Goal: Information Seeking & Learning: Learn about a topic

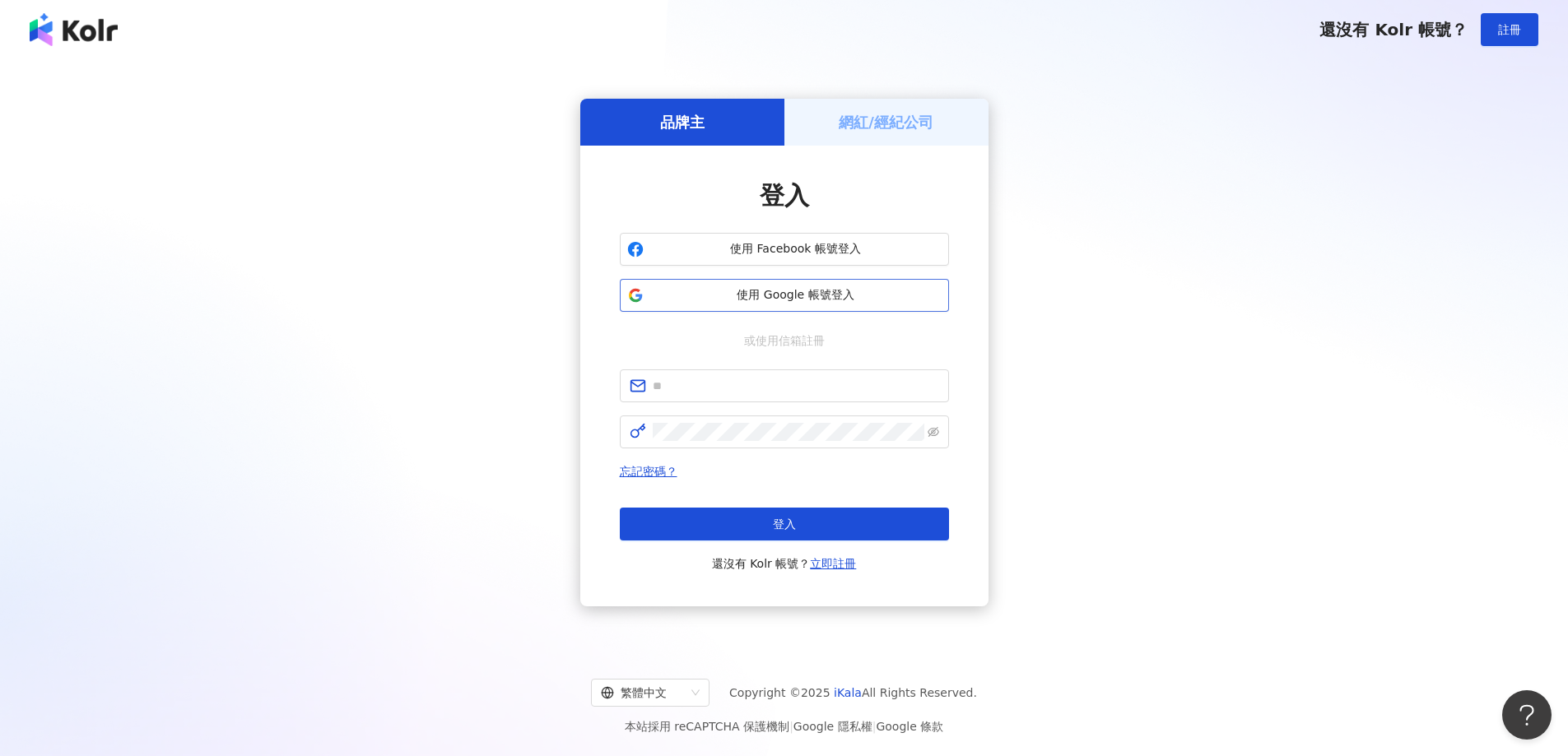
click at [741, 295] on span "使用 Google 帳號登入" at bounding box center [795, 295] width 291 height 17
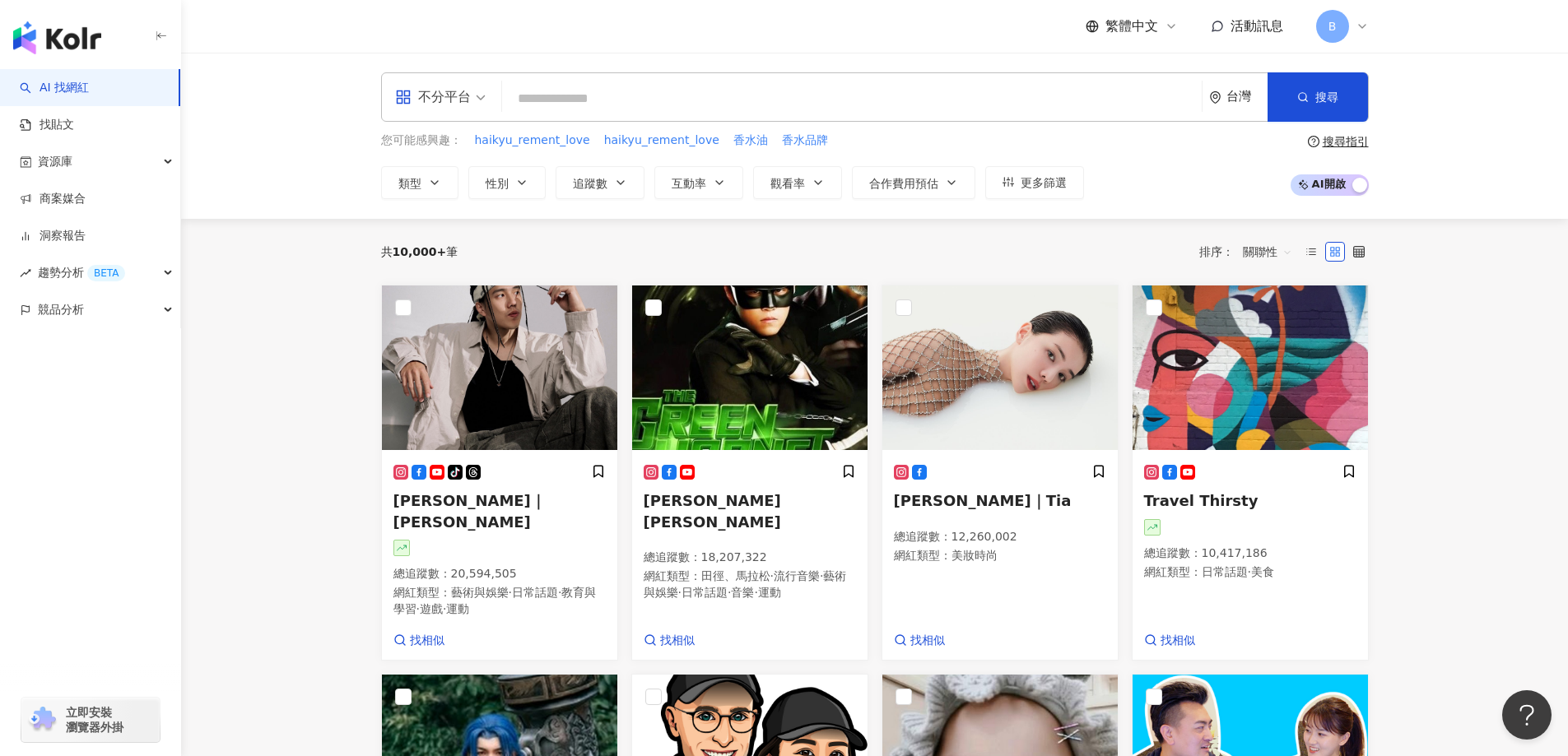
drag, startPoint x: 275, startPoint y: 228, endPoint x: 363, endPoint y: 258, distance: 93.0
click at [410, 179] on span "類型" at bounding box center [410, 183] width 23 height 13
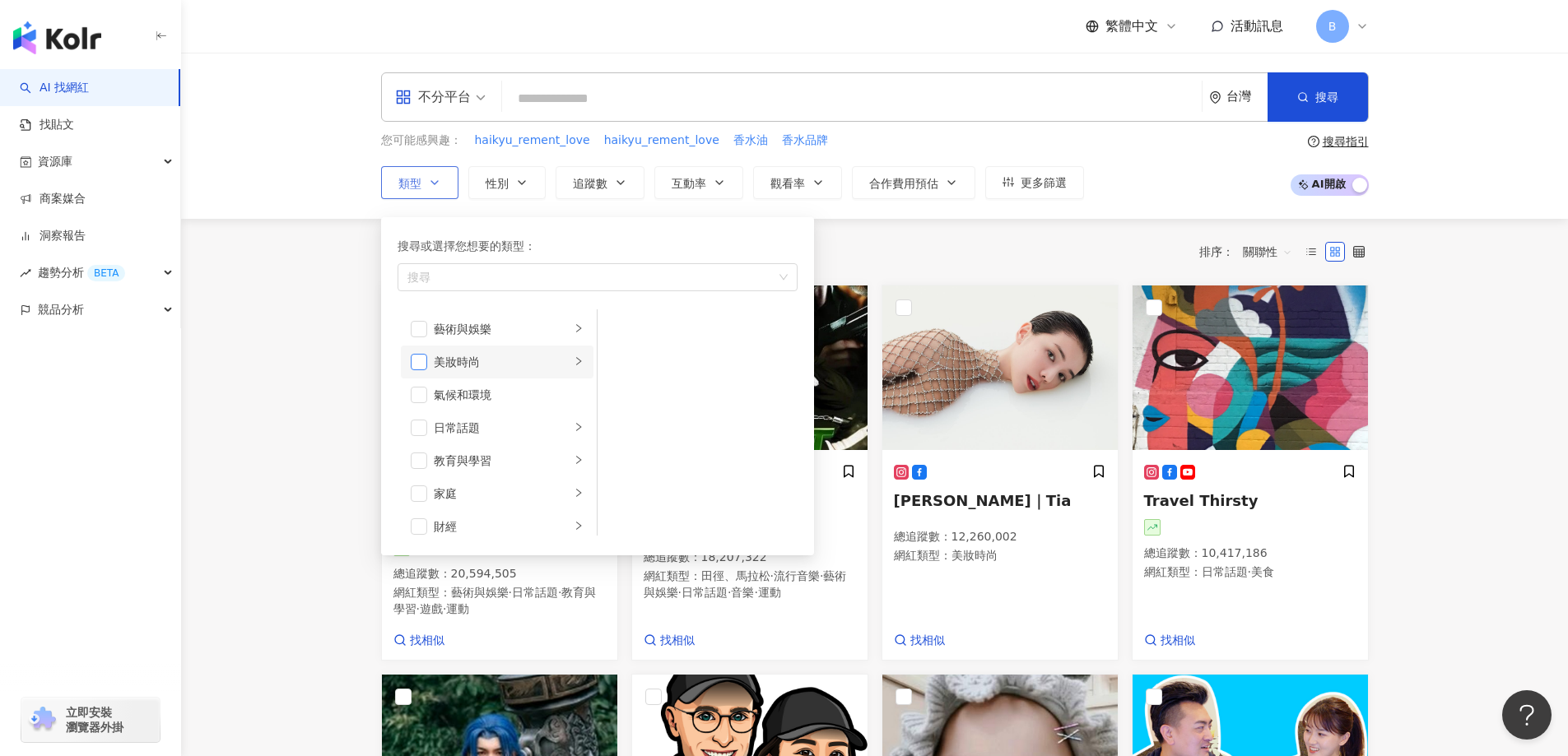
click at [418, 359] on span "button" at bounding box center [419, 362] width 17 height 17
click at [420, 426] on span "button" at bounding box center [419, 427] width 17 height 17
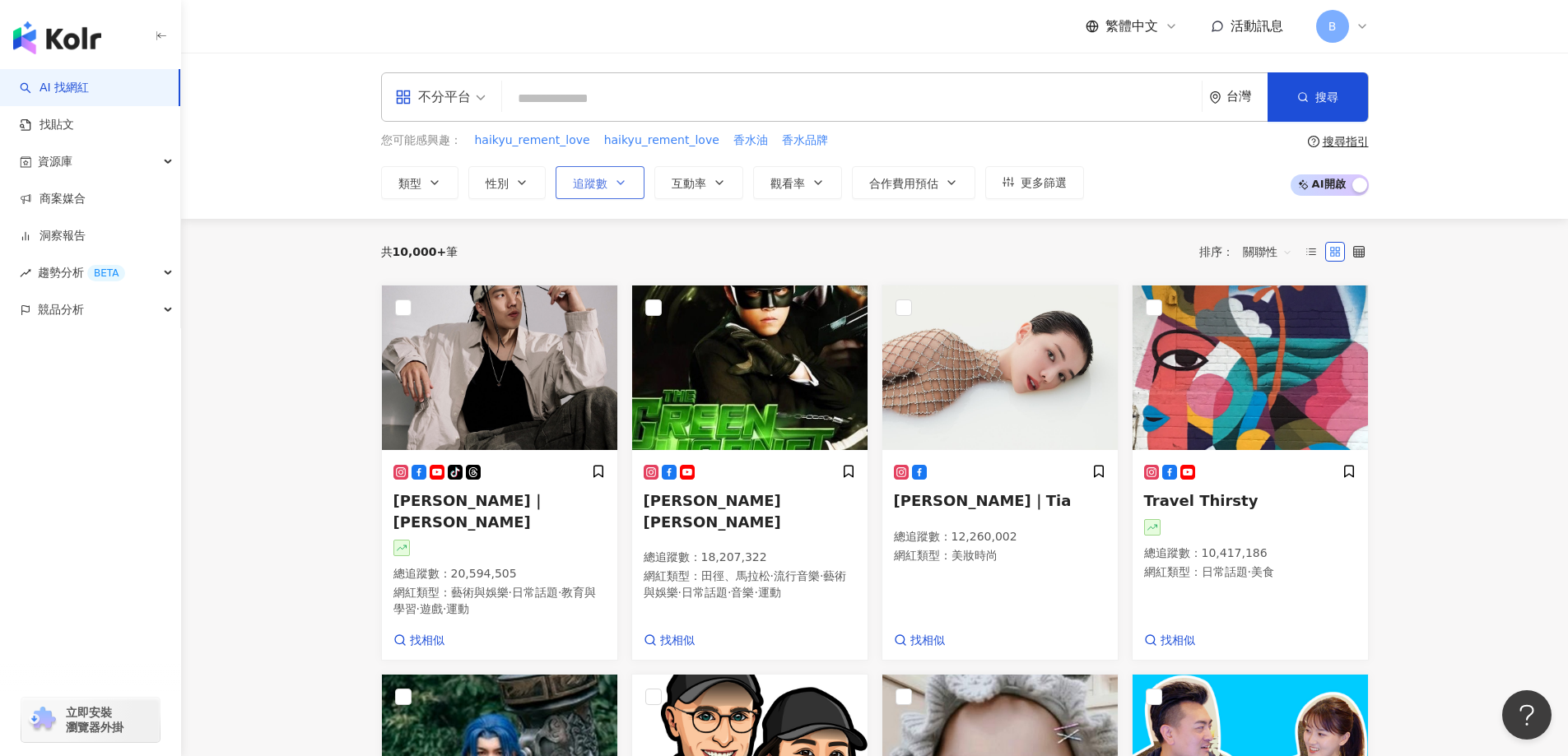
click at [590, 179] on span "追蹤數" at bounding box center [590, 183] width 35 height 13
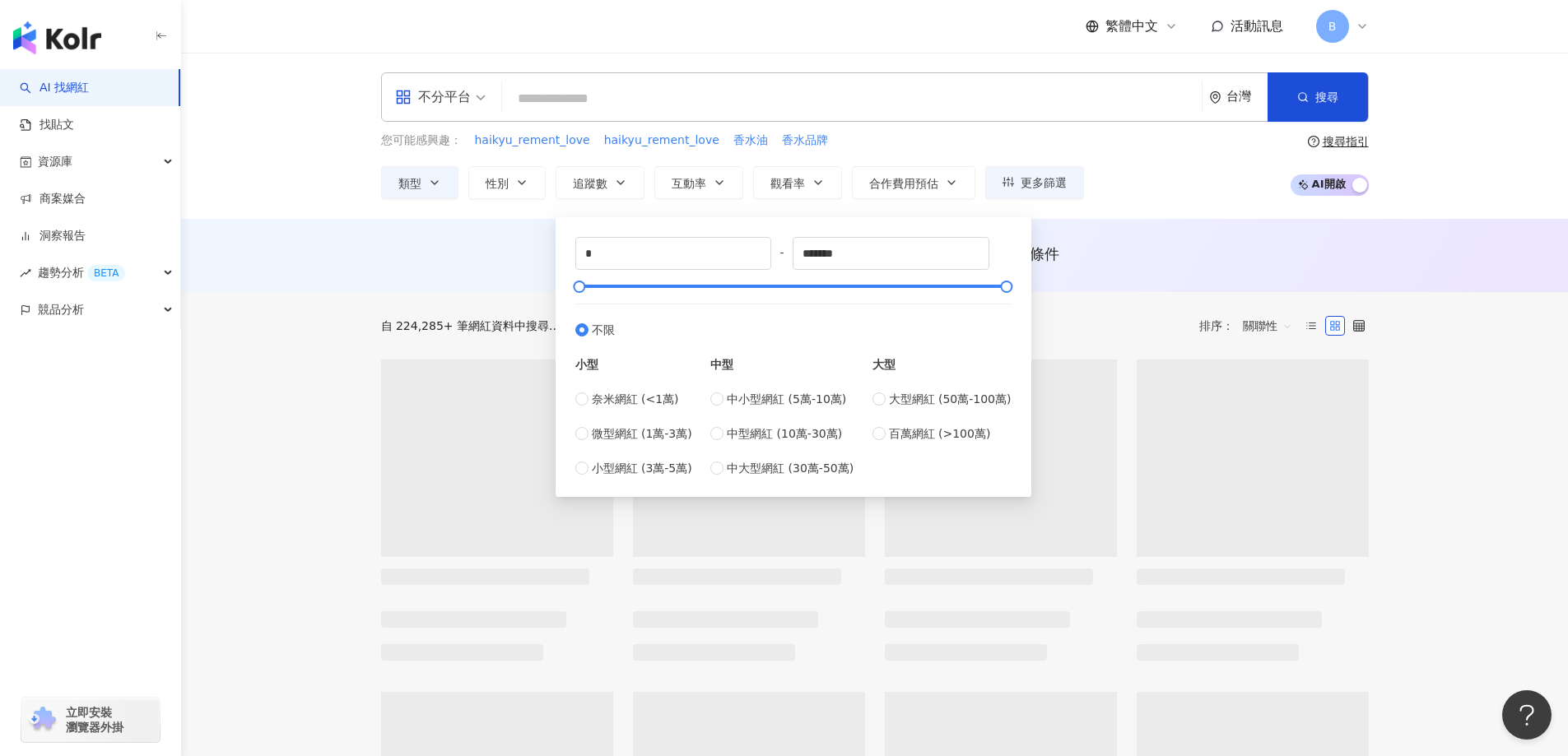
click at [574, 468] on div "* - ******* 不限 小型 奈米網紅 (<1萬) 微型網紅 (1萬-3萬) 小型網紅 (3萬-5萬) 中型 中小型網紅 (5萬-10萬) 中型網紅 (…" at bounding box center [793, 357] width 456 height 260
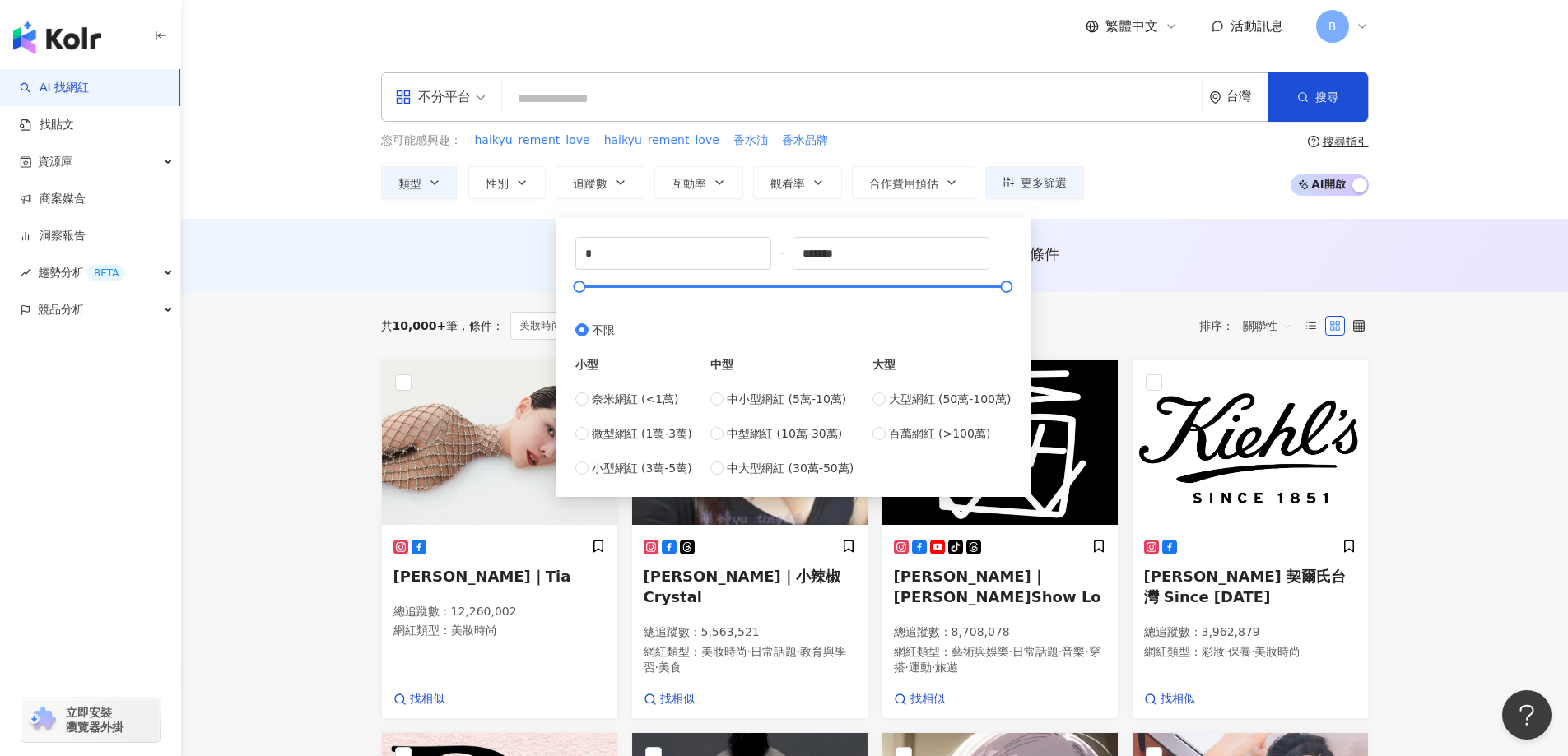
type input "*****"
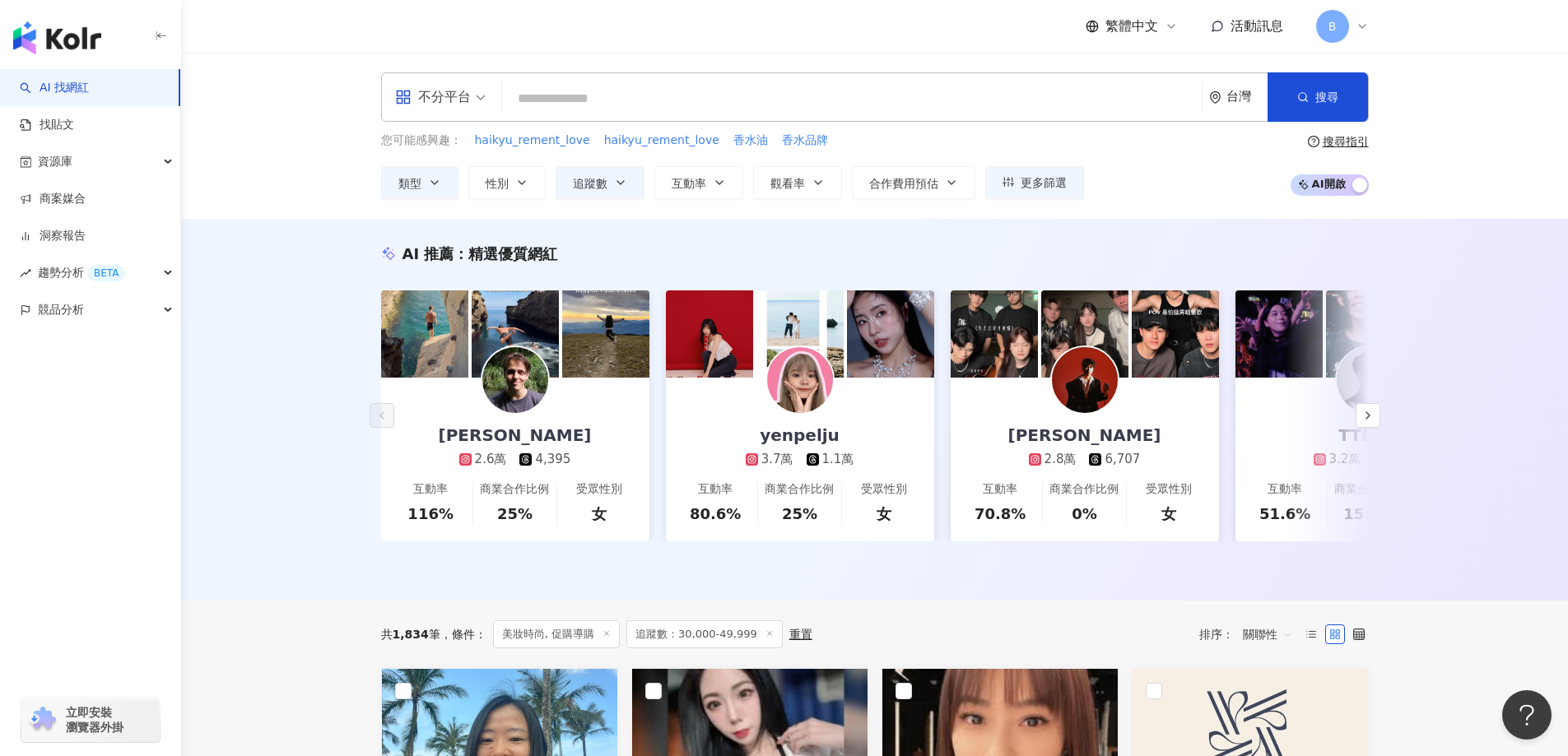
click at [282, 316] on div "AI 推薦 ： 精選優質網紅 雅尼克 Janik 2.6萬 4,395 互動率 116% 商業合作比例 25% 受眾性別 女 yenpelju 3.7萬 1.…" at bounding box center [875, 410] width 1387 height 382
click at [710, 176] on button "互動率" at bounding box center [699, 183] width 89 height 33
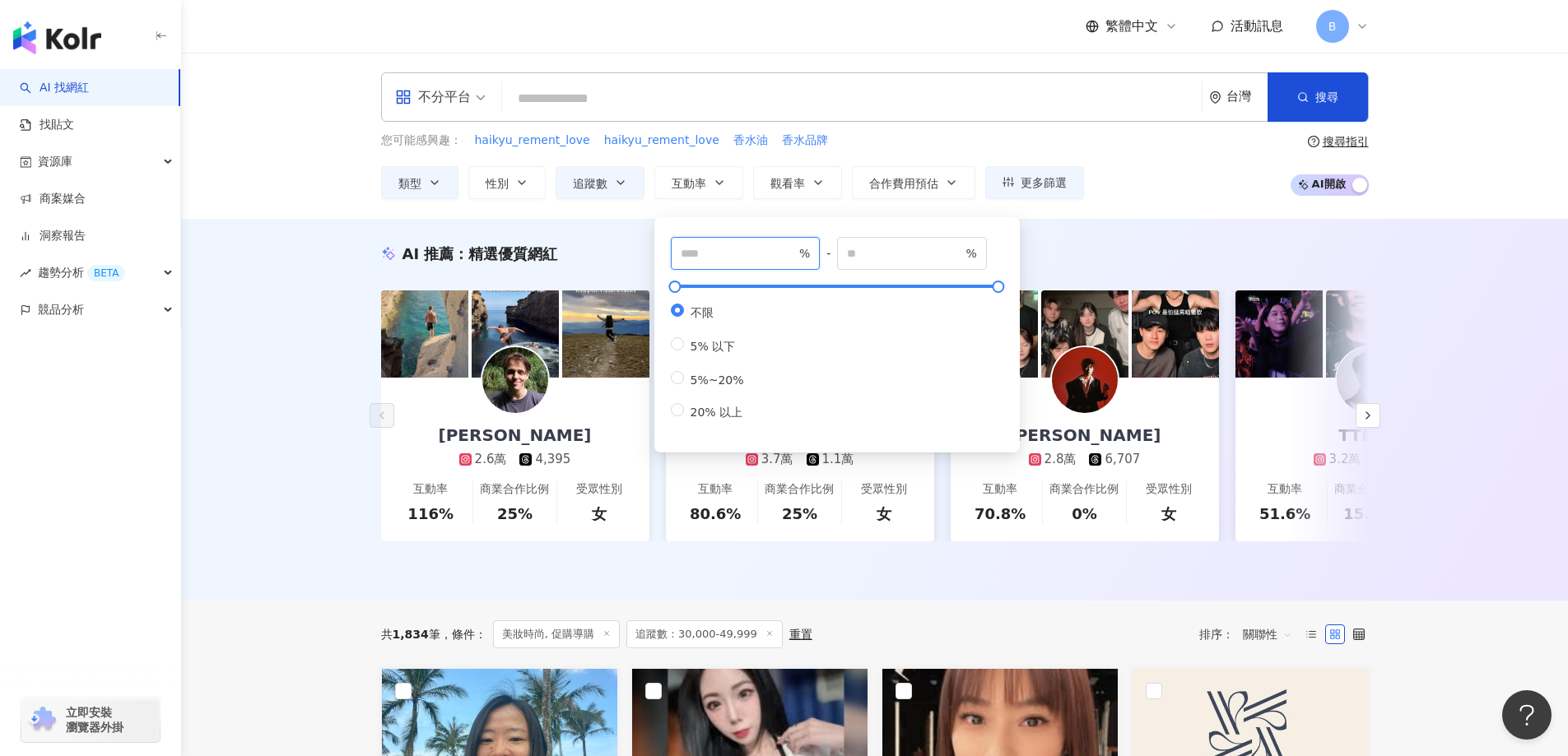
click at [734, 255] on input "number" at bounding box center [738, 253] width 115 height 18
type input "*"
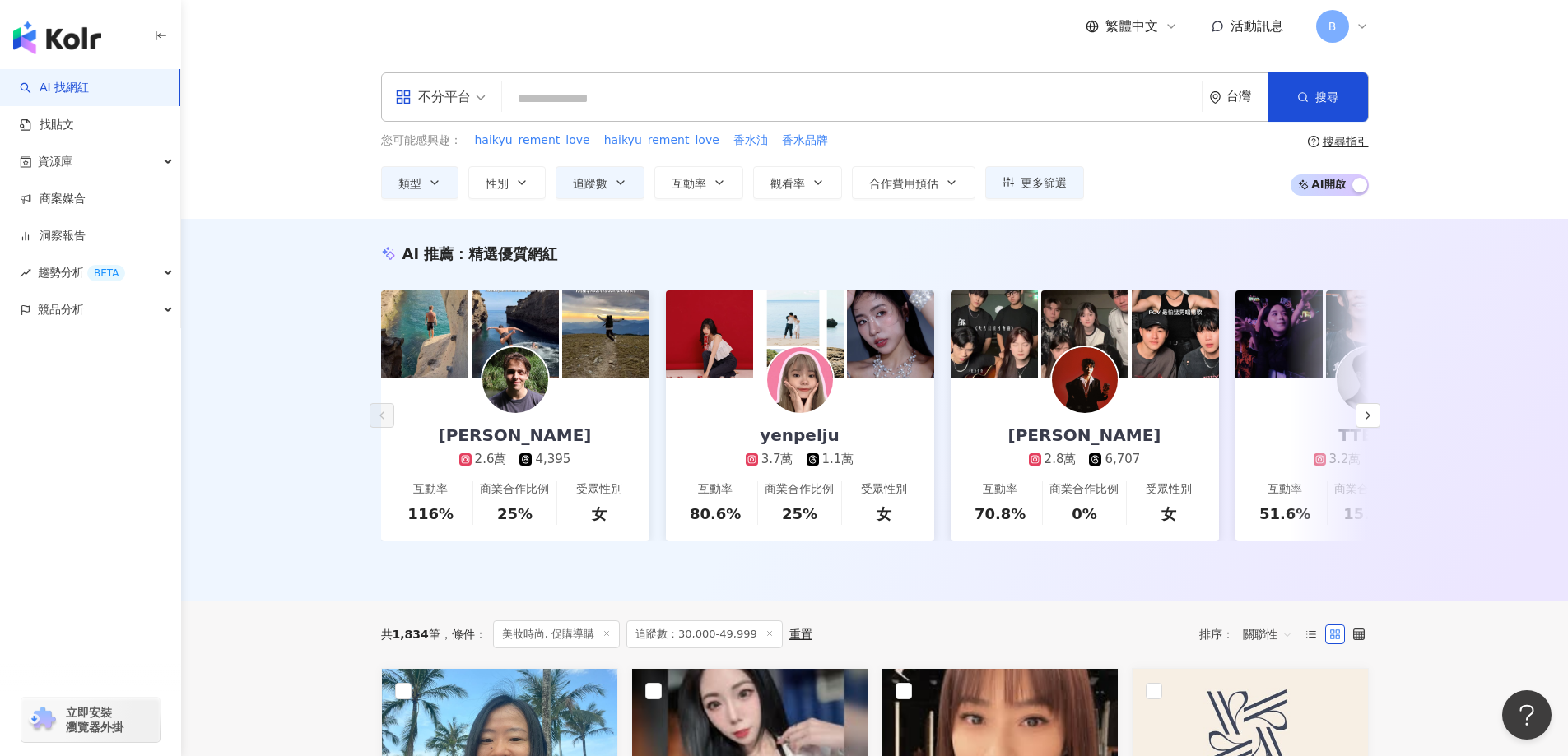
click at [304, 345] on div "AI 推薦 ： 精選優質網紅 雅尼克 Janik 2.6萬 4,395 互動率 116% 商業合作比例 25% 受眾性別 女 yenpelju 3.7萬 1.…" at bounding box center [875, 410] width 1387 height 382
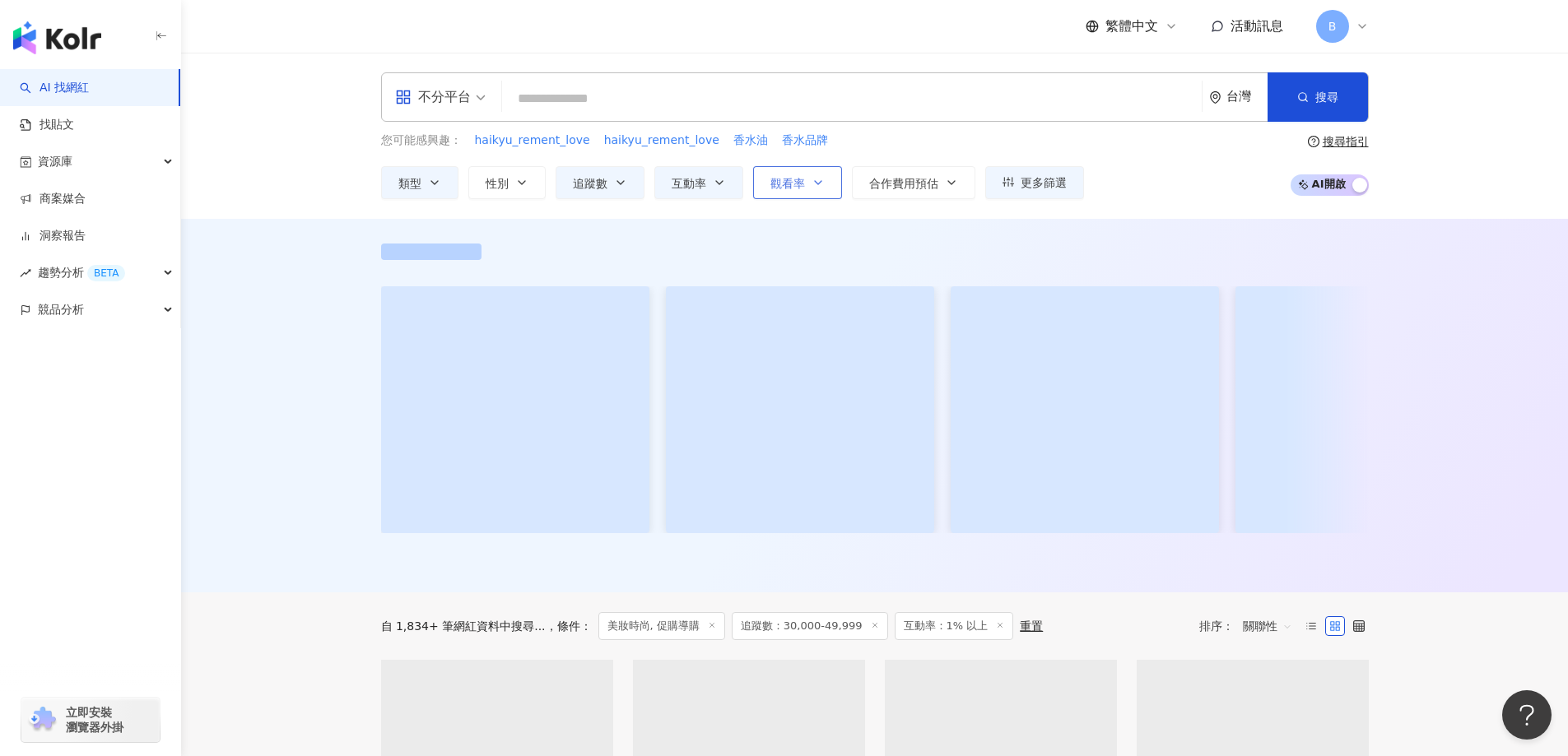
click at [770, 182] on span "觀看率" at bounding box center [787, 183] width 35 height 13
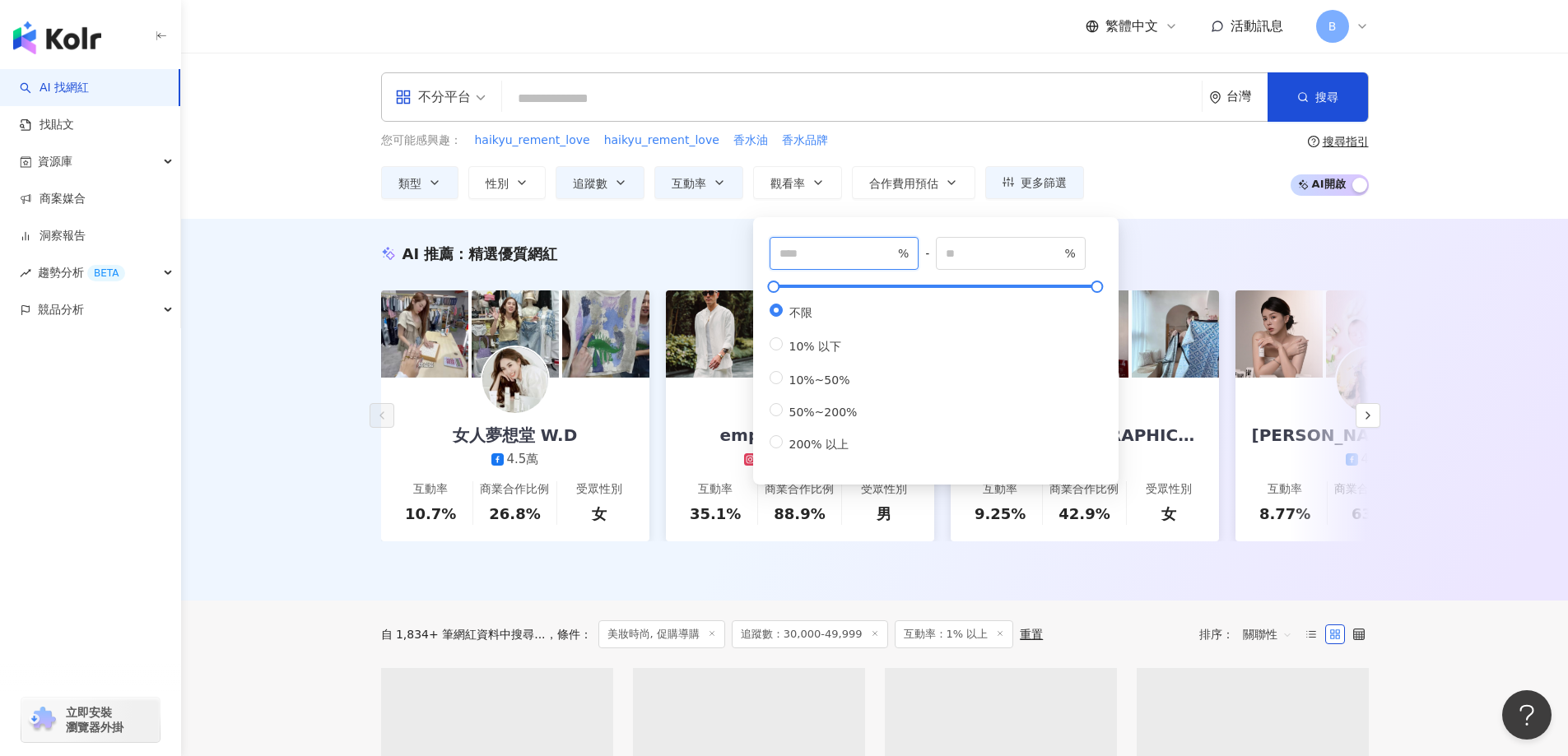
click at [795, 259] on input "number" at bounding box center [837, 253] width 115 height 18
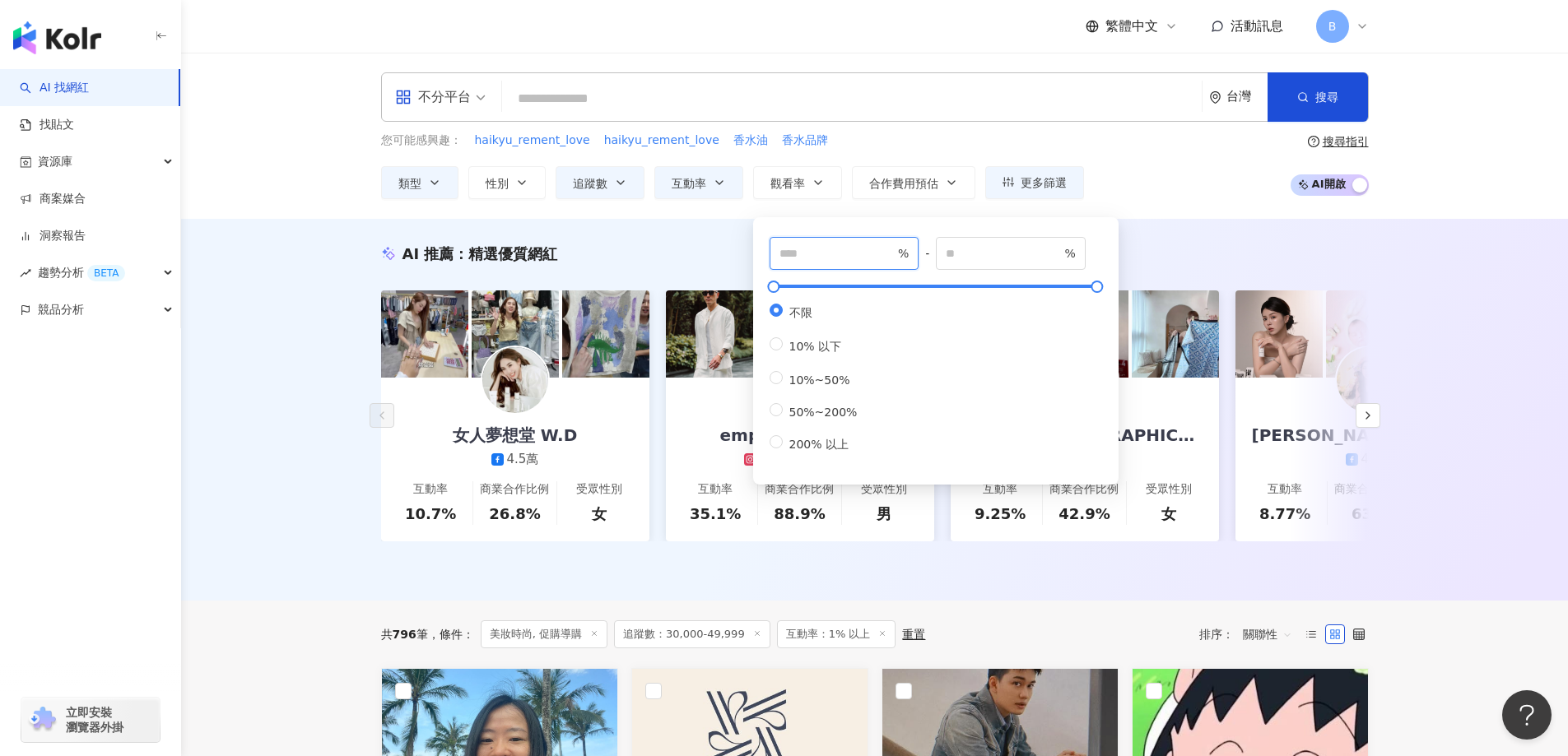
click at [801, 254] on input "number" at bounding box center [837, 253] width 115 height 18
type input "*"
drag, startPoint x: 312, startPoint y: 285, endPoint x: 625, endPoint y: 29, distance: 404.4
click at [312, 284] on div "AI 推薦 ： 精選優質網紅 女人夢想堂 W.D 4.5萬 互動率 10.7% 商業合作比例 26.8% 受眾性別 女 empirewatchclub 3.7…" at bounding box center [875, 410] width 1387 height 382
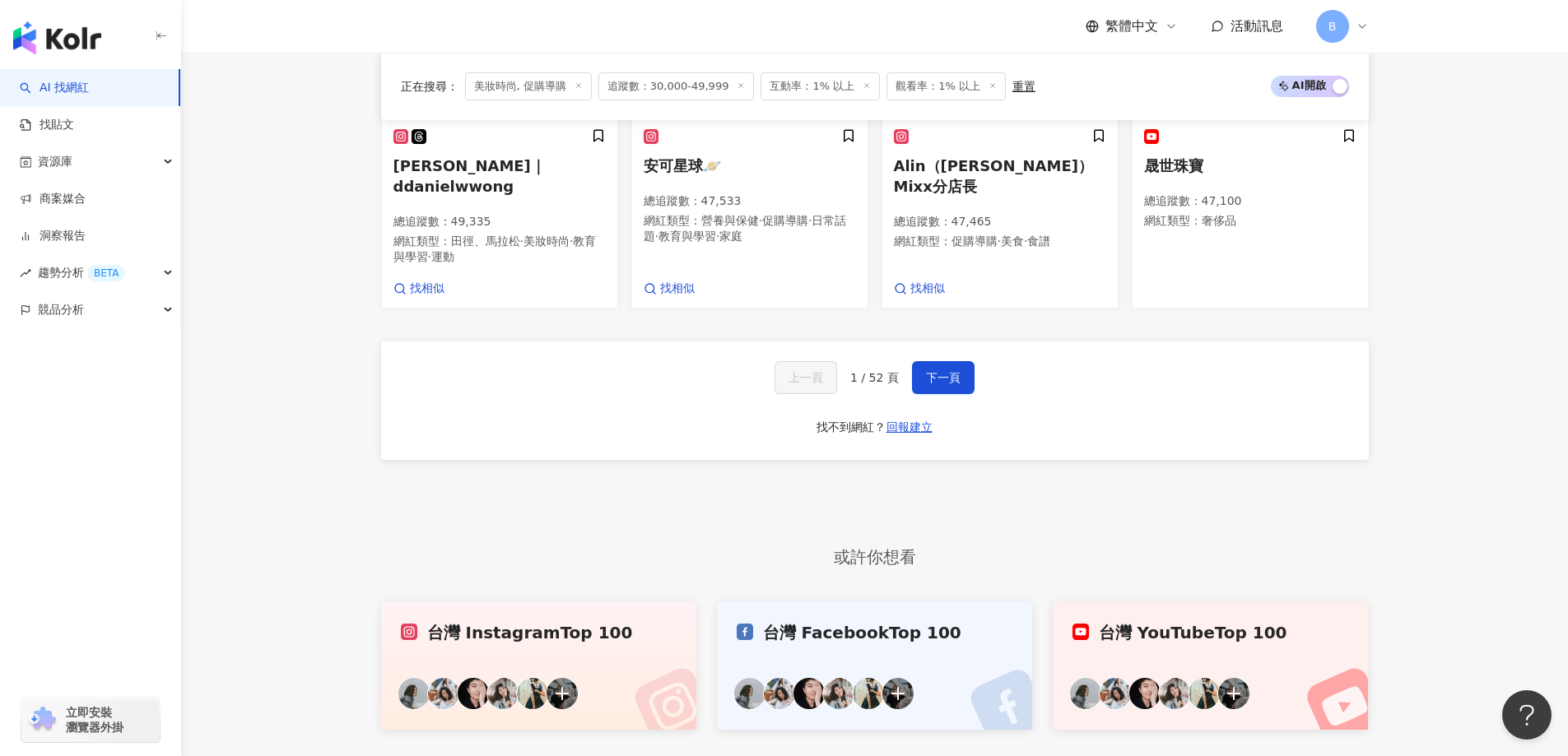
scroll to position [1425, 0]
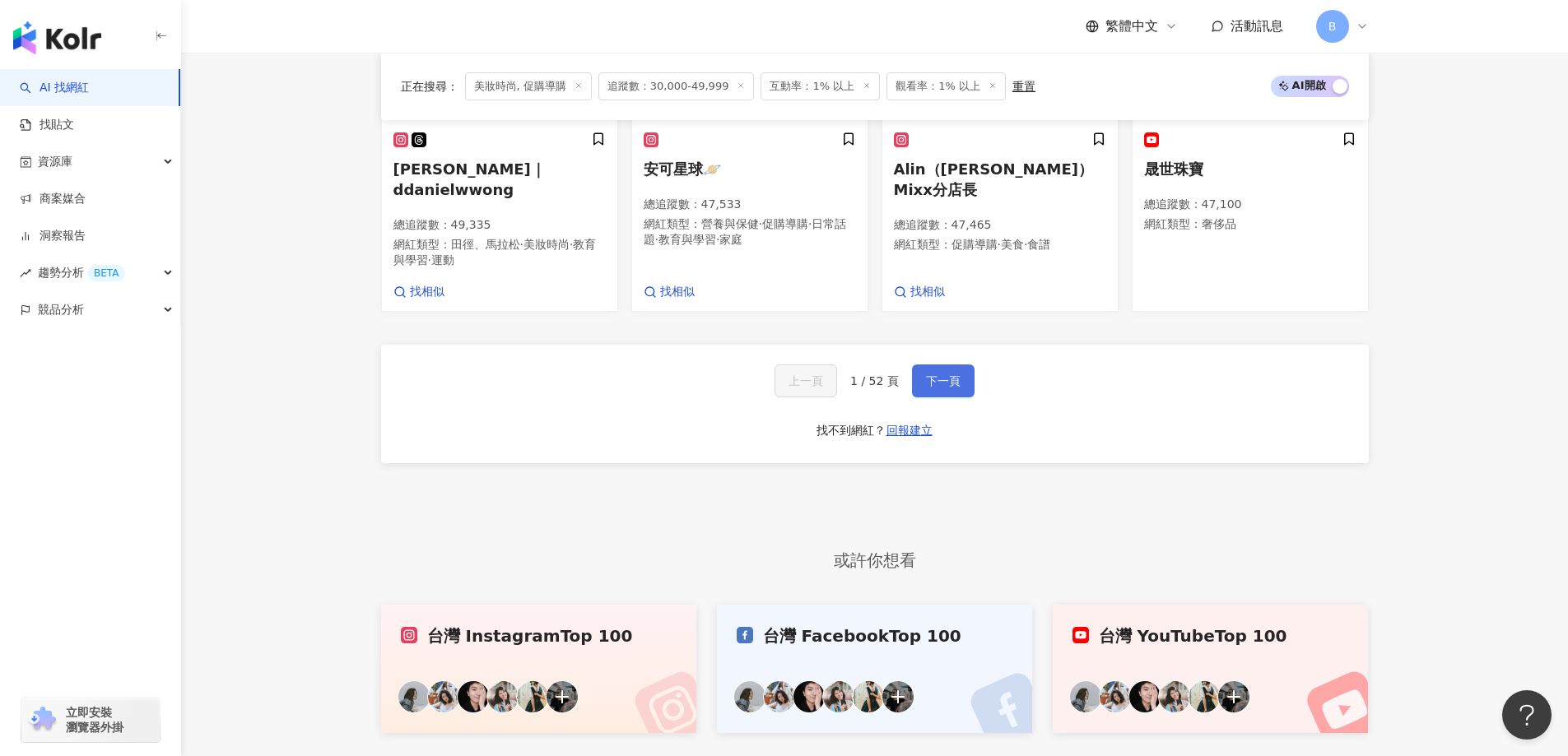
click at [942, 379] on span "下一頁" at bounding box center [944, 380] width 35 height 13
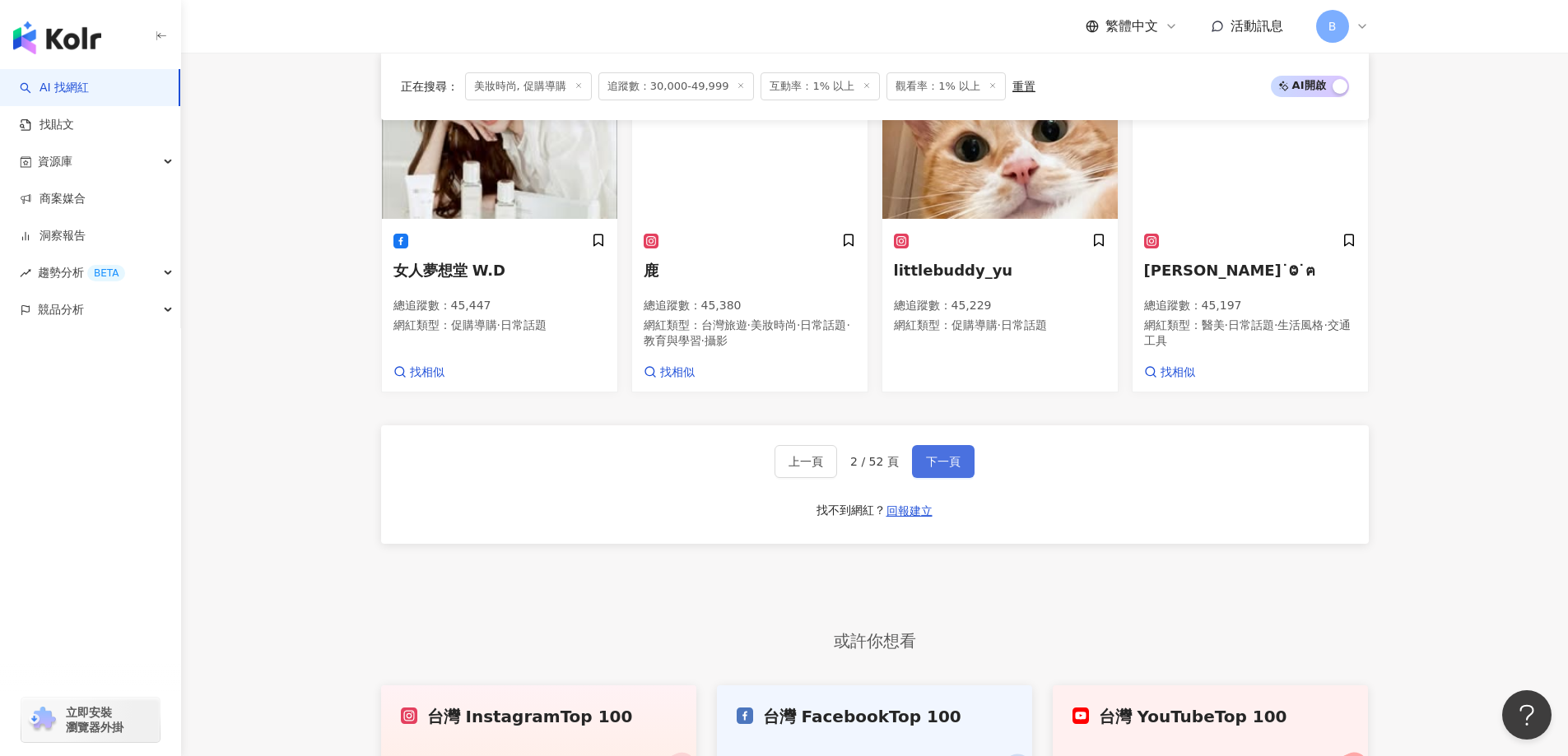
scroll to position [1405, 0]
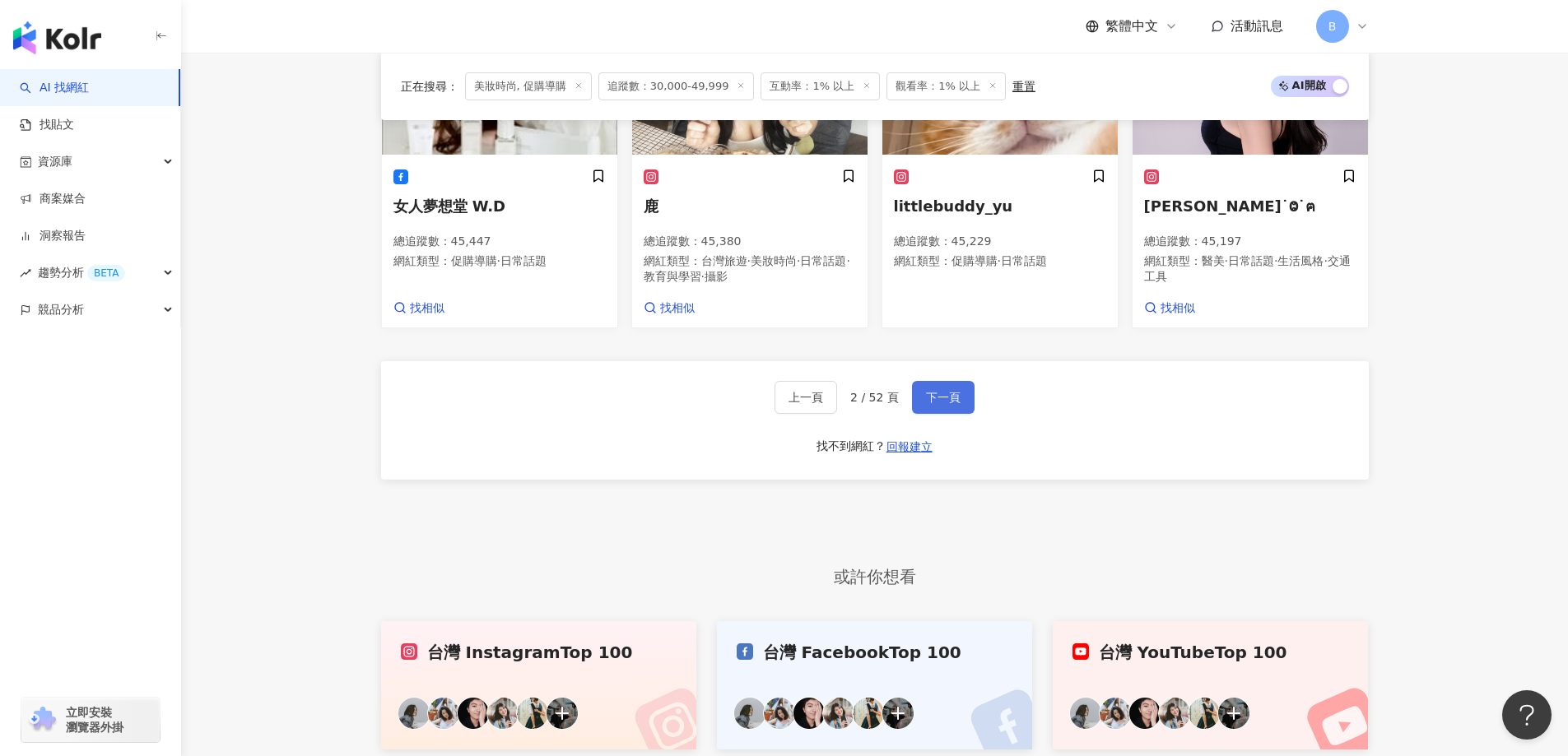
click at [944, 392] on span "下一頁" at bounding box center [944, 397] width 35 height 13
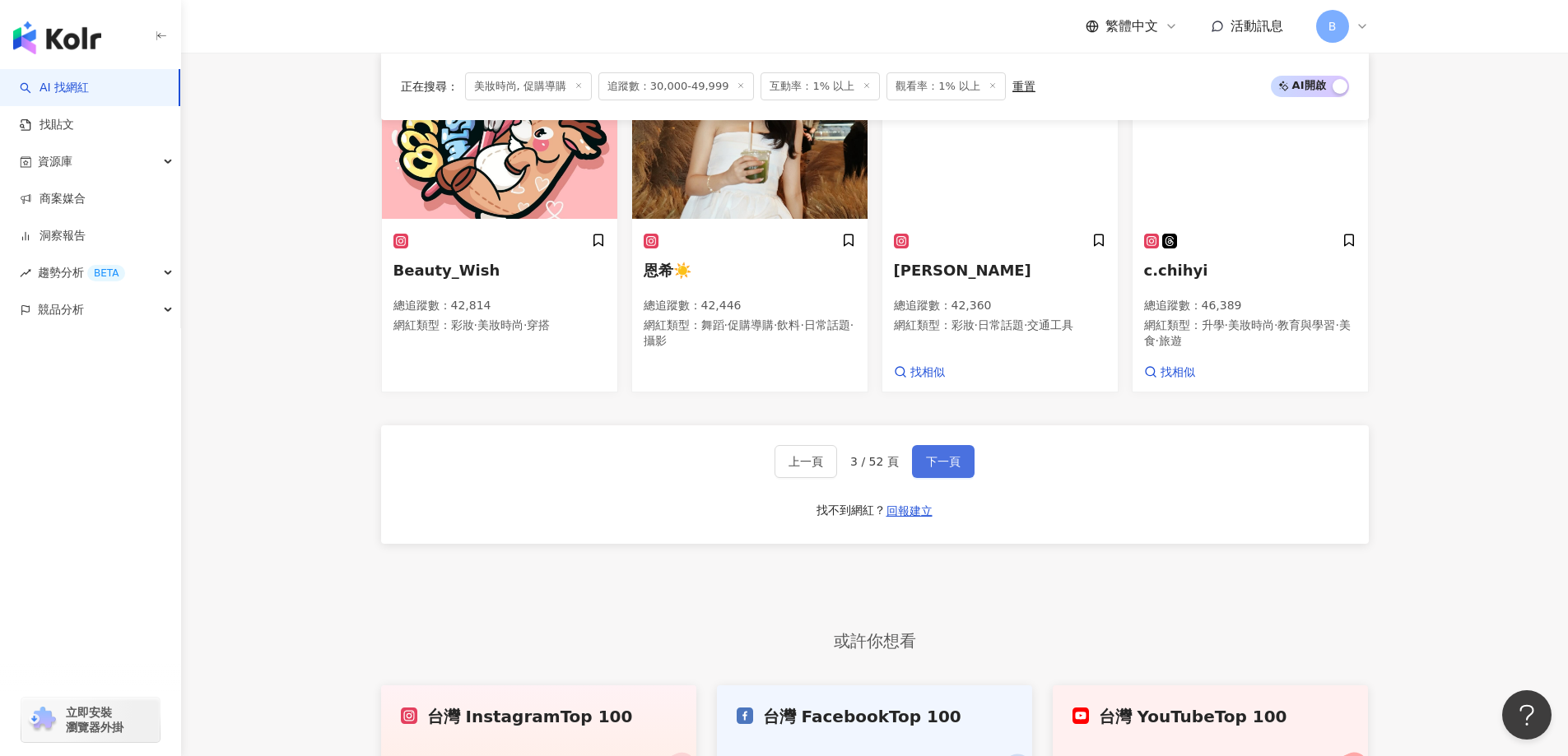
scroll to position [1421, 0]
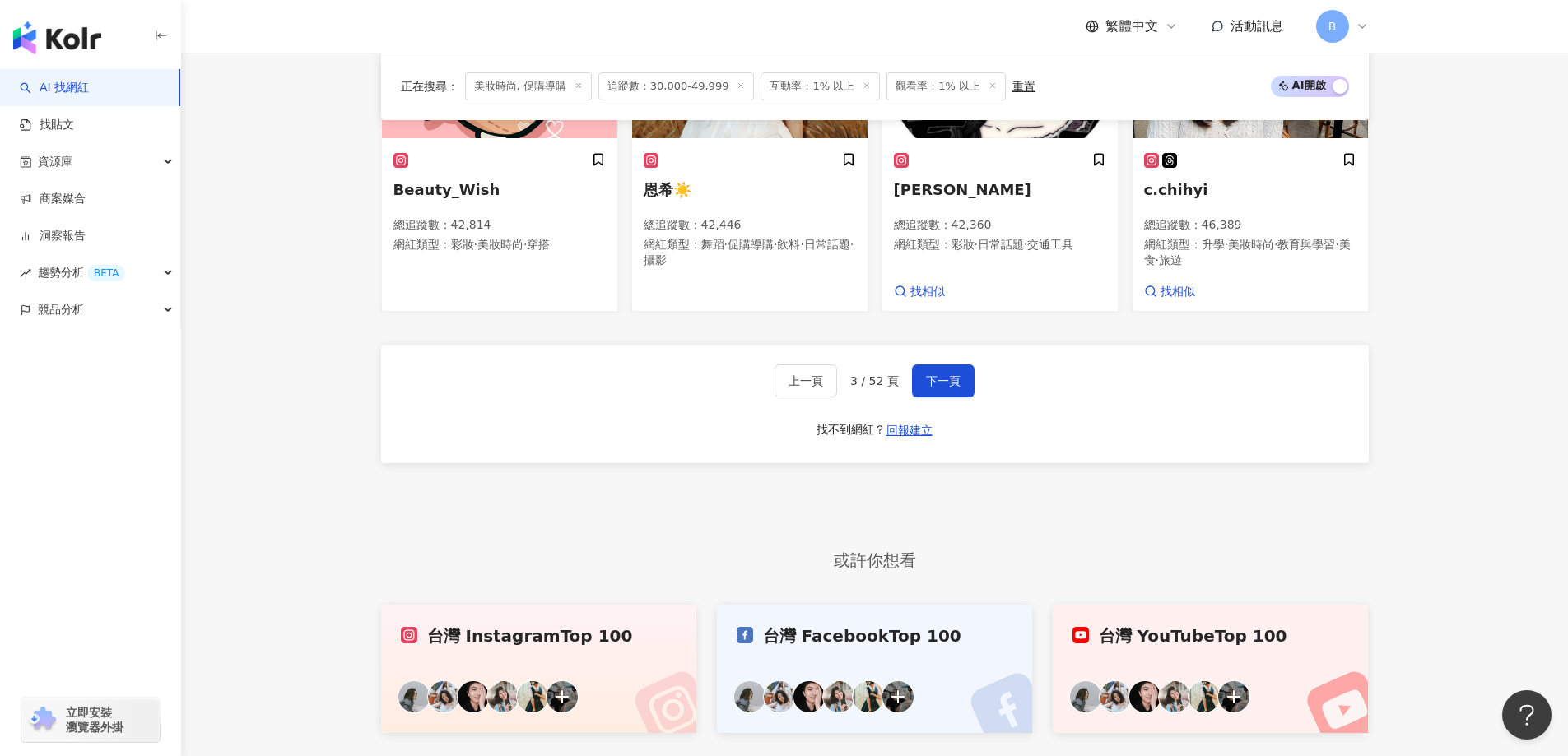
click at [950, 387] on span "下一頁" at bounding box center [944, 380] width 35 height 13
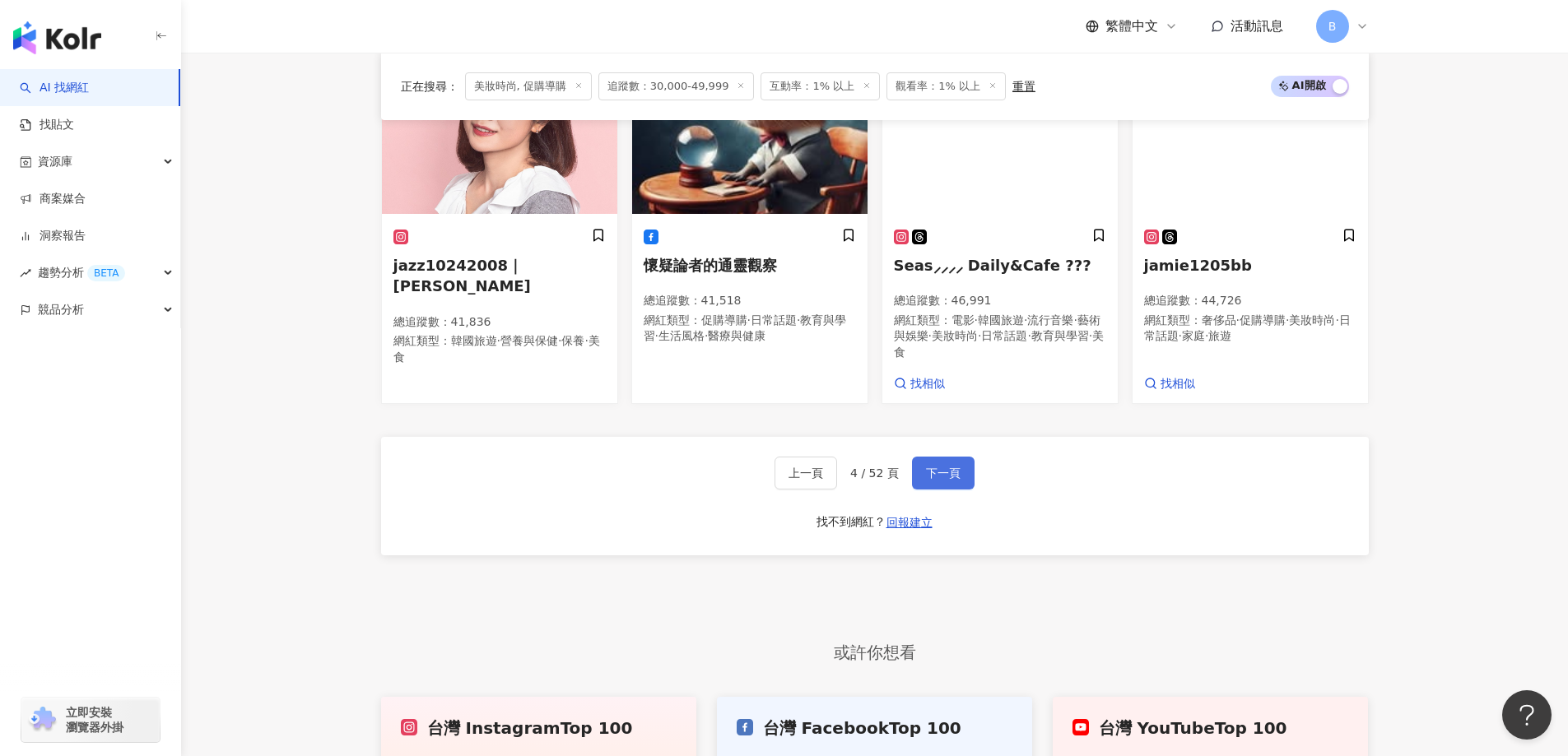
scroll to position [1437, 0]
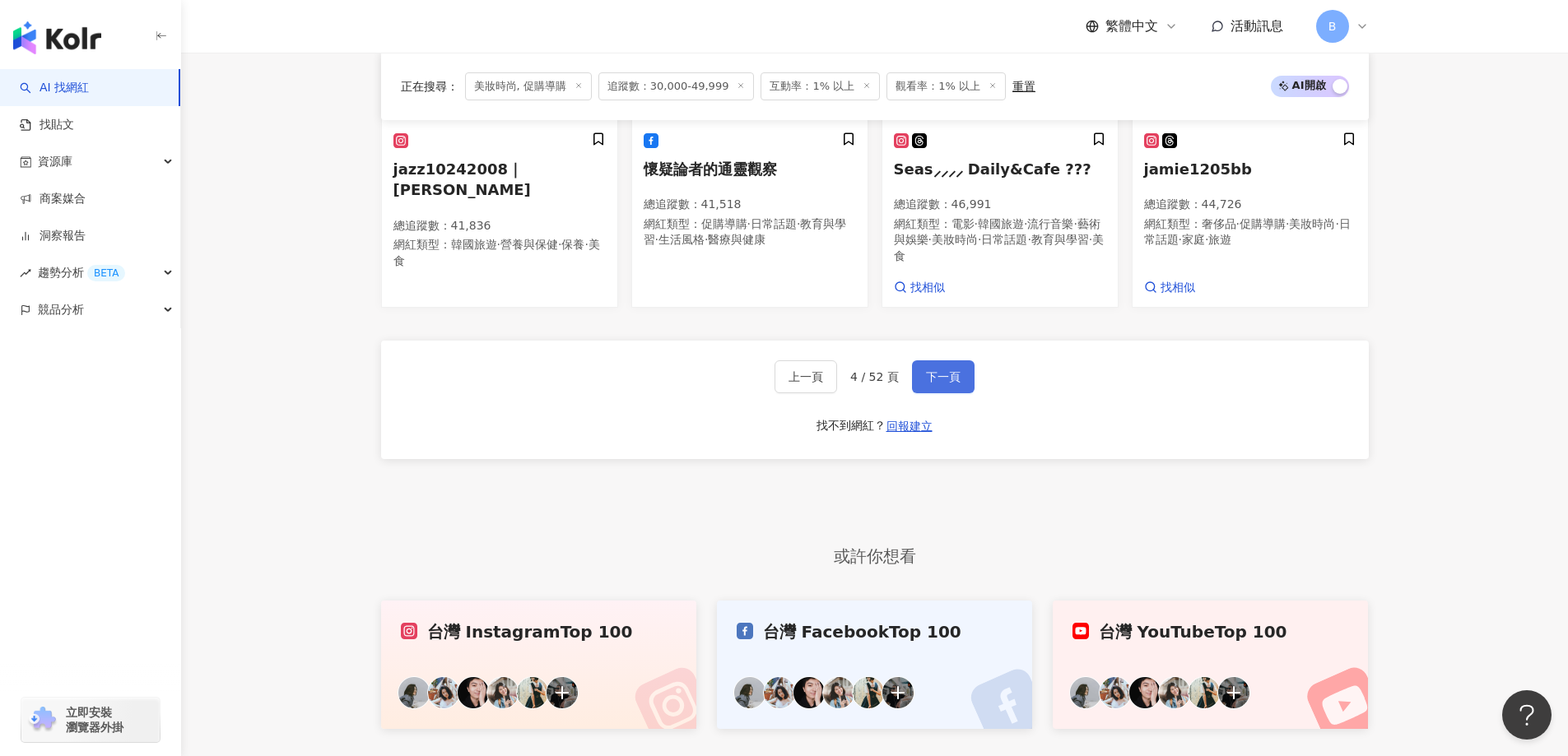
click at [950, 384] on span "下一頁" at bounding box center [944, 377] width 35 height 13
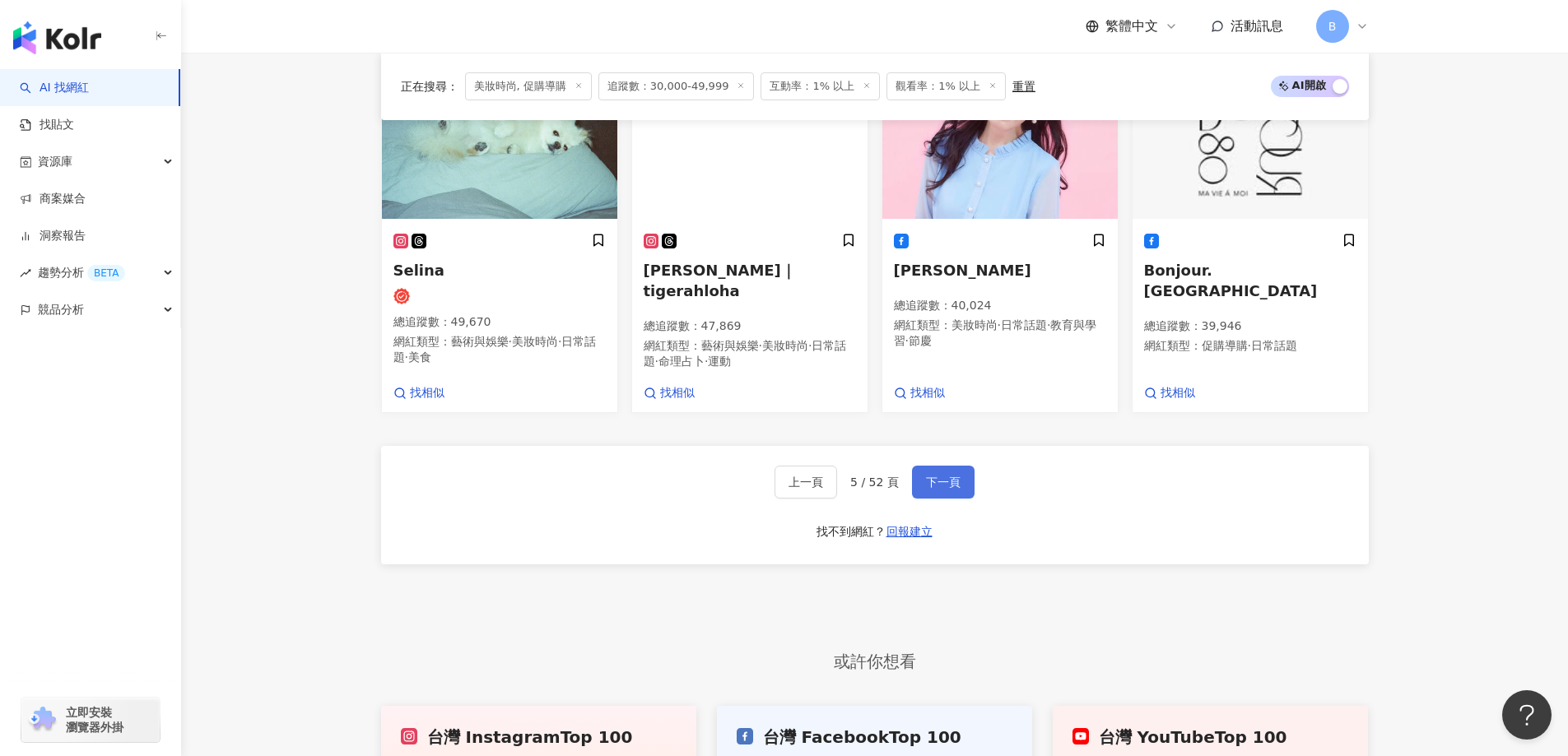
scroll to position [1458, 0]
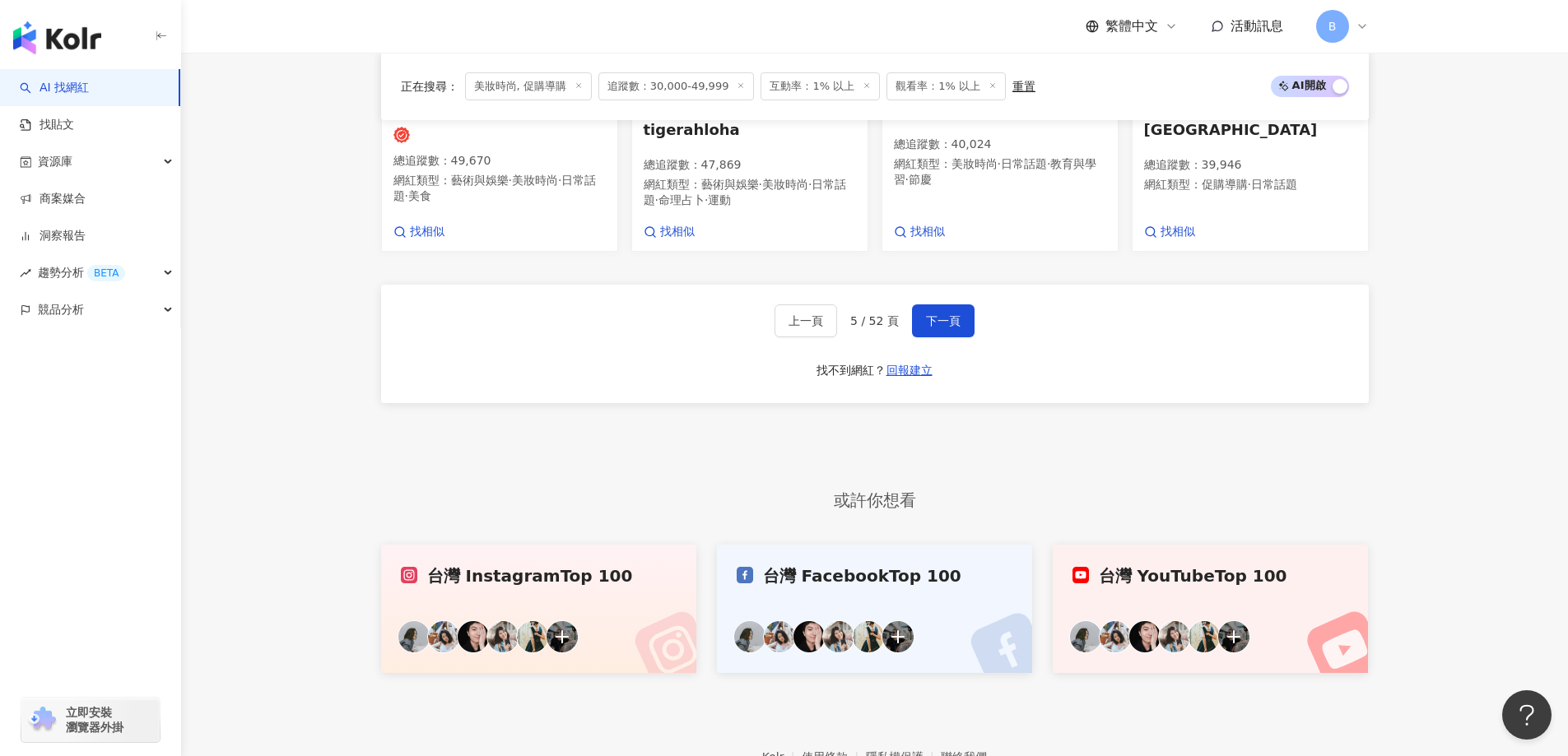
scroll to position [1540, 0]
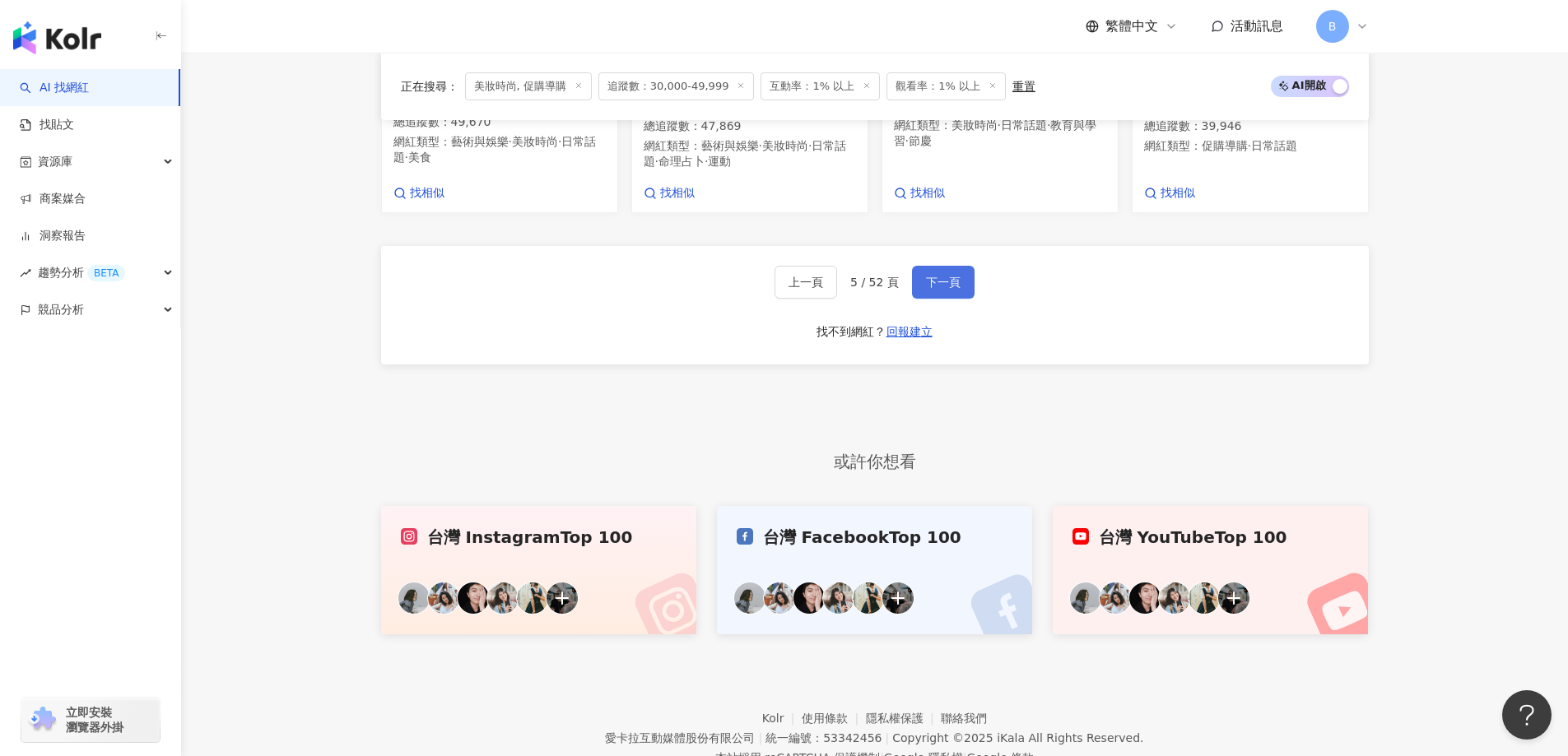
click at [950, 289] on span "下一頁" at bounding box center [944, 282] width 35 height 13
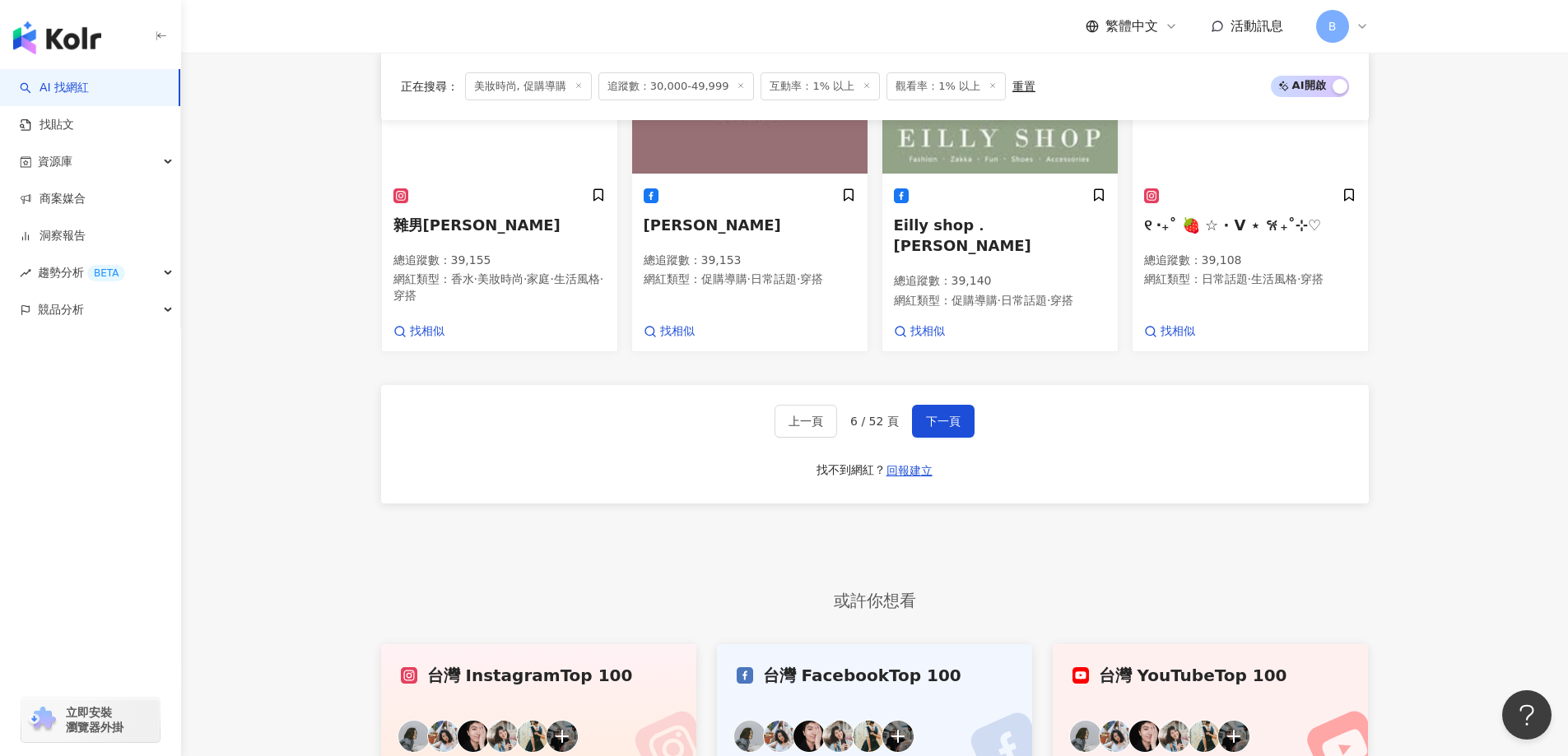
scroll to position [1503, 0]
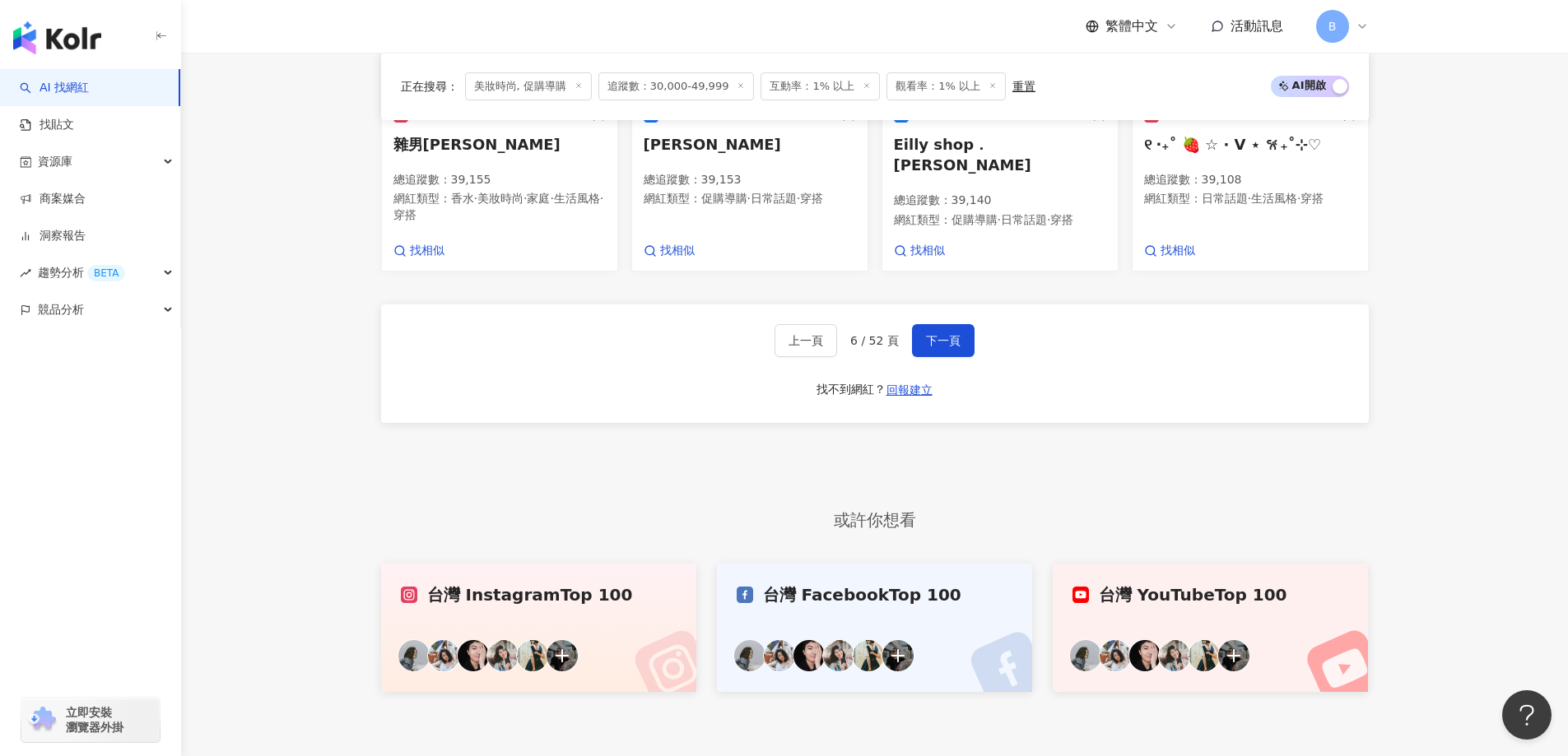
drag, startPoint x: 313, startPoint y: 406, endPoint x: 352, endPoint y: 401, distance: 39.3
click at [943, 334] on span "下一頁" at bounding box center [944, 340] width 35 height 13
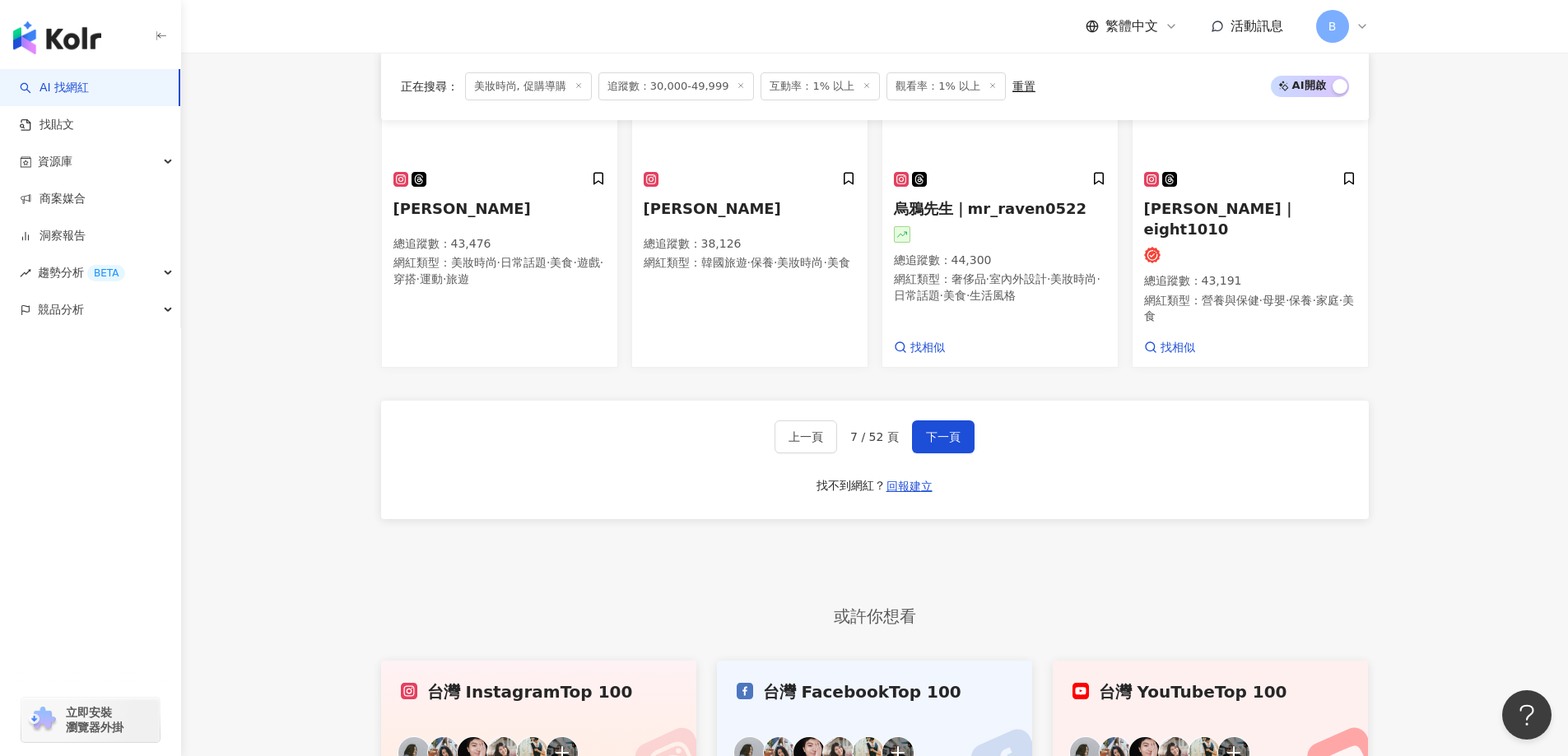
scroll to position [1536, 0]
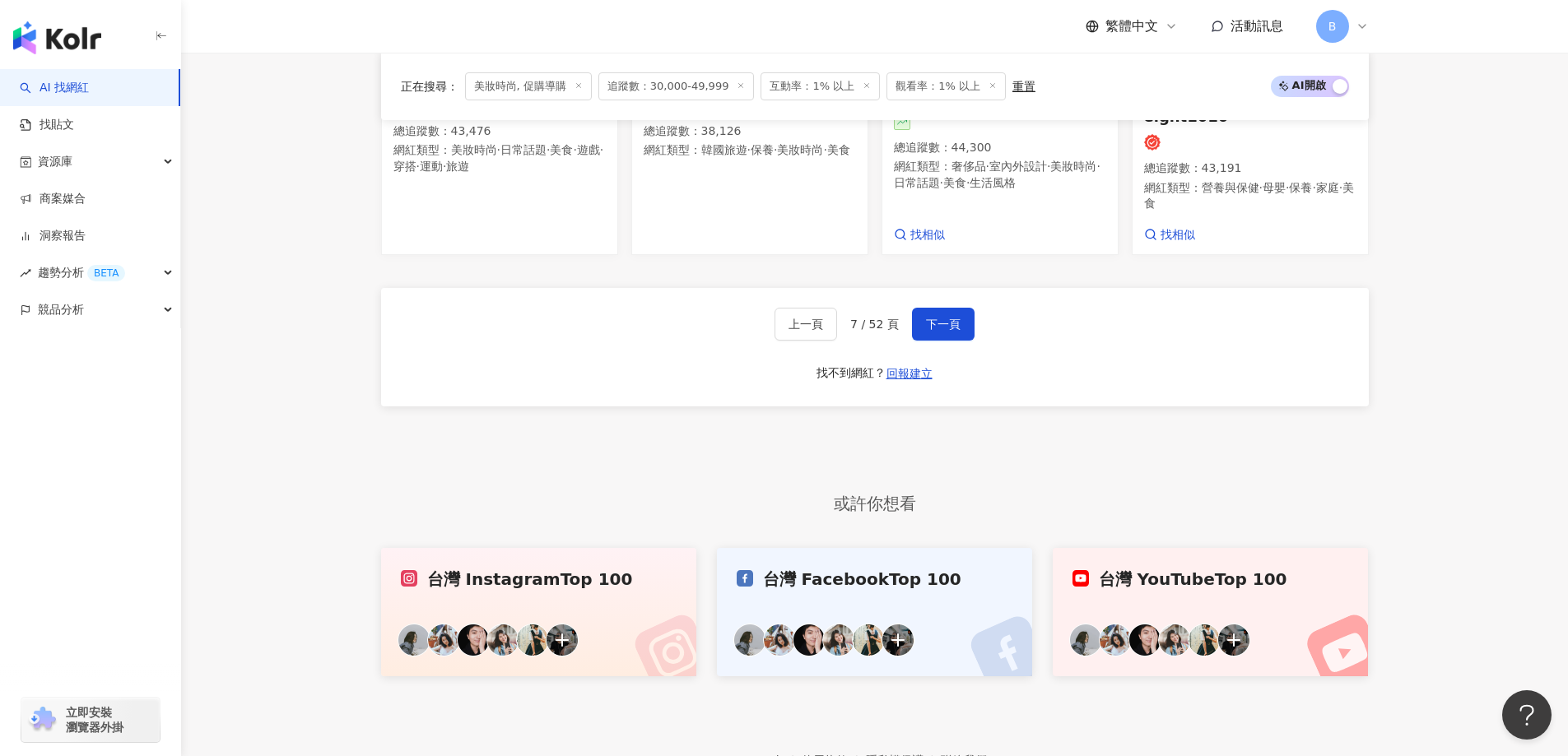
click at [959, 308] on button "下一頁" at bounding box center [944, 324] width 63 height 33
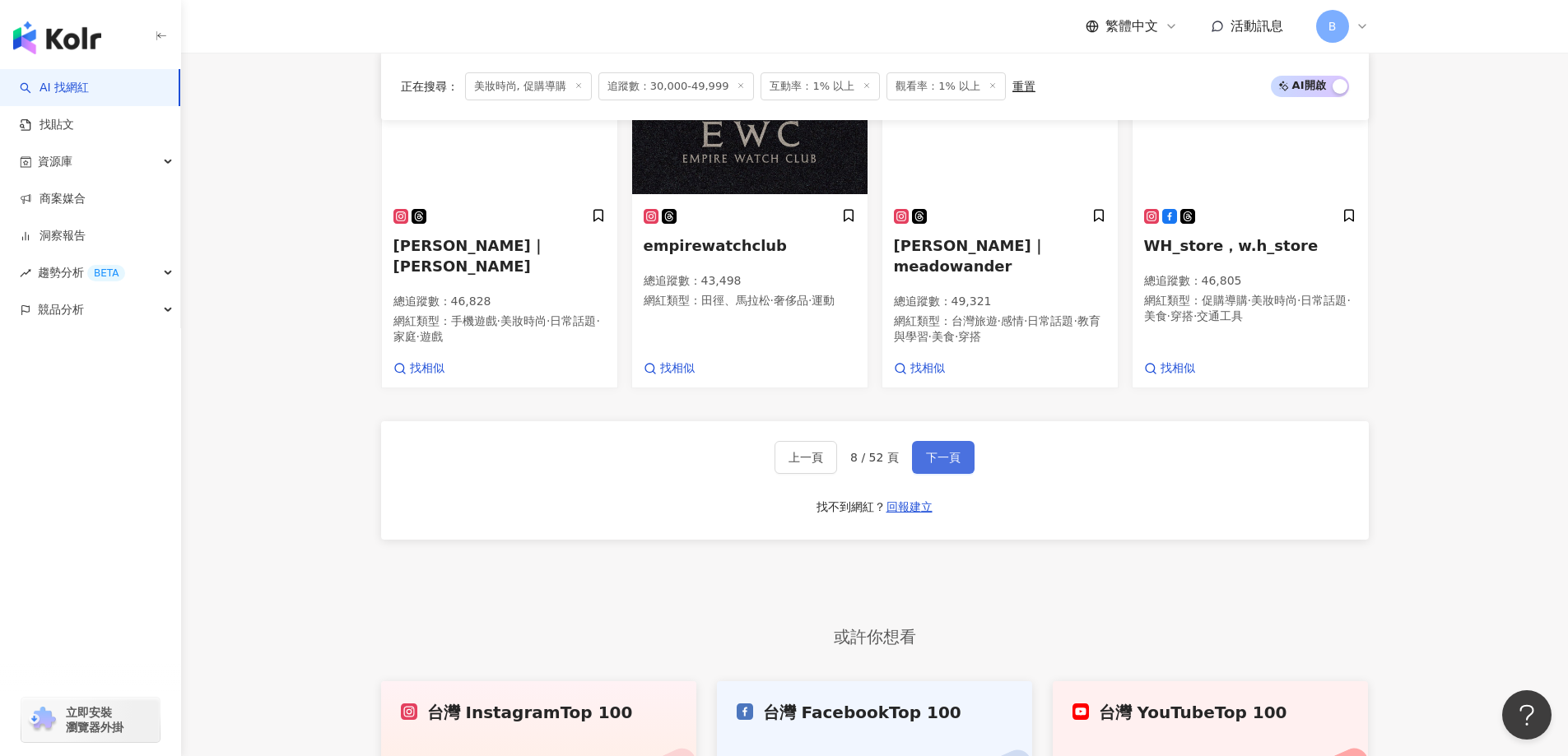
scroll to position [1552, 0]
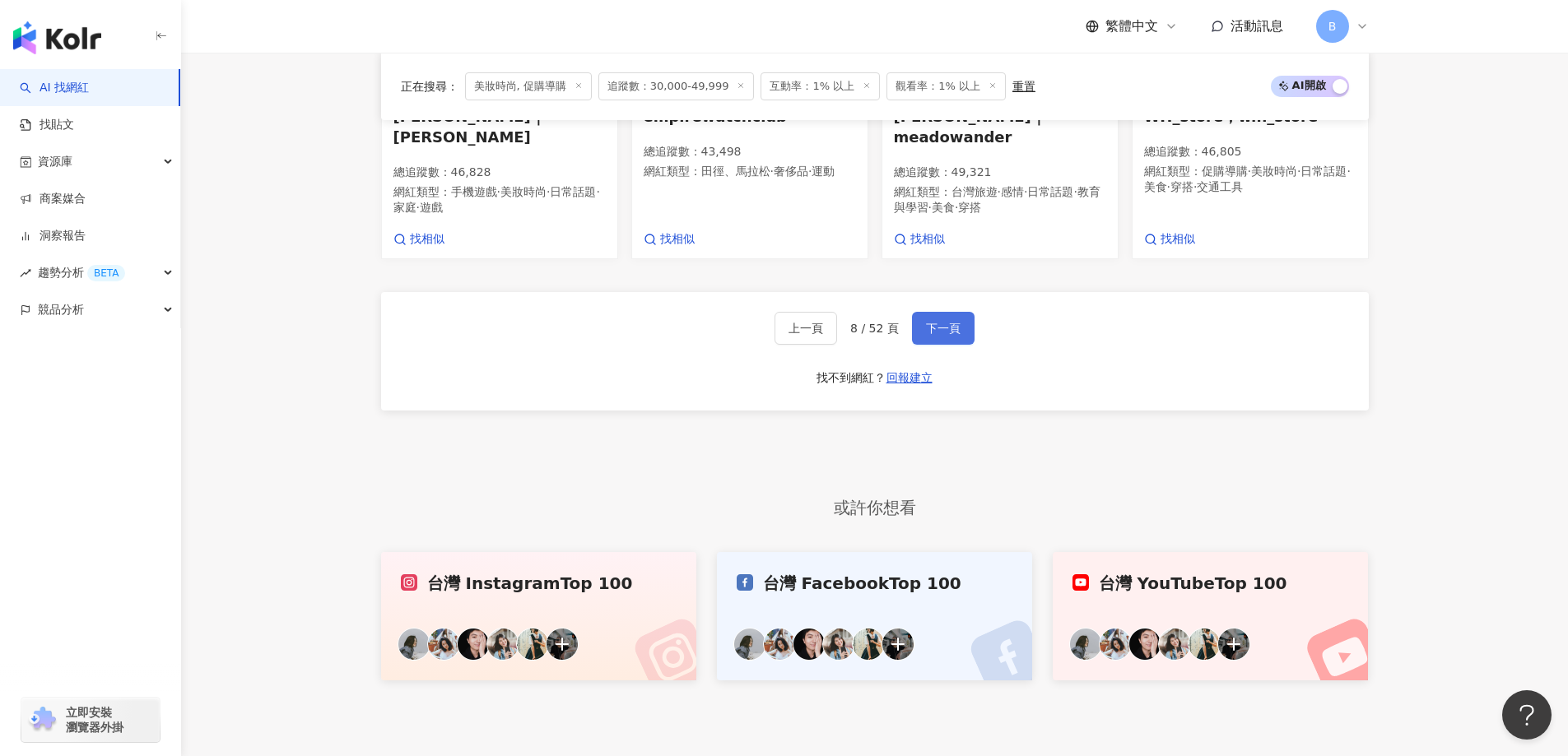
click at [959, 312] on button "下一頁" at bounding box center [944, 329] width 63 height 33
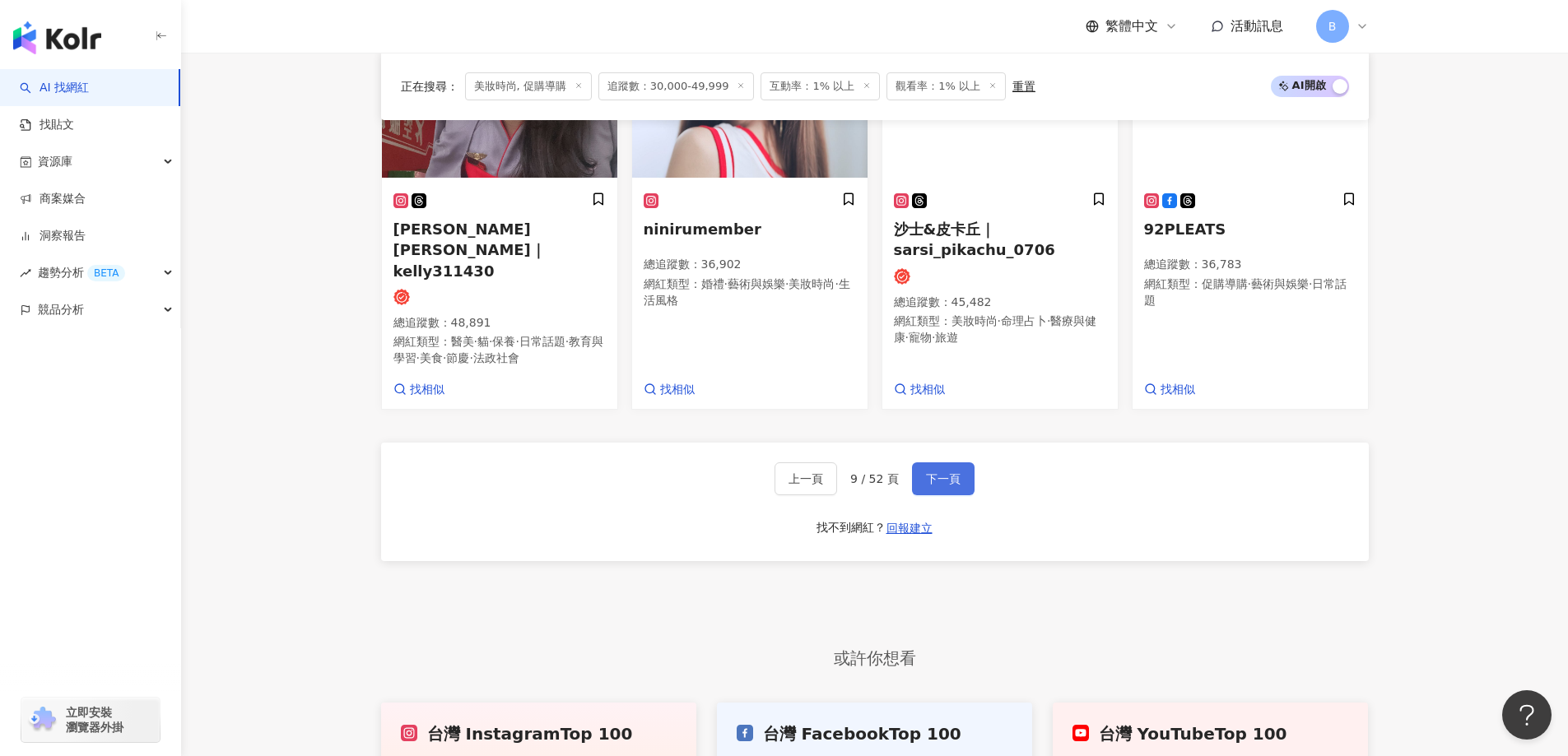
scroll to position [1540, 0]
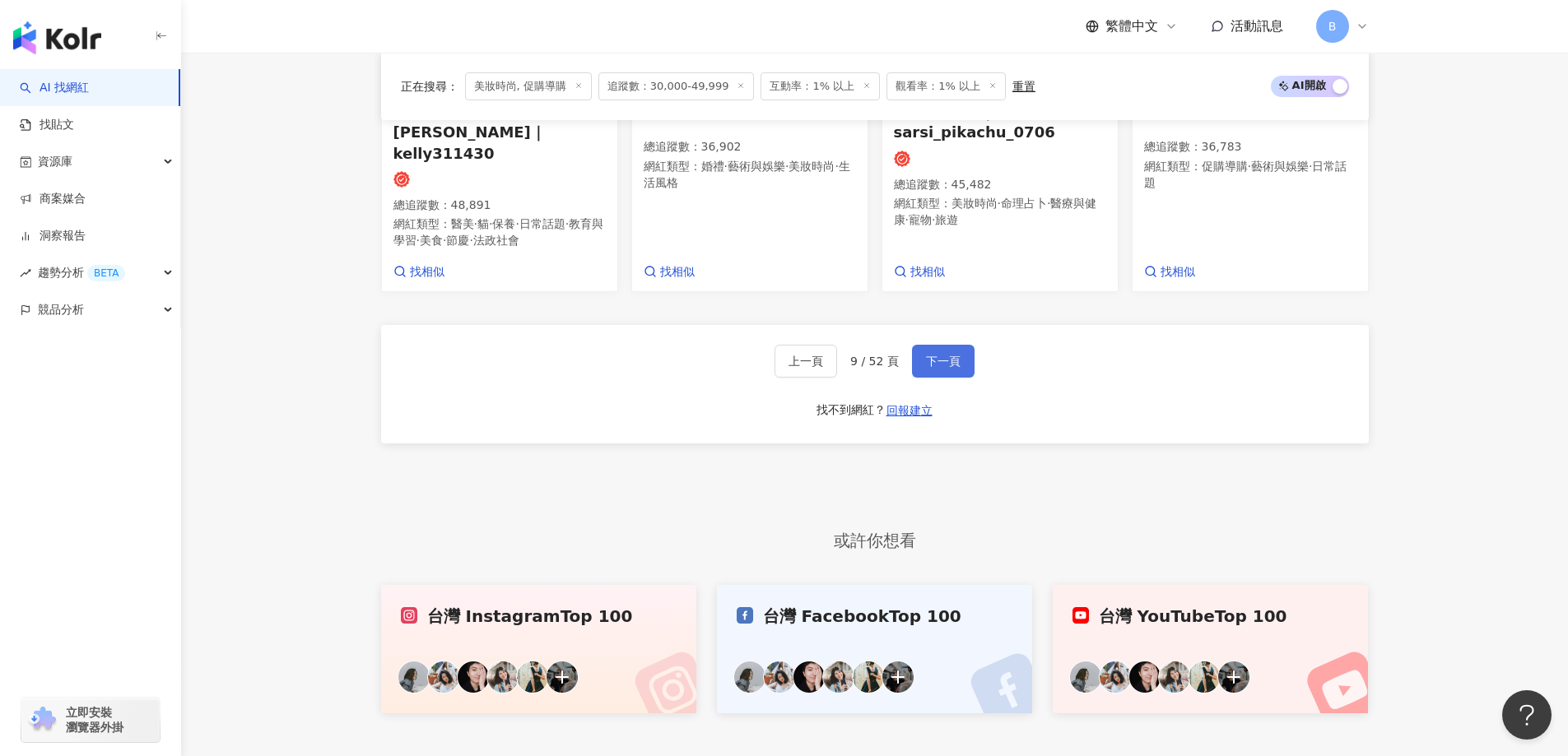
click at [952, 355] on span "下一頁" at bounding box center [944, 361] width 35 height 13
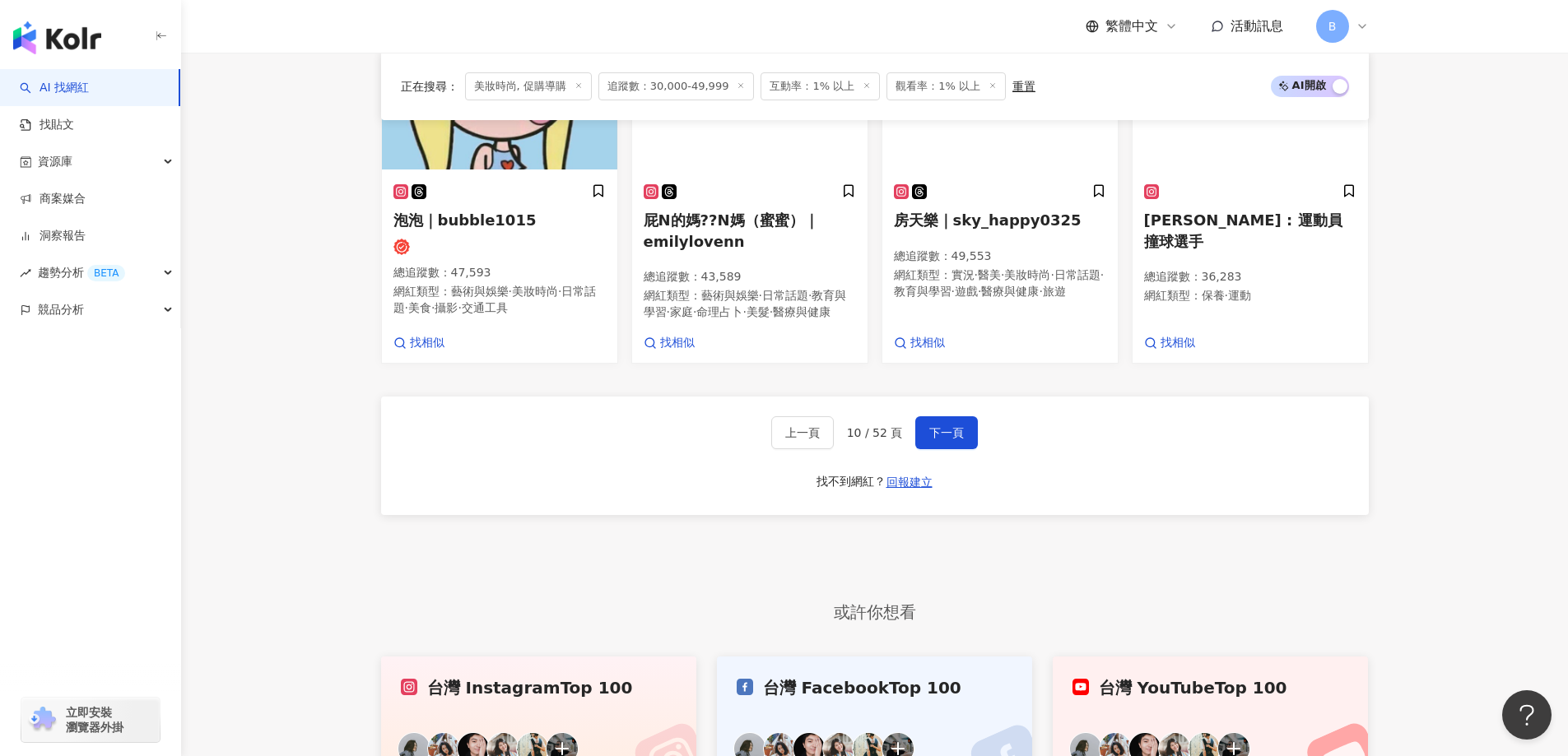
scroll to position [1556, 0]
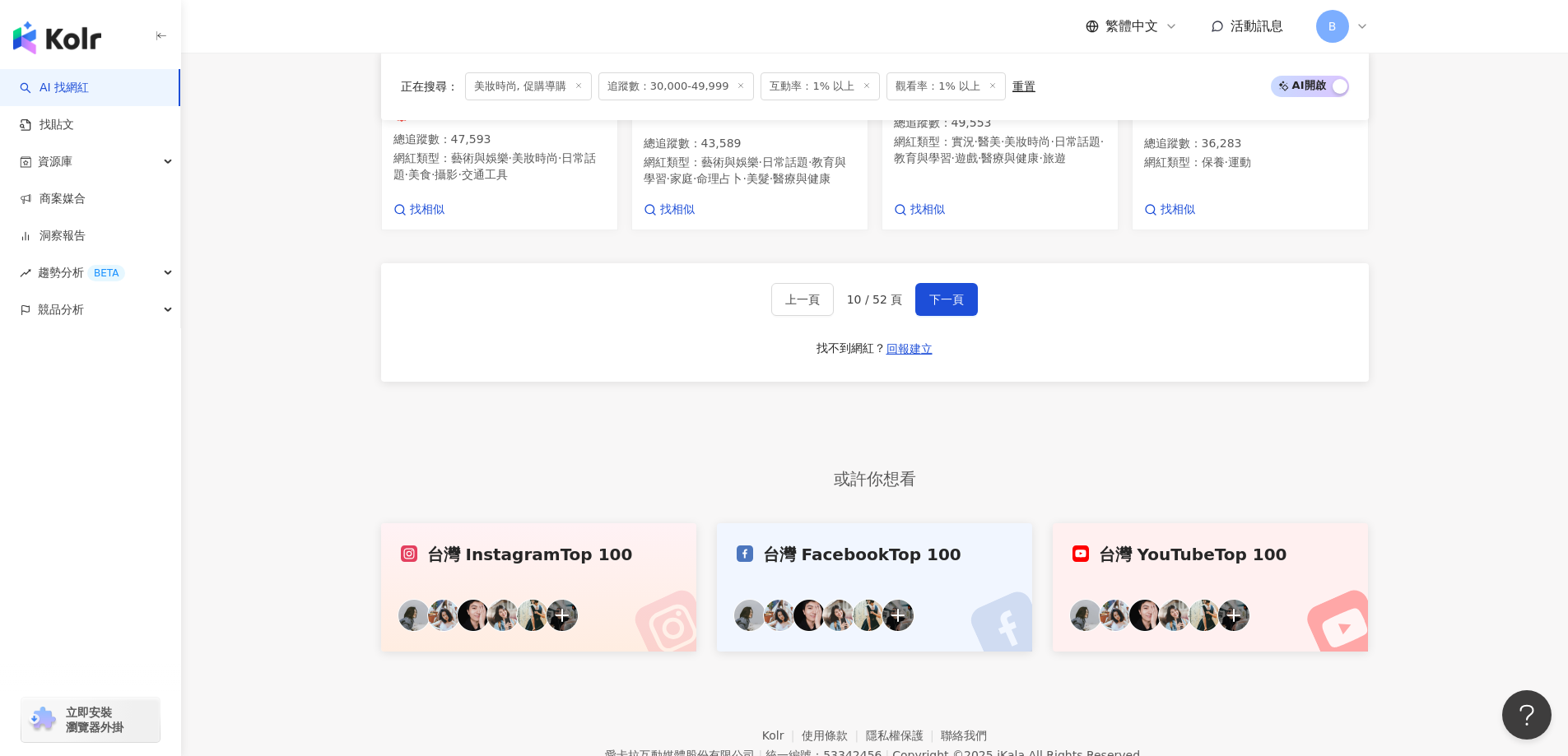
click at [964, 304] on button "下一頁" at bounding box center [946, 300] width 63 height 33
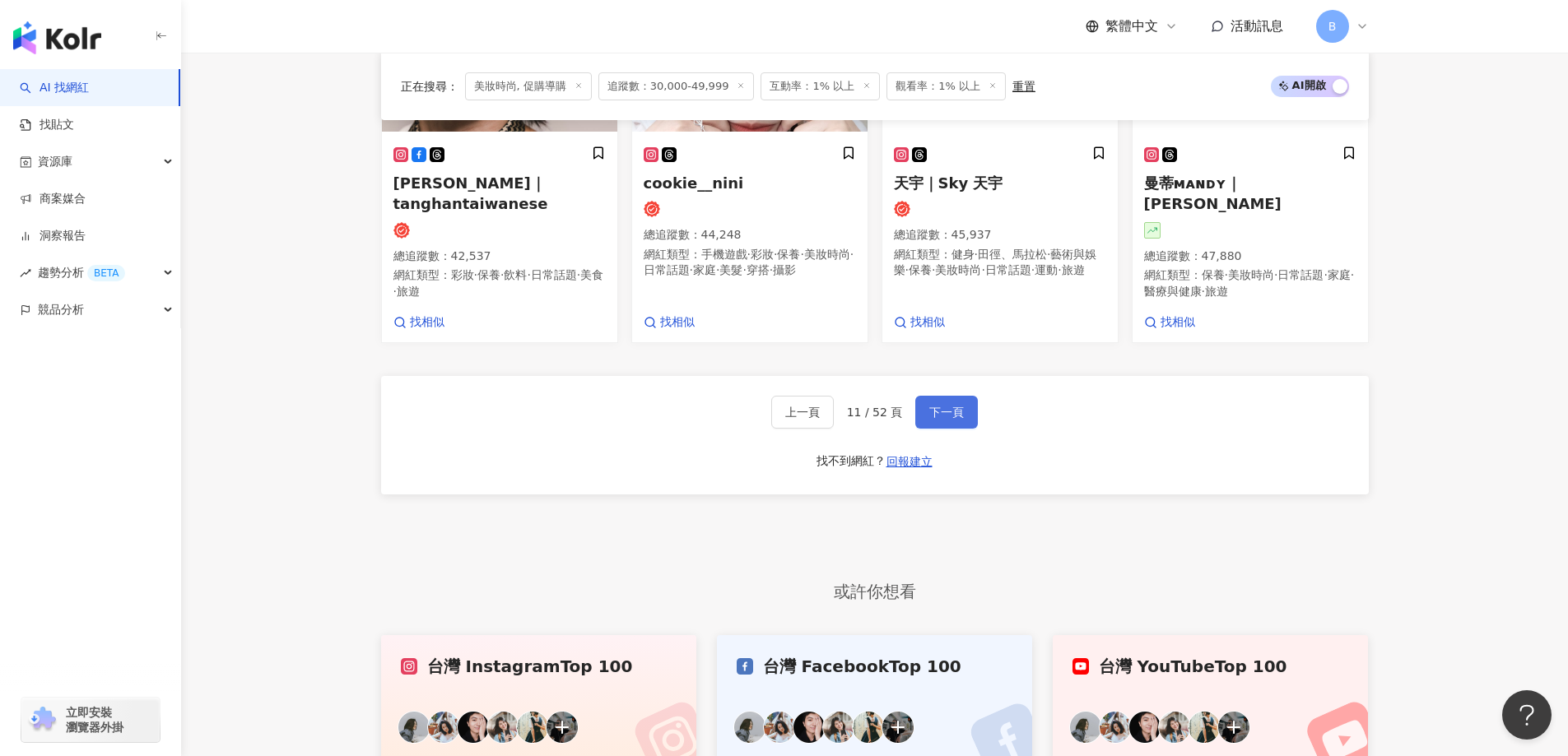
scroll to position [1540, 0]
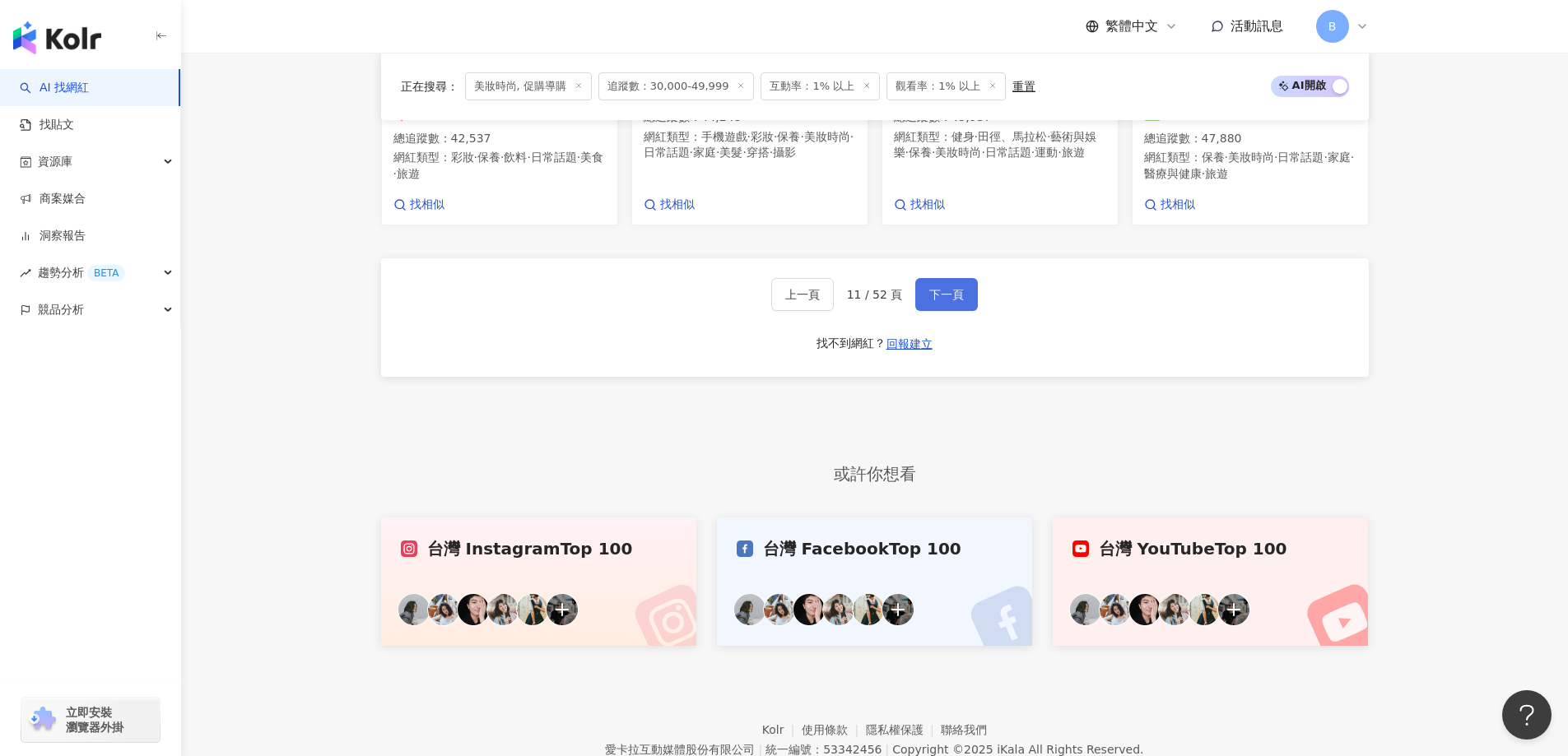
click at [964, 304] on button "下一頁" at bounding box center [946, 295] width 63 height 33
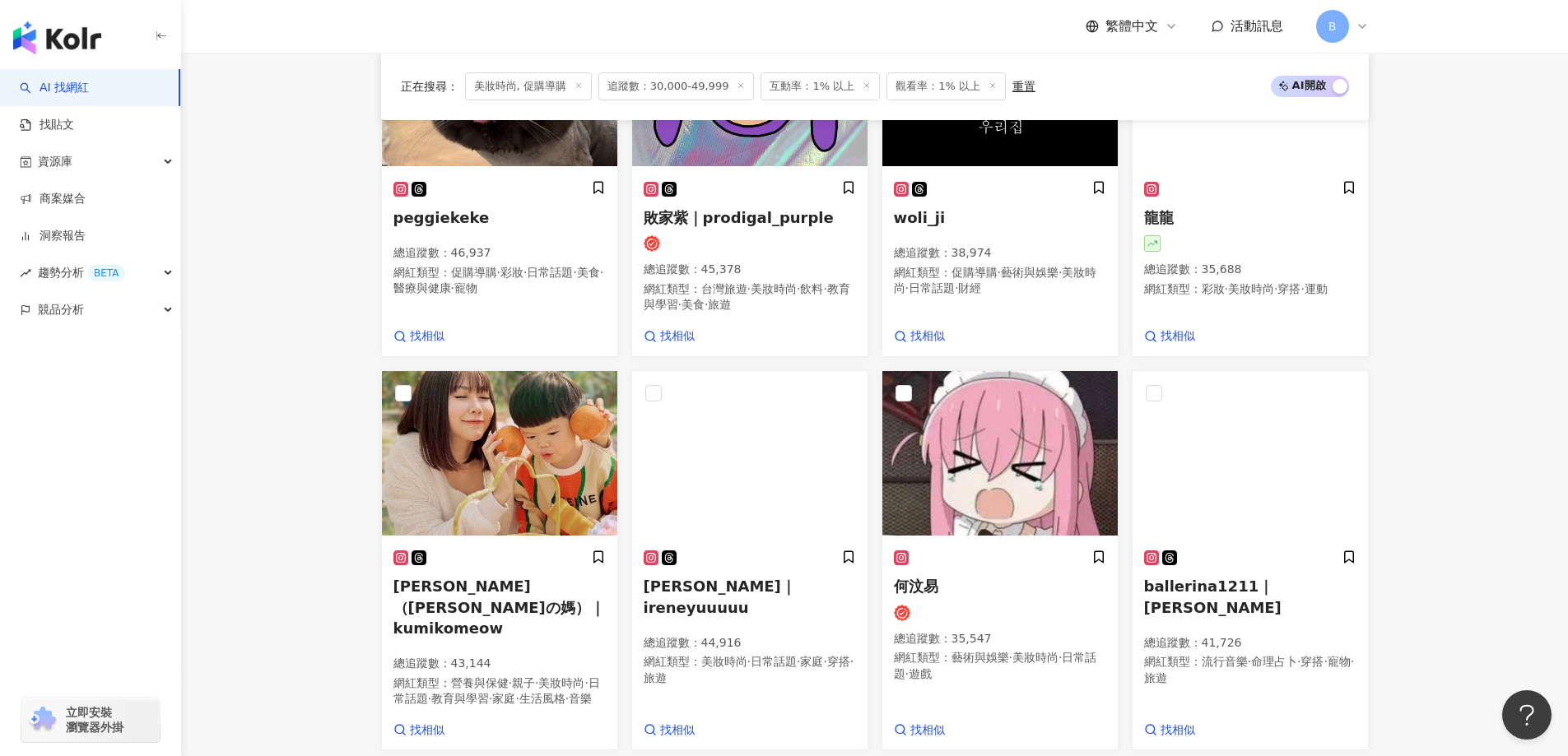
scroll to position [1062, 0]
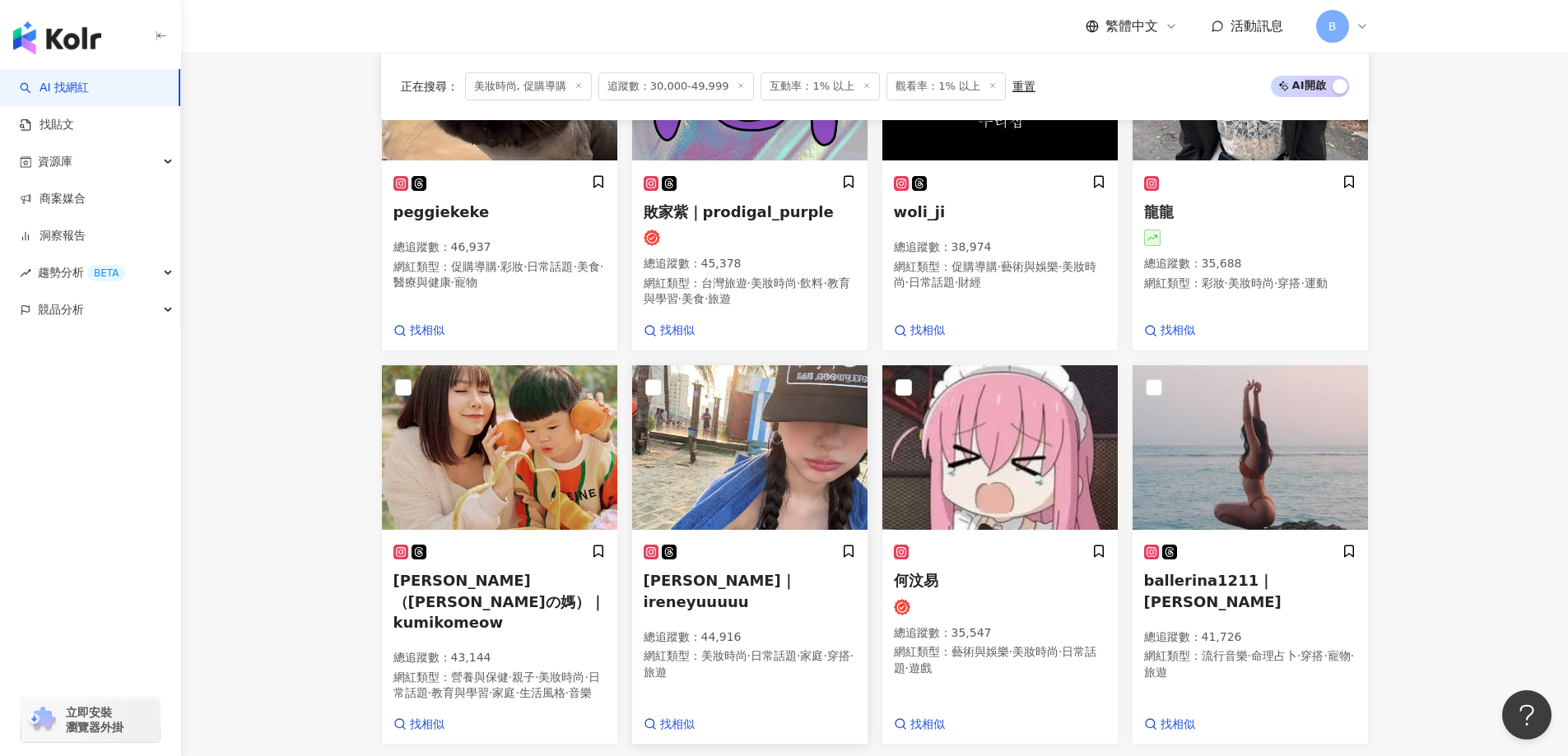
click at [752, 411] on img at bounding box center [750, 447] width 235 height 165
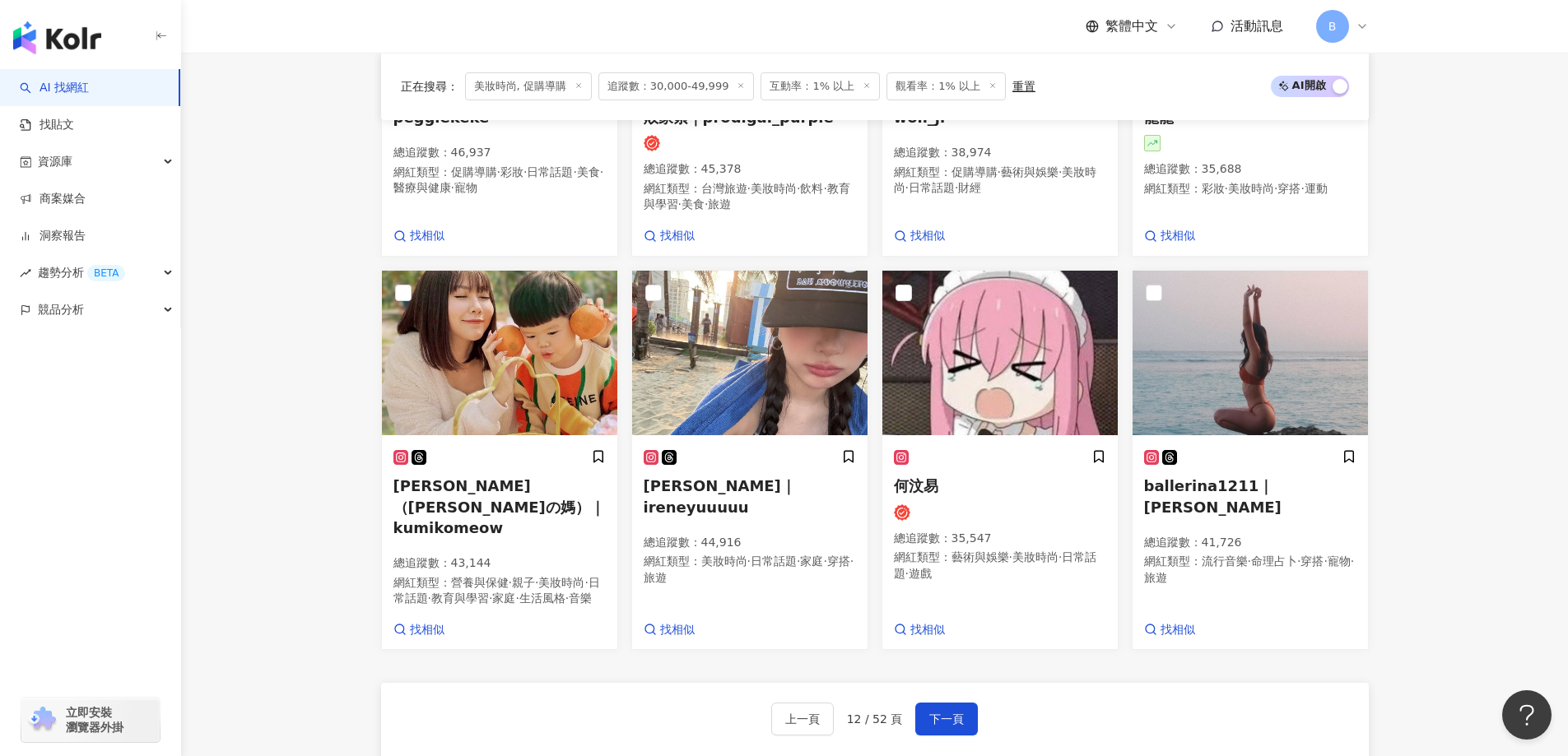
scroll to position [1309, 0]
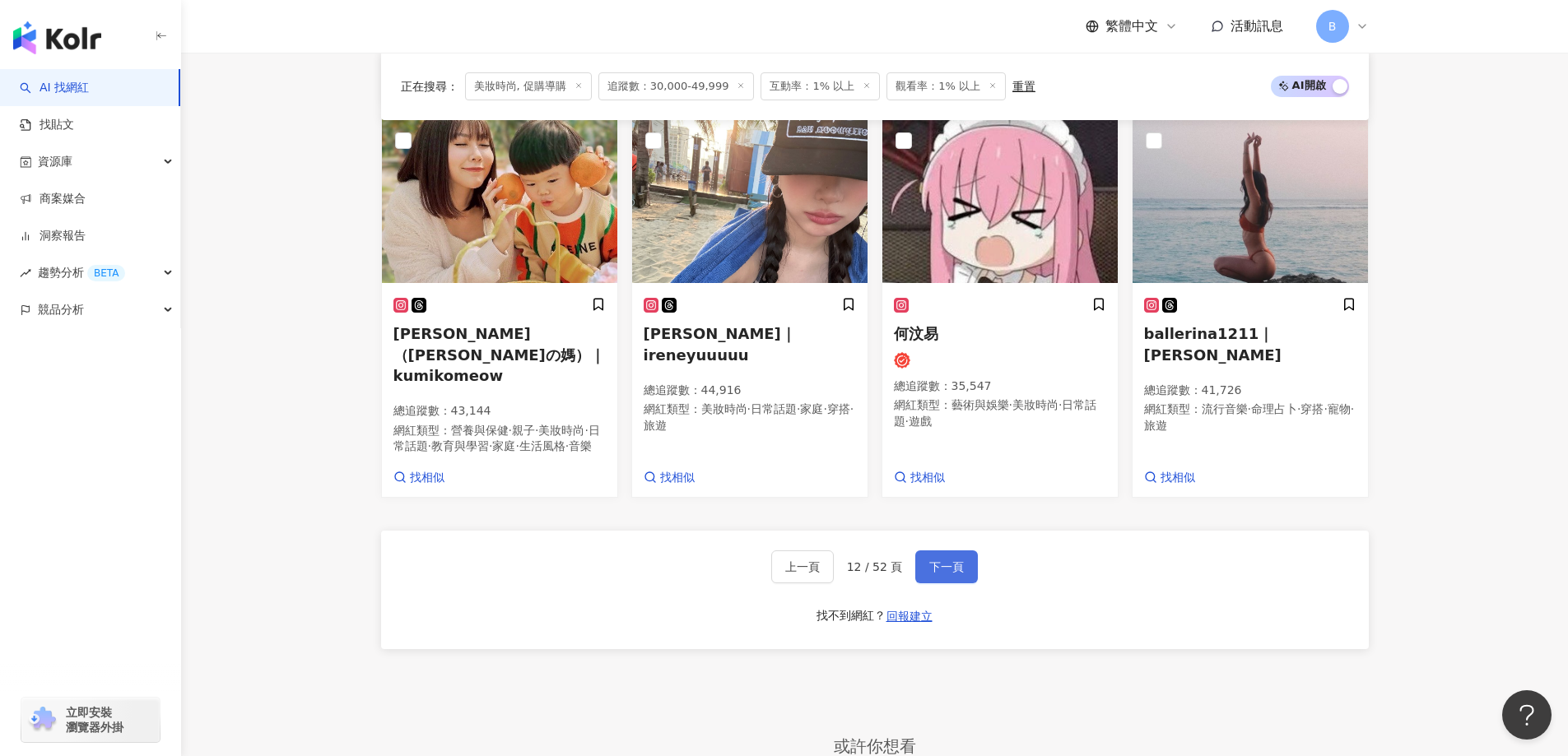
click at [955, 561] on span "下一頁" at bounding box center [946, 567] width 35 height 13
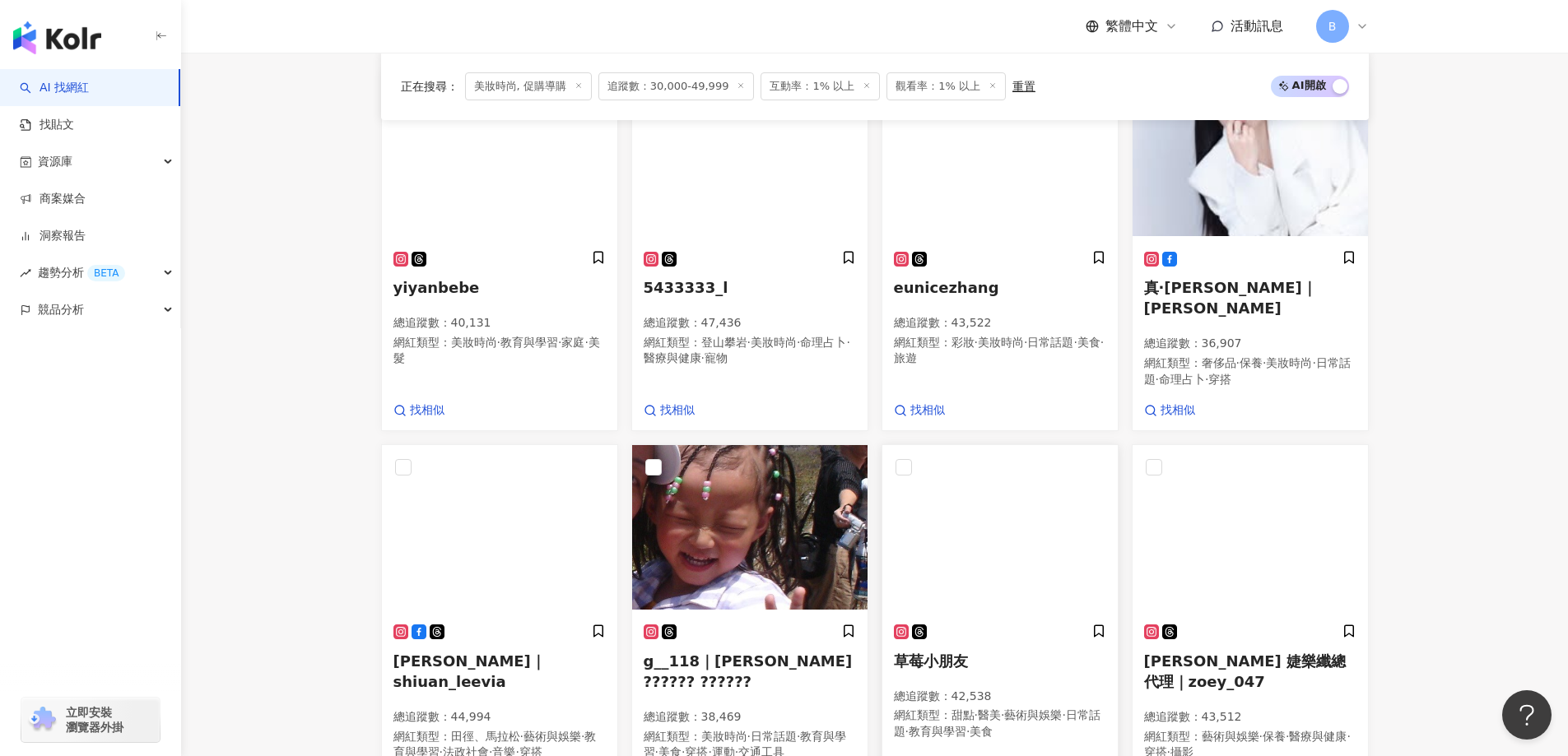
scroll to position [1107, 0]
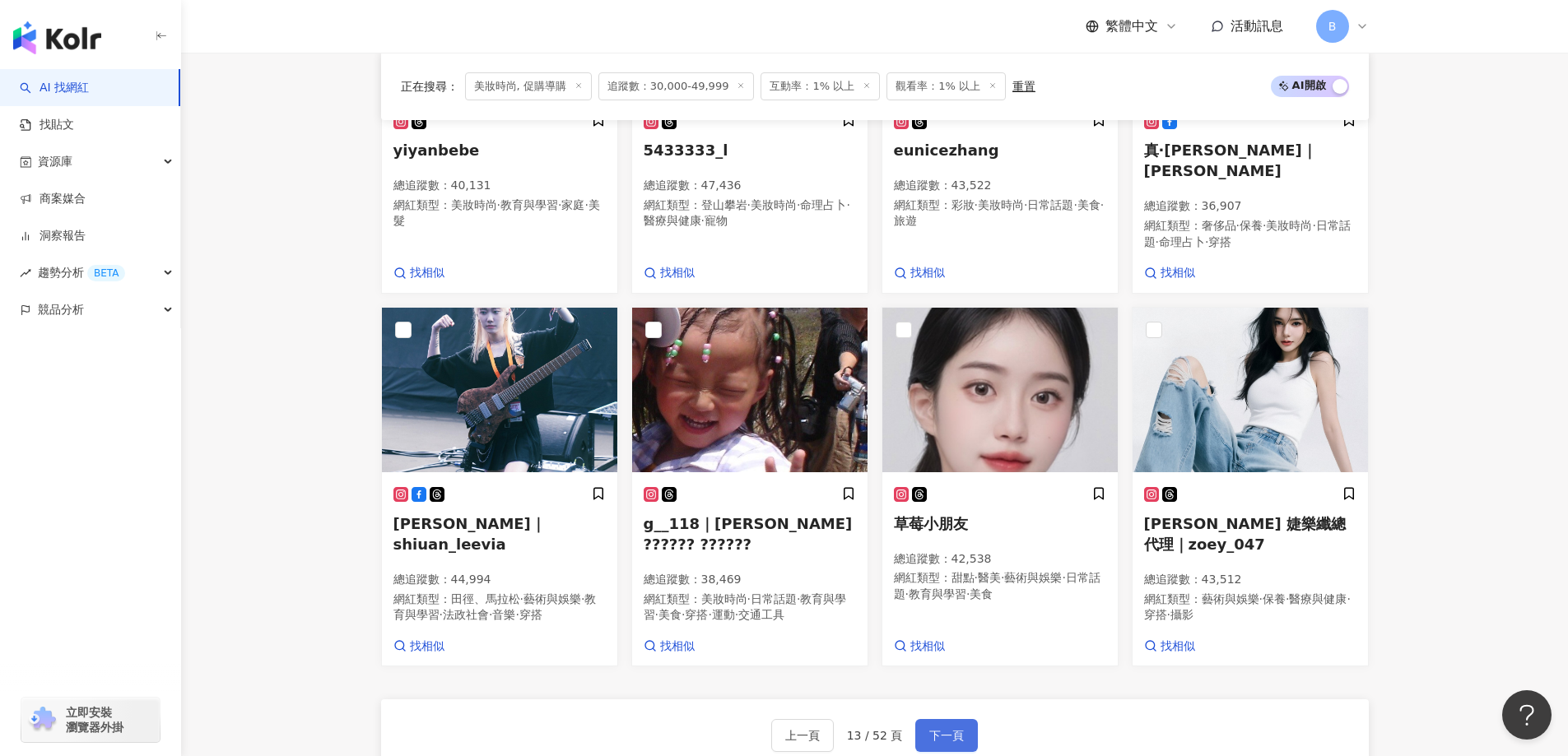
click at [953, 729] on span "下一頁" at bounding box center [946, 735] width 35 height 13
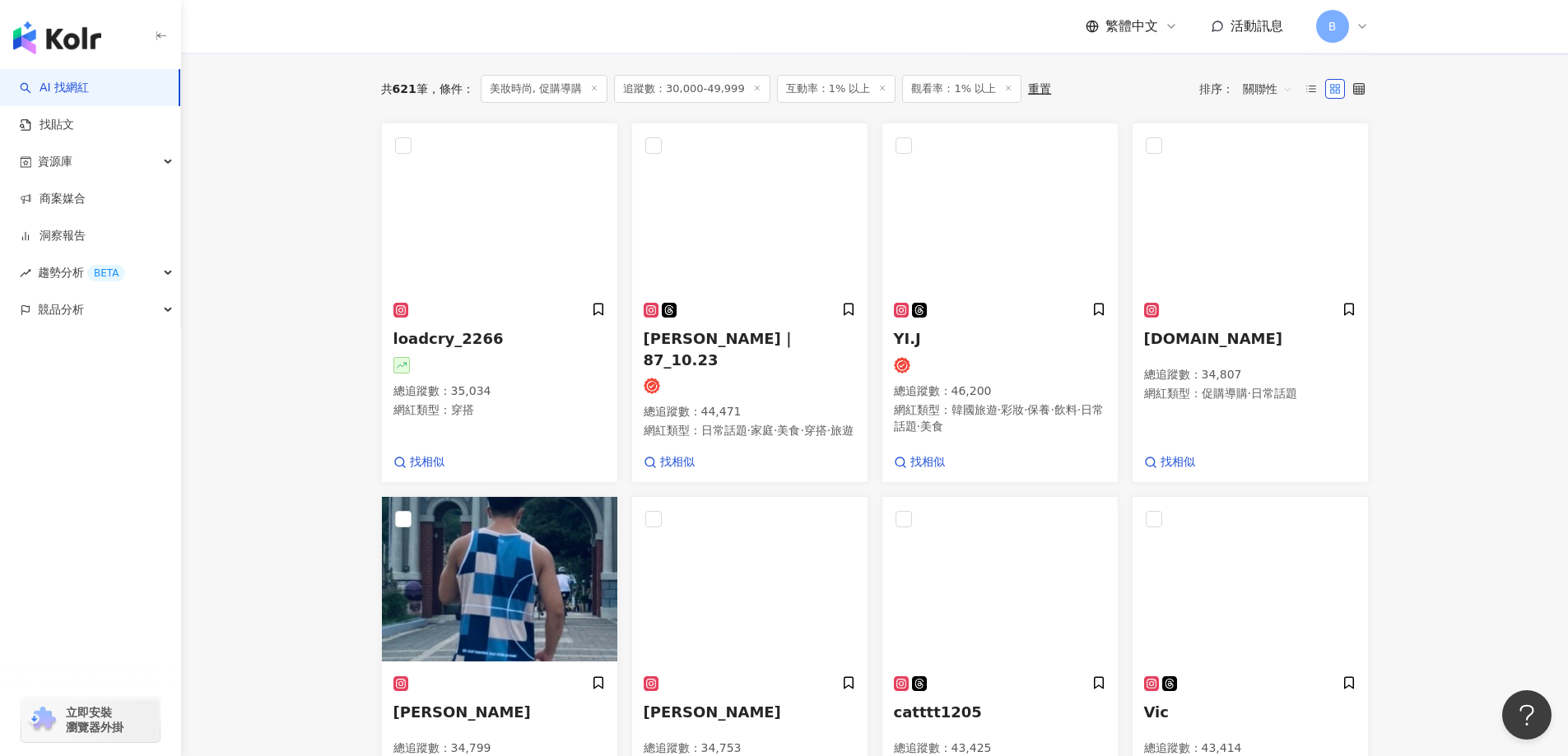
scroll to position [450, 0]
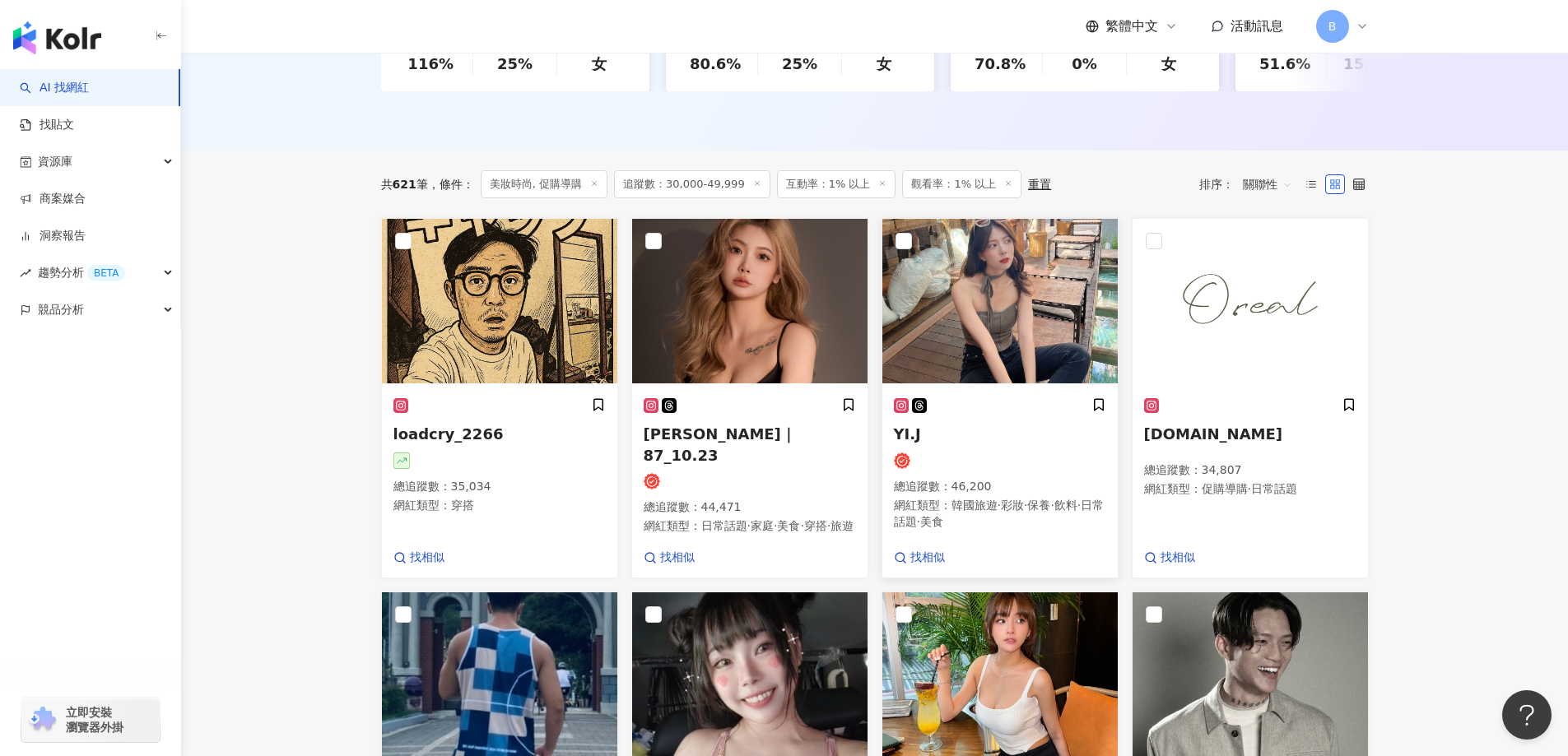
click at [1014, 284] on img at bounding box center [1000, 301] width 235 height 165
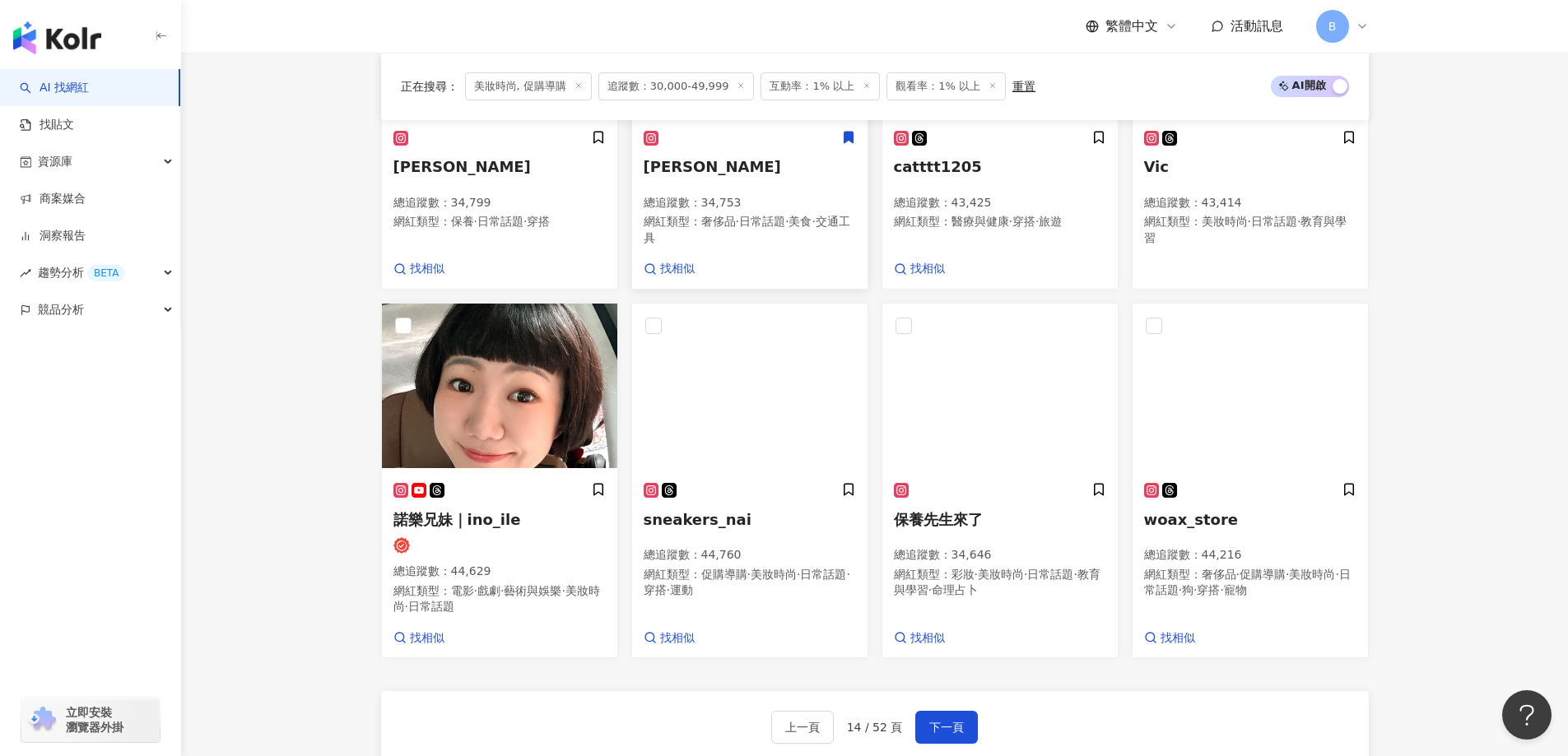
scroll to position [1108, 0]
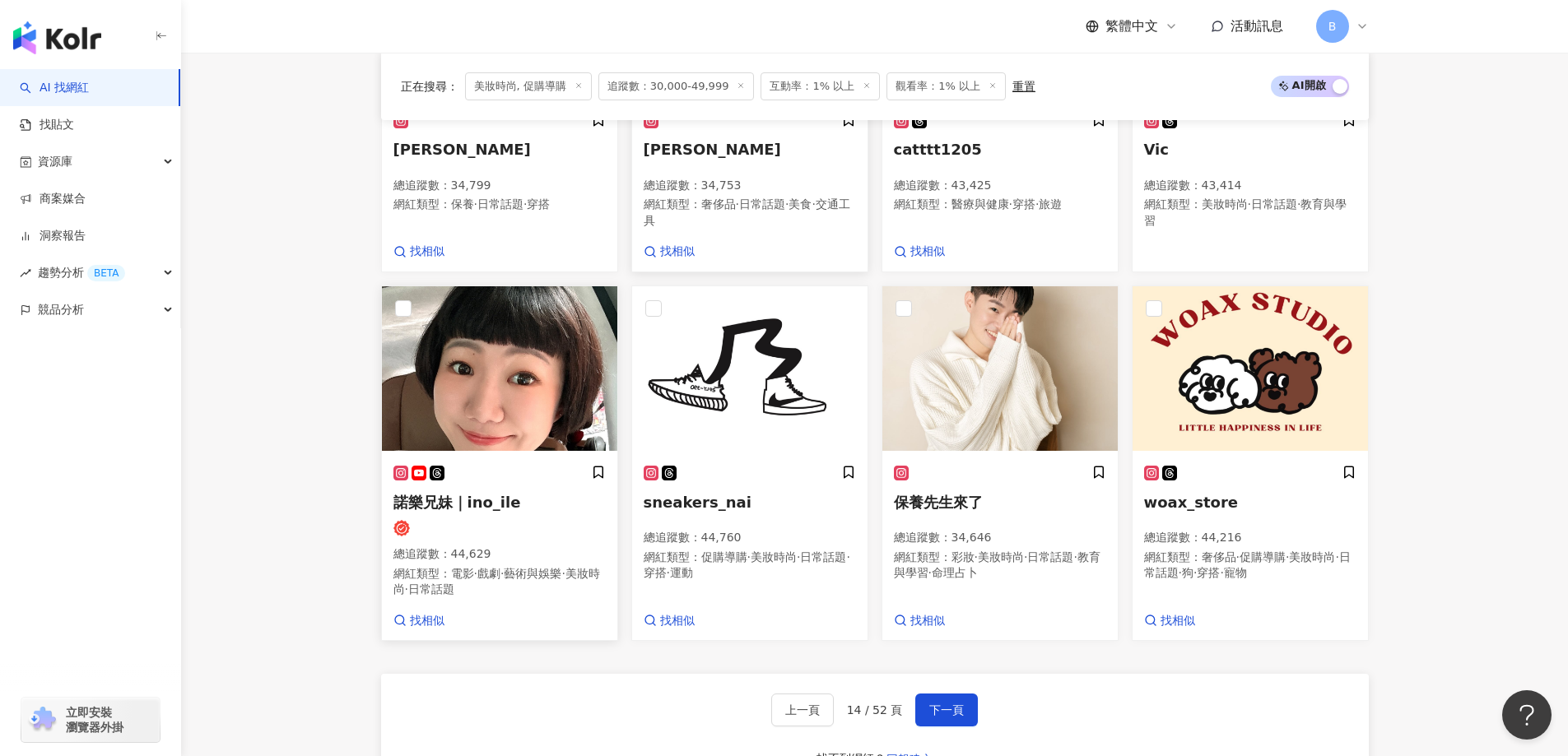
click at [484, 369] on img at bounding box center [500, 368] width 235 height 165
click at [942, 714] on span "下一頁" at bounding box center [946, 710] width 35 height 13
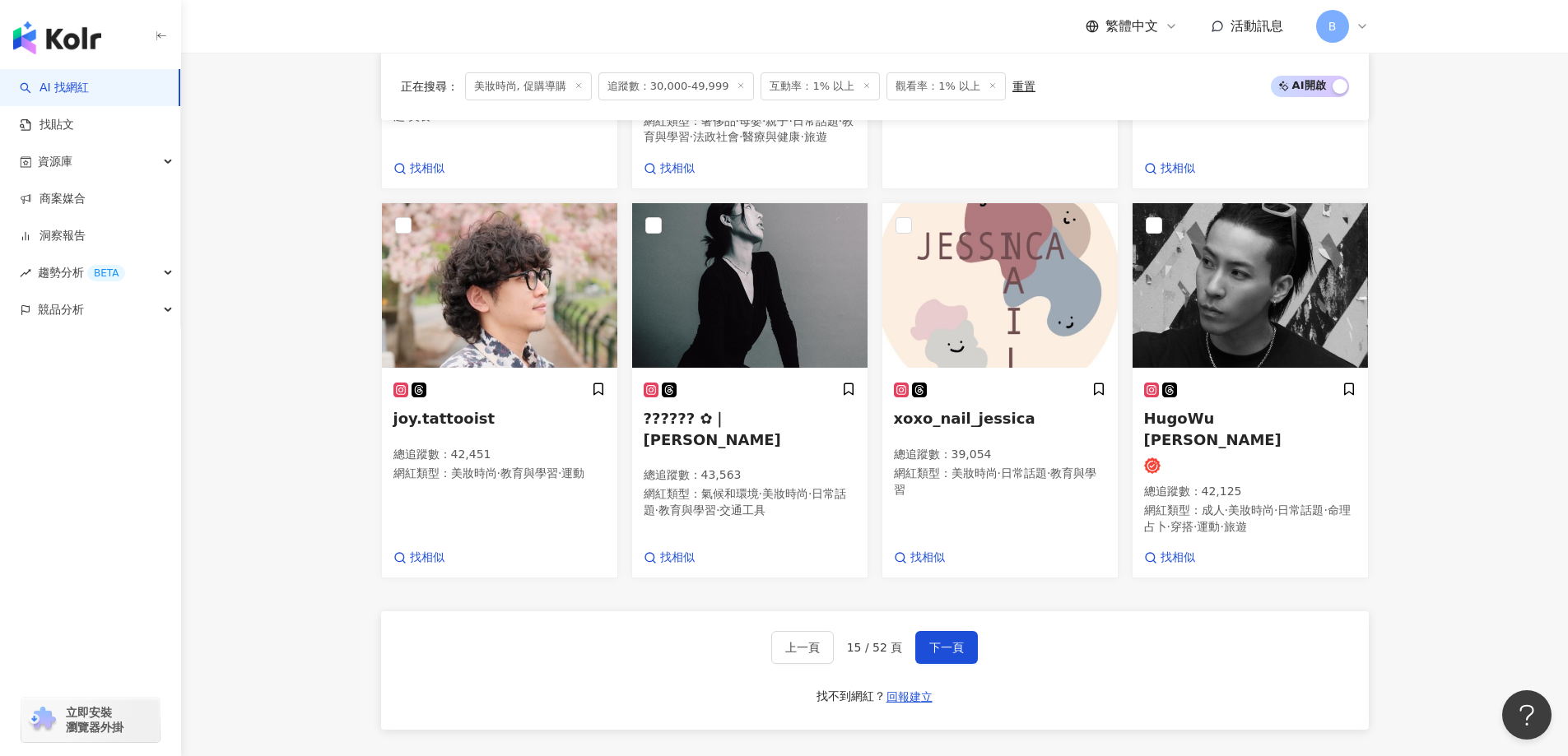
scroll to position [1227, 0]
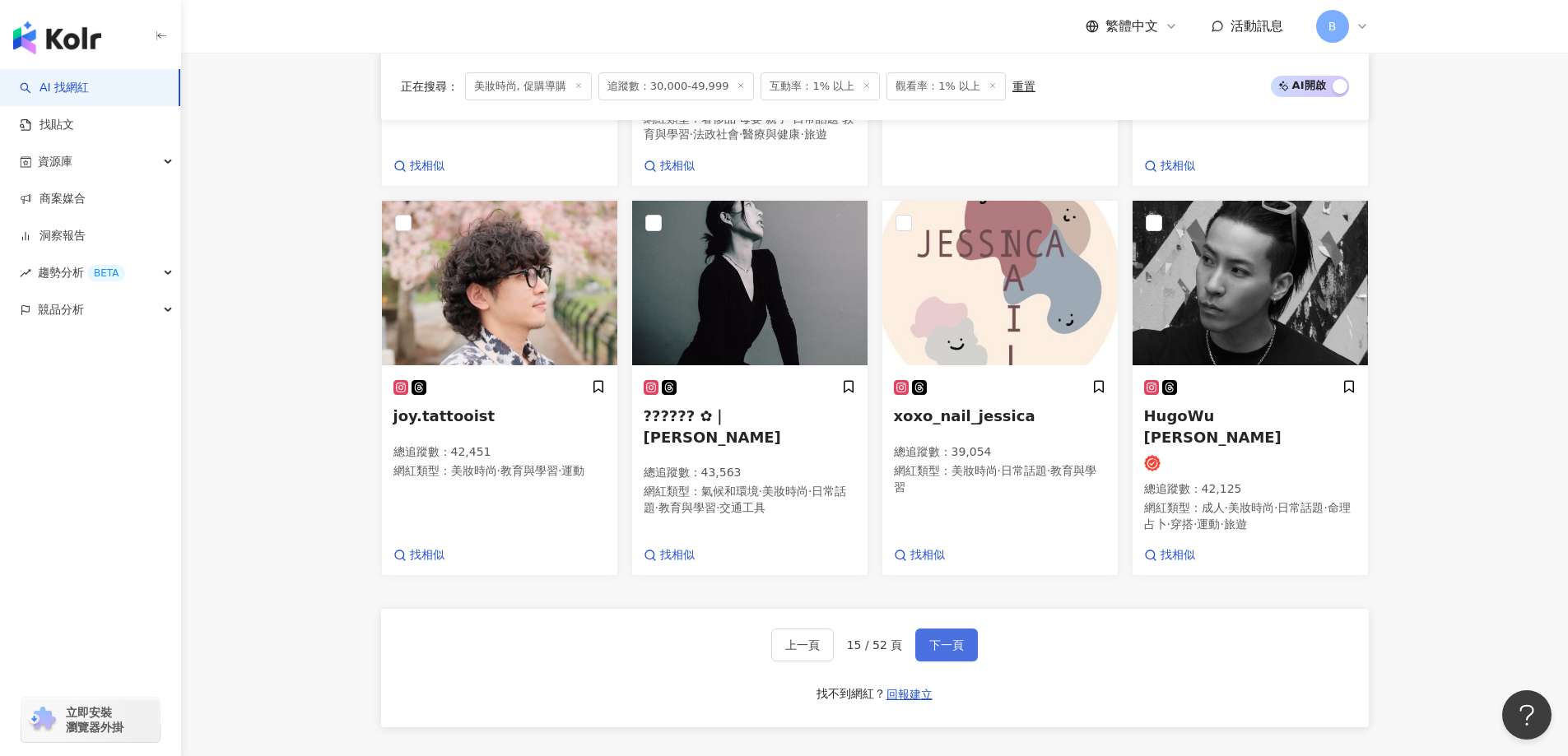
click at [934, 629] on button "下一頁" at bounding box center [946, 645] width 63 height 33
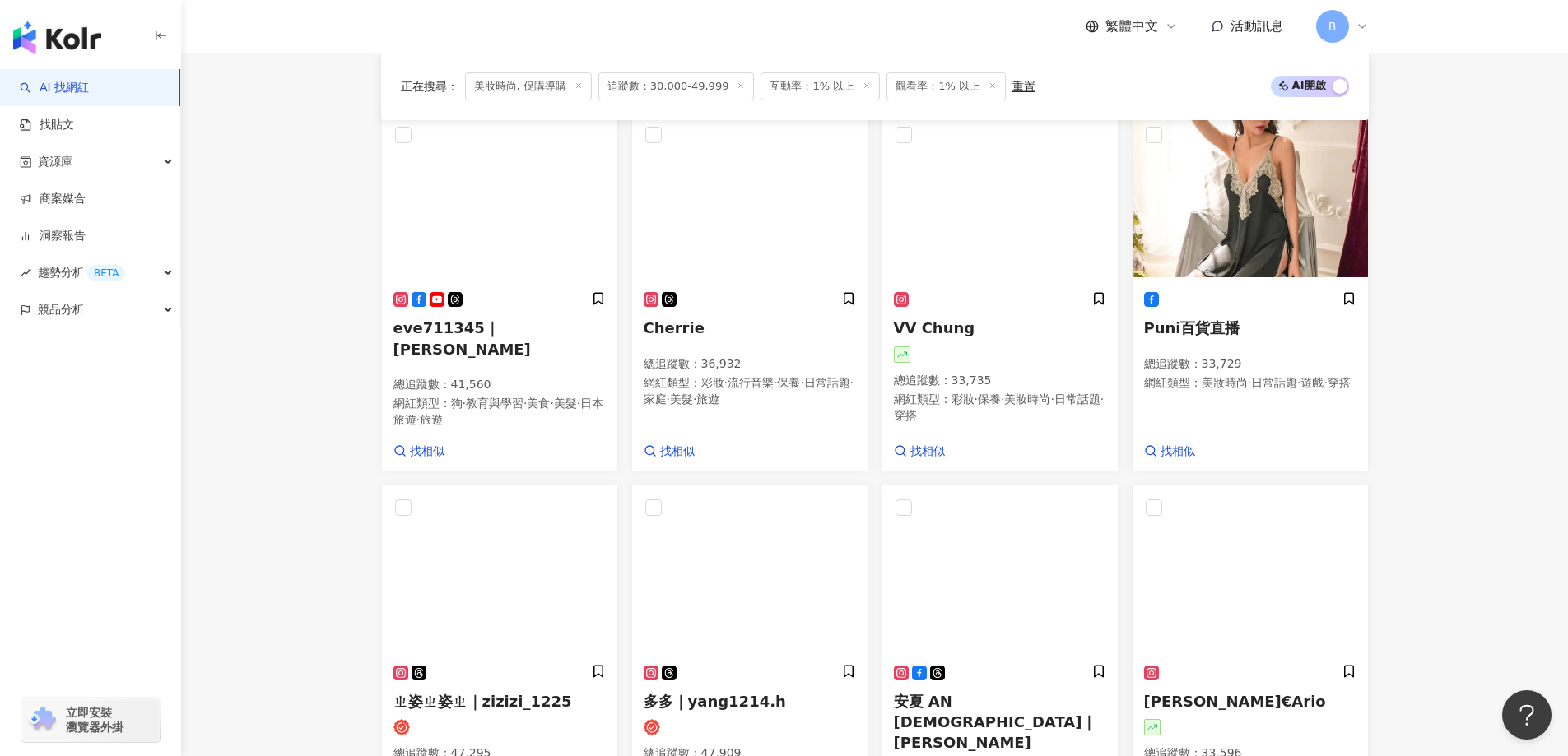
scroll to position [350, 0]
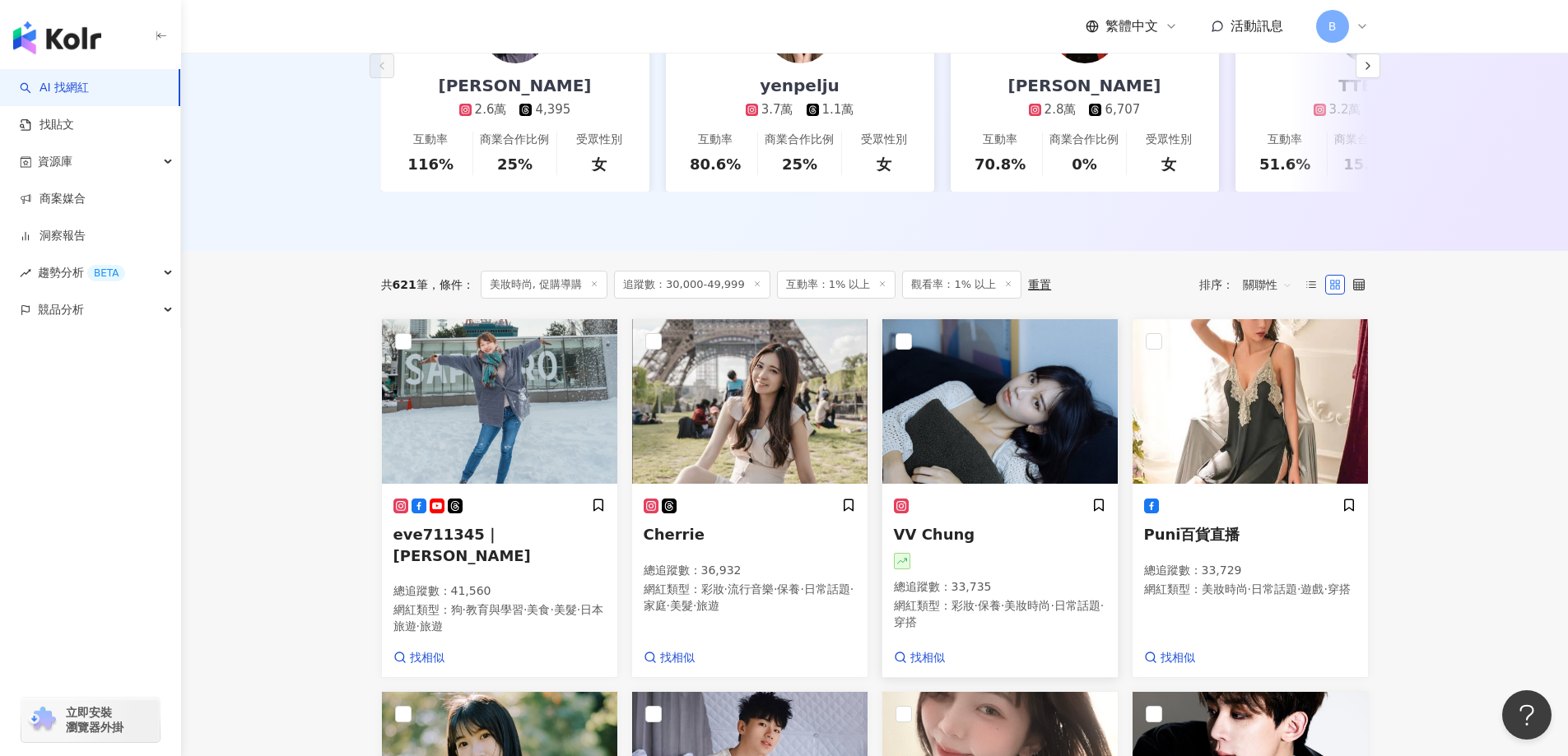
click at [967, 418] on img at bounding box center [1000, 401] width 235 height 165
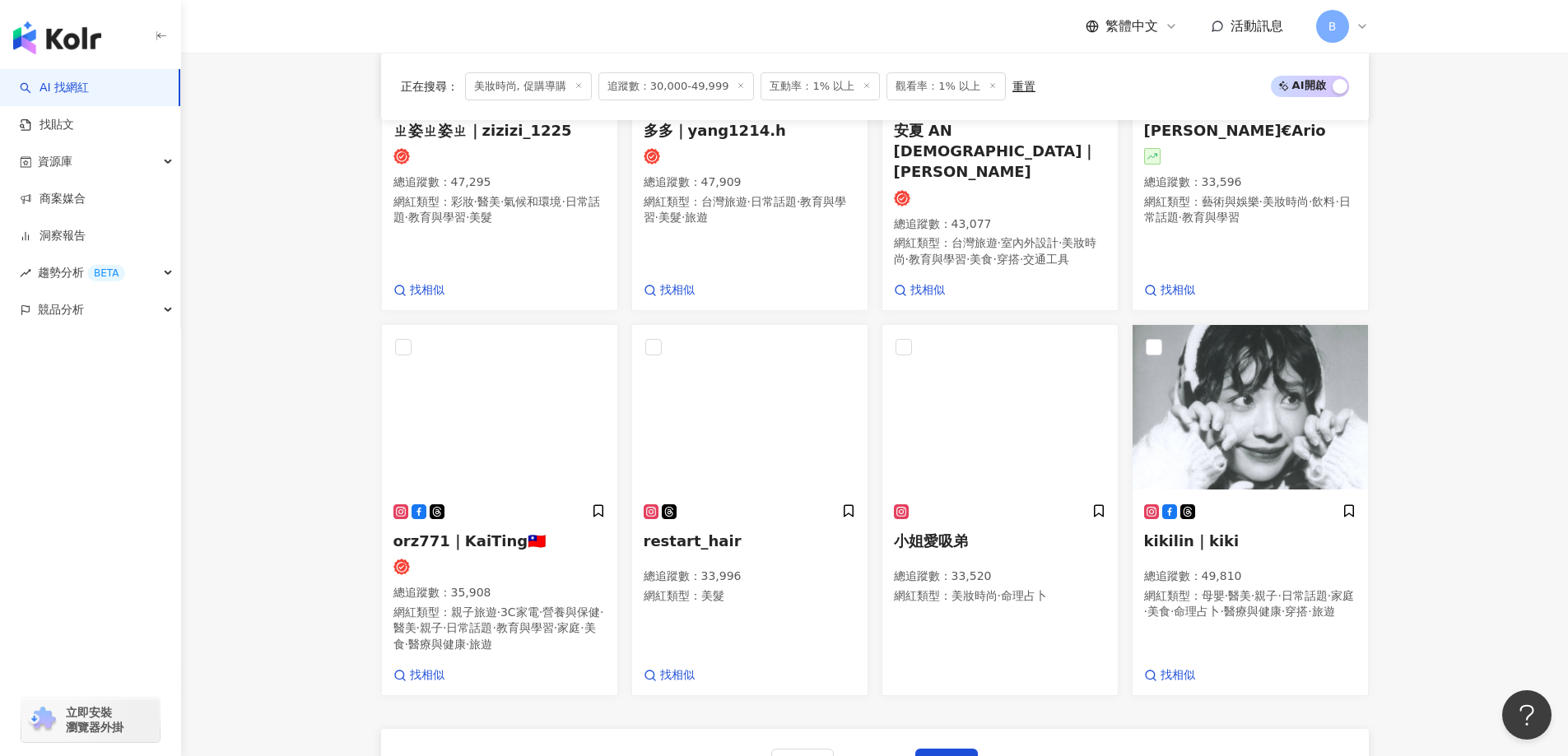
scroll to position [1173, 0]
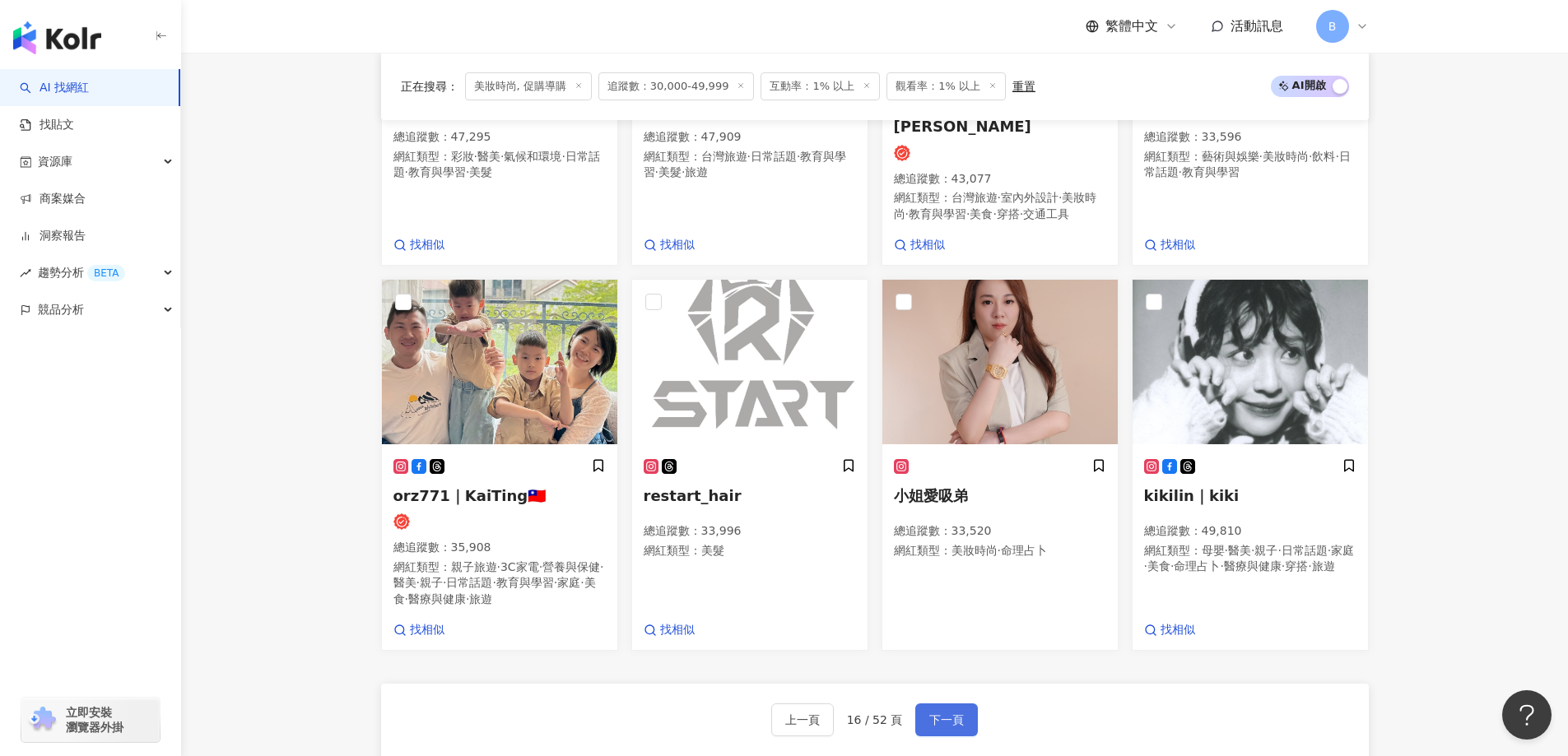
click at [945, 715] on span "下一頁" at bounding box center [946, 719] width 35 height 13
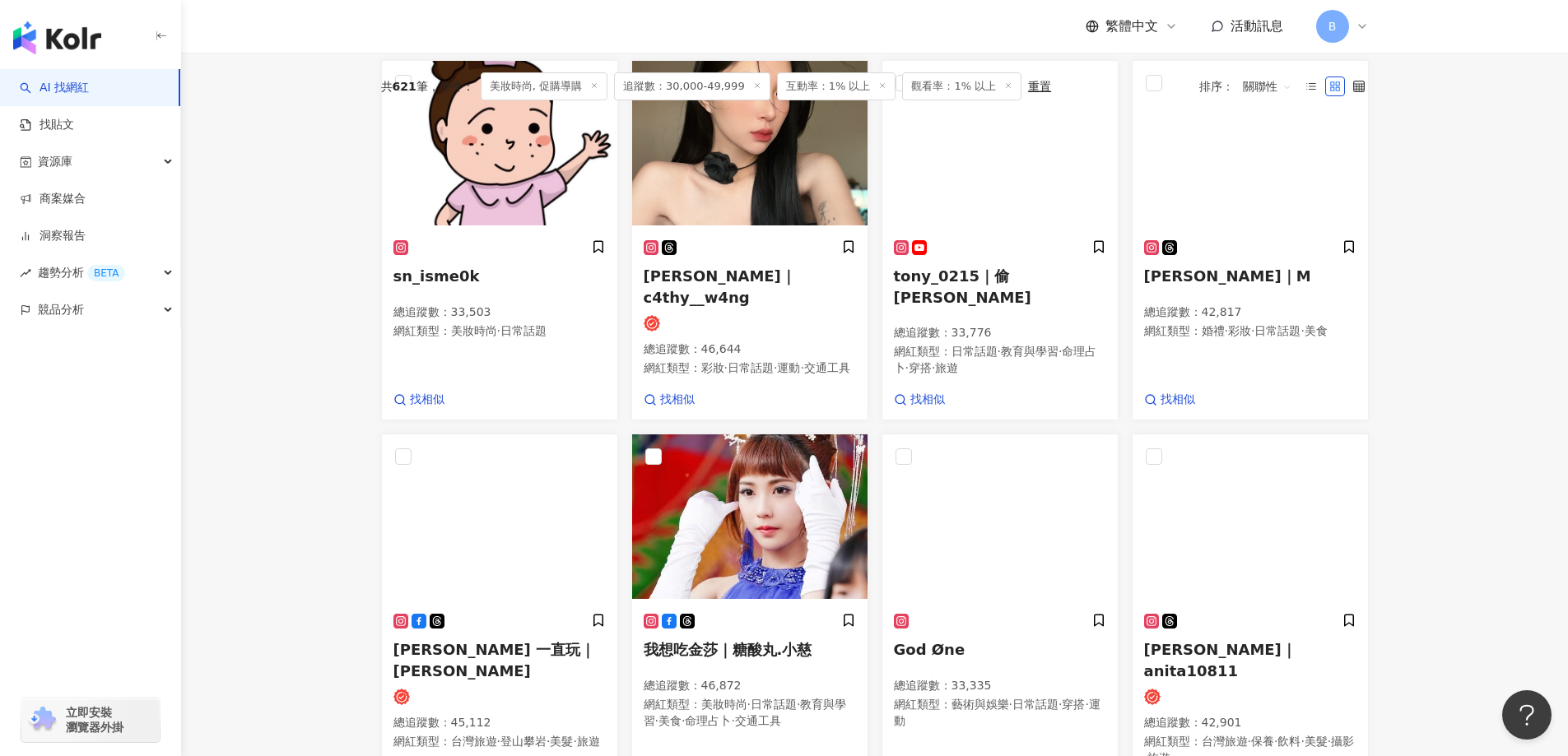
scroll to position [466, 0]
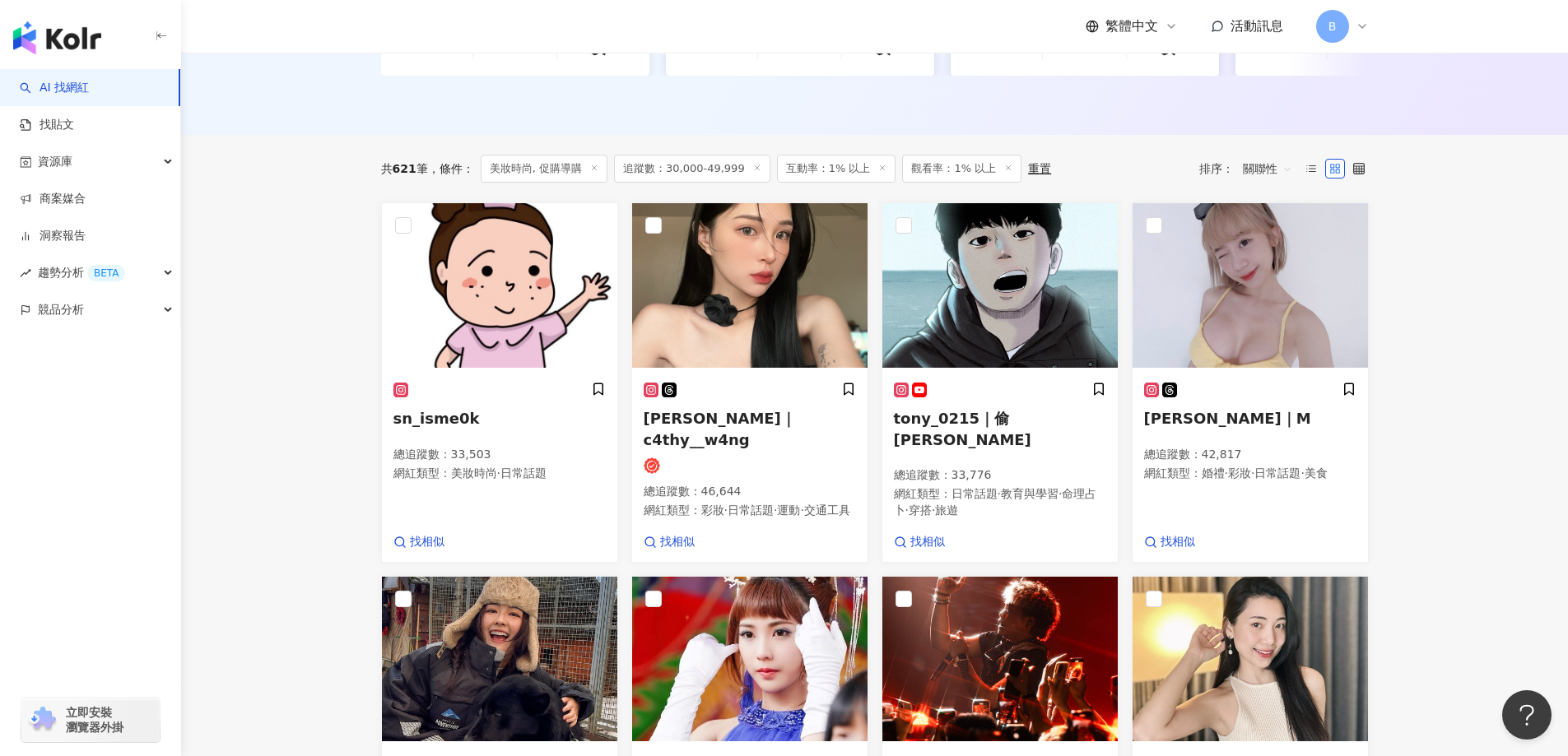
click at [329, 266] on main "不分平台 台灣 搜尋 您可能感興趣： haikyu_rement_love haikyu_rement_love 香水油 香水品牌 類型 性別 追蹤數 互動率…" at bounding box center [875, 666] width 1387 height 2159
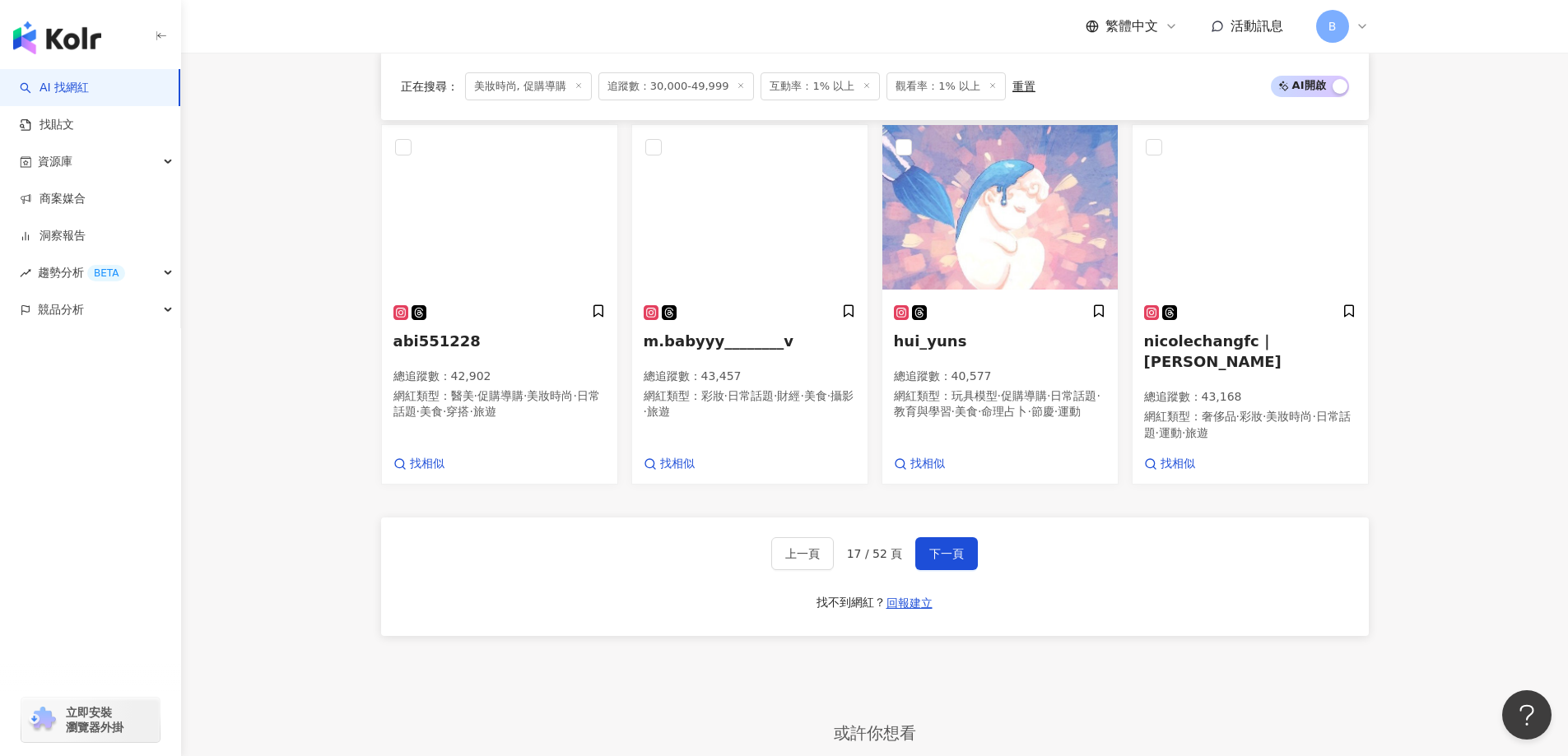
scroll to position [1453, 0]
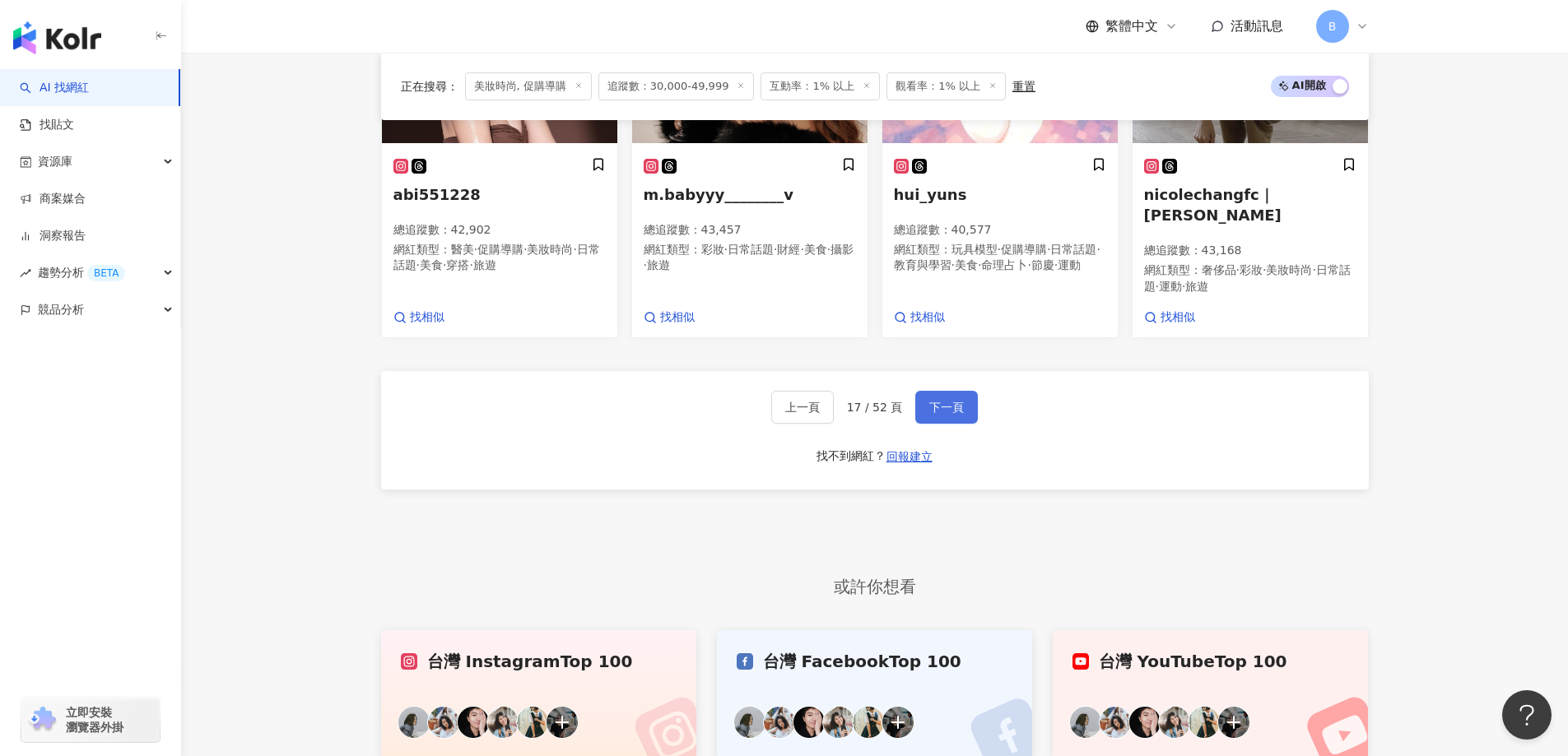
click at [956, 401] on span "下一頁" at bounding box center [946, 407] width 35 height 13
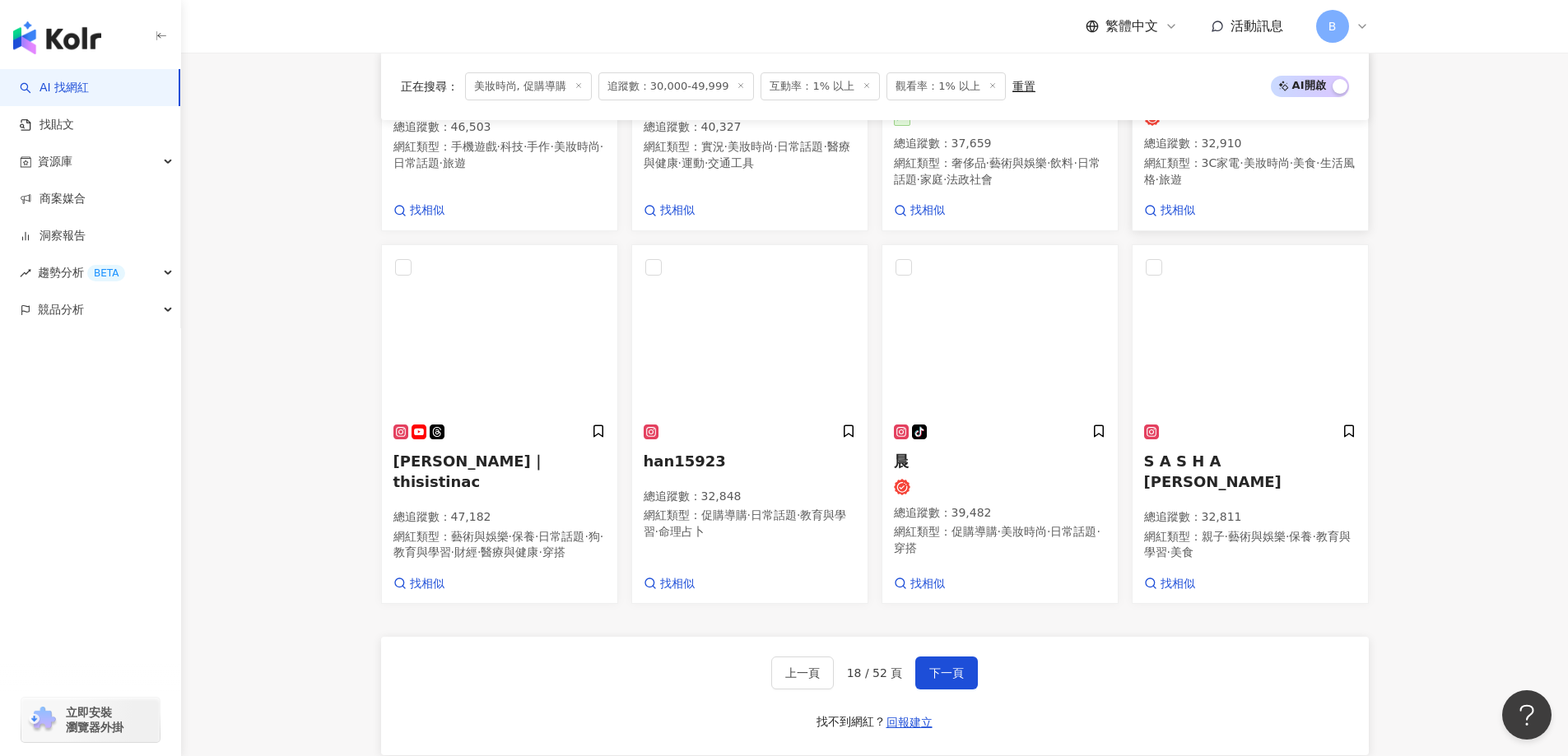
scroll to position [1190, 0]
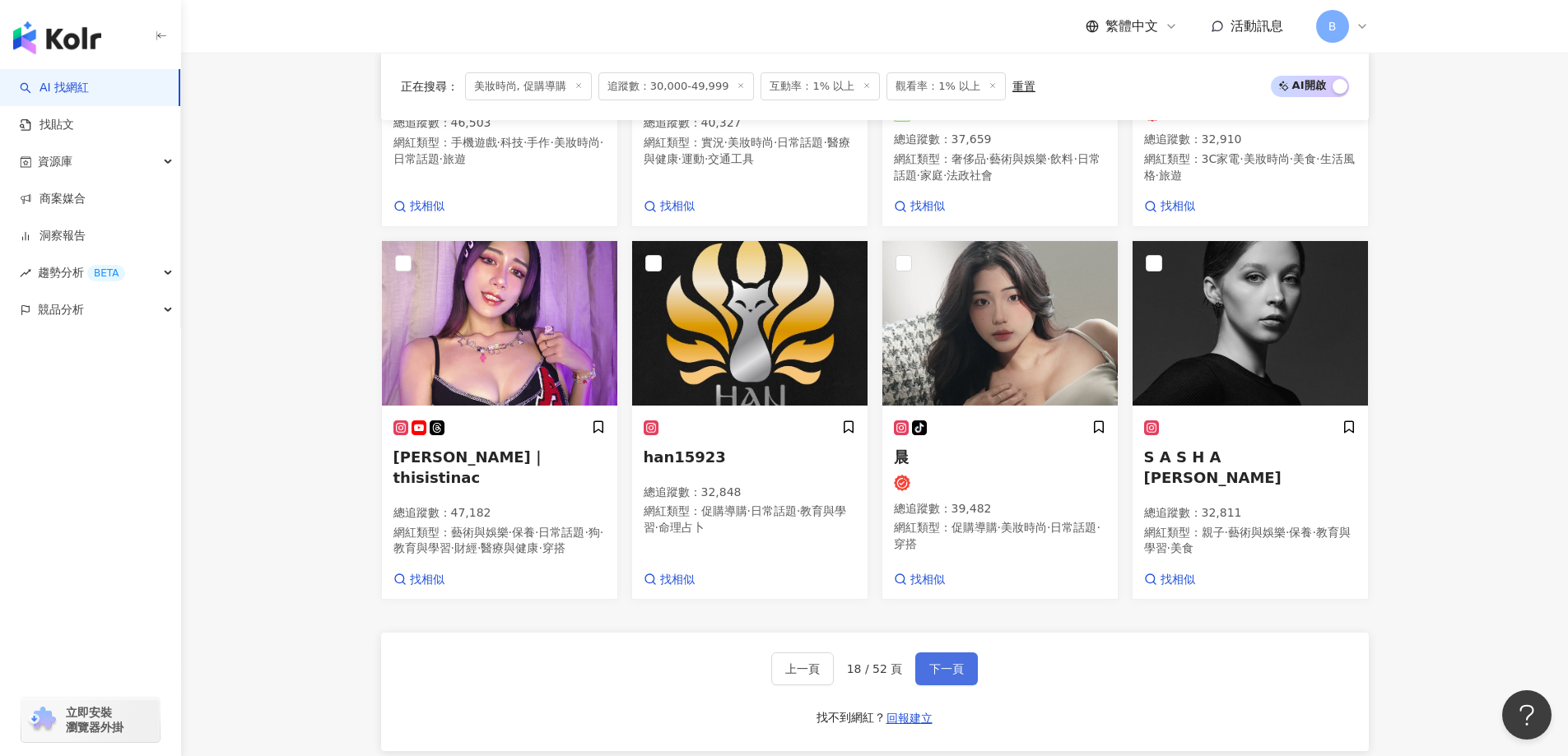
click at [941, 663] on span "下一頁" at bounding box center [946, 669] width 35 height 13
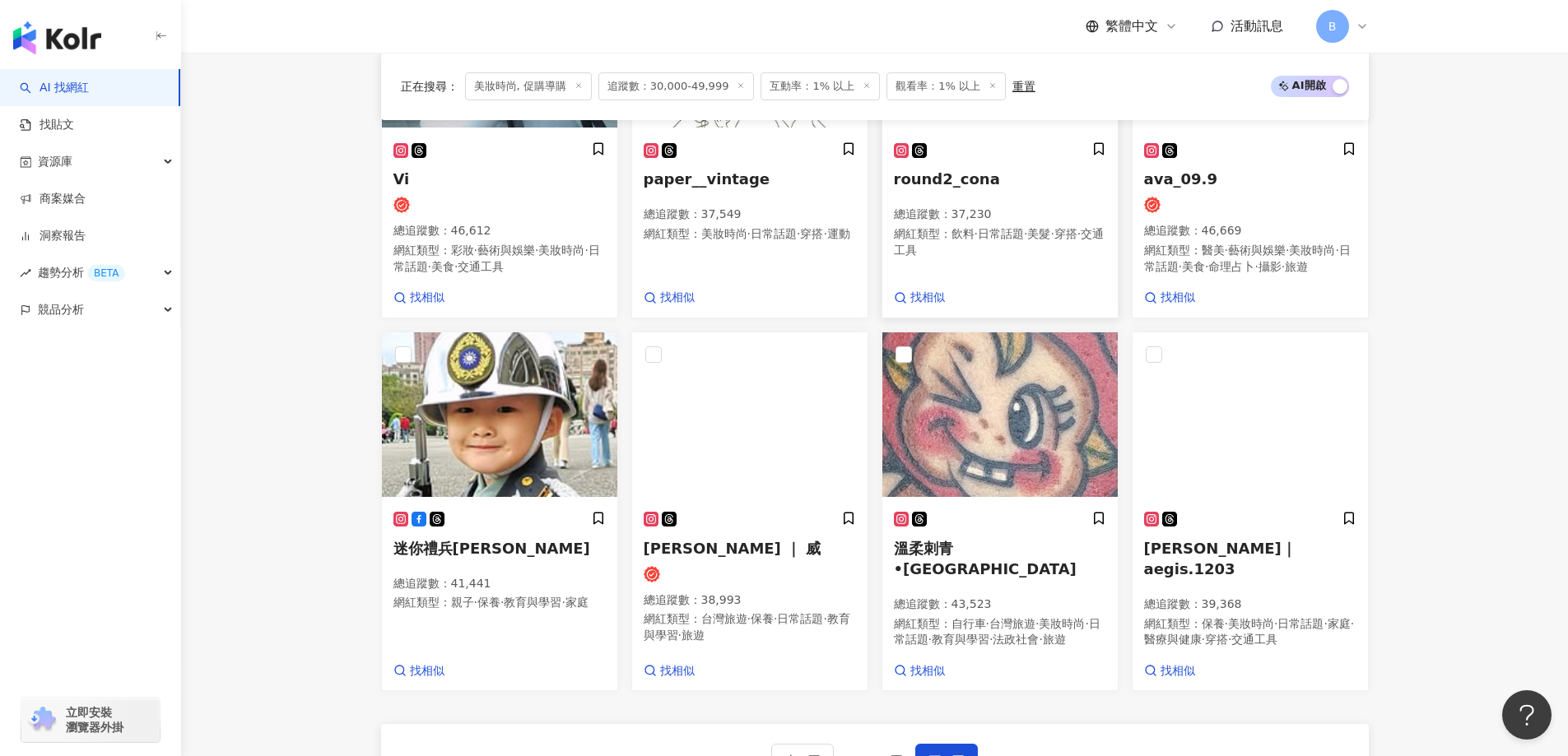
scroll to position [811, 0]
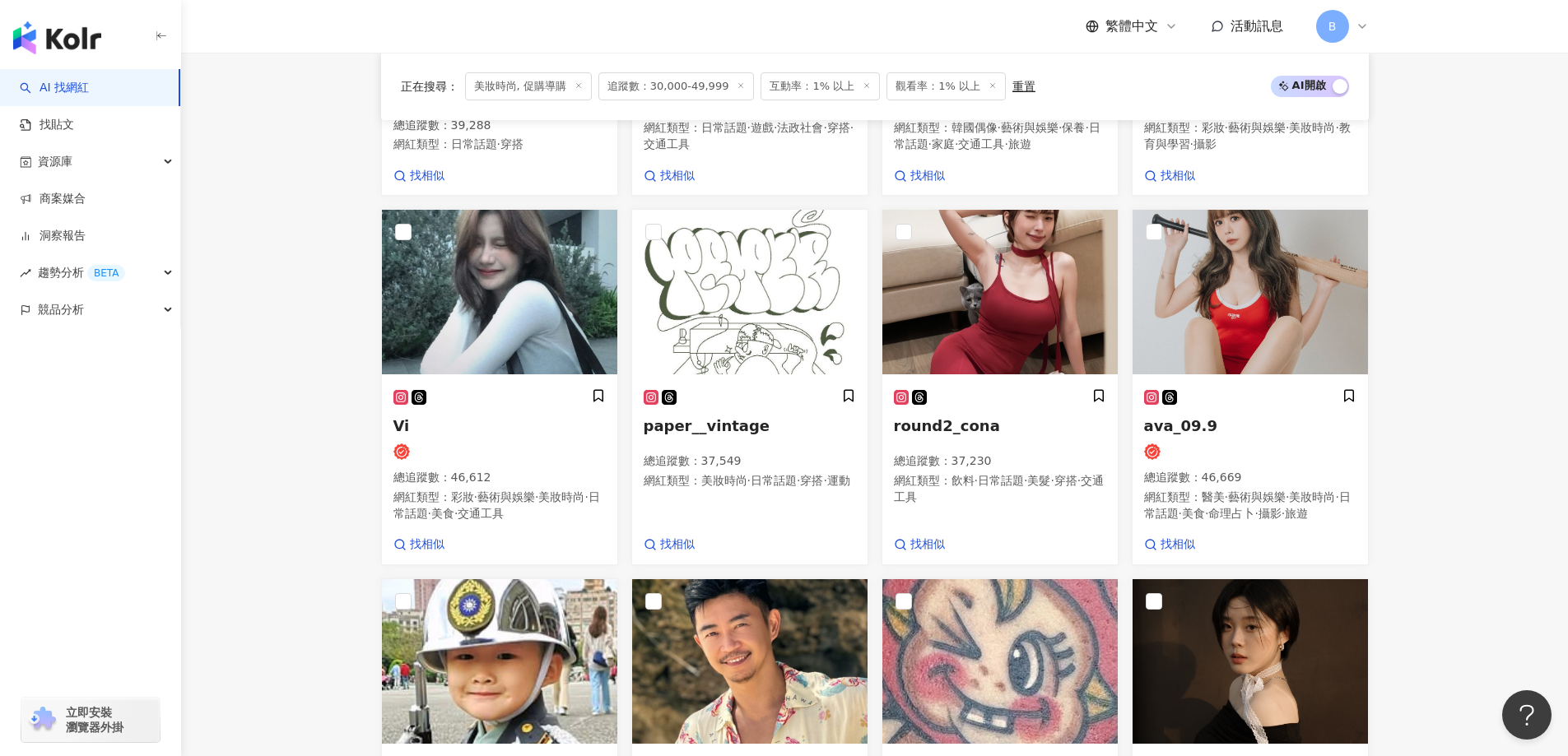
drag, startPoint x: 277, startPoint y: 366, endPoint x: 295, endPoint y: 369, distance: 18.2
click at [277, 366] on main "不分平台 台灣 搜尋 您可能感興趣： haikyu_rement_love haikyu_rement_love 香水油 香水品牌 類型 性別 追蹤數 互動率…" at bounding box center [875, 300] width 1387 height 2118
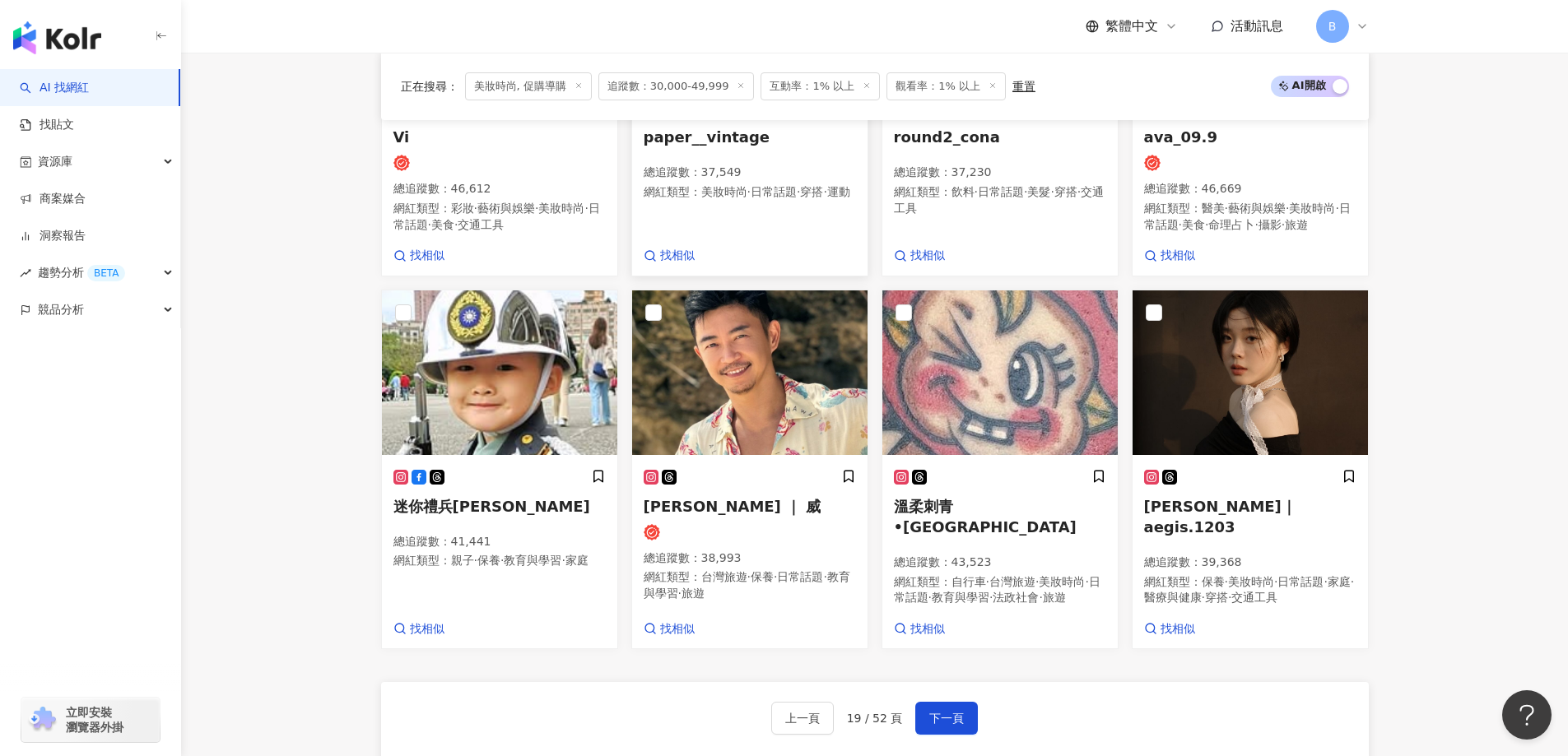
scroll to position [1141, 0]
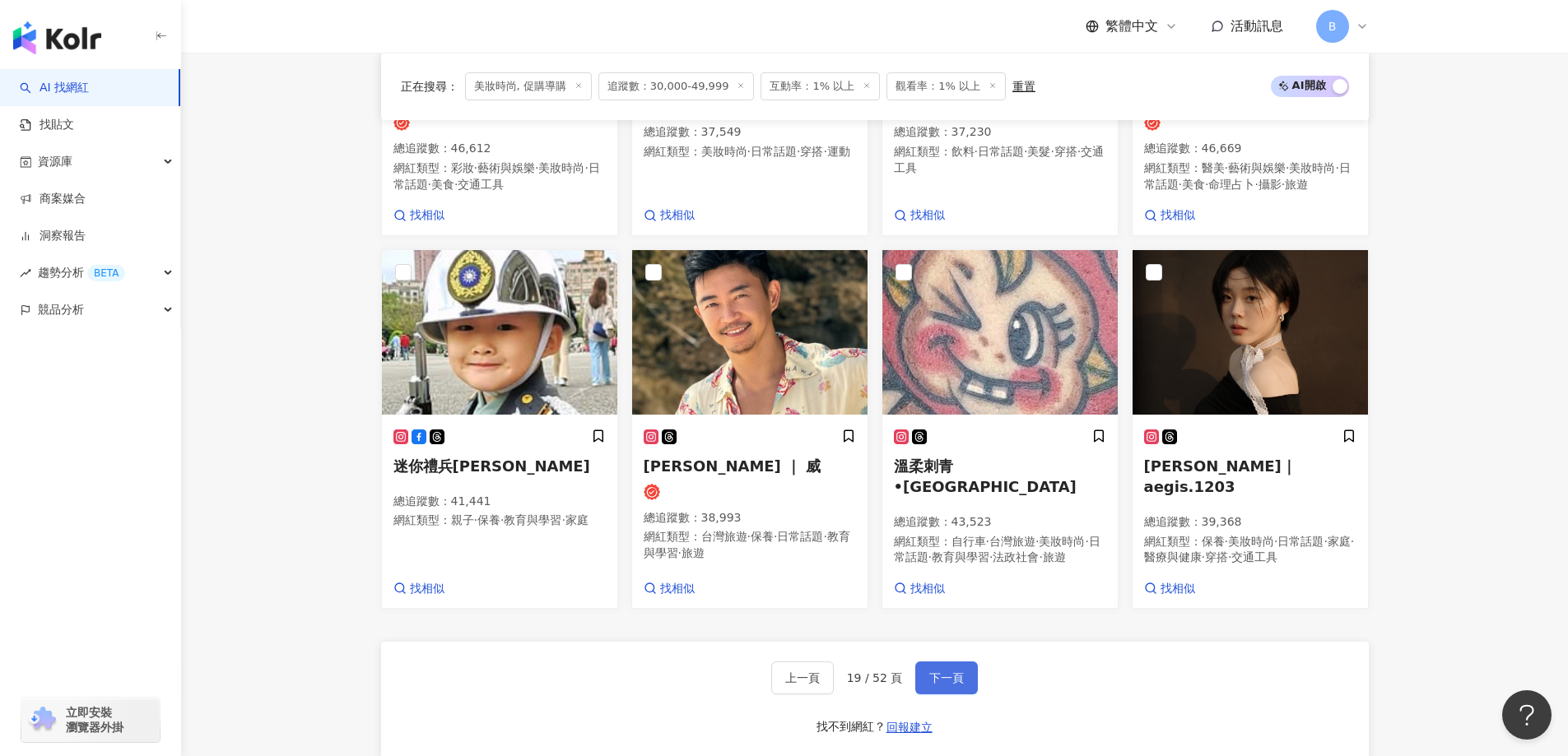
click at [959, 684] on span "下一頁" at bounding box center [946, 678] width 35 height 13
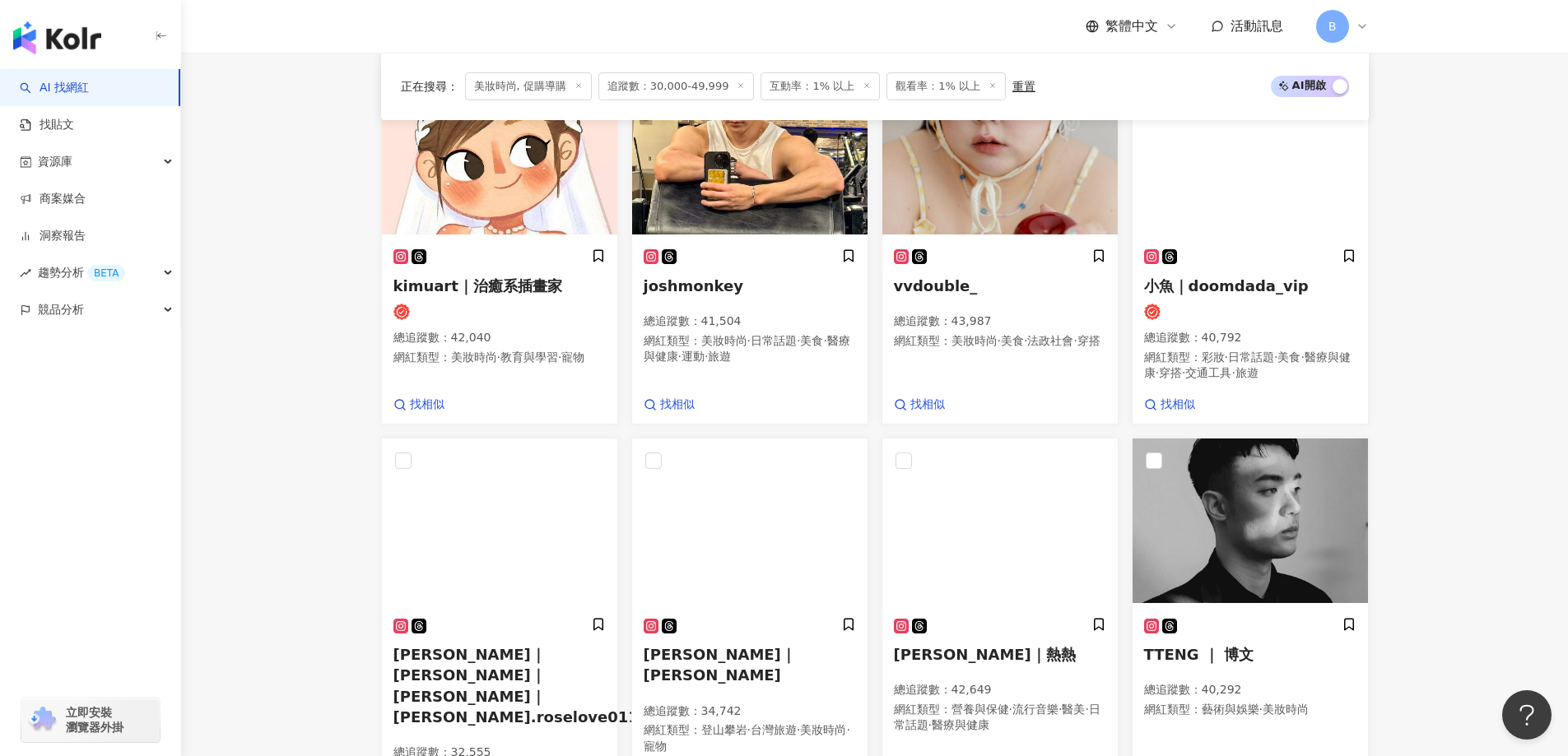
scroll to position [1211, 0]
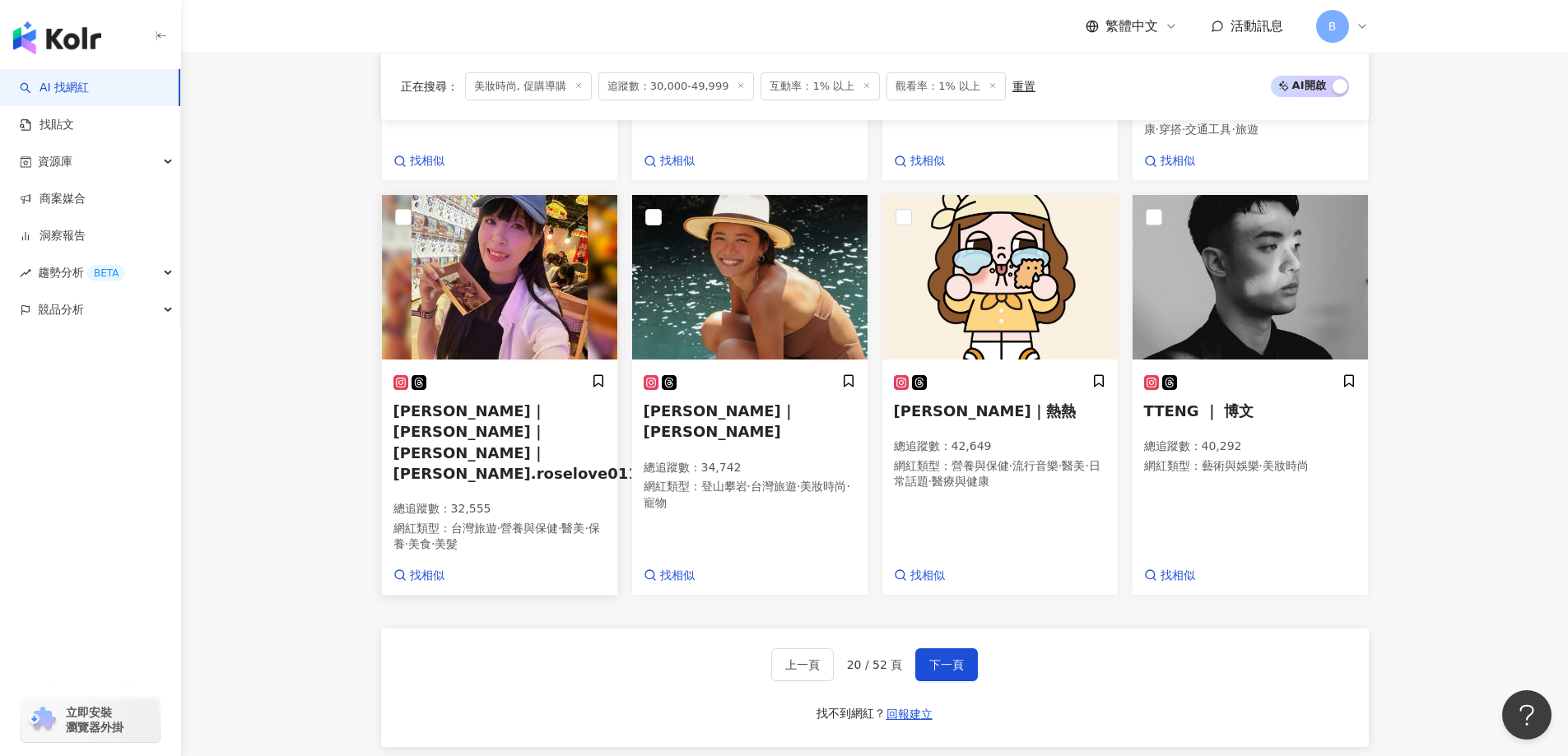
click at [467, 274] on img at bounding box center [500, 277] width 235 height 165
click at [940, 658] on span "下一頁" at bounding box center [946, 664] width 35 height 13
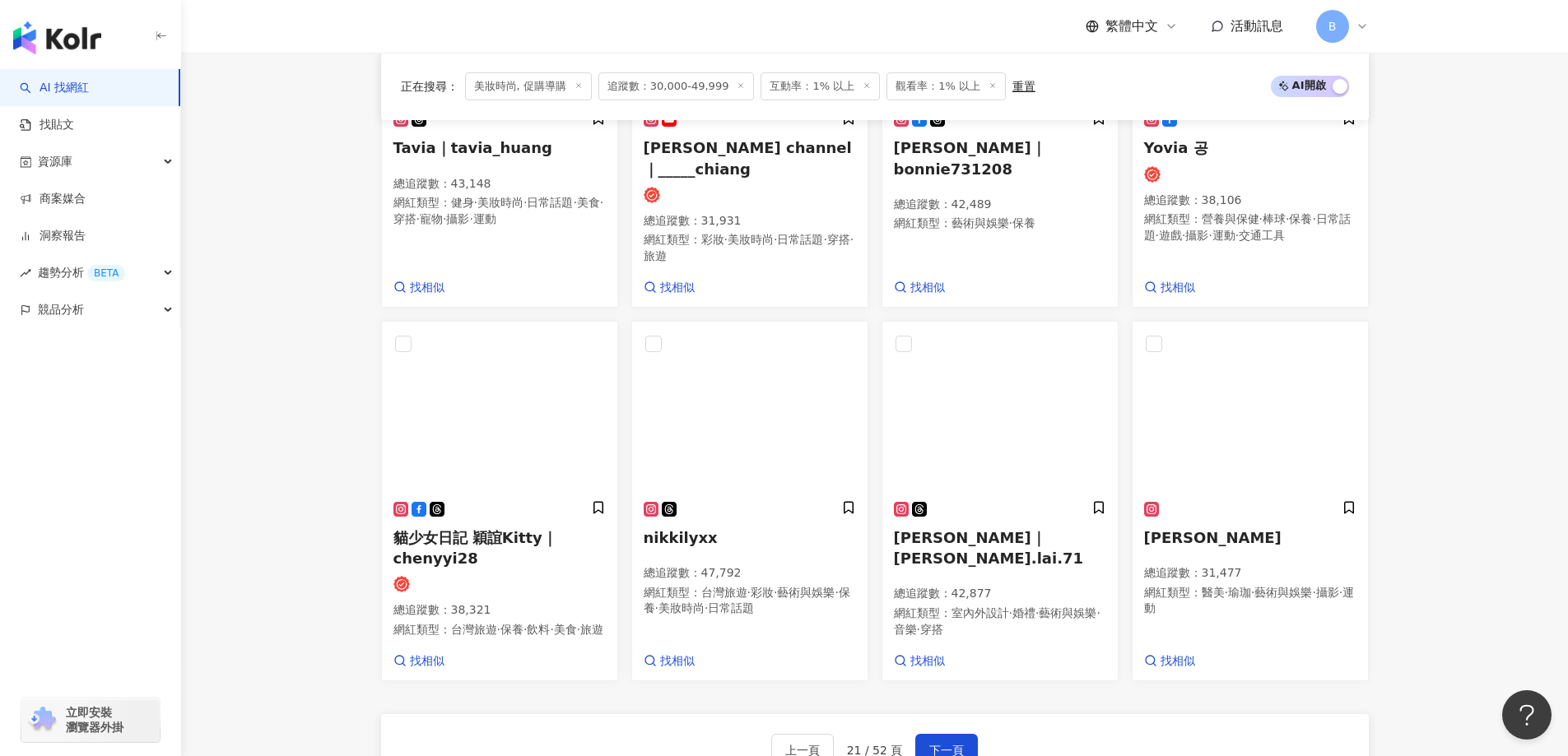
scroll to position [1248, 0]
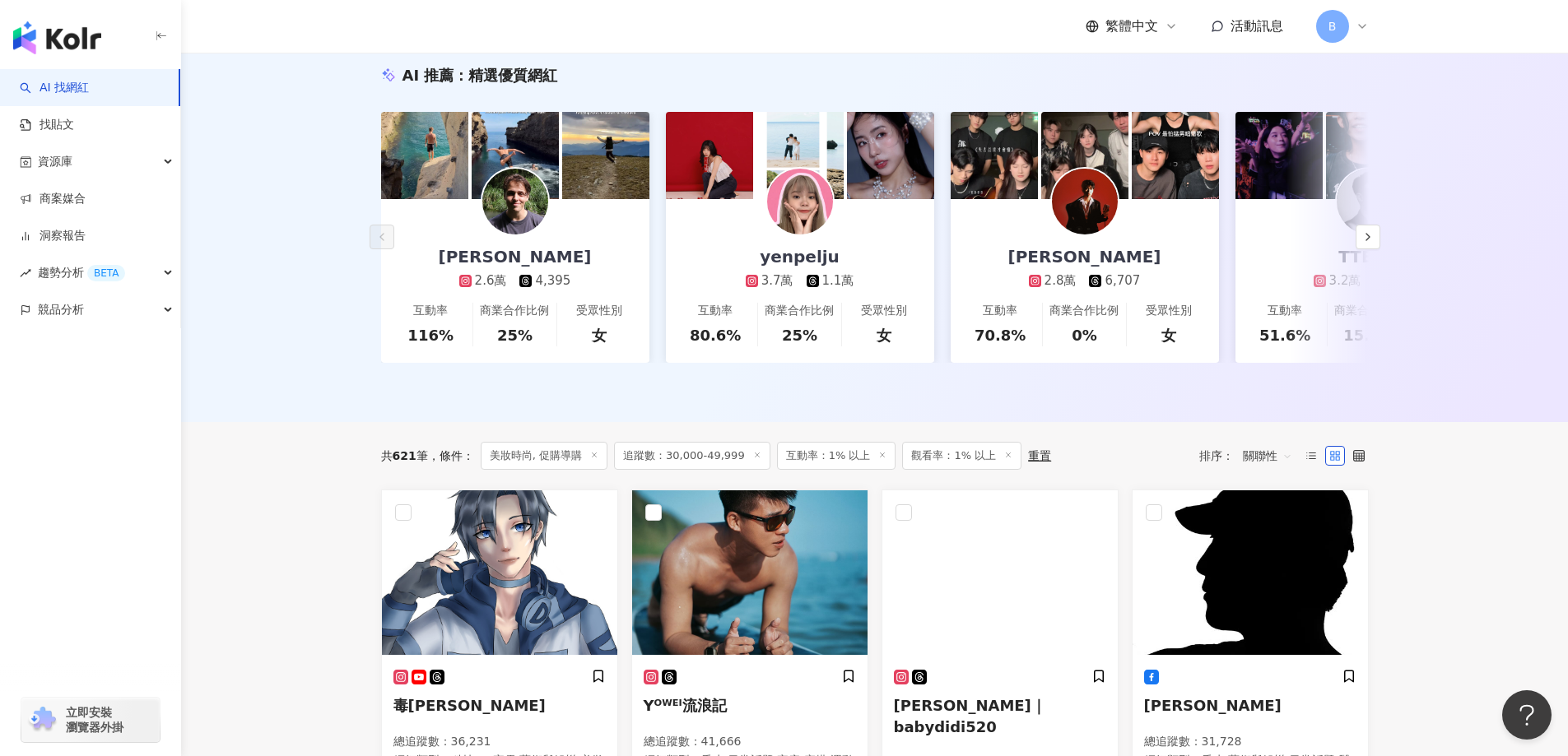
scroll to position [426, 0]
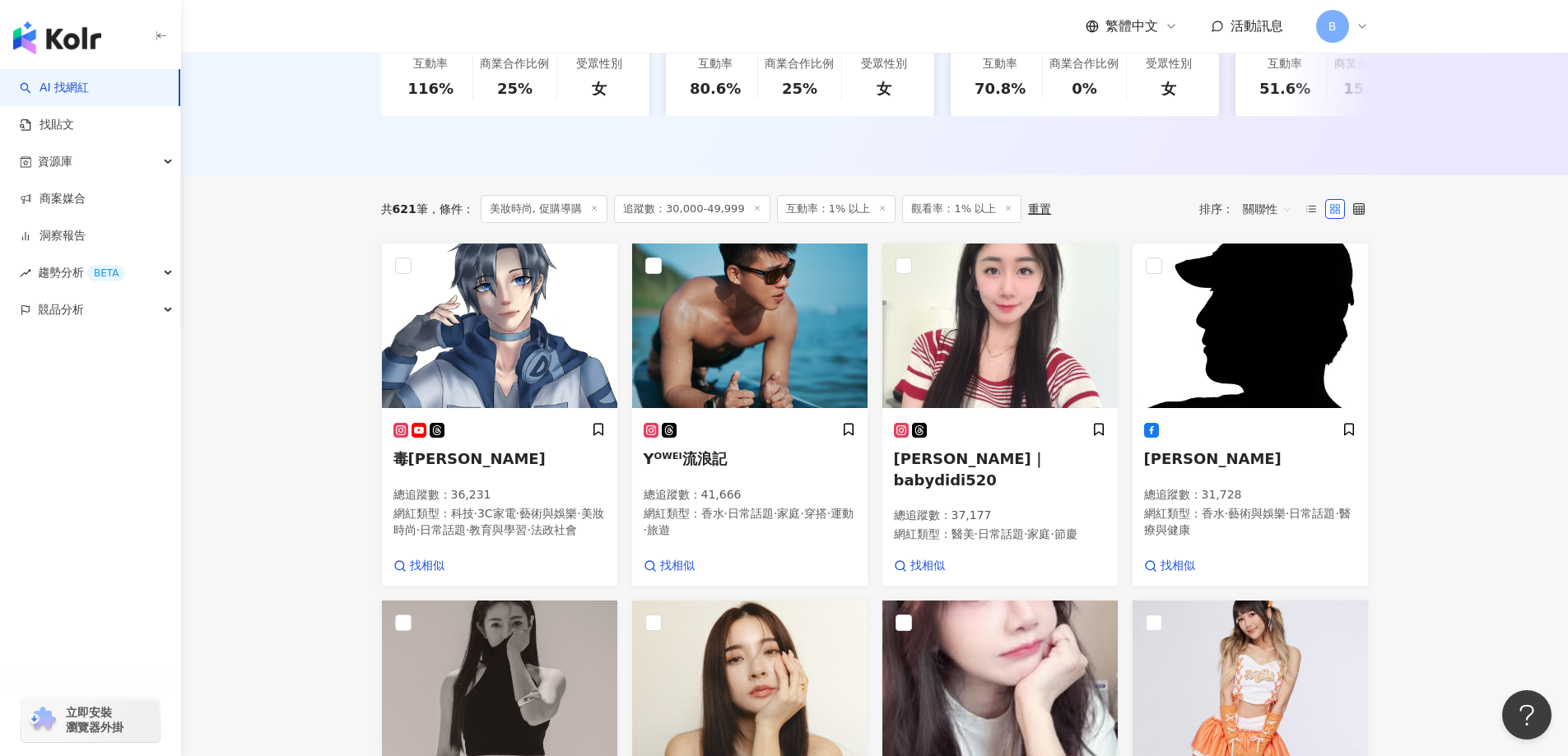
click at [1046, 343] on img at bounding box center [1000, 325] width 235 height 165
click at [1502, 424] on main "不分平台 台灣 搜尋 您可能感興趣： haikyu_rement_love haikyu_rement_love 香水油 香水品牌 類型 性別 追蹤數 互動率…" at bounding box center [875, 699] width 1387 height 2143
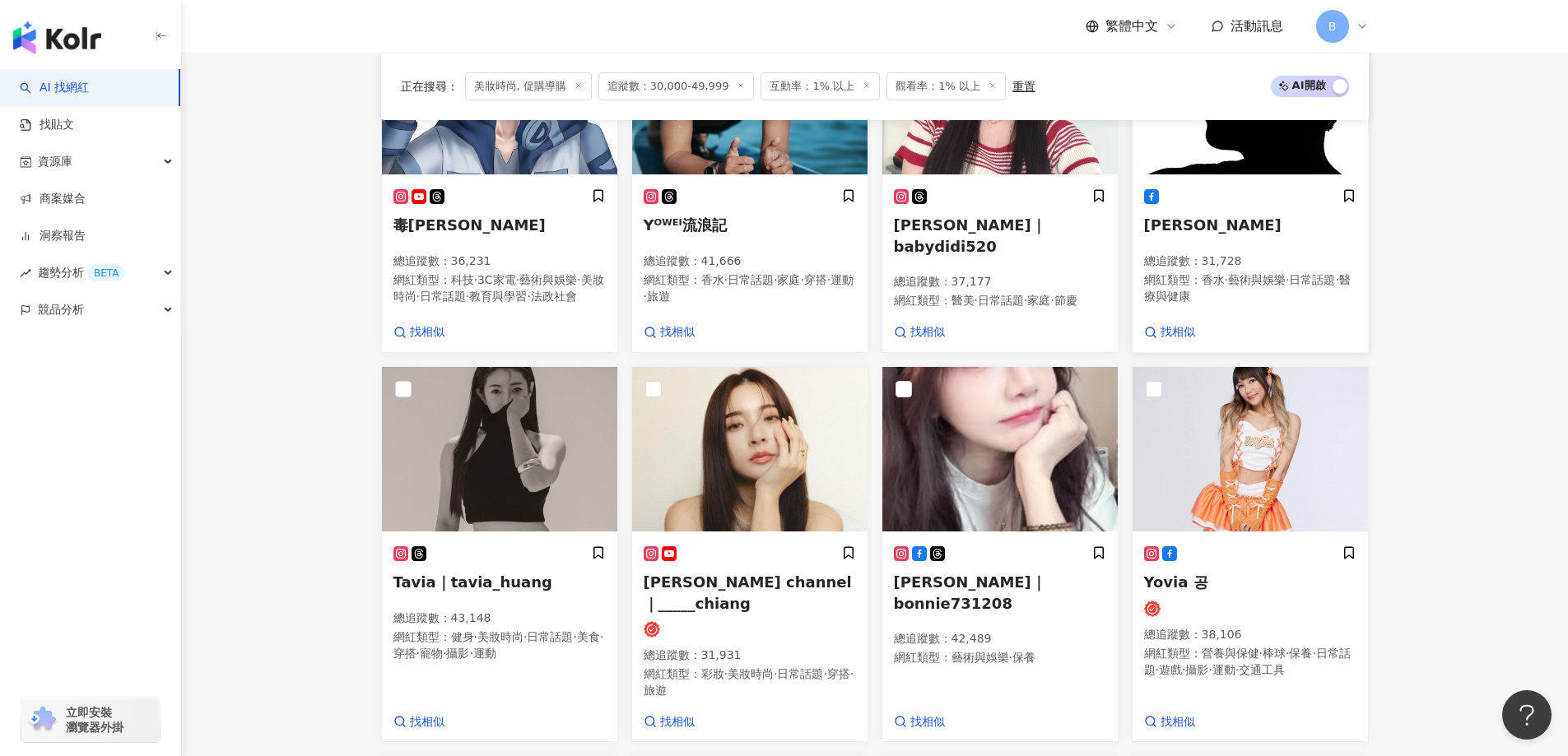
scroll to position [754, 0]
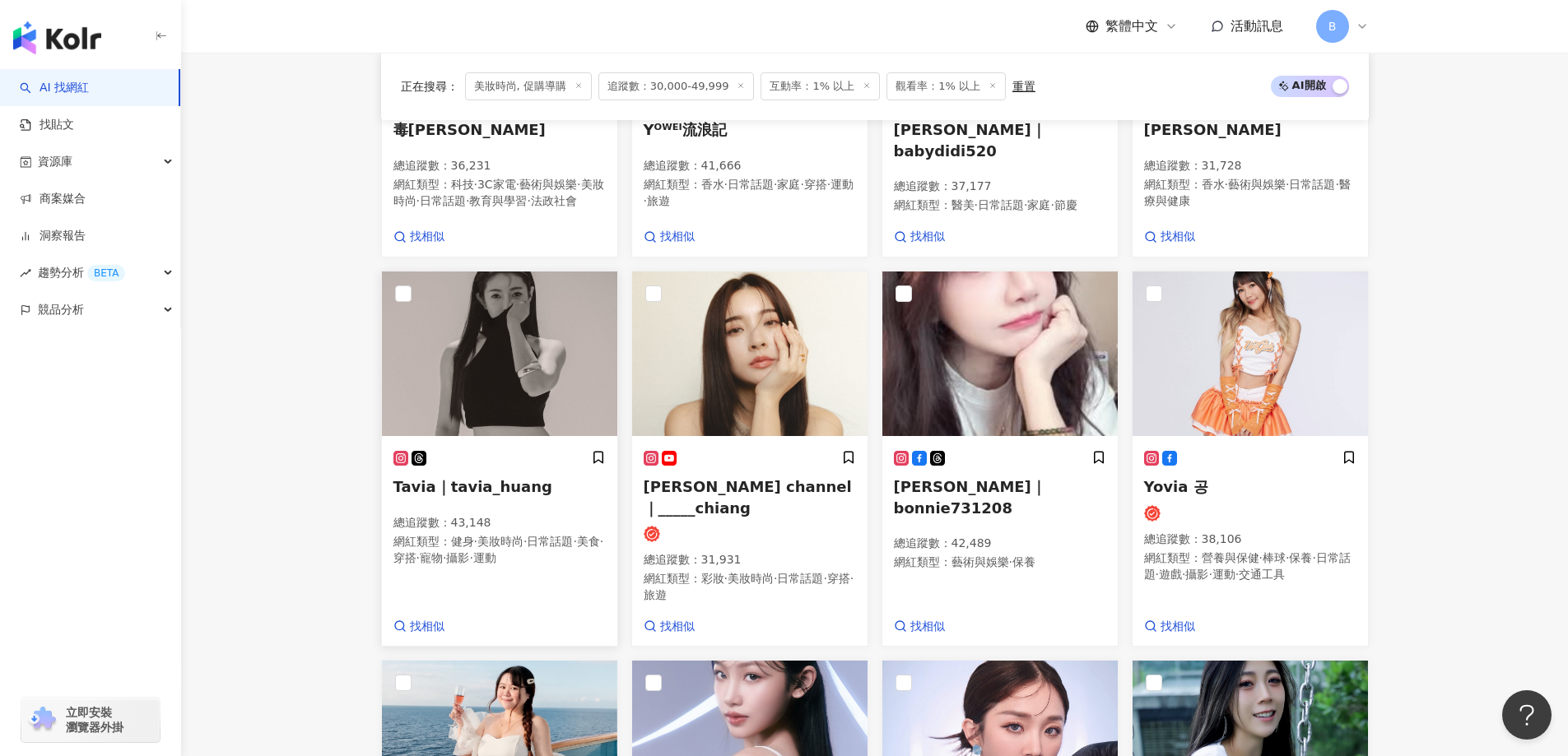
click at [509, 387] on img at bounding box center [500, 353] width 235 height 165
click at [953, 327] on img at bounding box center [1000, 353] width 235 height 165
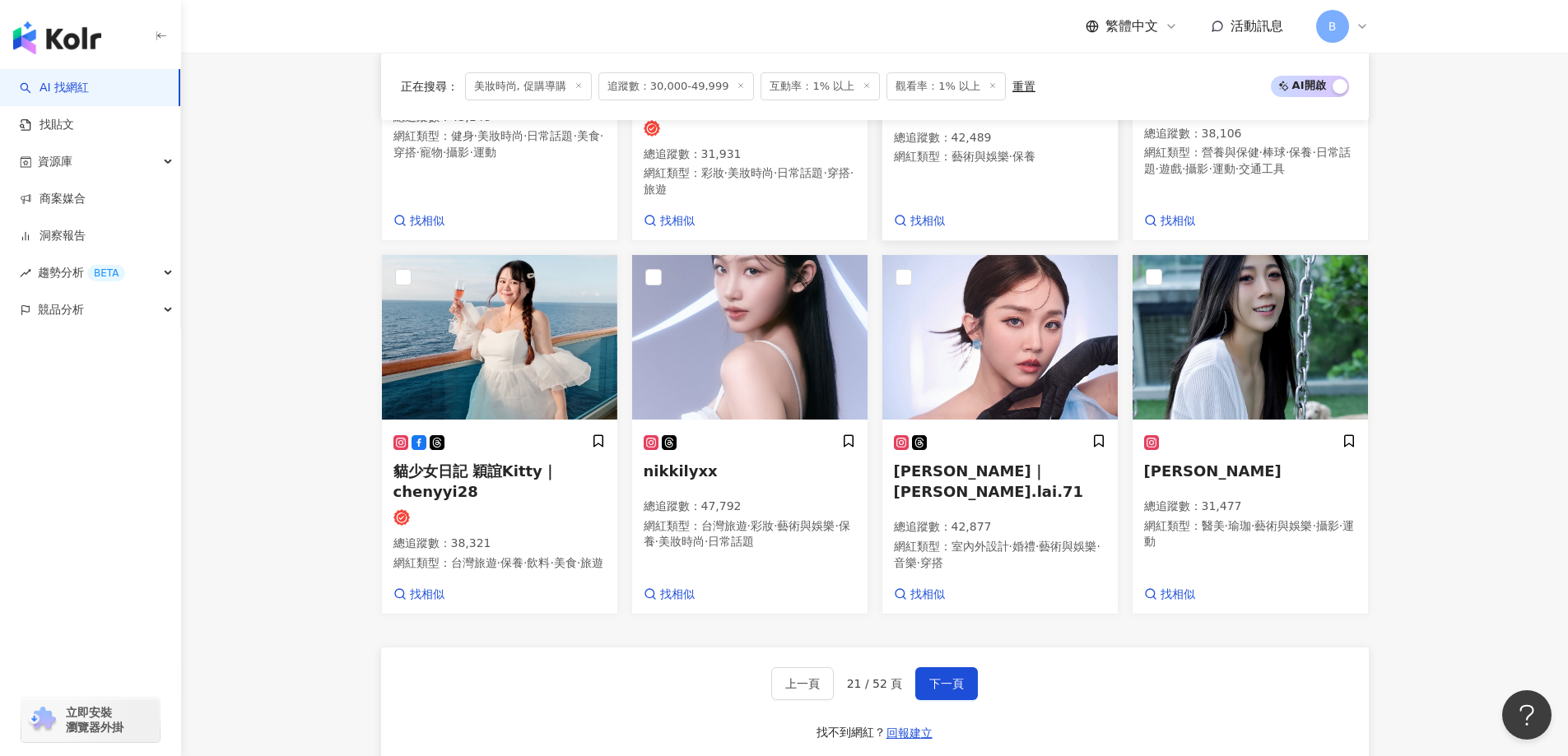
scroll to position [1248, 0]
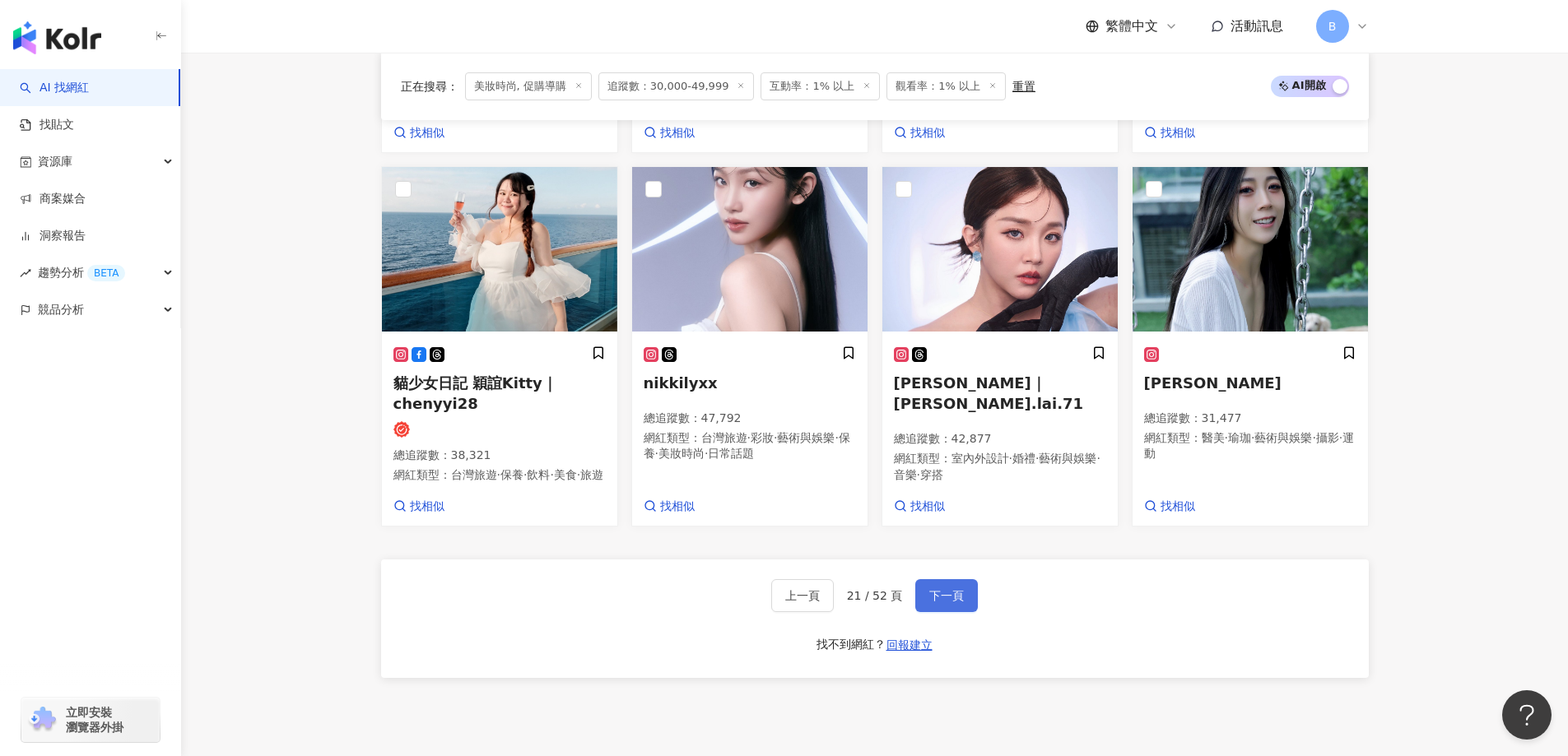
click at [938, 612] on button "下一頁" at bounding box center [946, 596] width 63 height 33
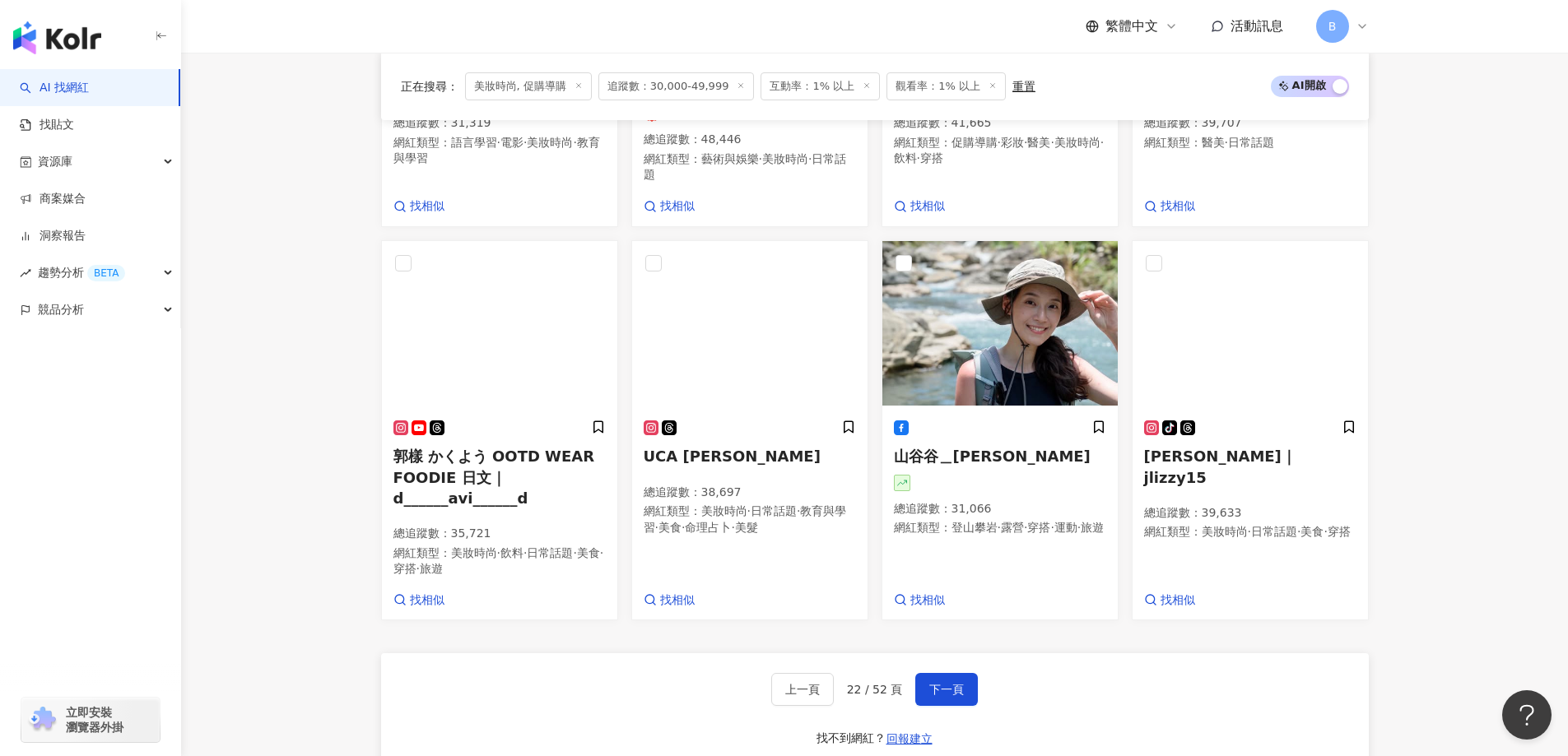
scroll to position [1234, 0]
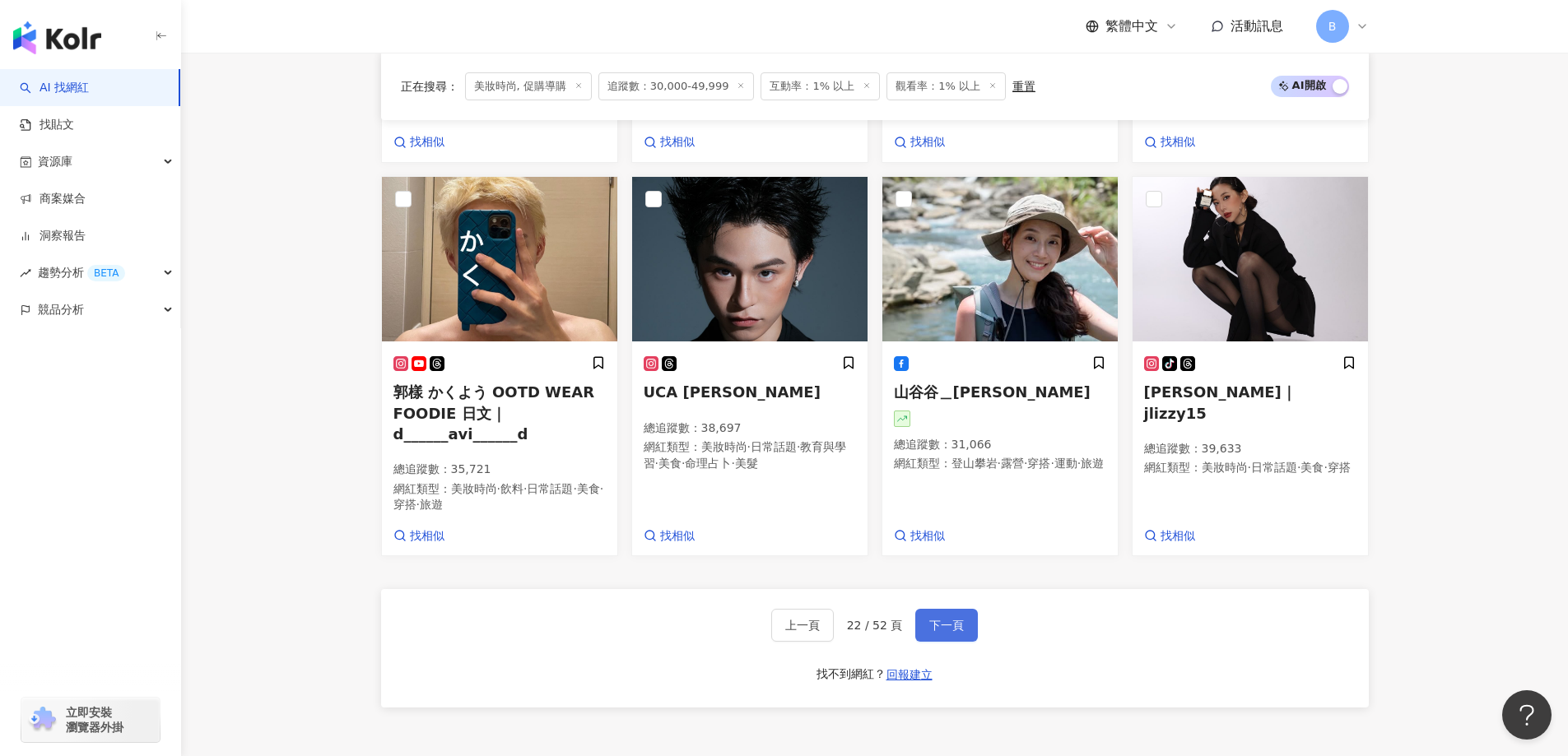
click at [944, 632] on span "下一頁" at bounding box center [946, 625] width 35 height 13
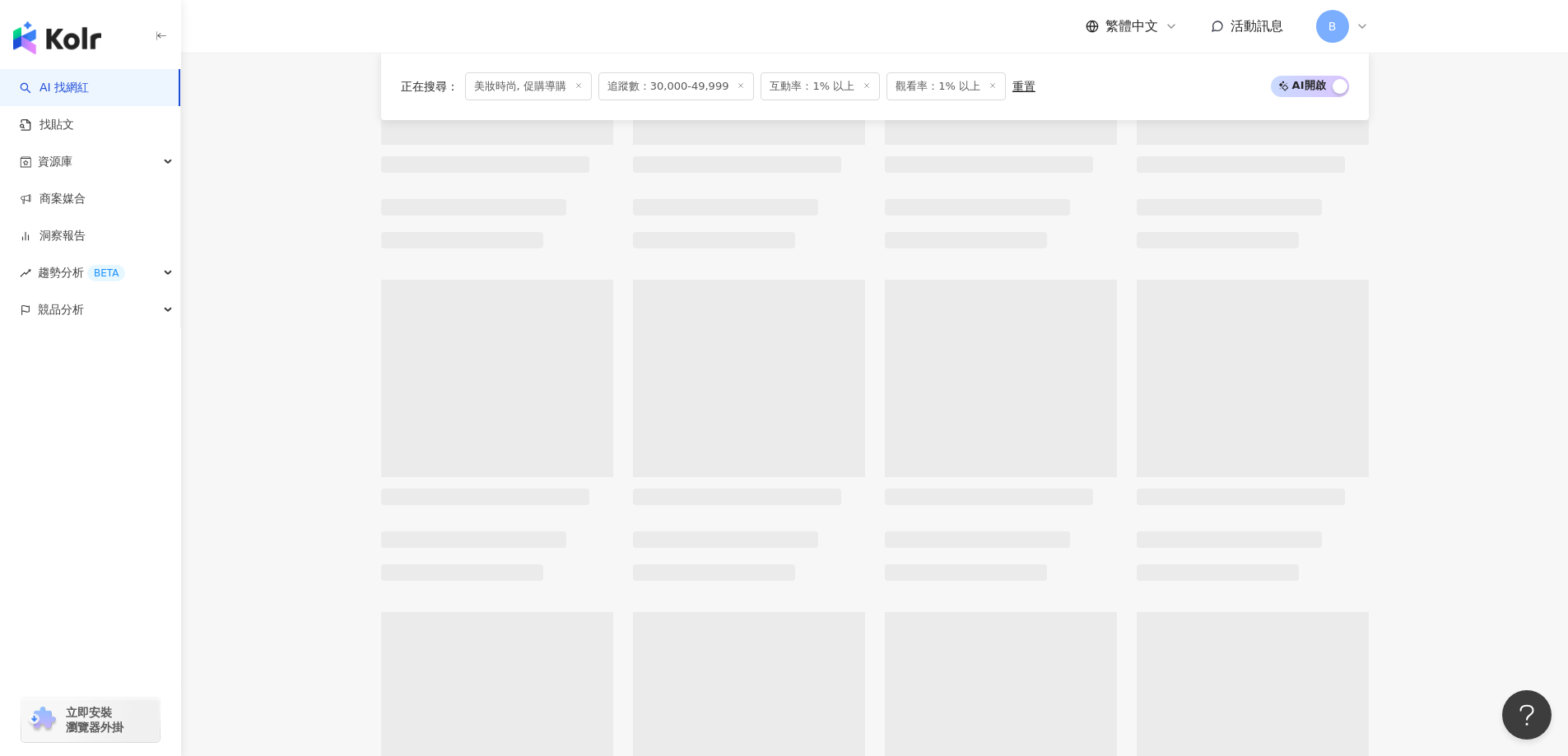
scroll to position [433, 0]
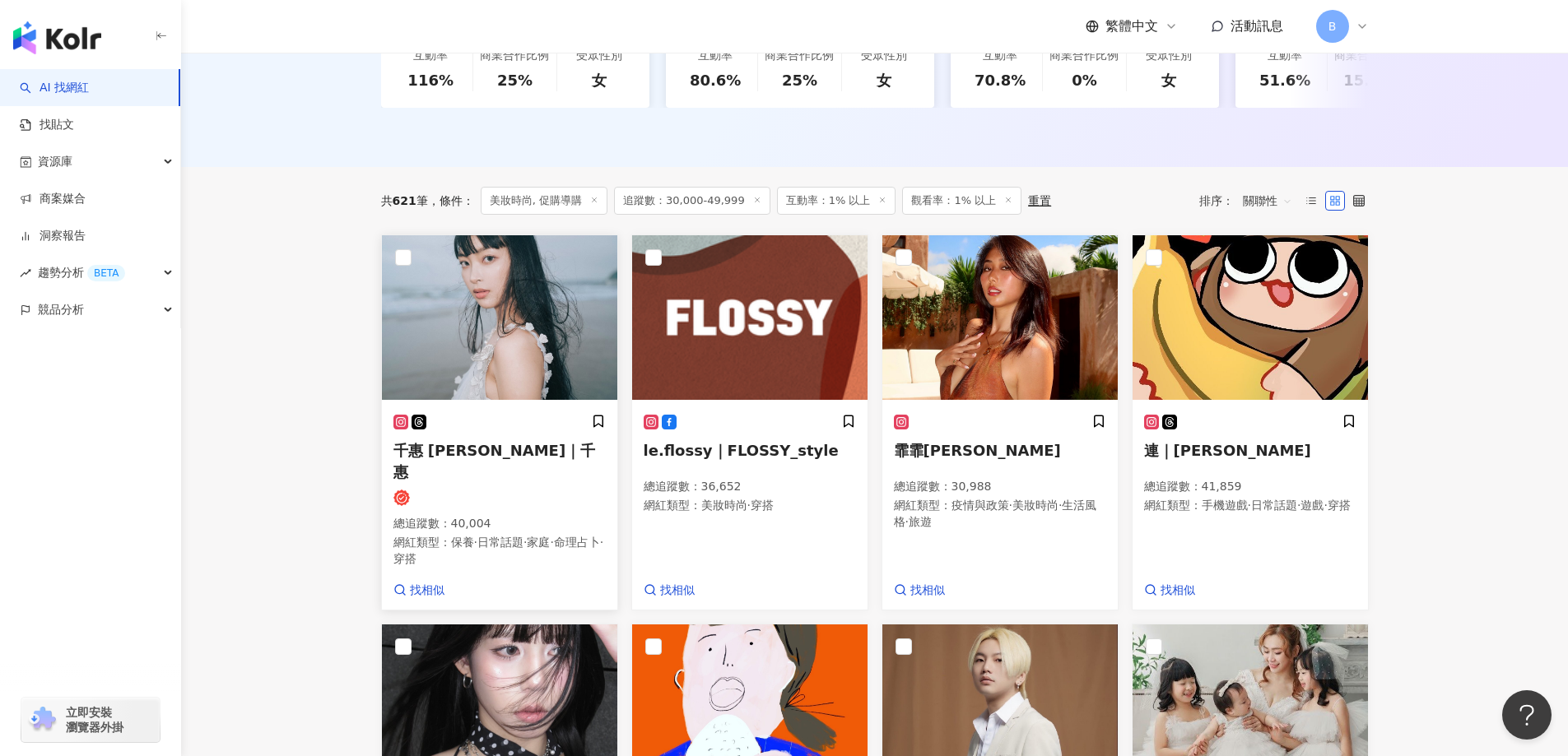
click at [472, 289] on img at bounding box center [500, 317] width 235 height 165
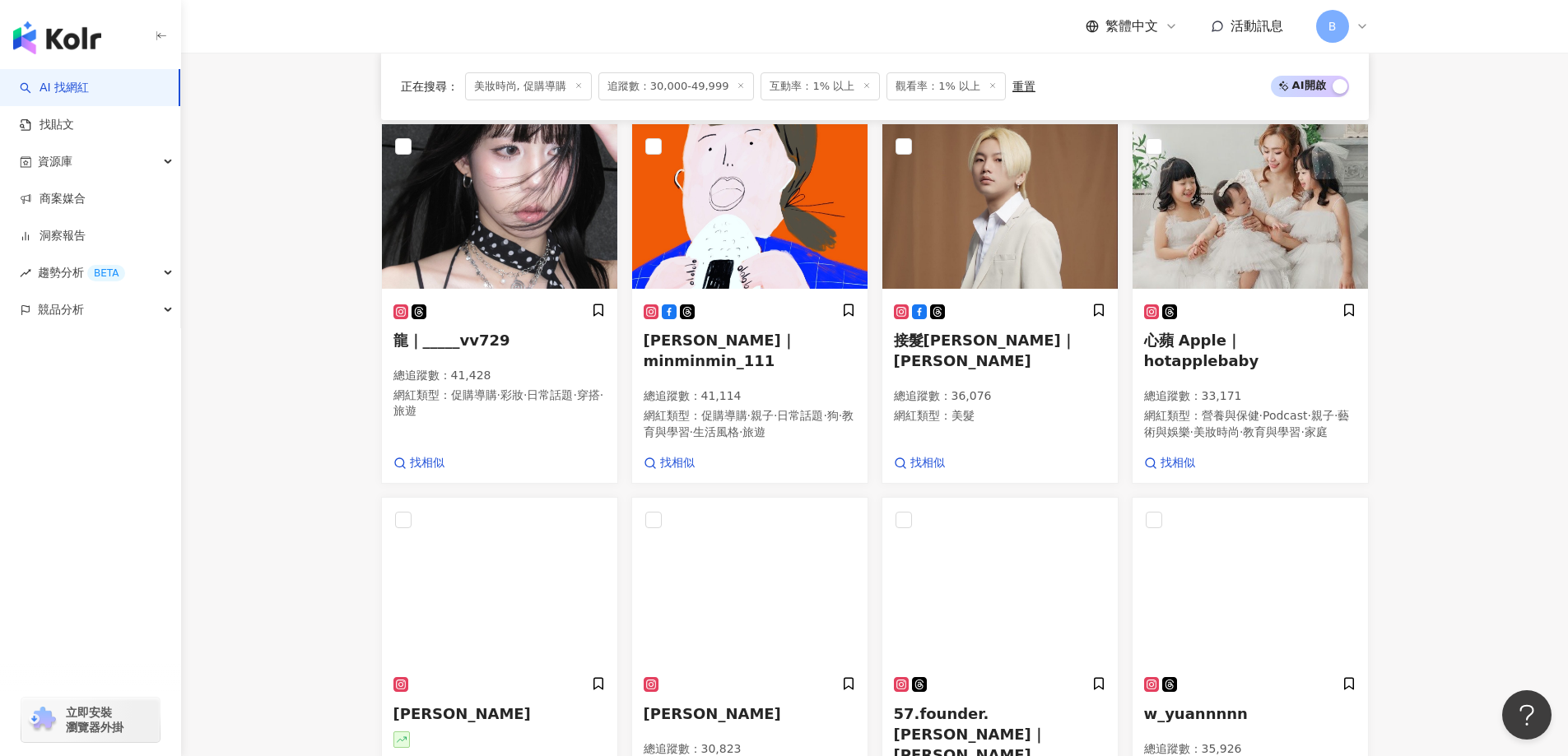
scroll to position [845, 0]
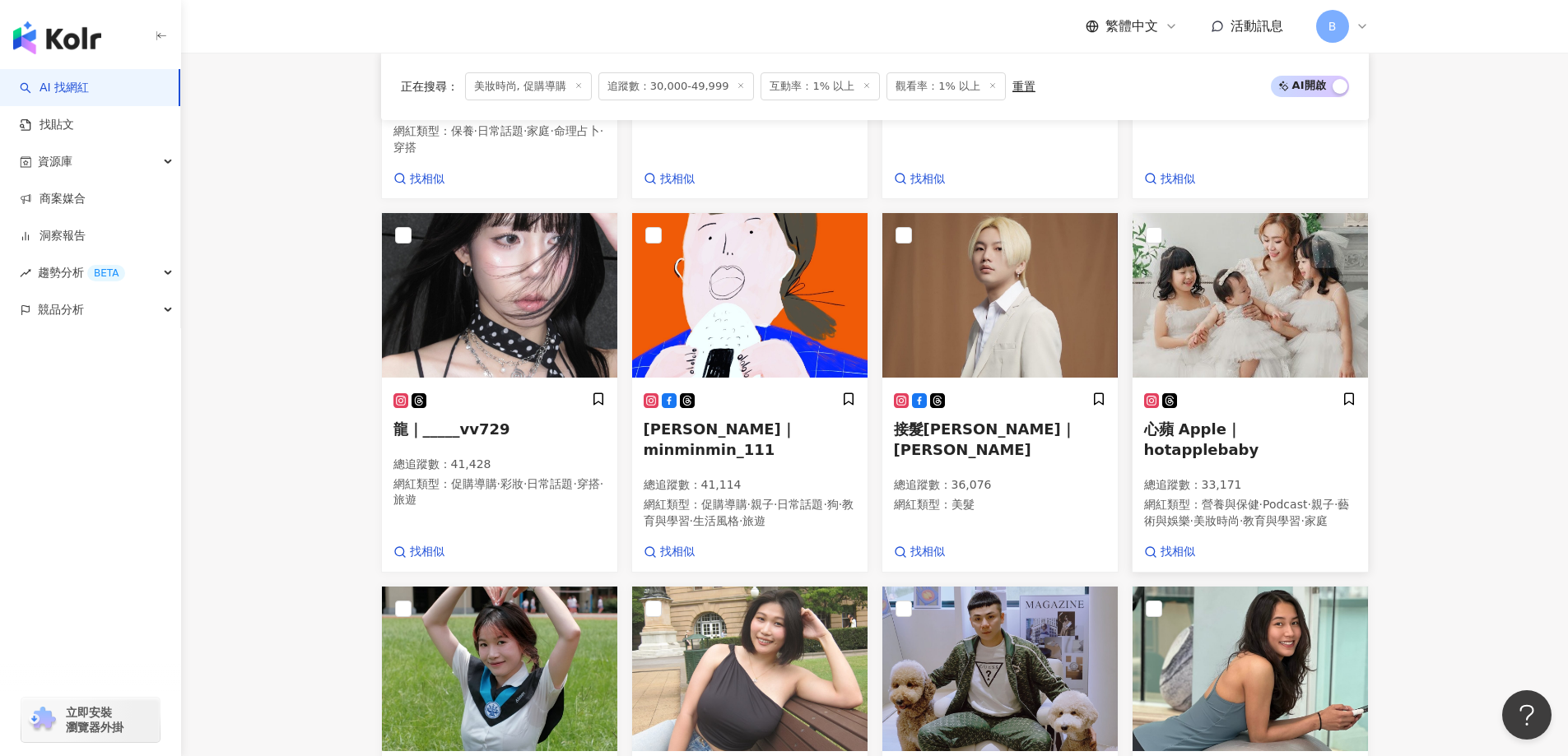
click at [1297, 299] on img at bounding box center [1250, 295] width 235 height 165
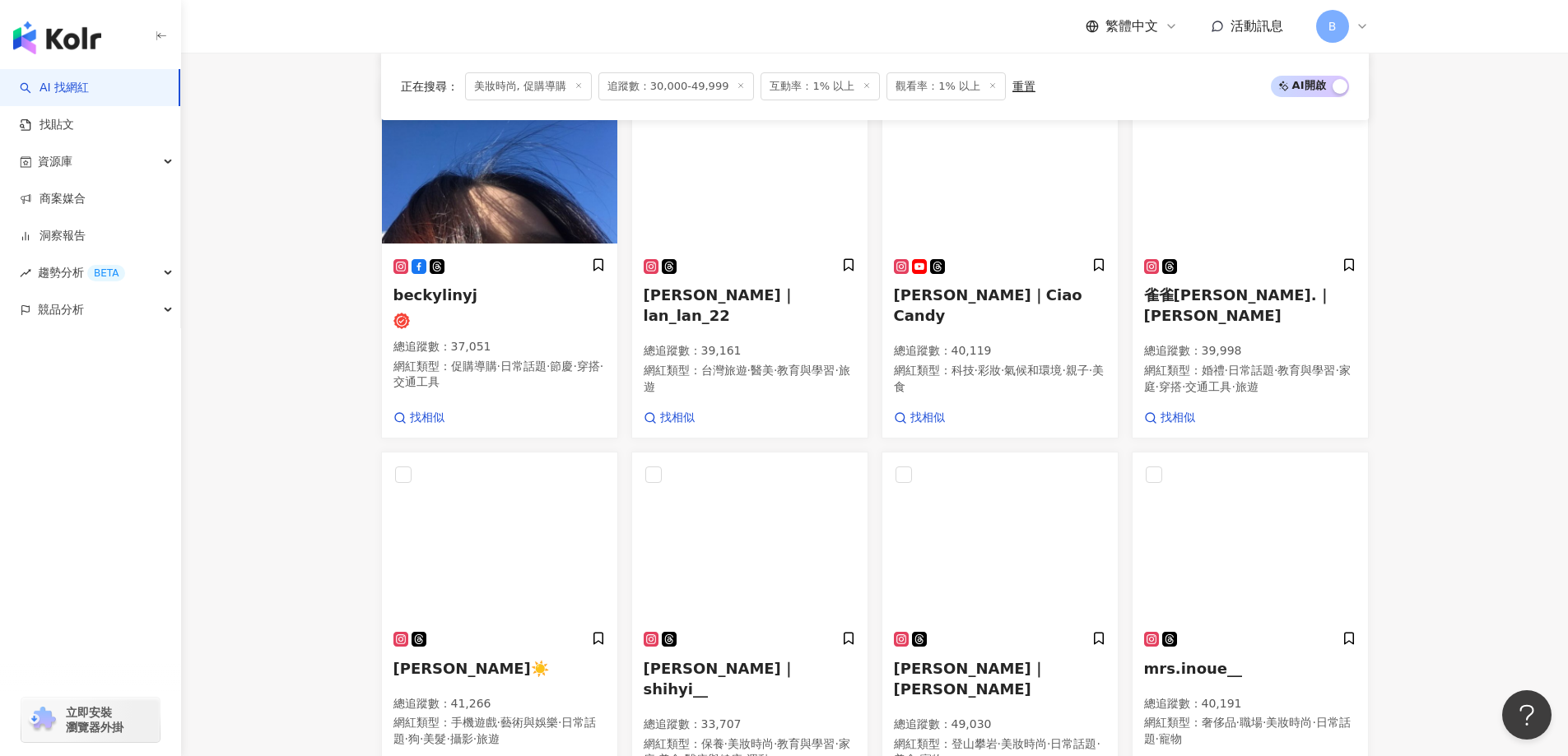
scroll to position [1080, 0]
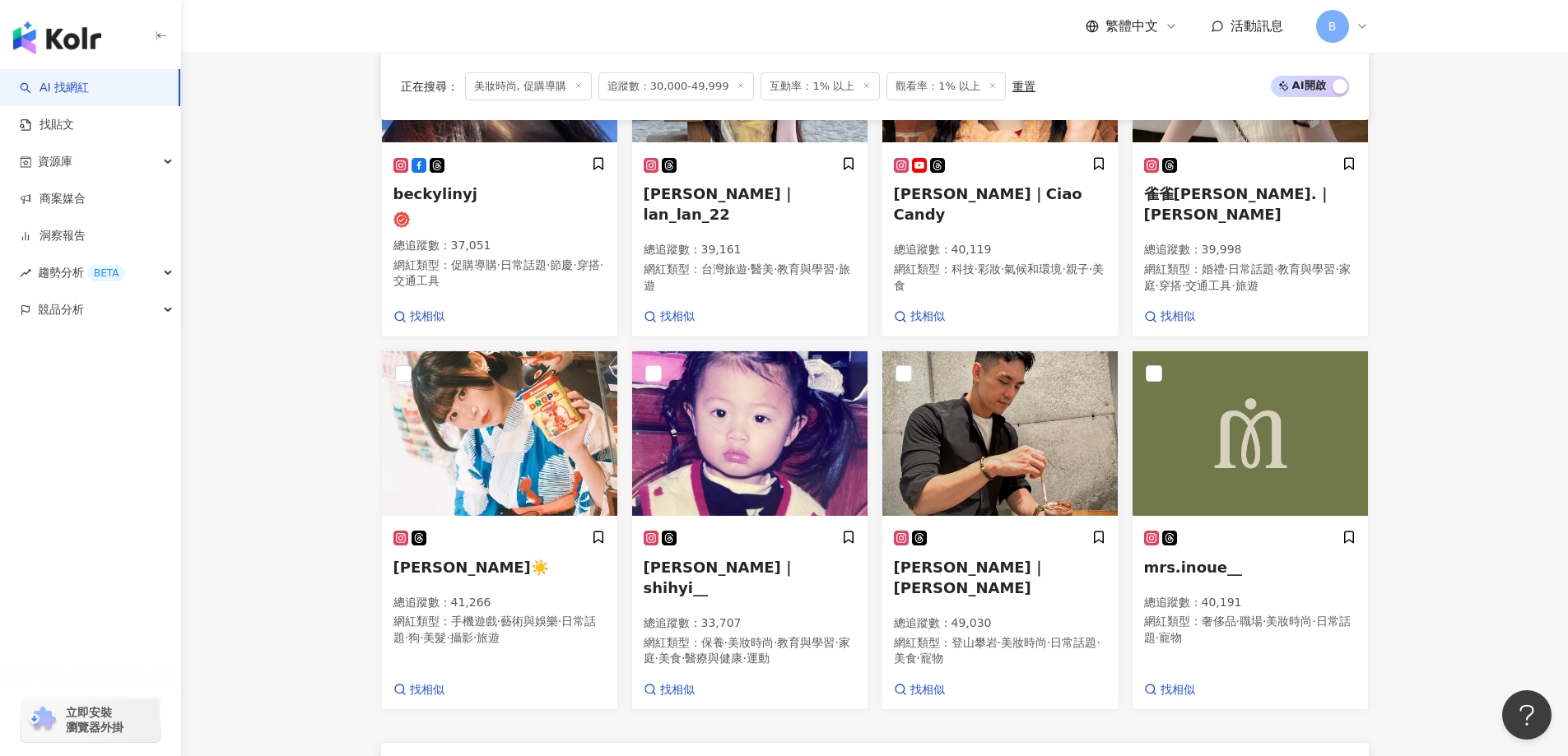
click at [280, 255] on main "不分平台 台灣 搜尋 您可能感興趣： haikyu_rement_love haikyu_rement_love 香水油 香水品牌 類型 性別 追蹤數 互動率…" at bounding box center [875, 51] width 1387 height 2159
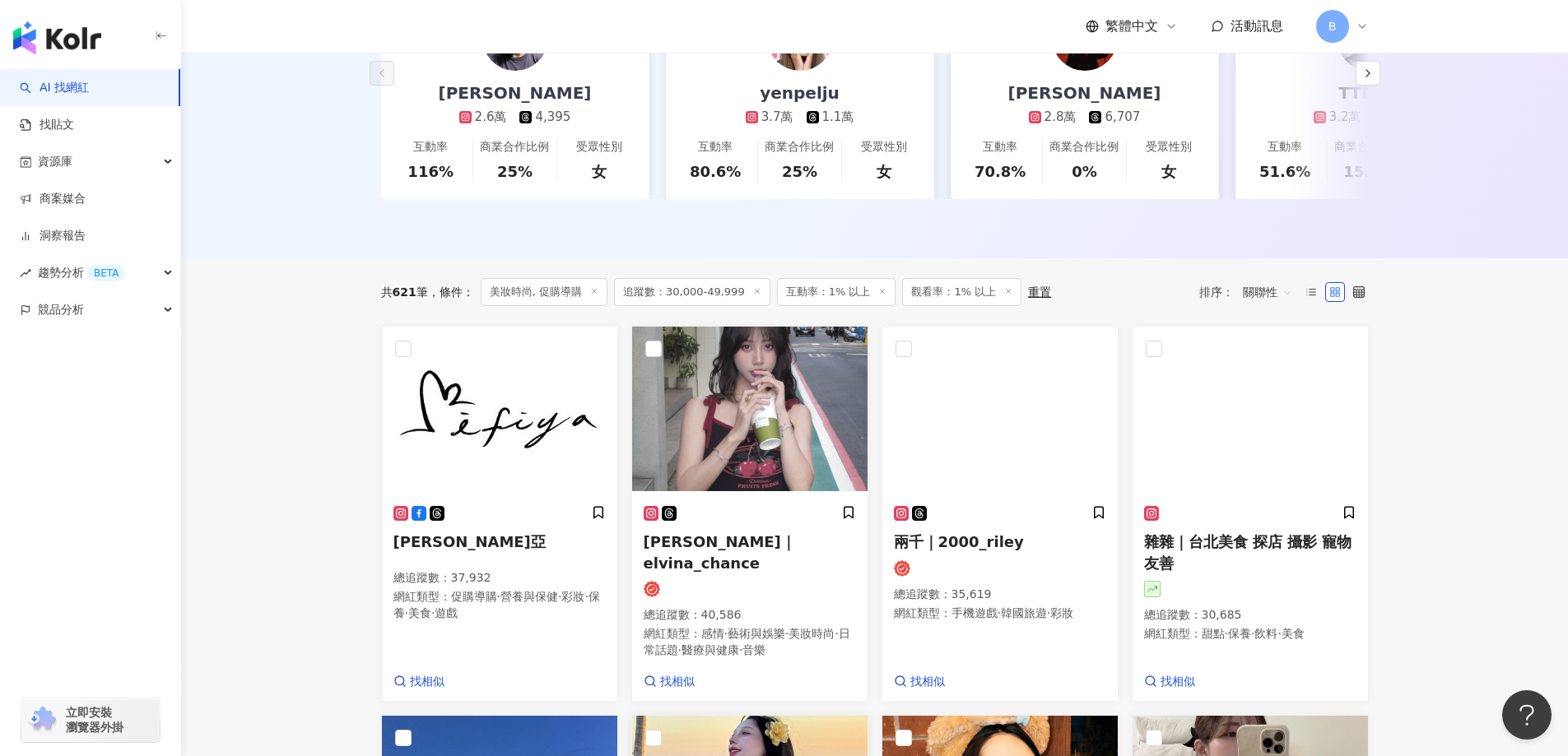
scroll to position [422, 0]
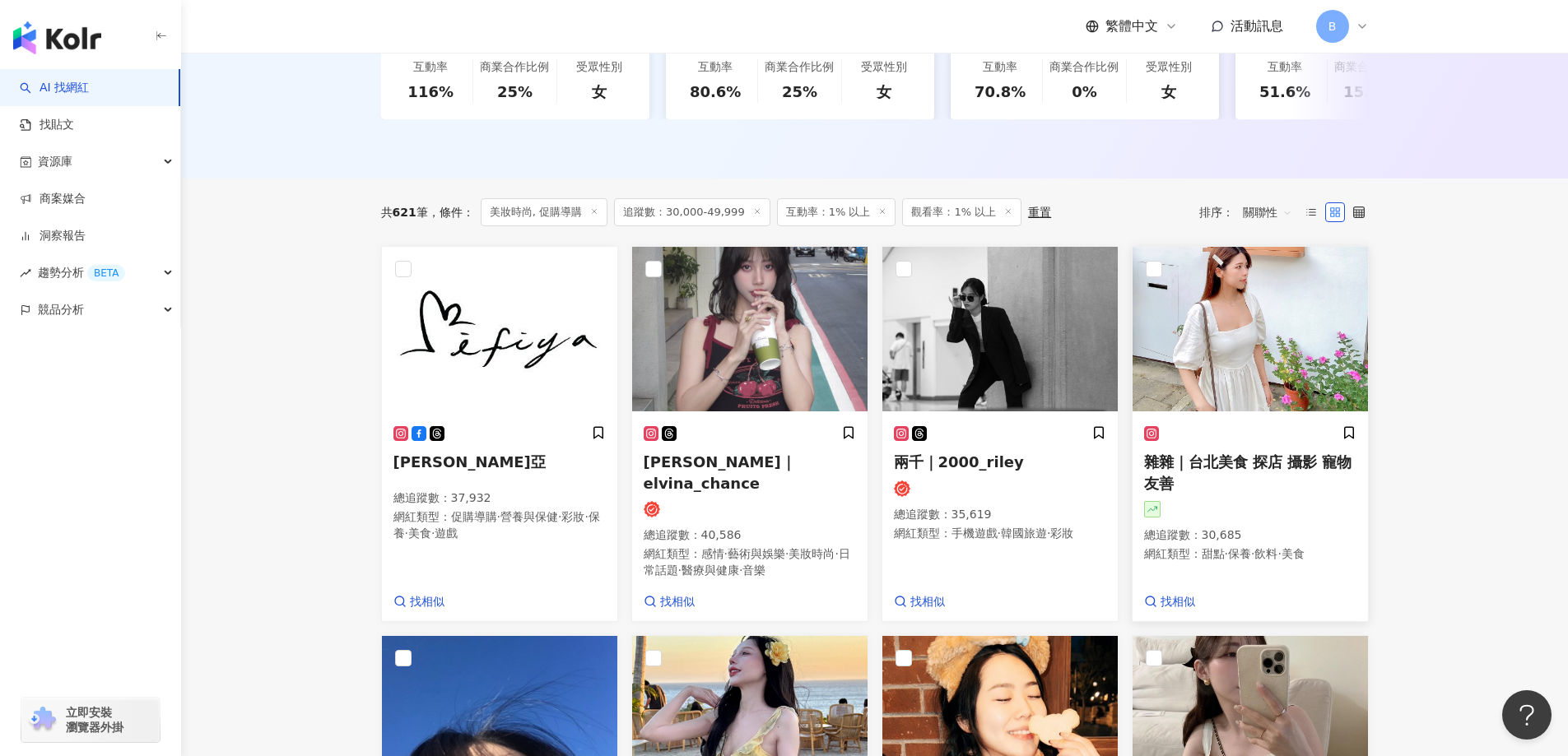
click at [1275, 295] on img at bounding box center [1250, 329] width 235 height 165
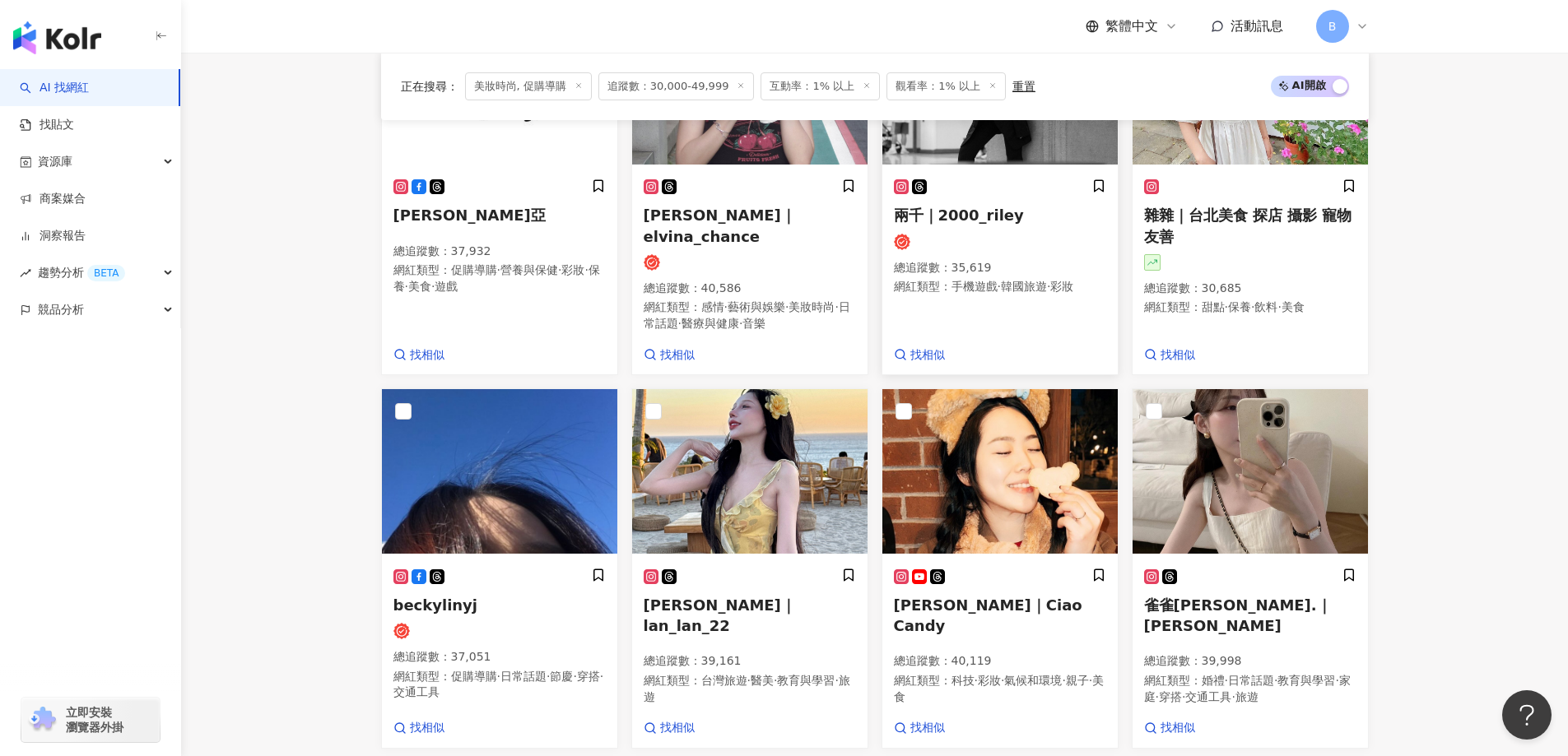
scroll to position [752, 0]
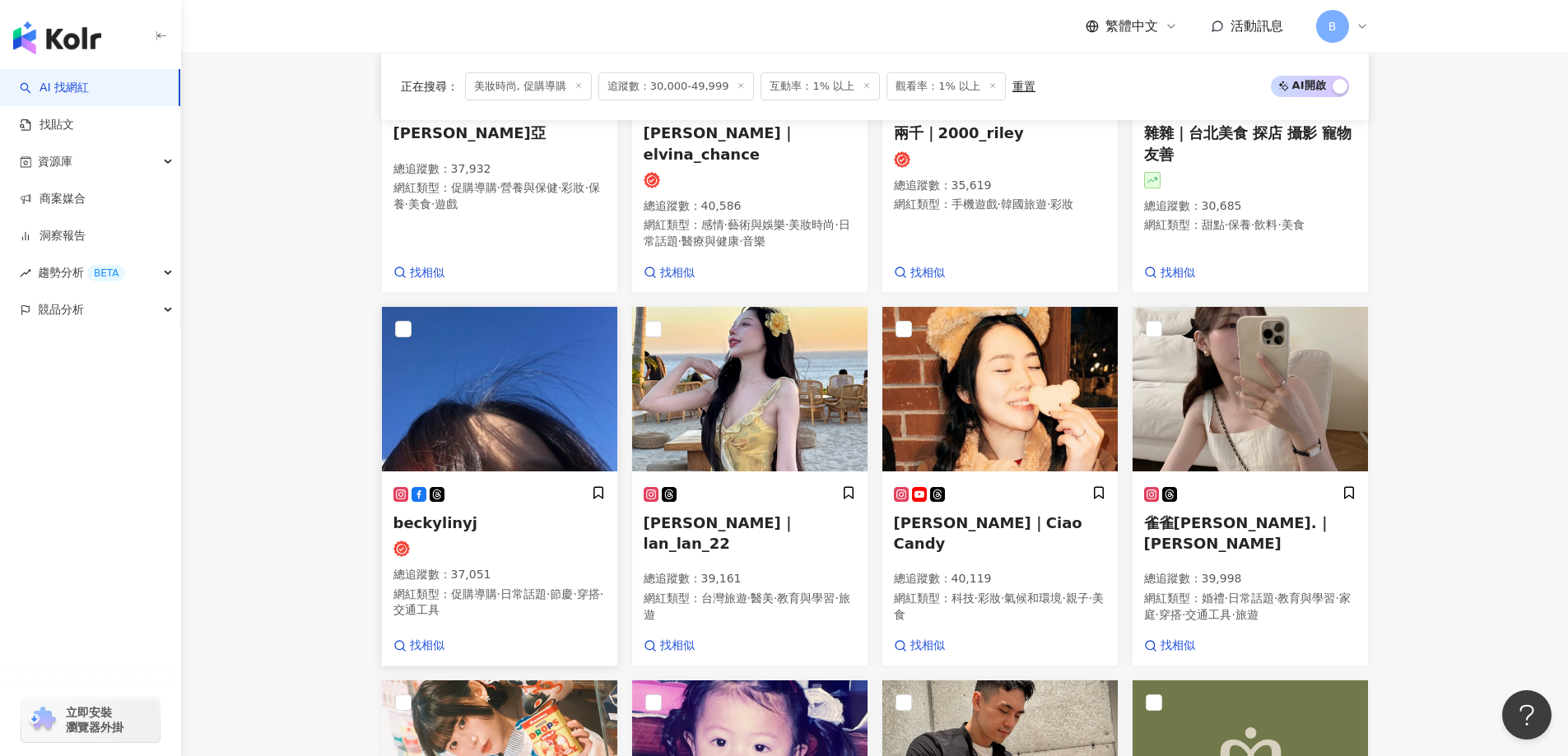
click at [569, 374] on img at bounding box center [500, 389] width 235 height 165
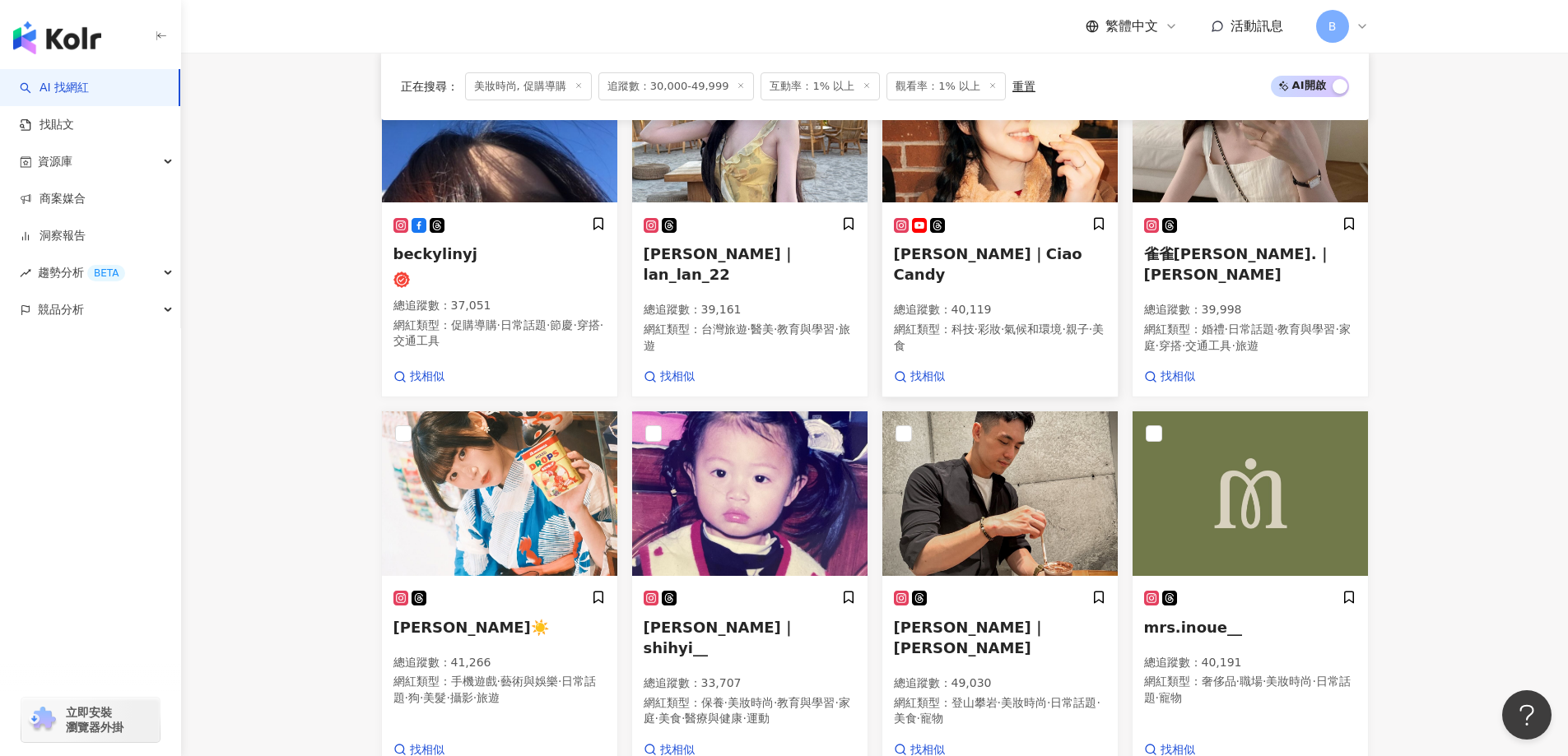
scroll to position [1162, 0]
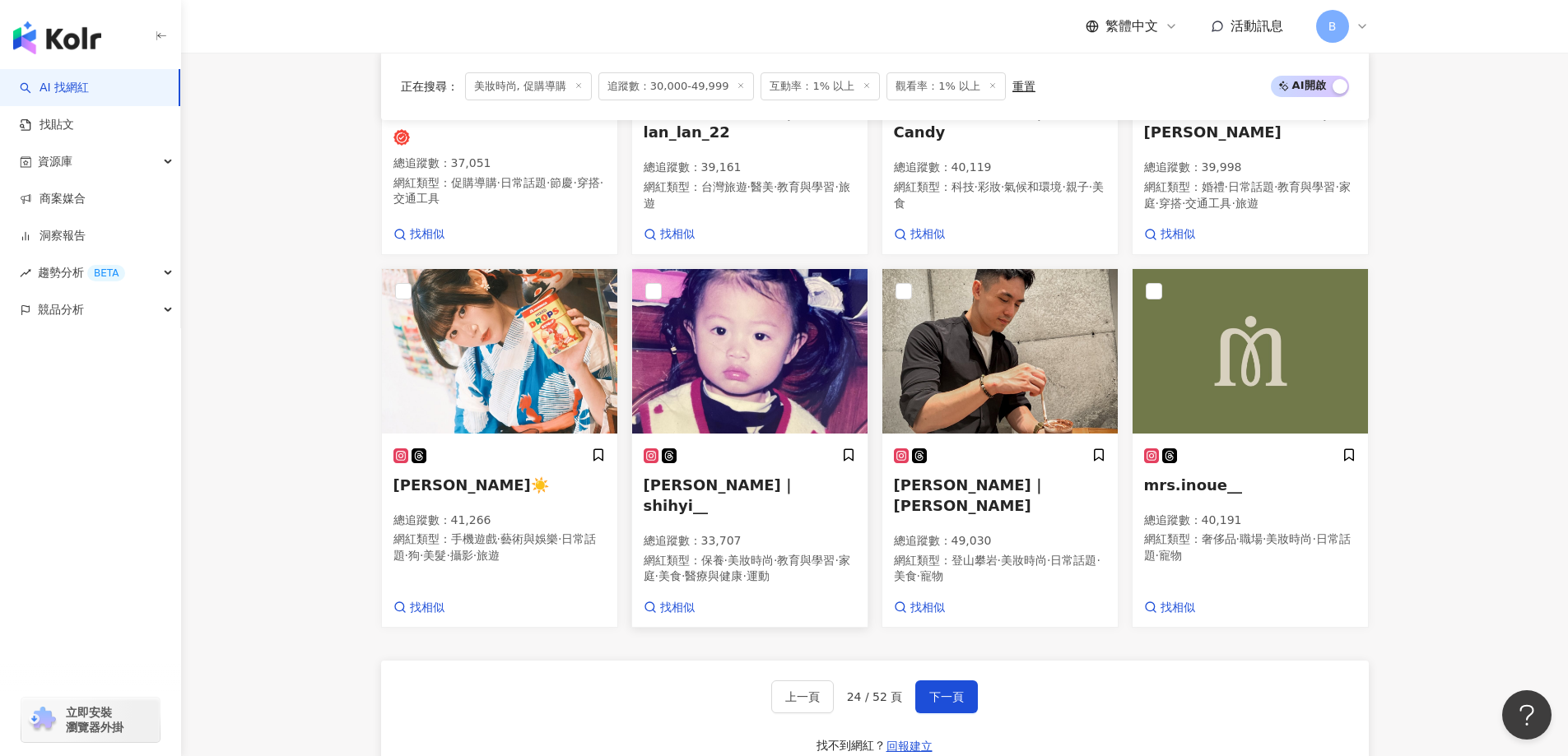
click at [688, 343] on img at bounding box center [750, 351] width 235 height 165
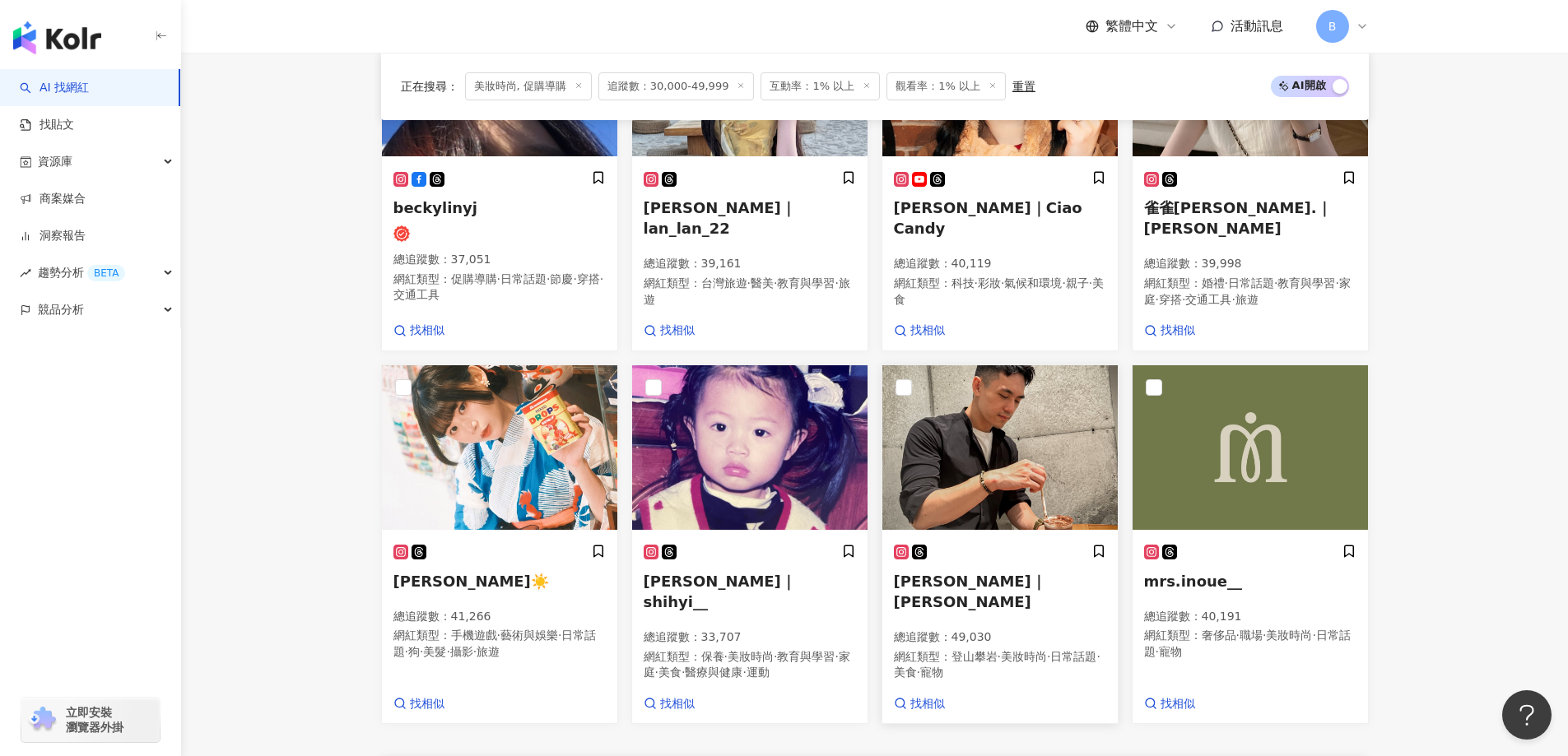
scroll to position [1327, 0]
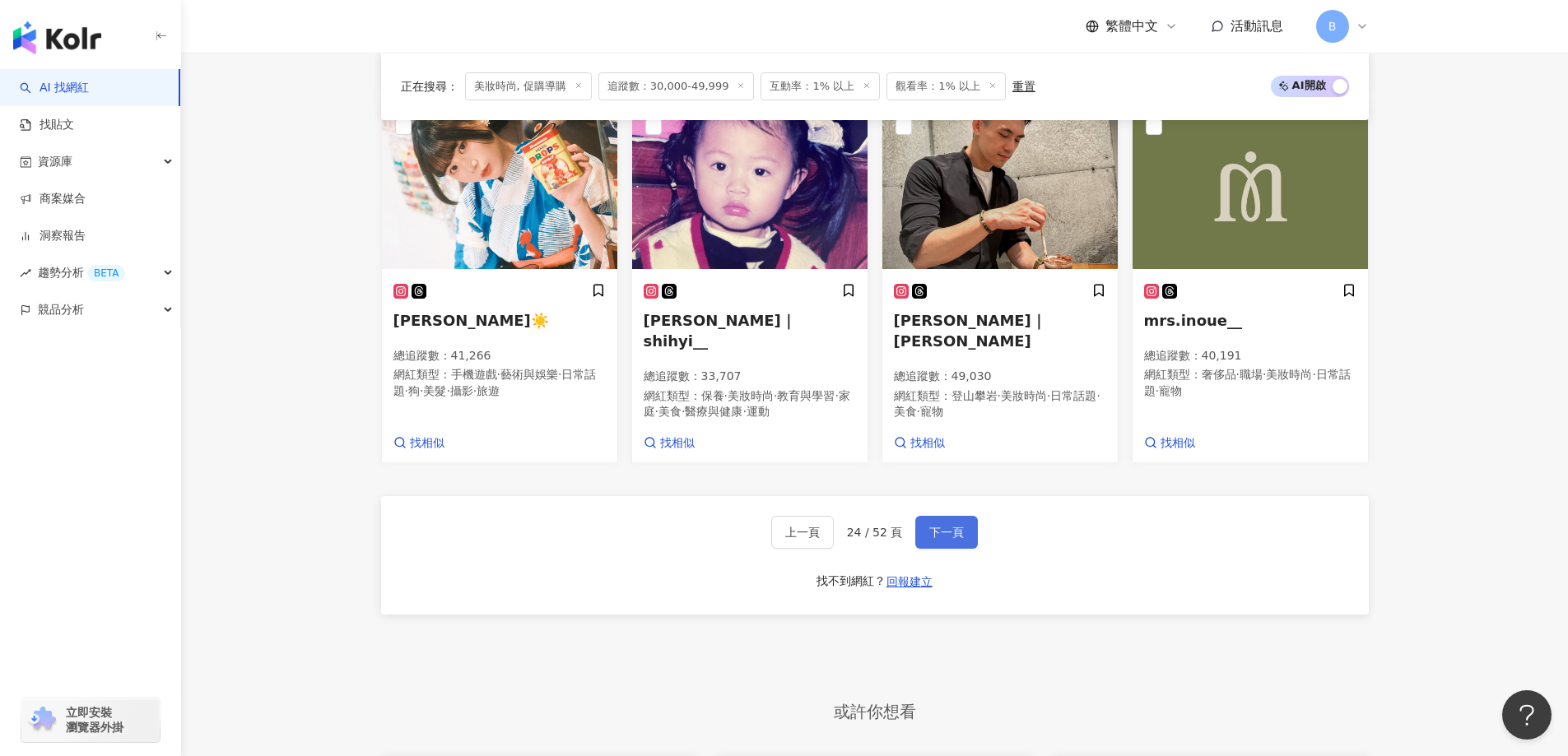
click at [956, 526] on span "下一頁" at bounding box center [946, 532] width 35 height 13
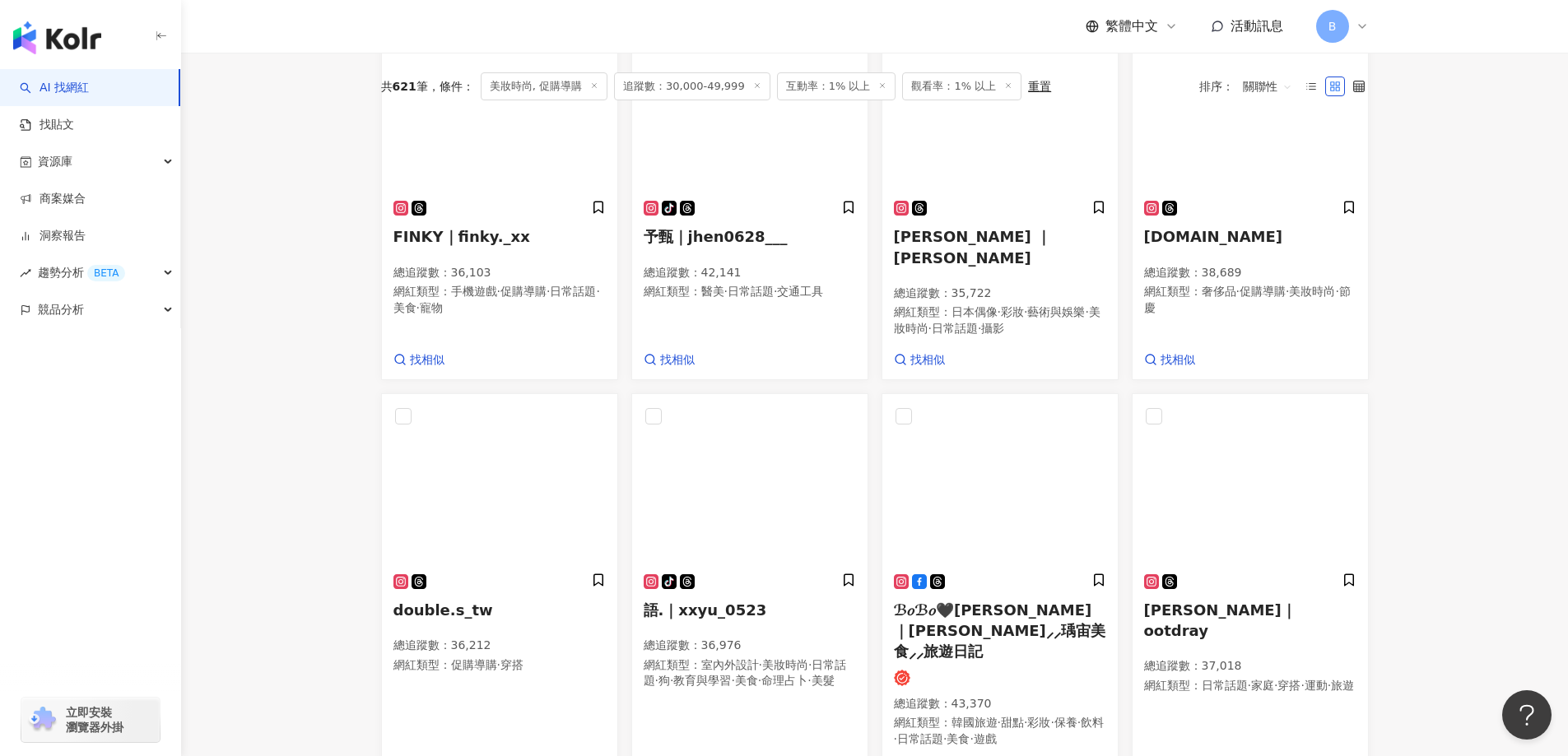
scroll to position [438, 0]
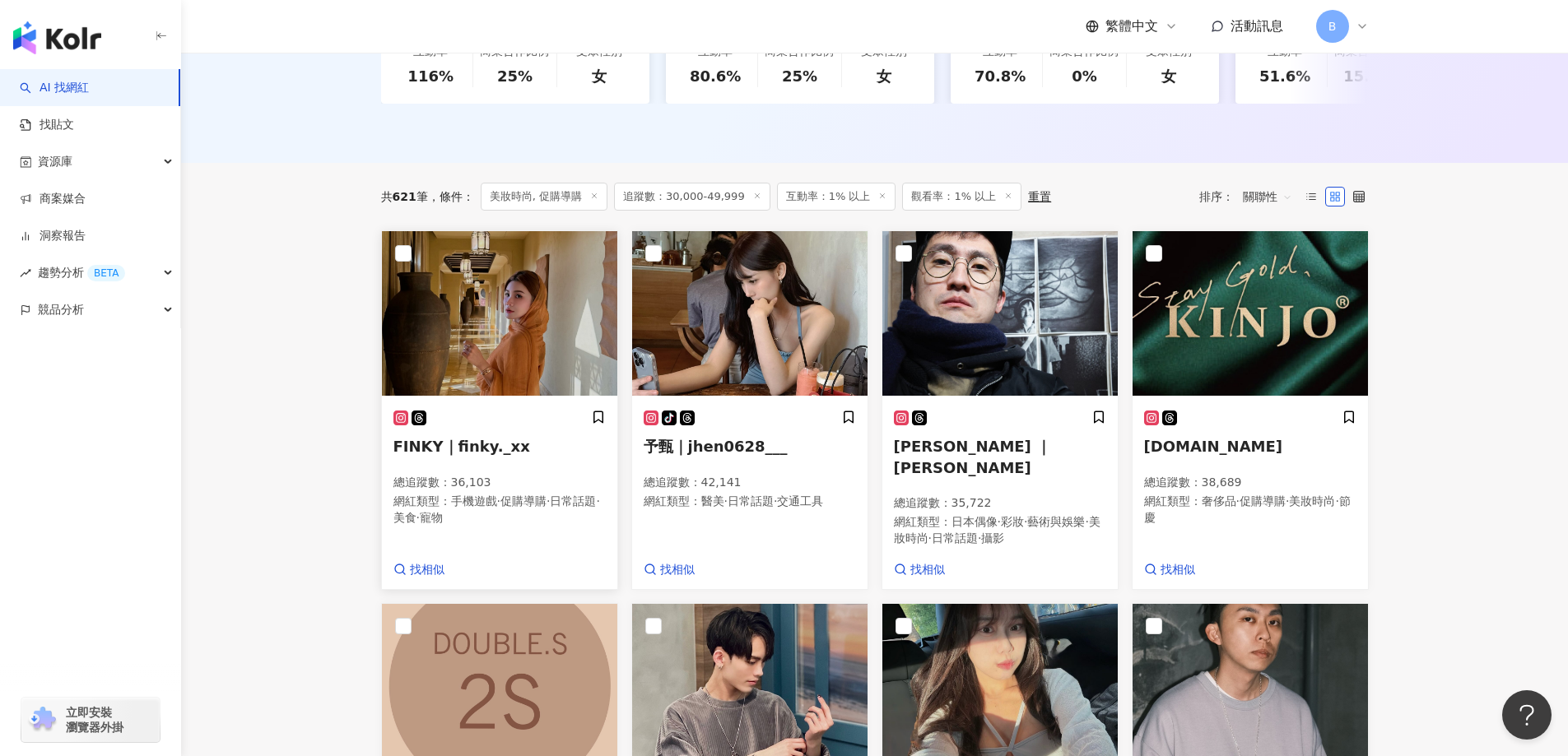
click at [505, 322] on img at bounding box center [500, 313] width 235 height 165
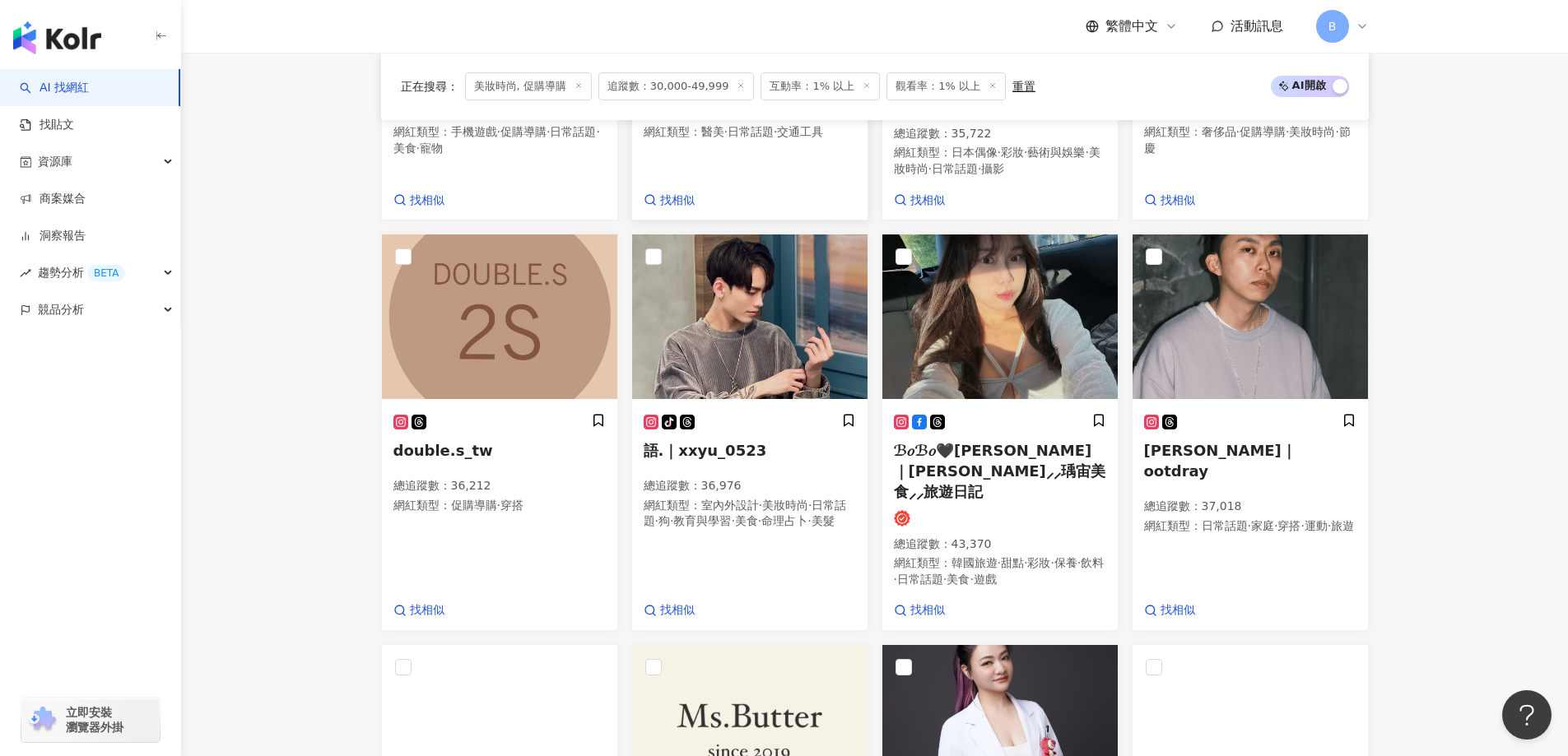
scroll to position [849, 0]
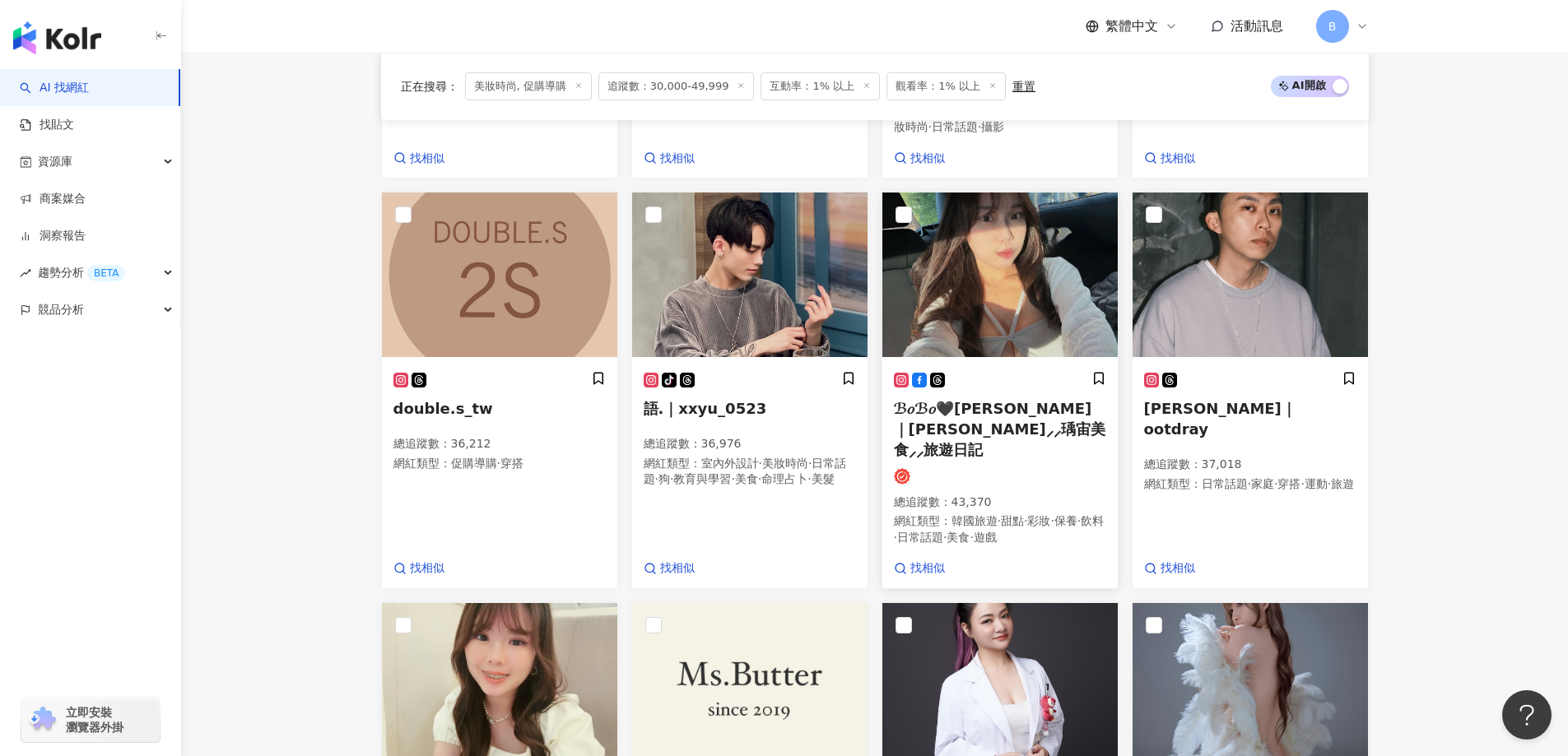
click at [1018, 255] on img at bounding box center [1000, 275] width 235 height 165
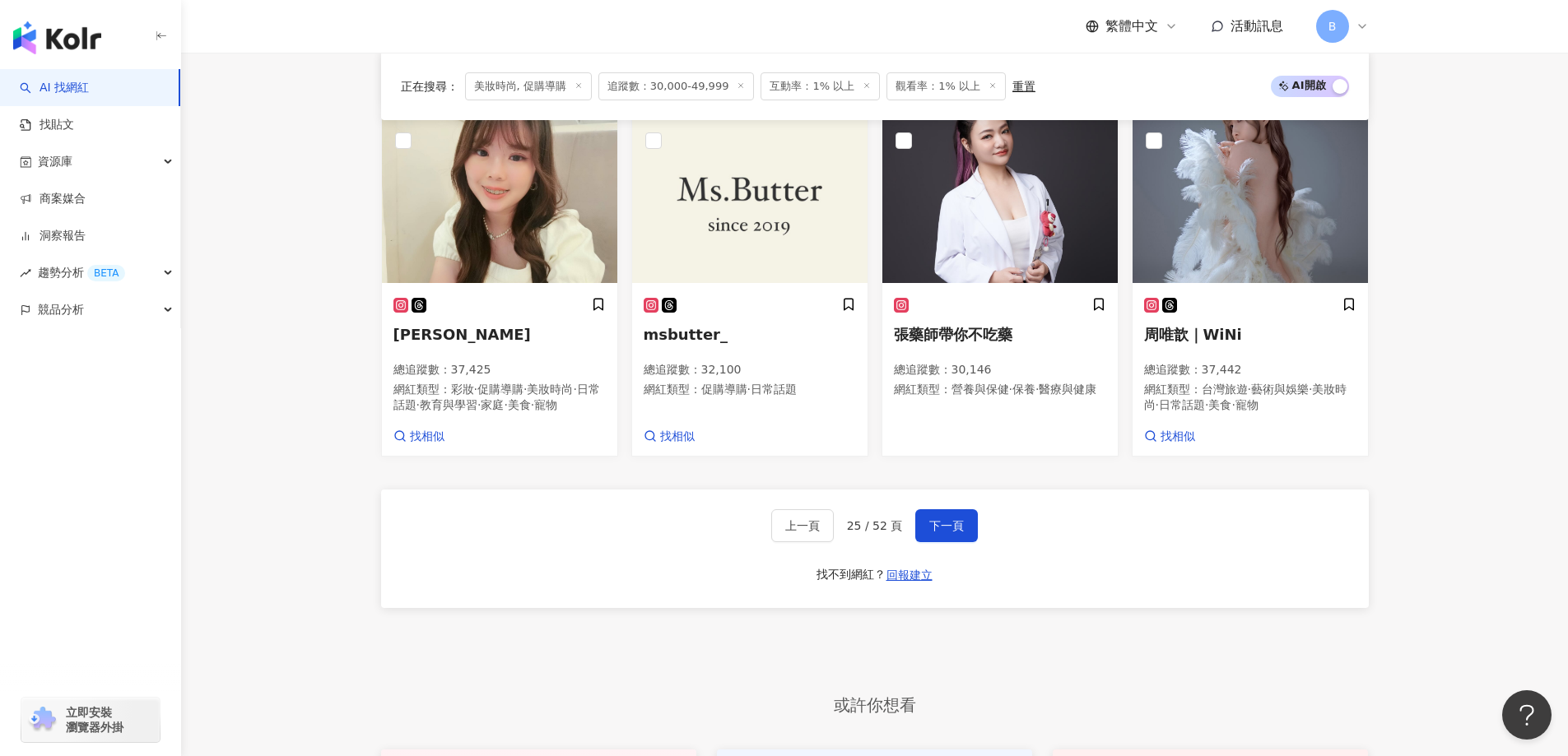
scroll to position [1343, 0]
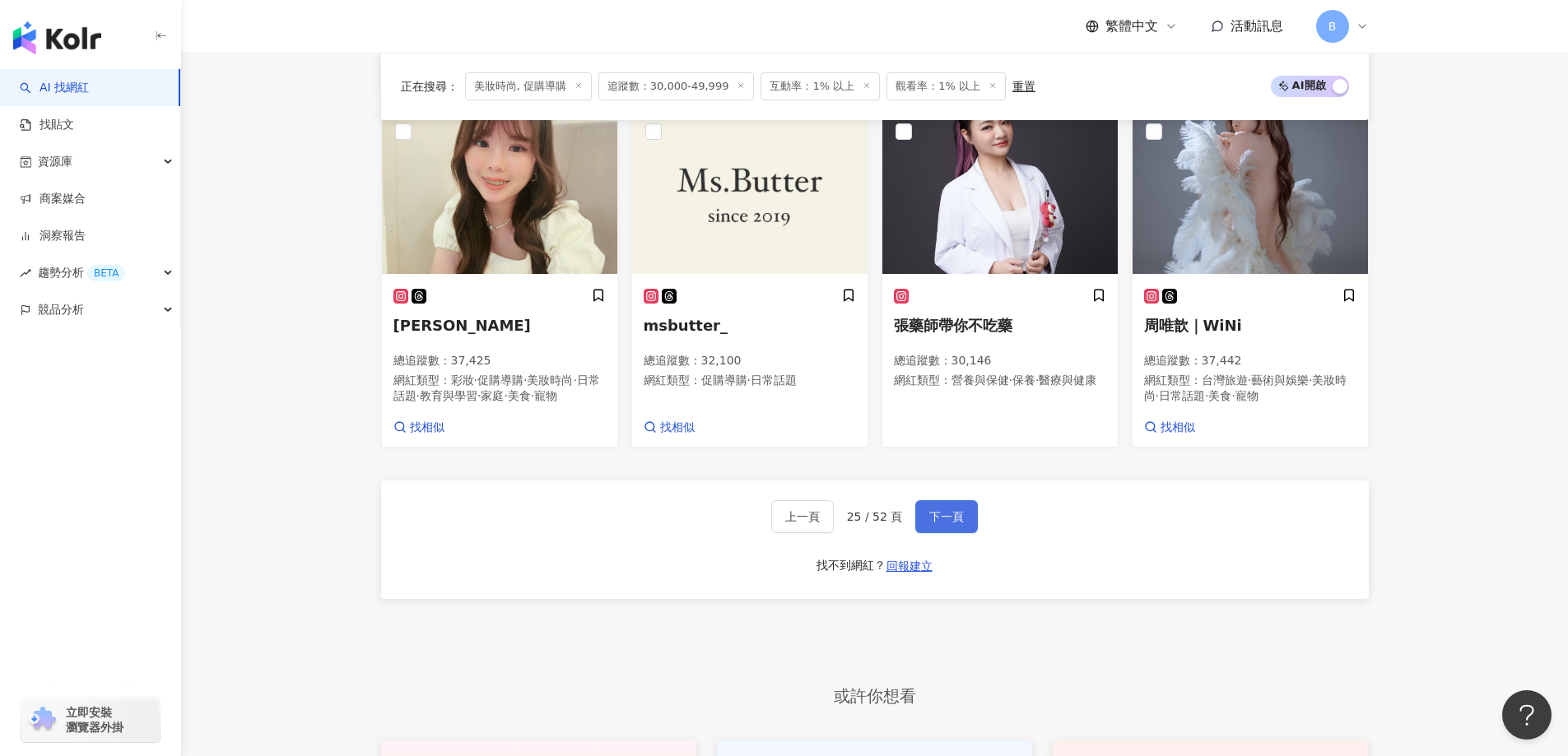
click at [963, 503] on button "下一頁" at bounding box center [946, 517] width 63 height 33
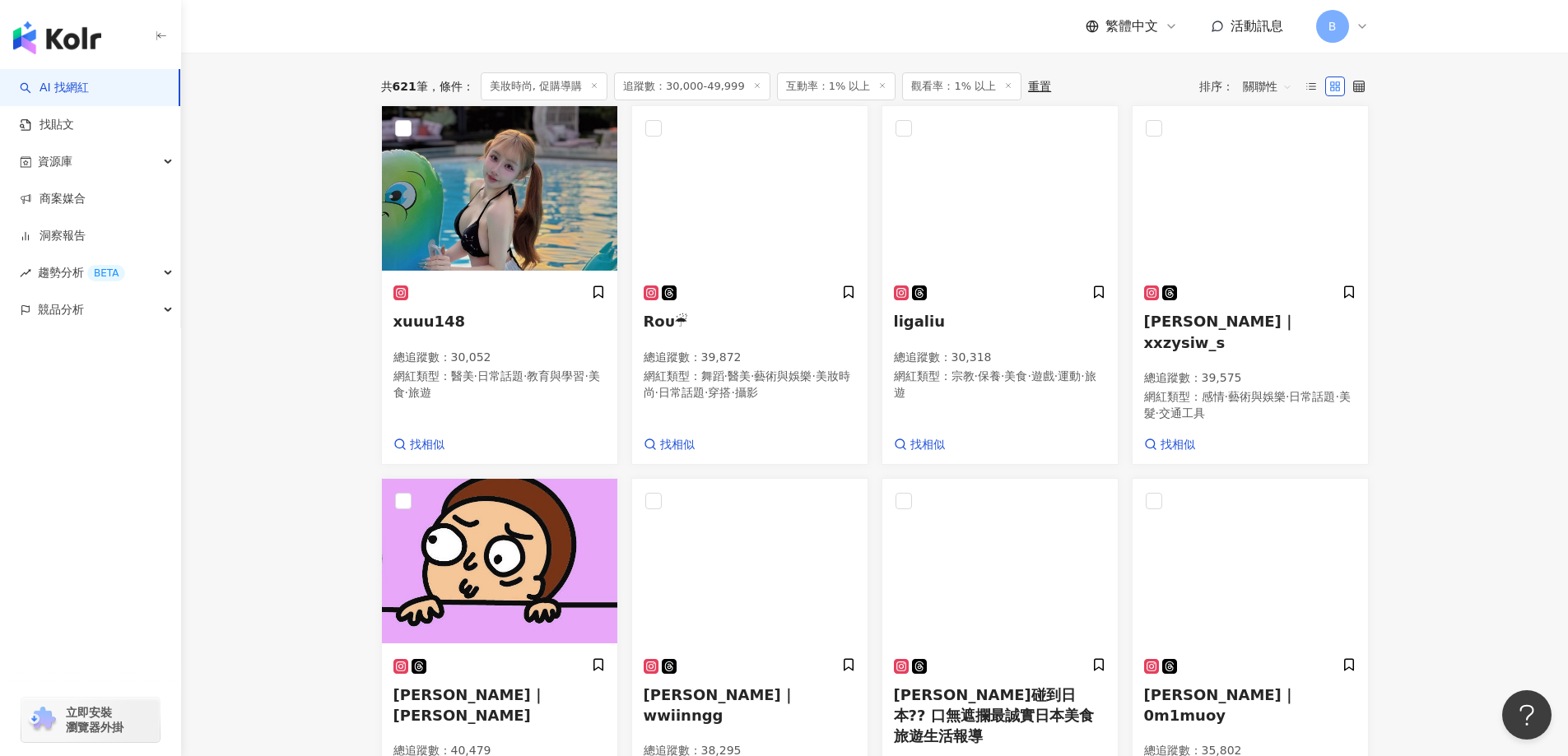
scroll to position [422, 0]
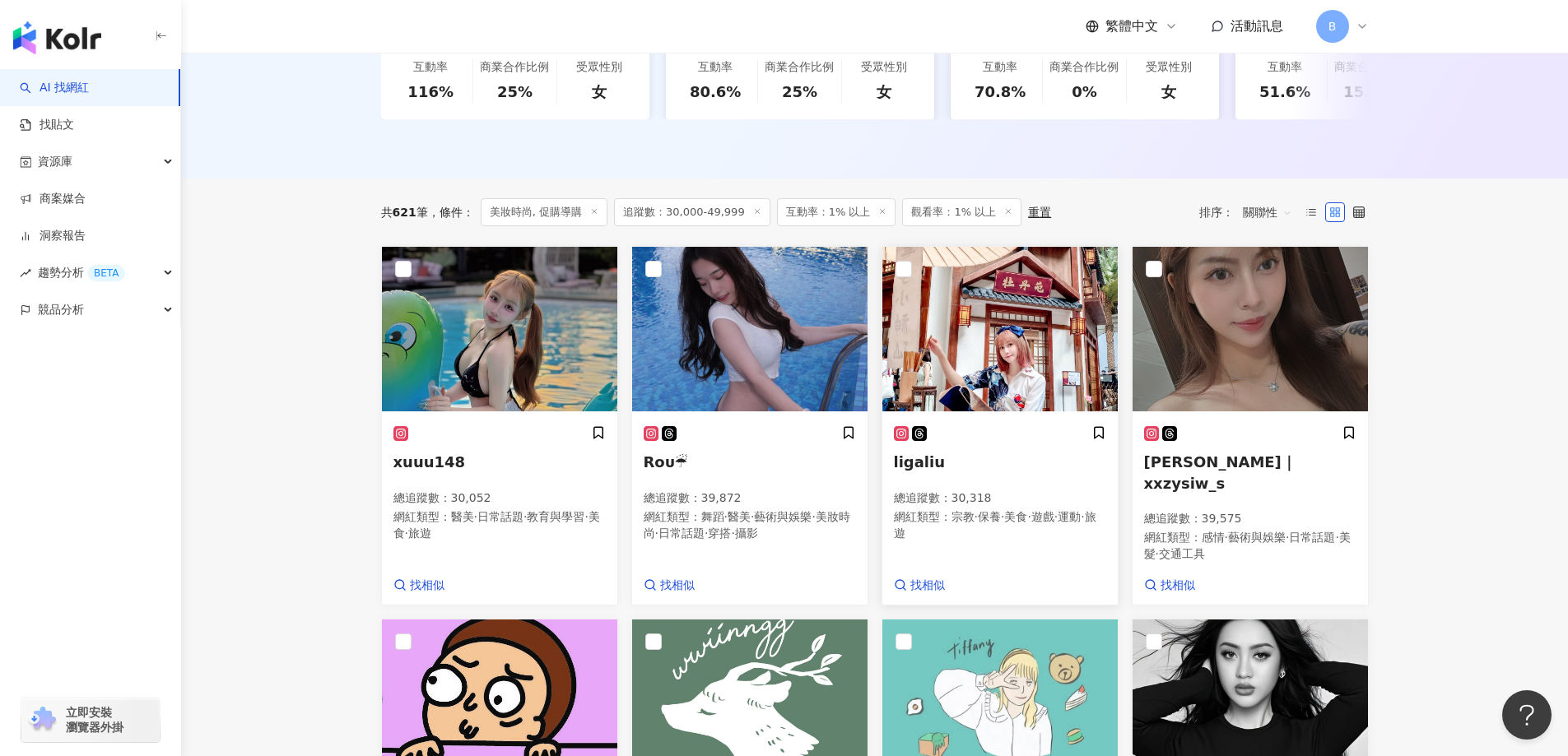
click at [942, 323] on img at bounding box center [1000, 329] width 235 height 165
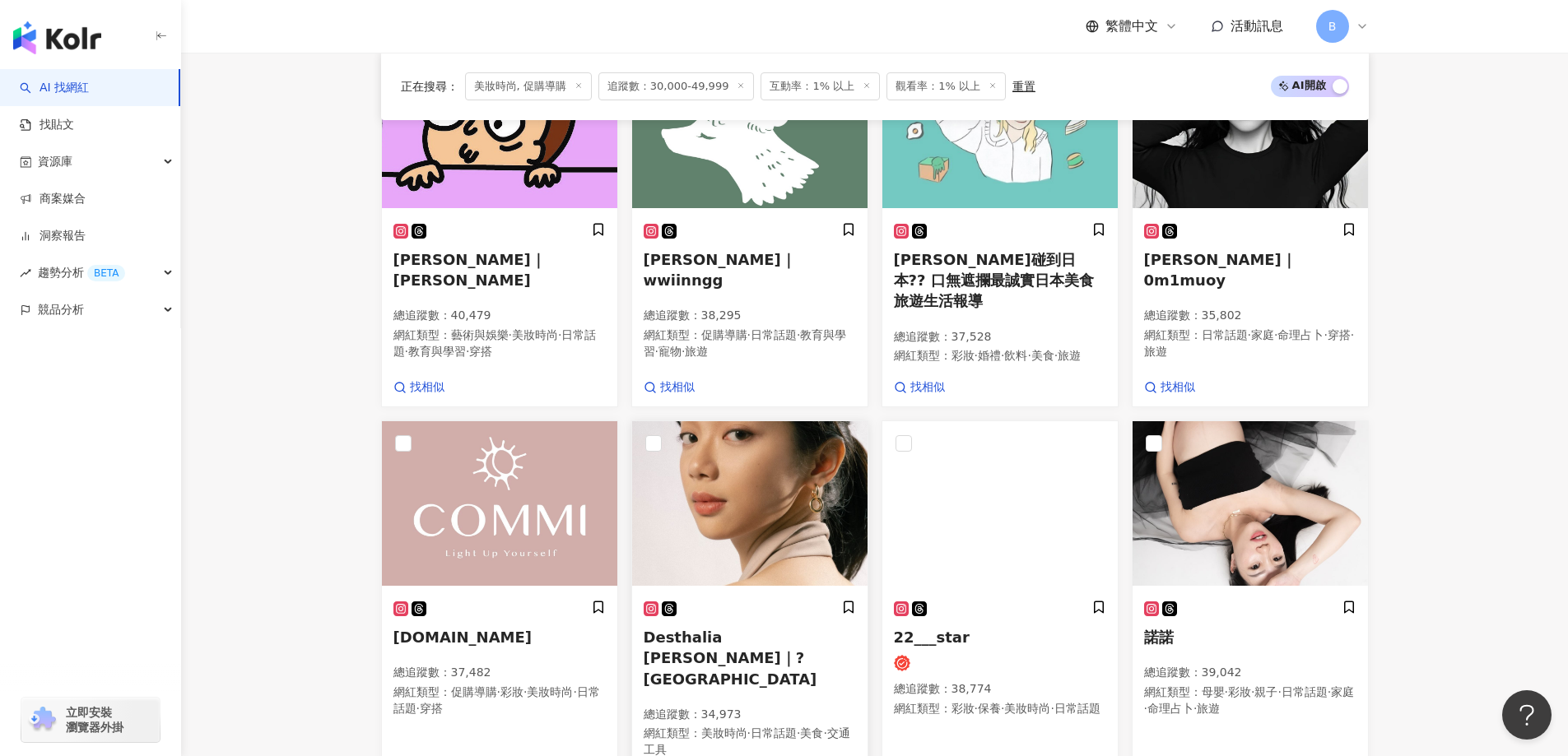
scroll to position [752, 0]
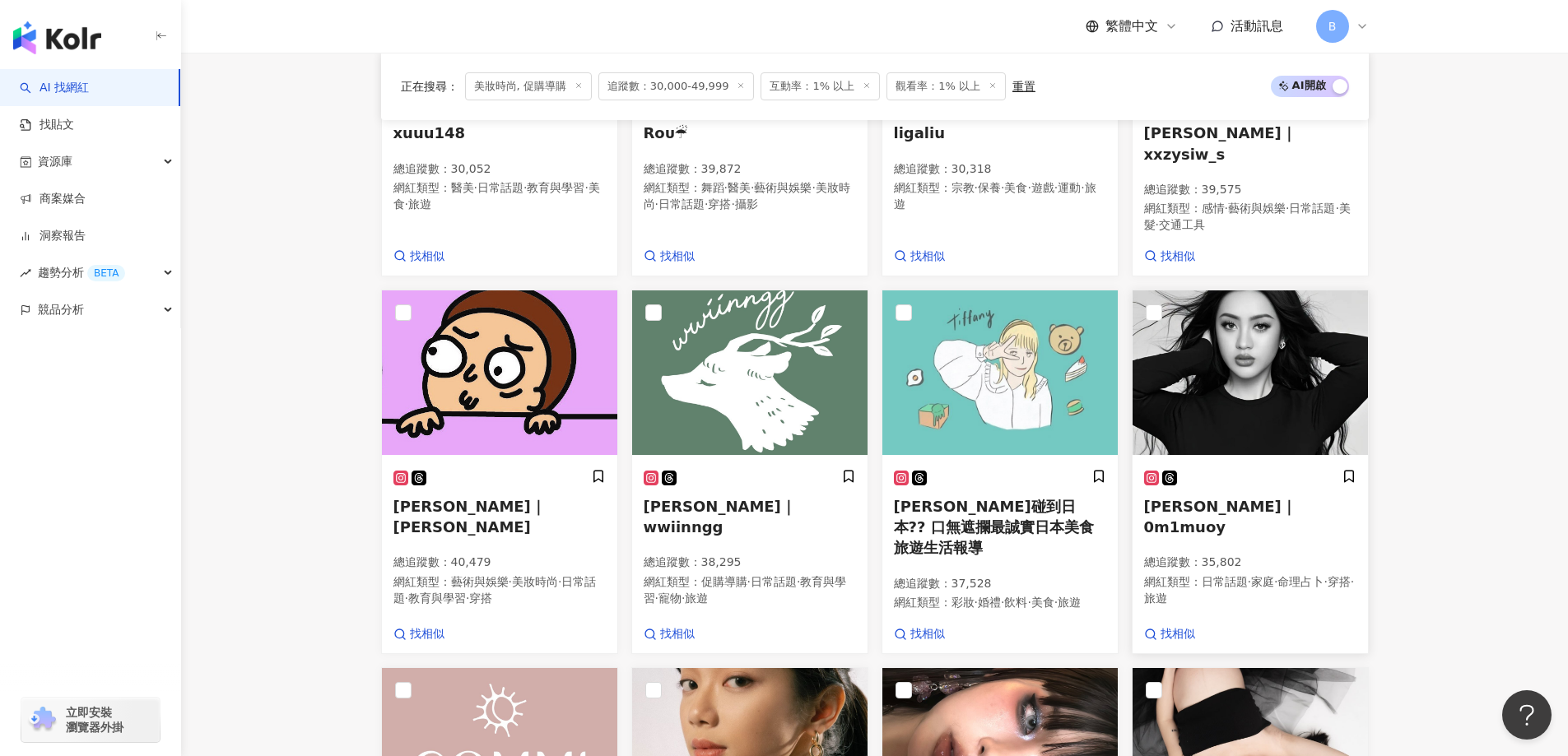
click at [1222, 389] on img at bounding box center [1250, 372] width 235 height 165
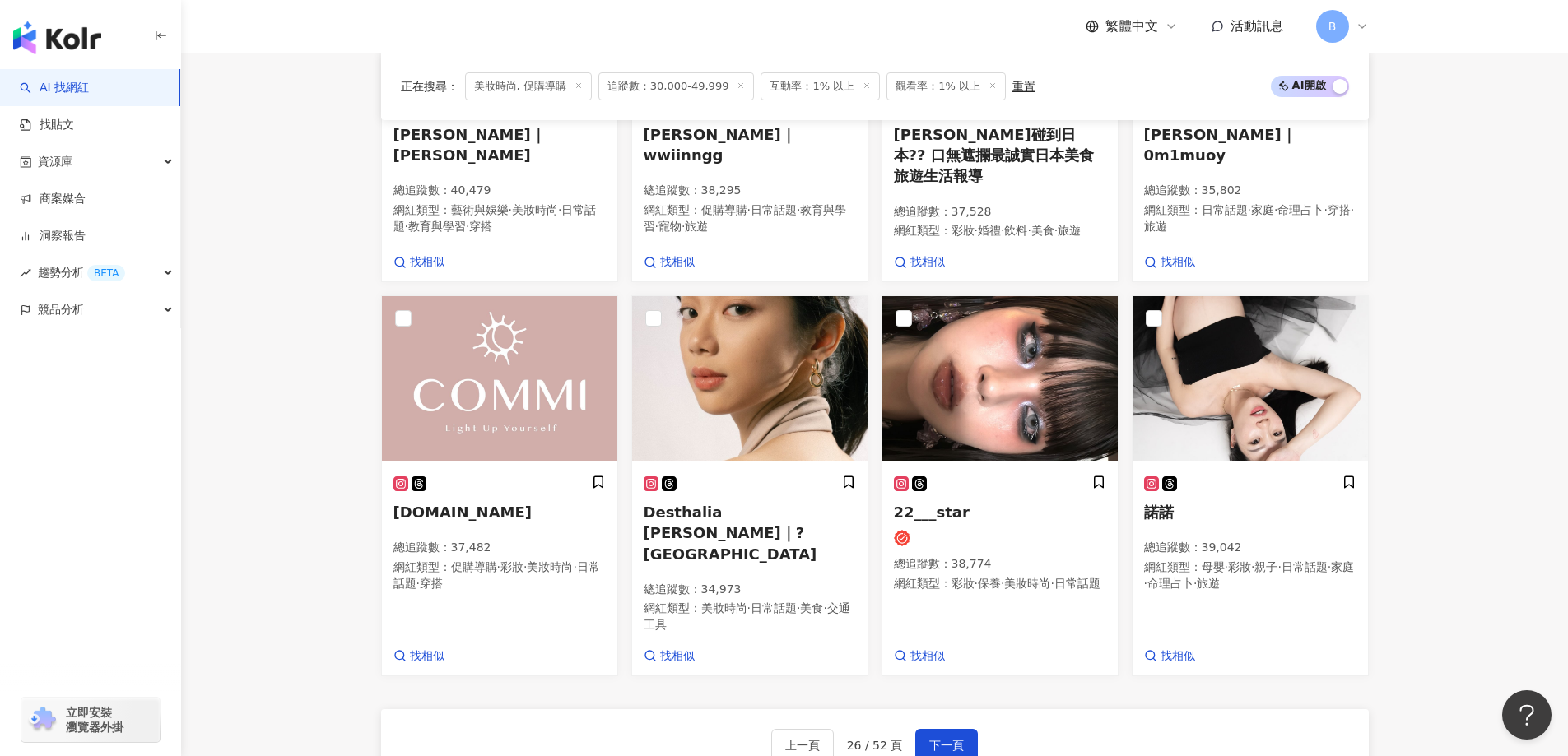
scroll to position [1162, 0]
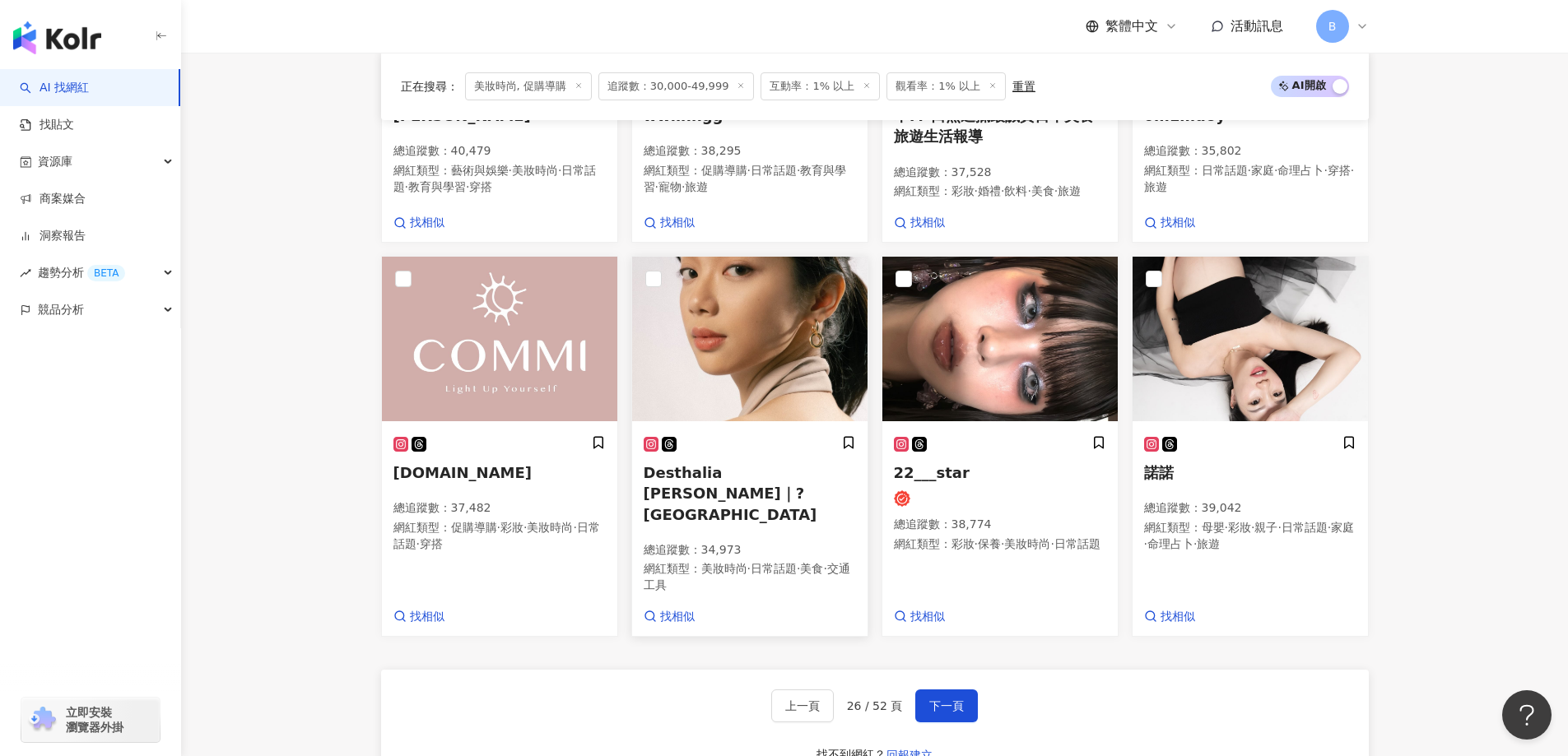
click at [753, 296] on img at bounding box center [750, 338] width 235 height 165
click at [945, 699] on span "下一頁" at bounding box center [946, 705] width 35 height 13
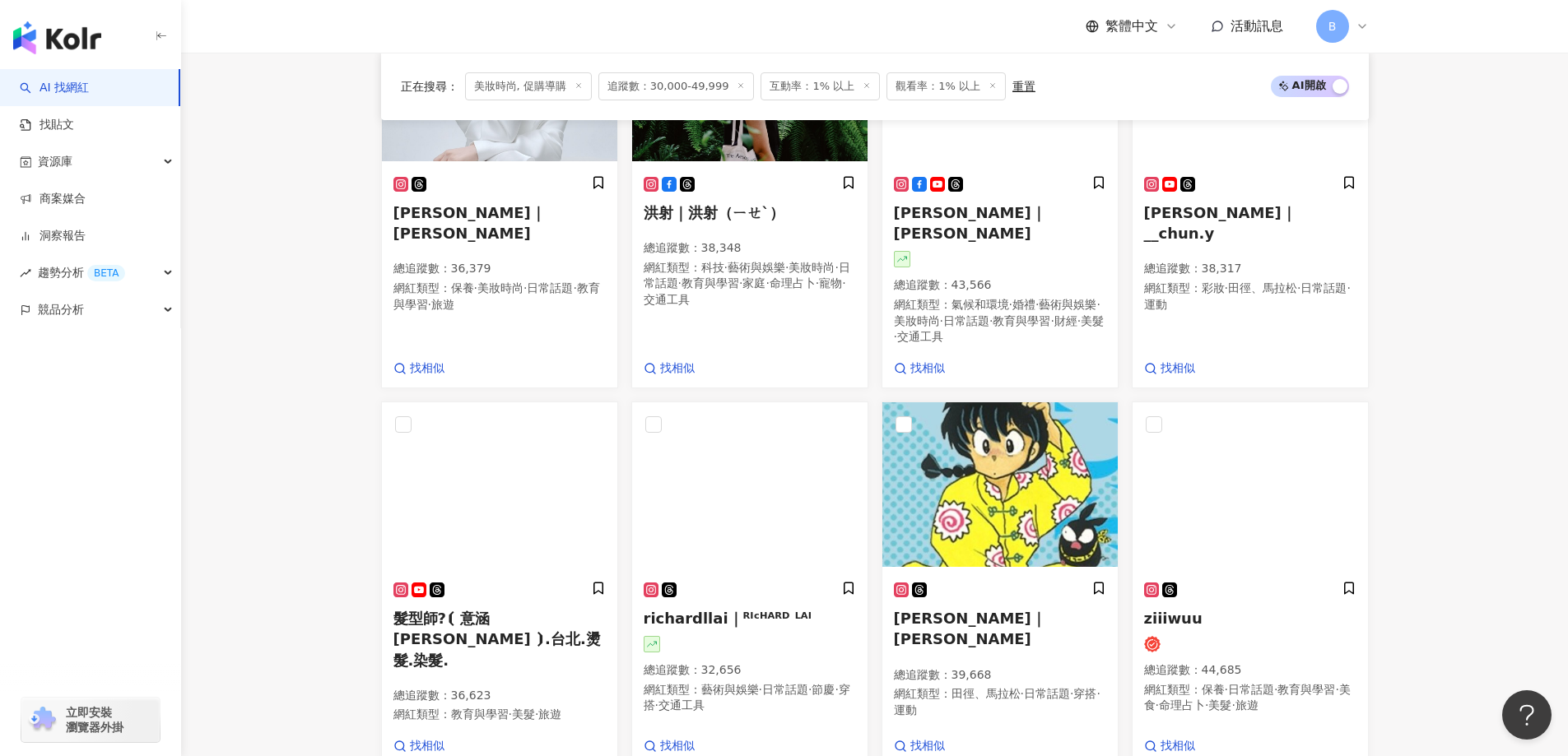
scroll to position [450, 0]
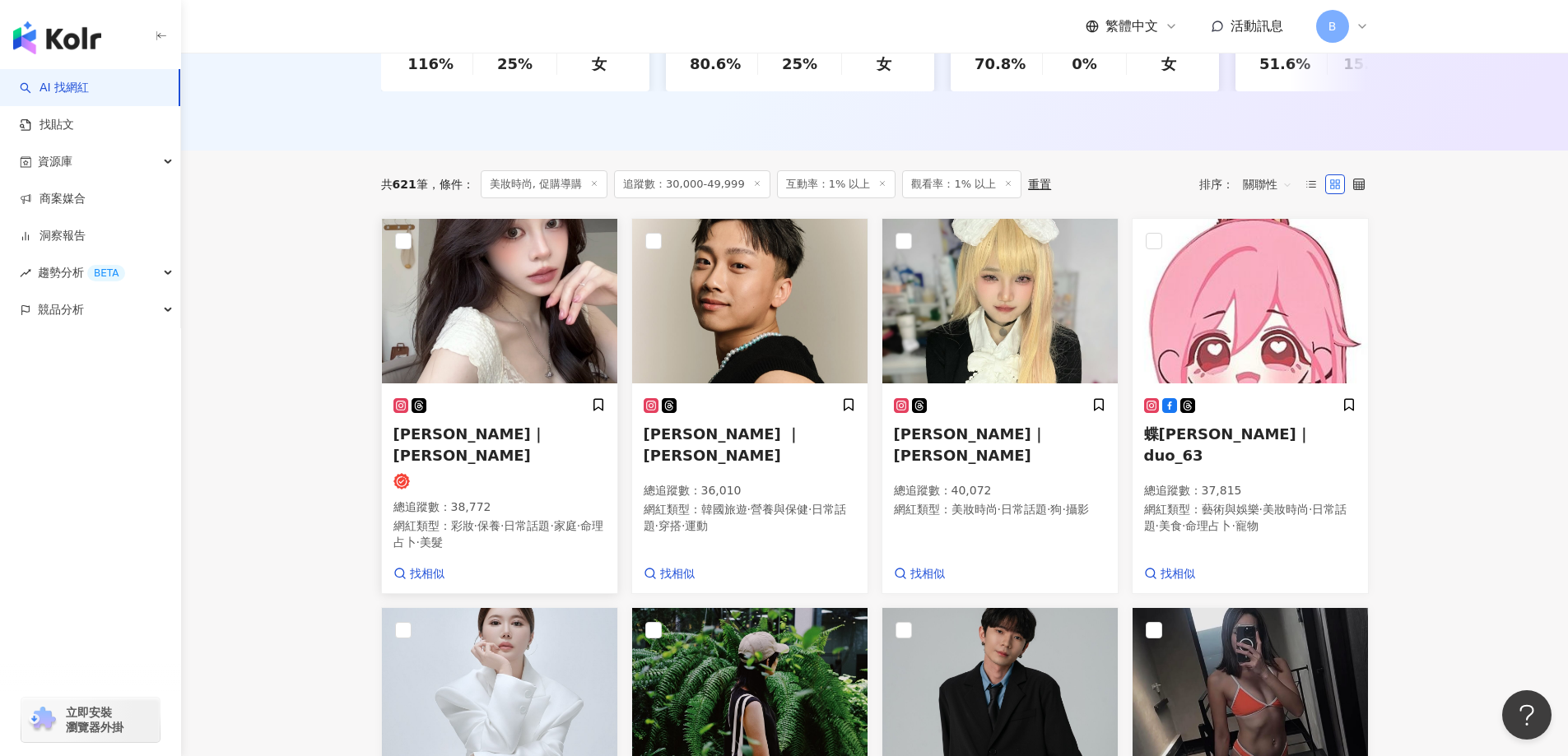
click at [520, 298] on img at bounding box center [500, 301] width 235 height 165
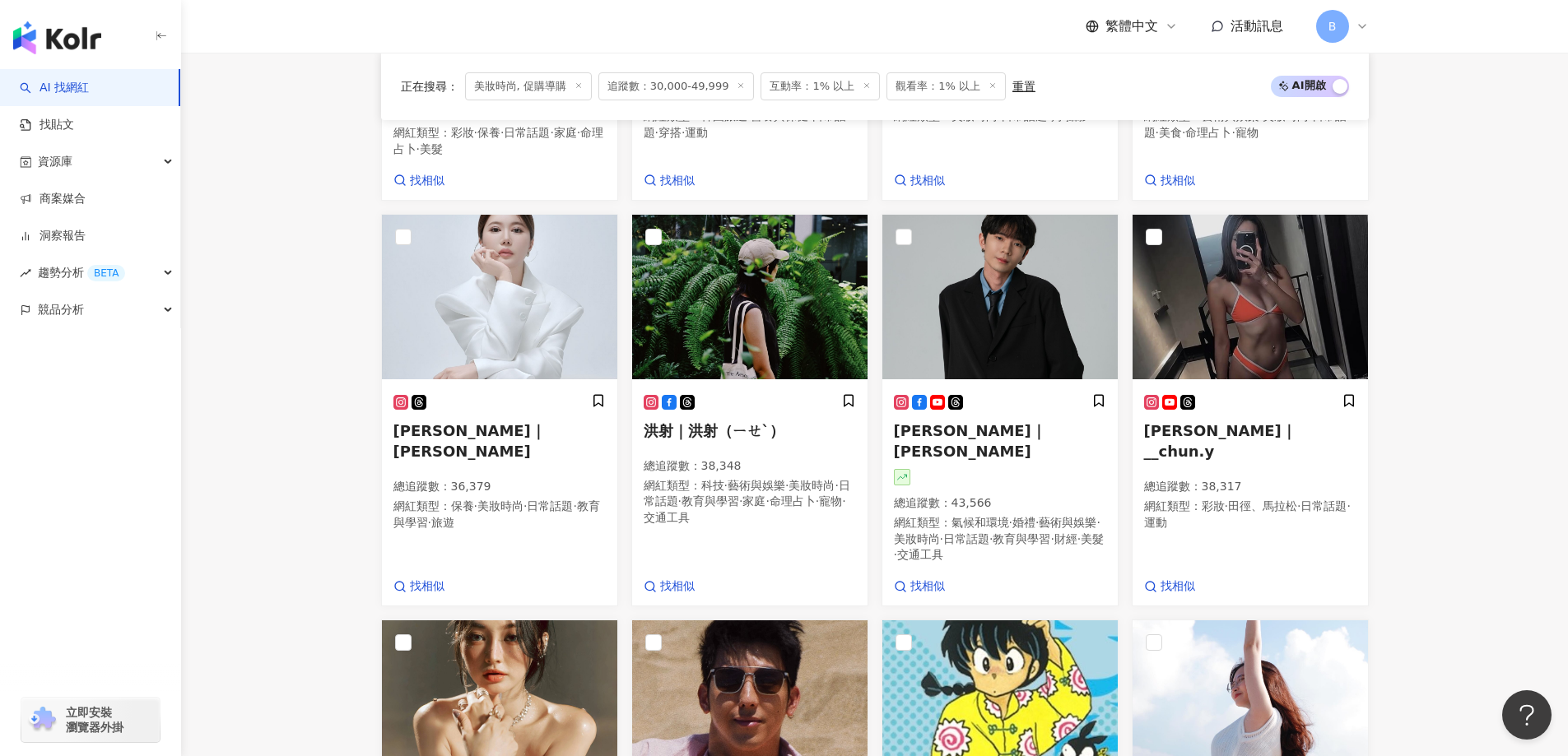
scroll to position [862, 0]
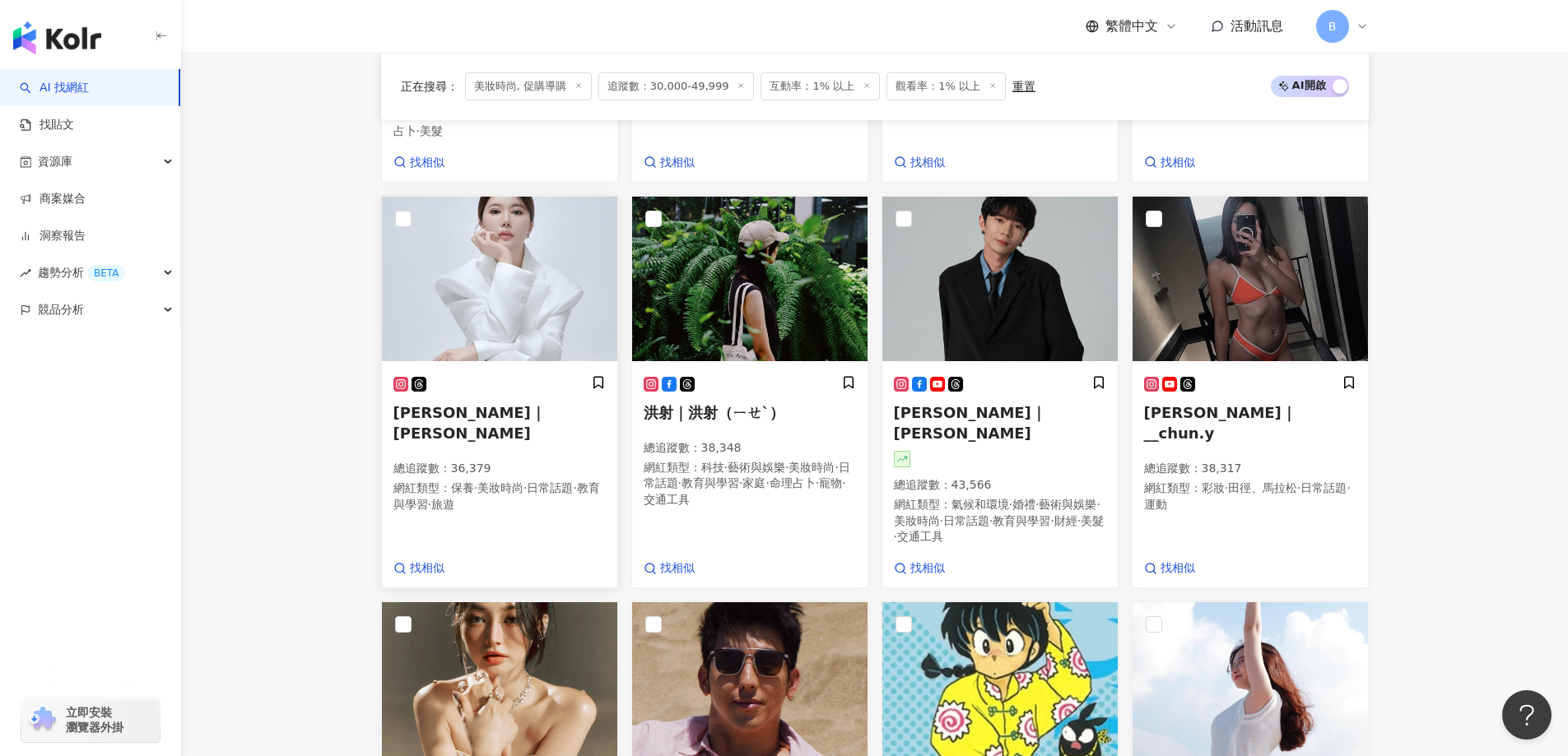
click at [562, 216] on img at bounding box center [500, 279] width 235 height 165
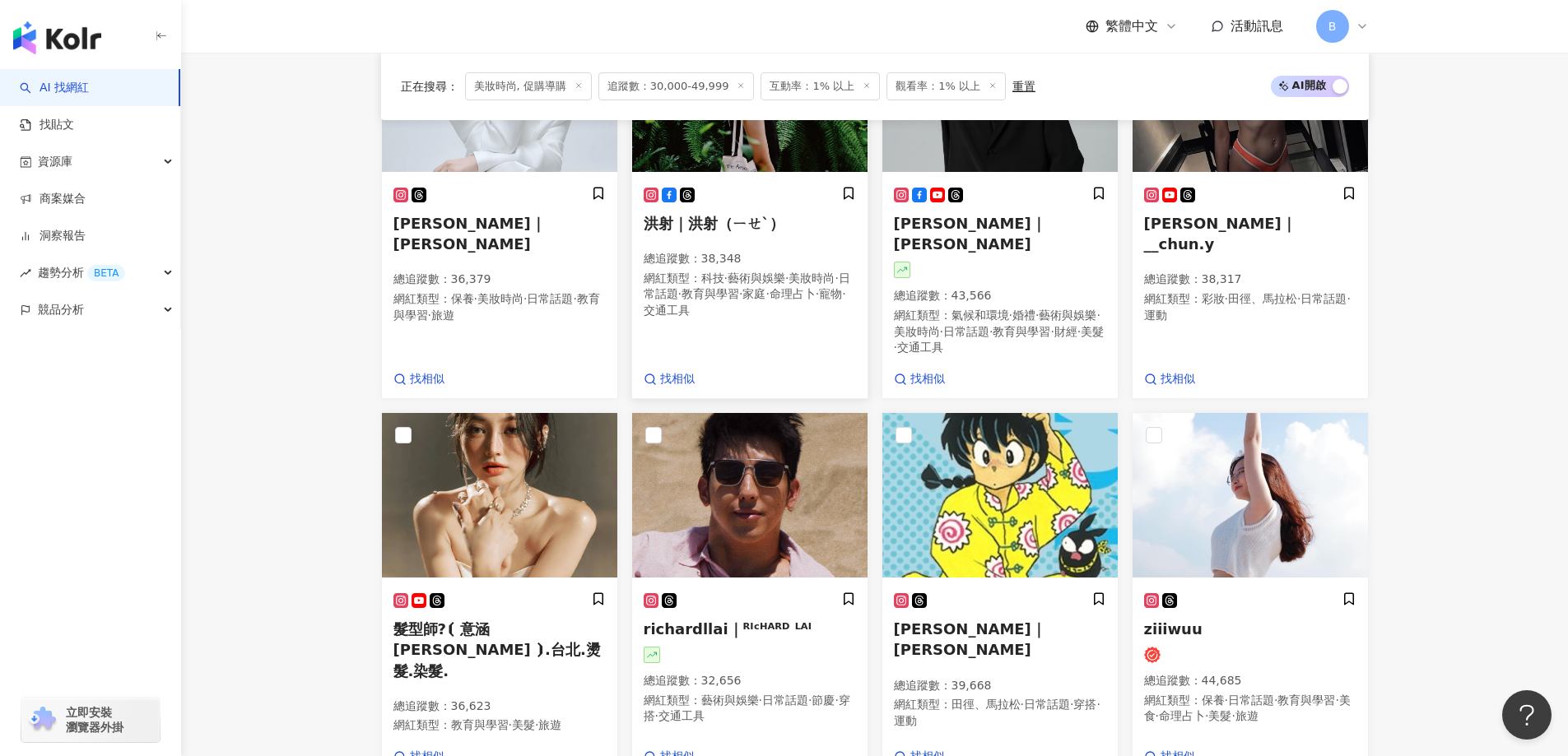
scroll to position [1108, 0]
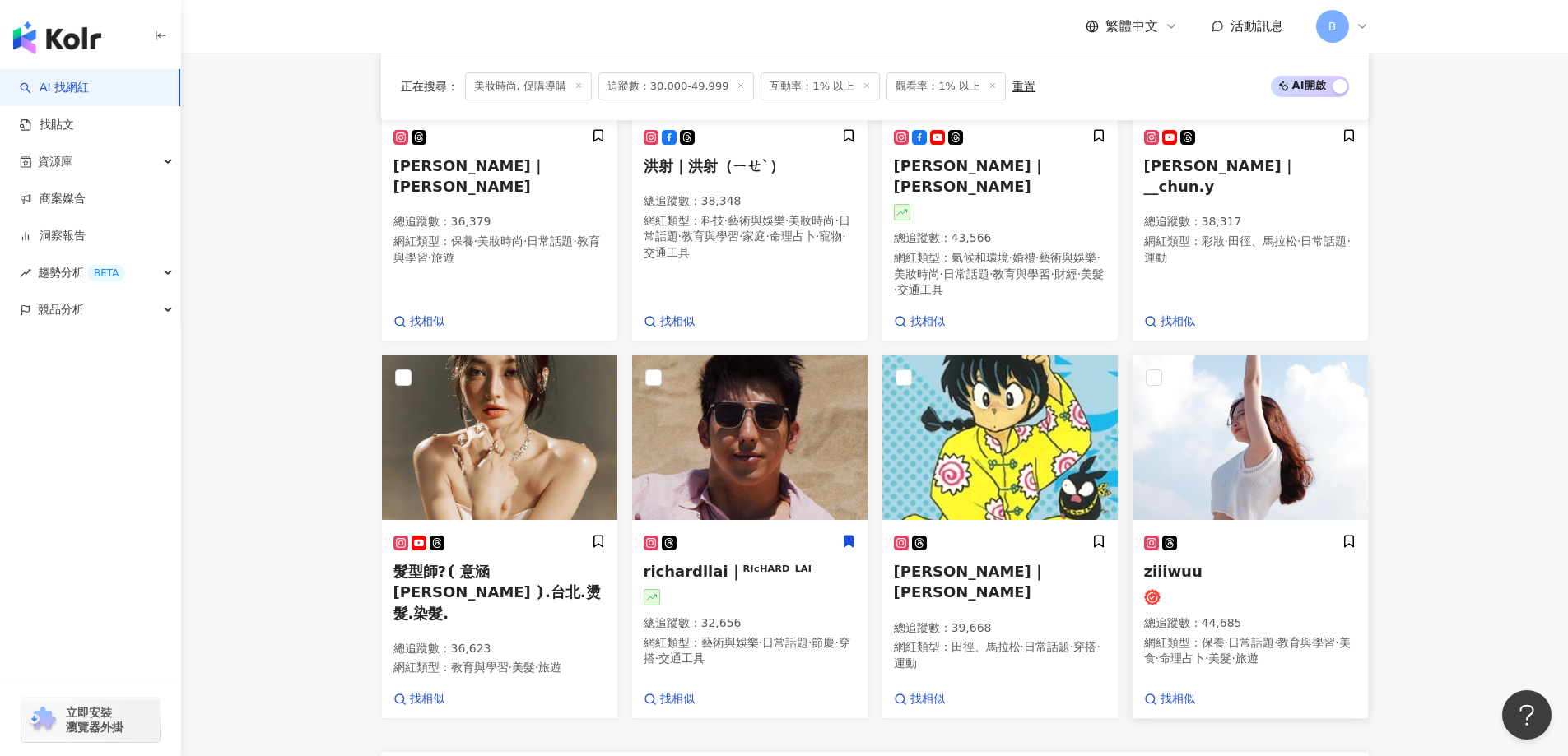
click at [1177, 403] on img at bounding box center [1250, 438] width 235 height 165
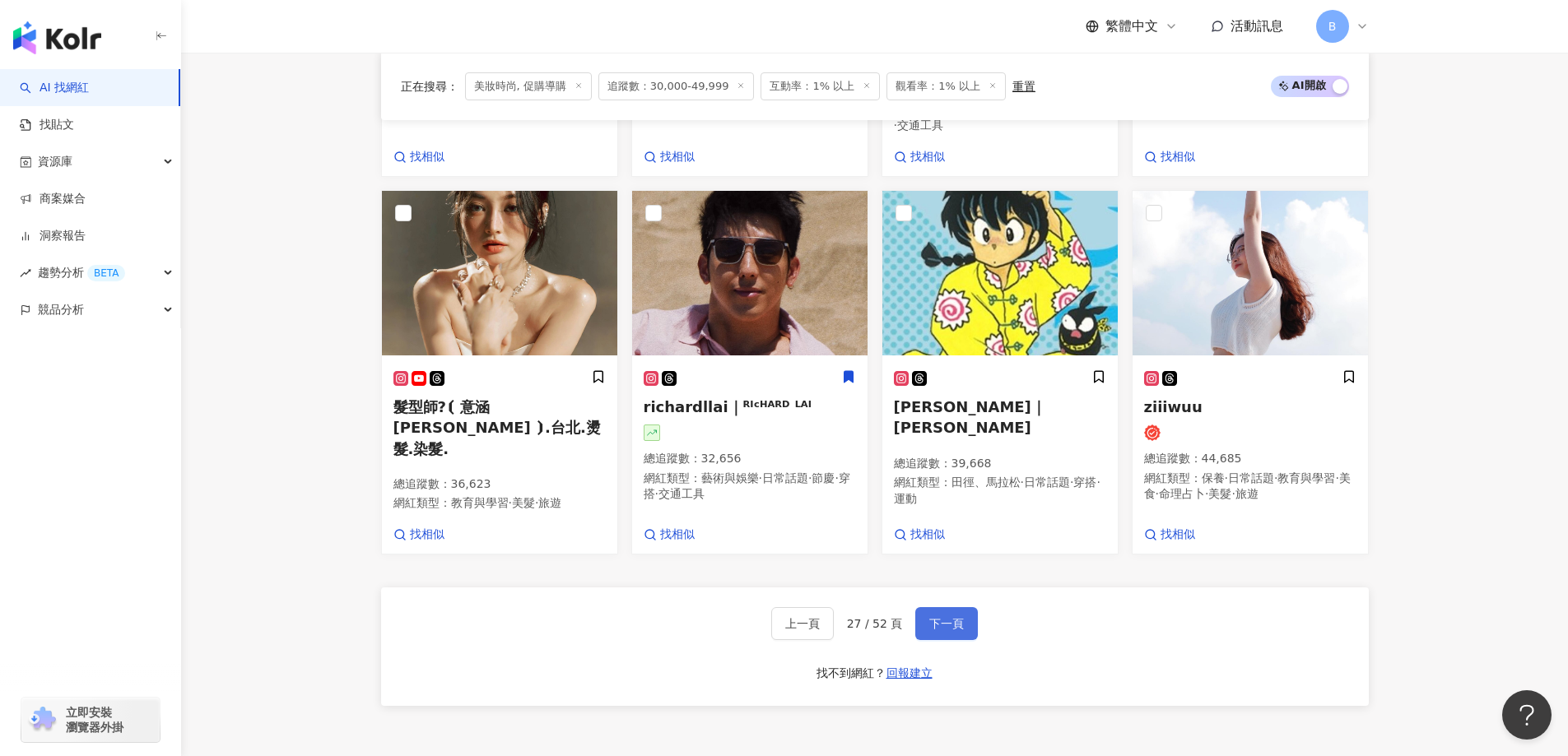
click at [943, 607] on button "下一頁" at bounding box center [946, 623] width 63 height 33
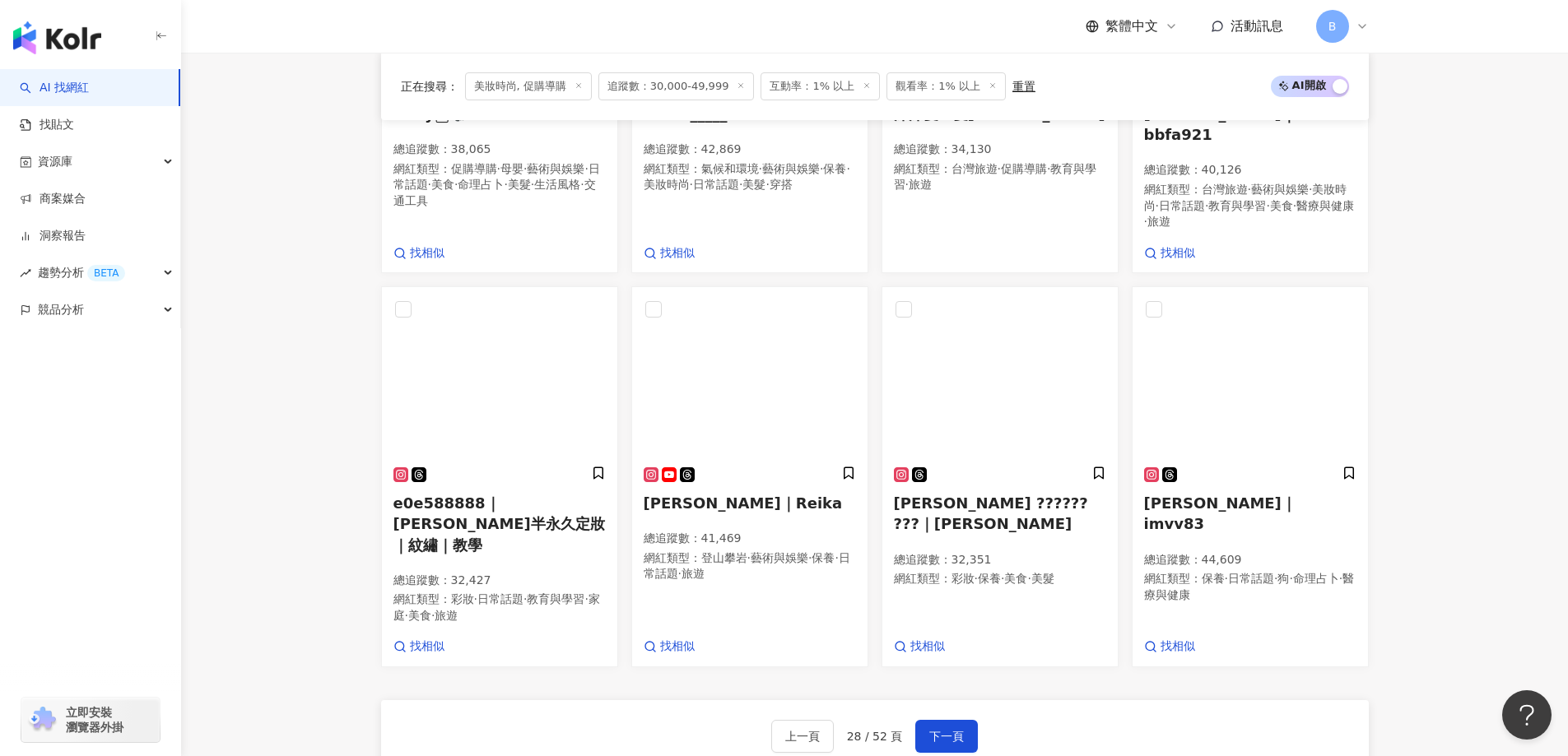
scroll to position [1261, 0]
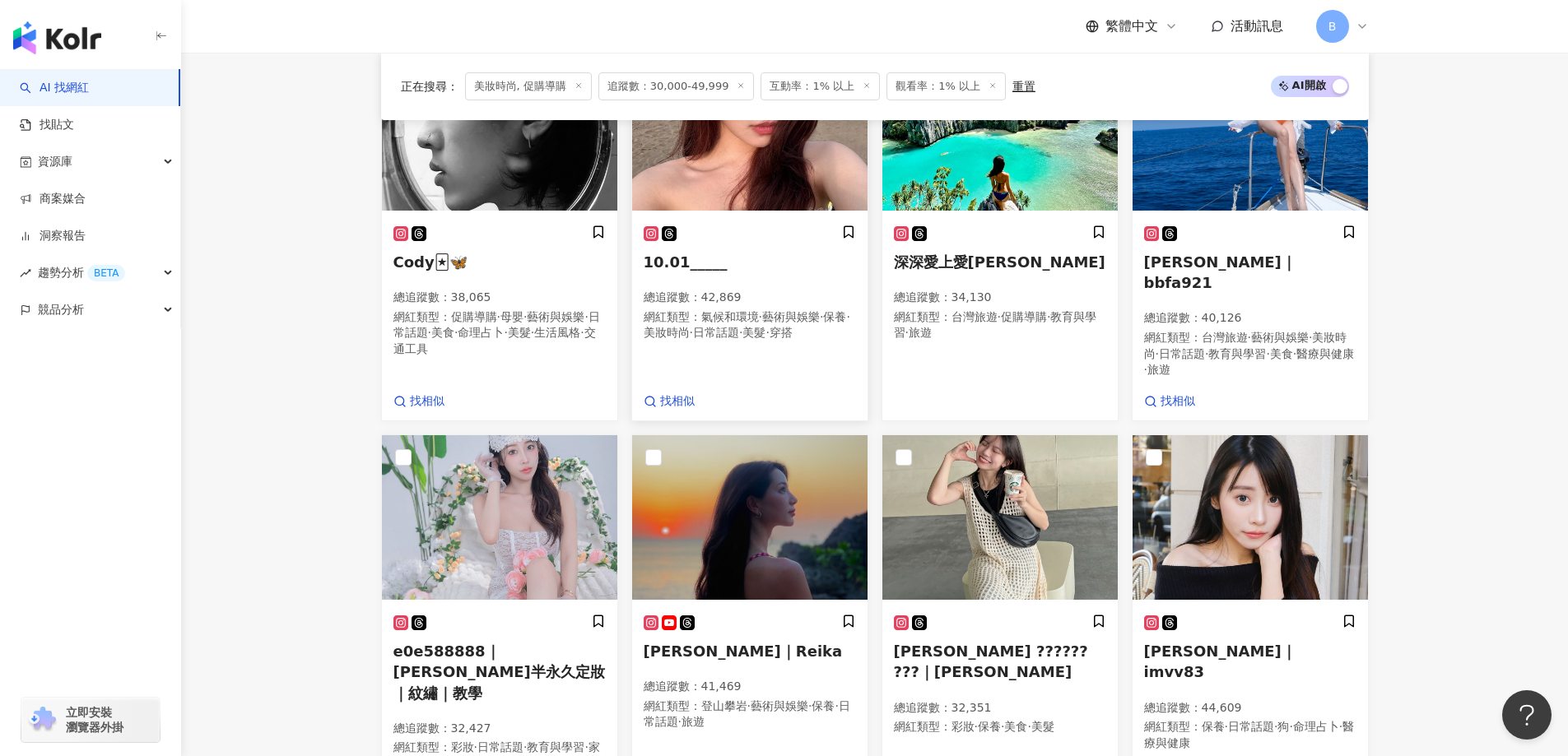
scroll to position [1096, 0]
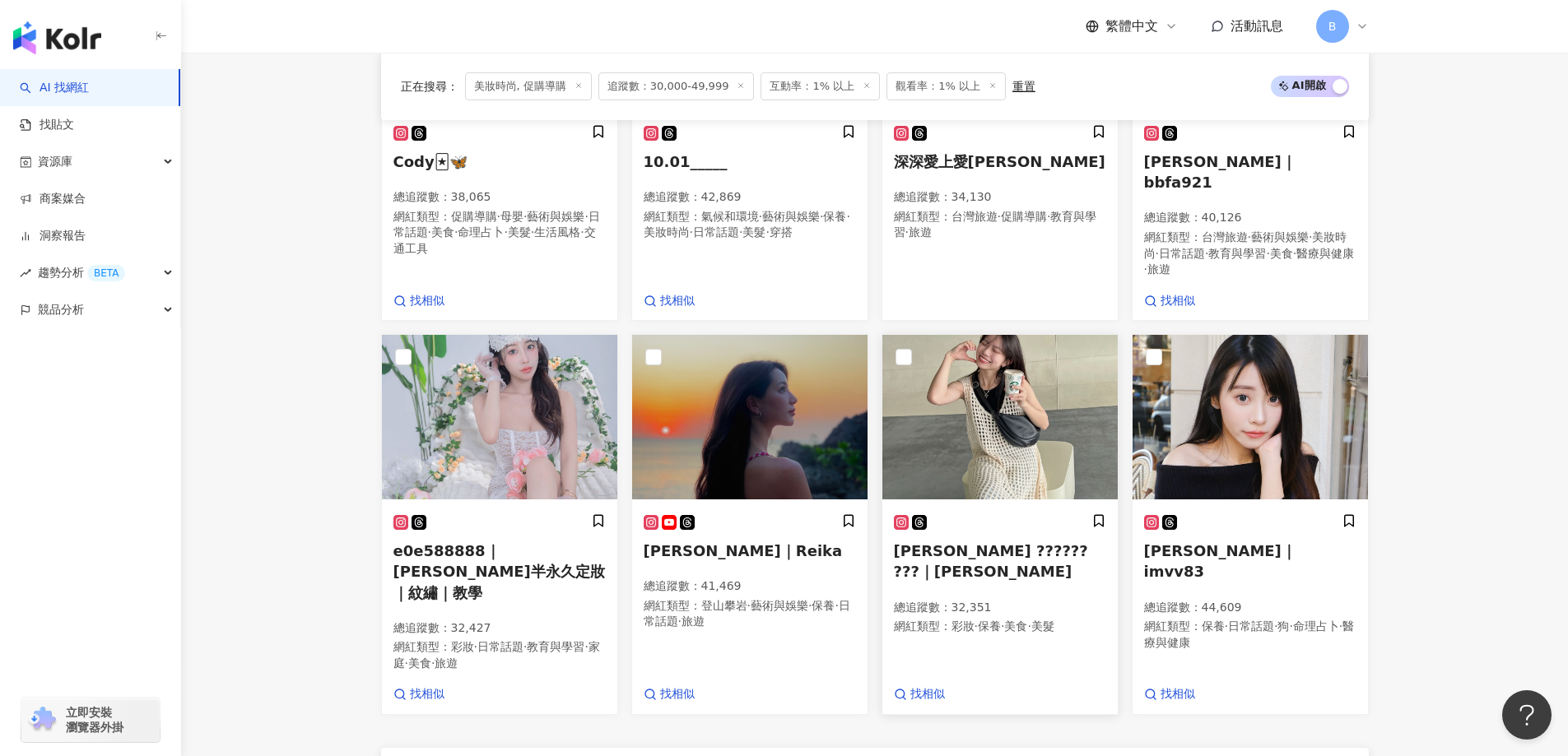
click at [966, 405] on img at bounding box center [1000, 417] width 235 height 165
click at [1290, 382] on img at bounding box center [1250, 417] width 235 height 165
click at [933, 669] on div "萱 ?????? ???｜萱 總追蹤數 ： 32,351 網紅類型 ： 彩妝 · 保養 · 美食 · 美髮 找相似" at bounding box center [1000, 608] width 235 height 212
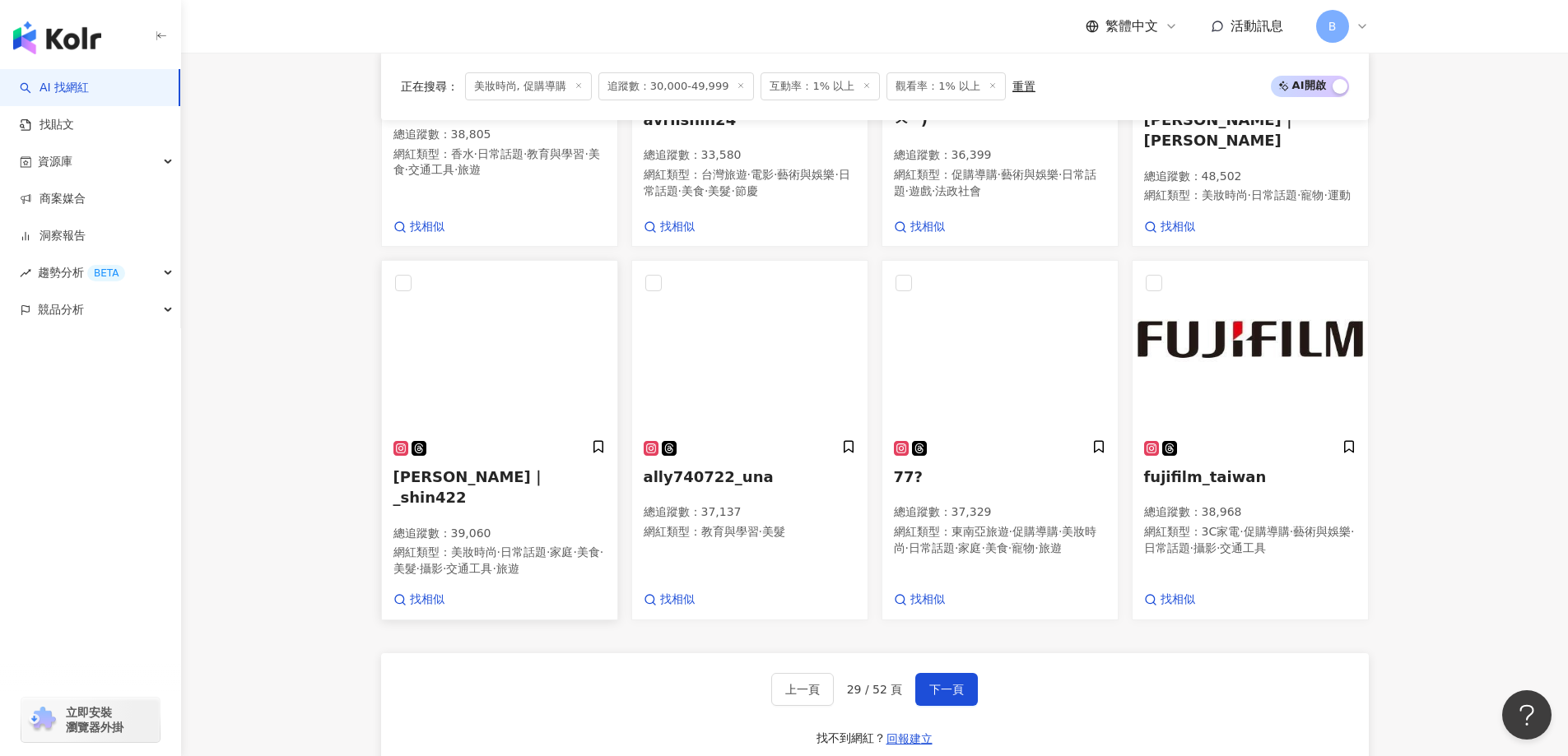
scroll to position [1183, 0]
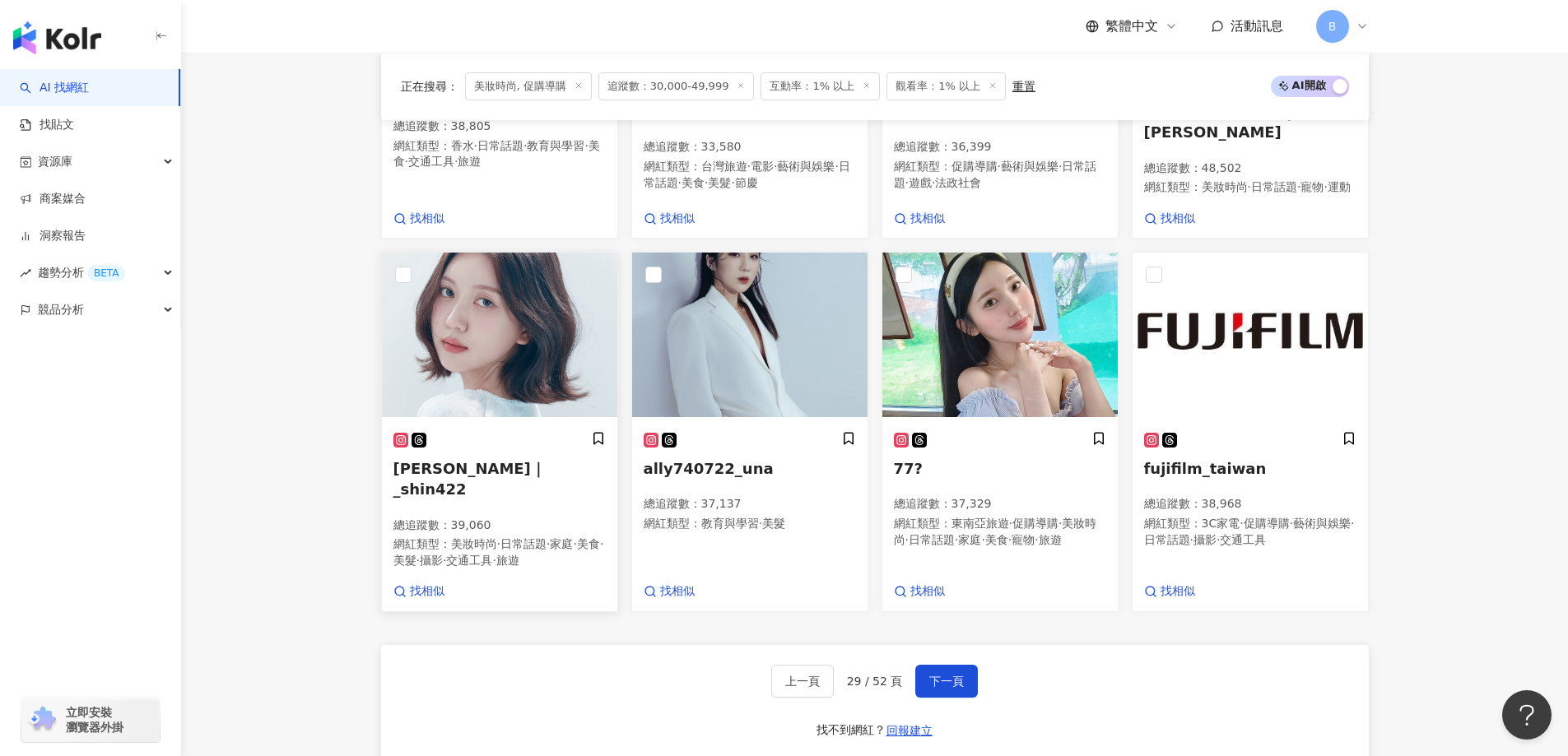
click at [543, 314] on img at bounding box center [500, 335] width 235 height 165
click at [994, 339] on img at bounding box center [1000, 335] width 235 height 165
click at [929, 675] on span "下一頁" at bounding box center [946, 681] width 35 height 13
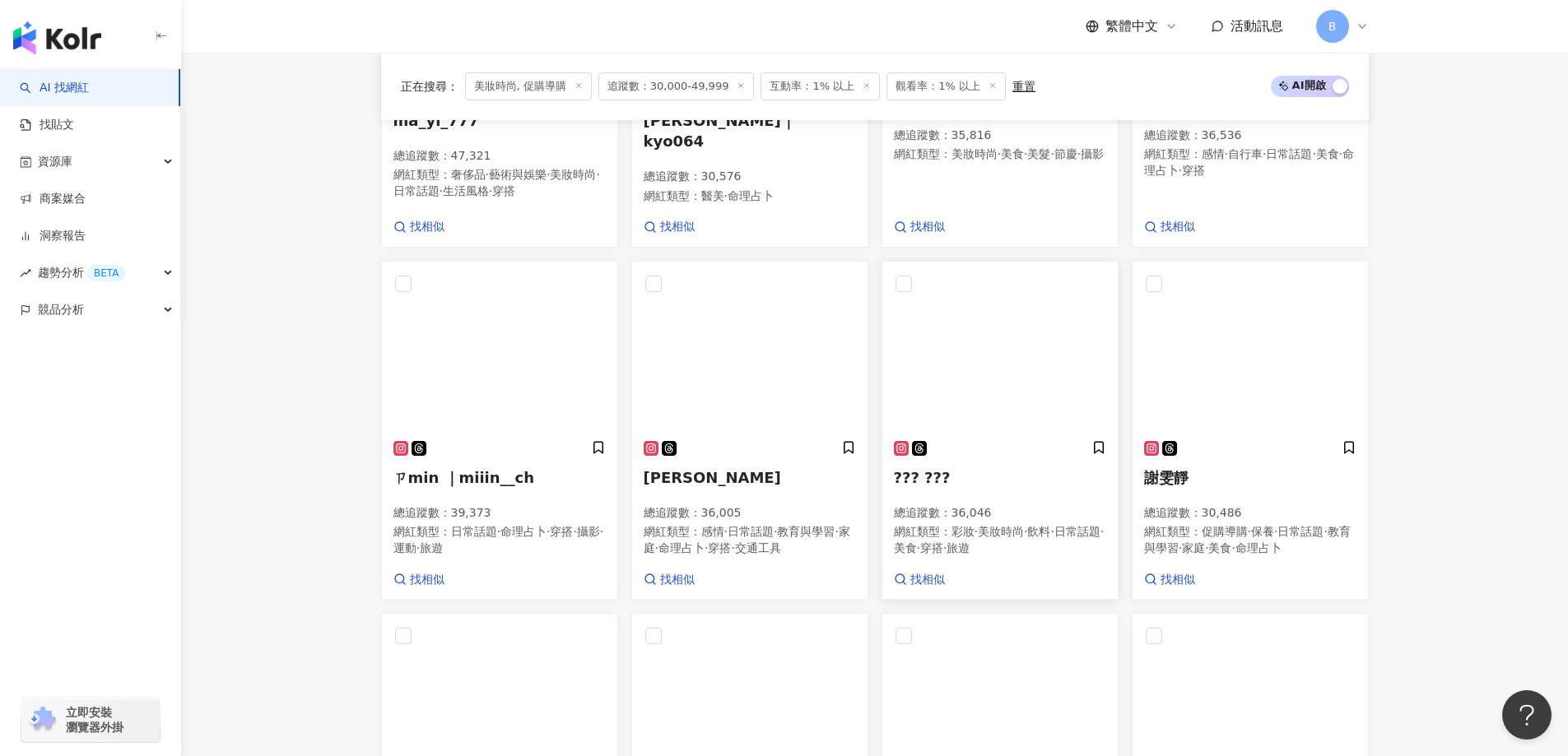
scroll to position [833, 0]
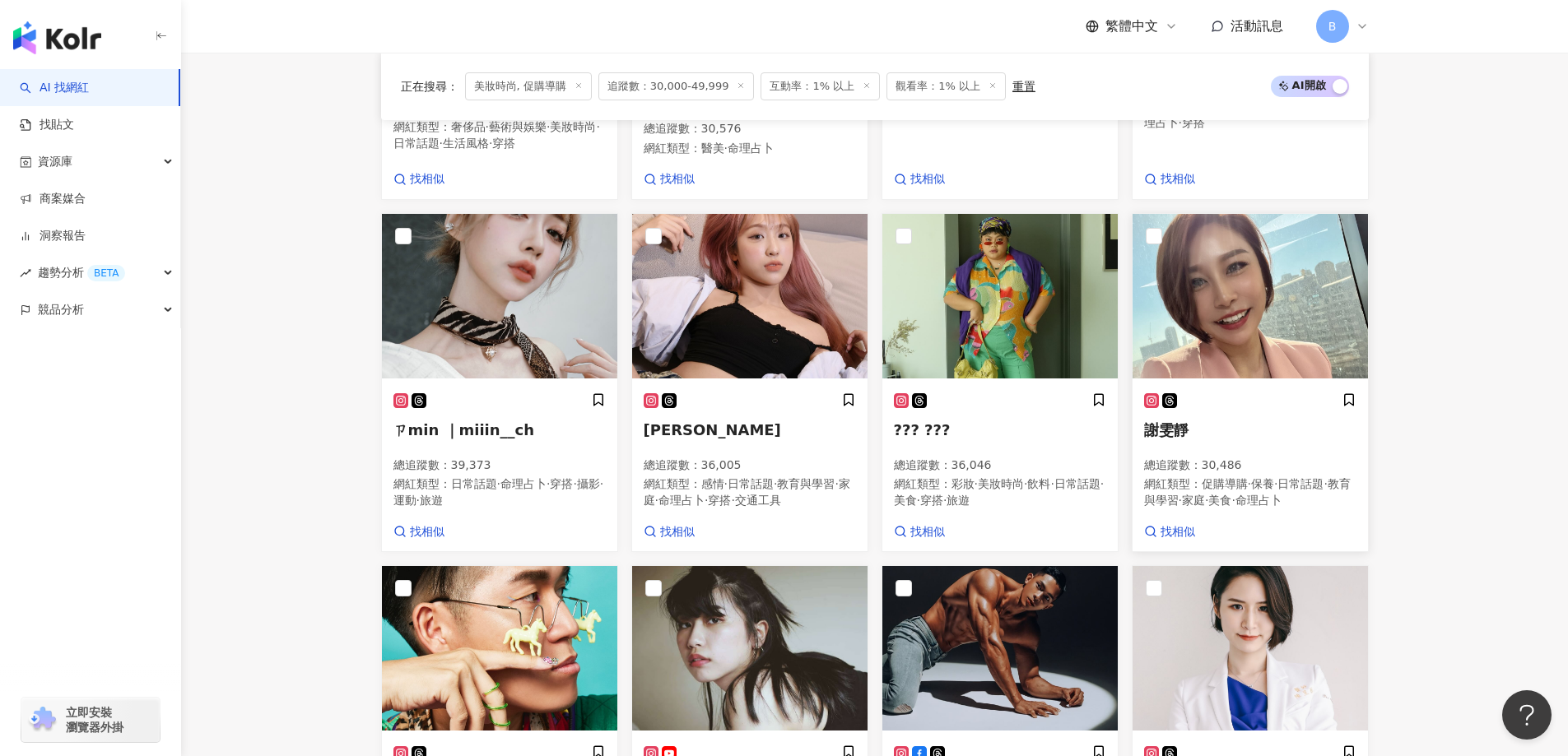
click at [1234, 289] on img at bounding box center [1250, 296] width 235 height 165
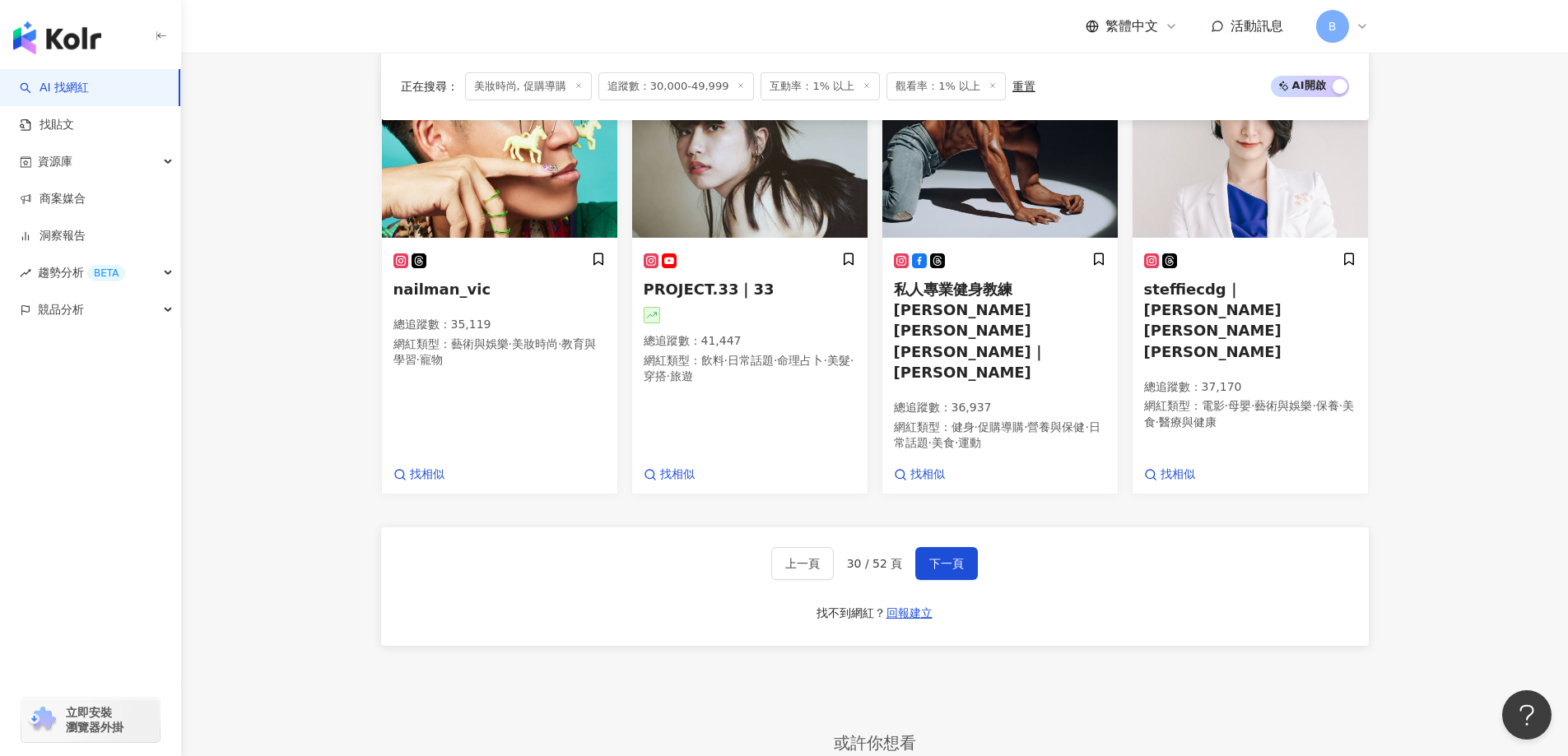
scroll to position [1326, 0]
click at [944, 556] on span "下一頁" at bounding box center [946, 562] width 35 height 13
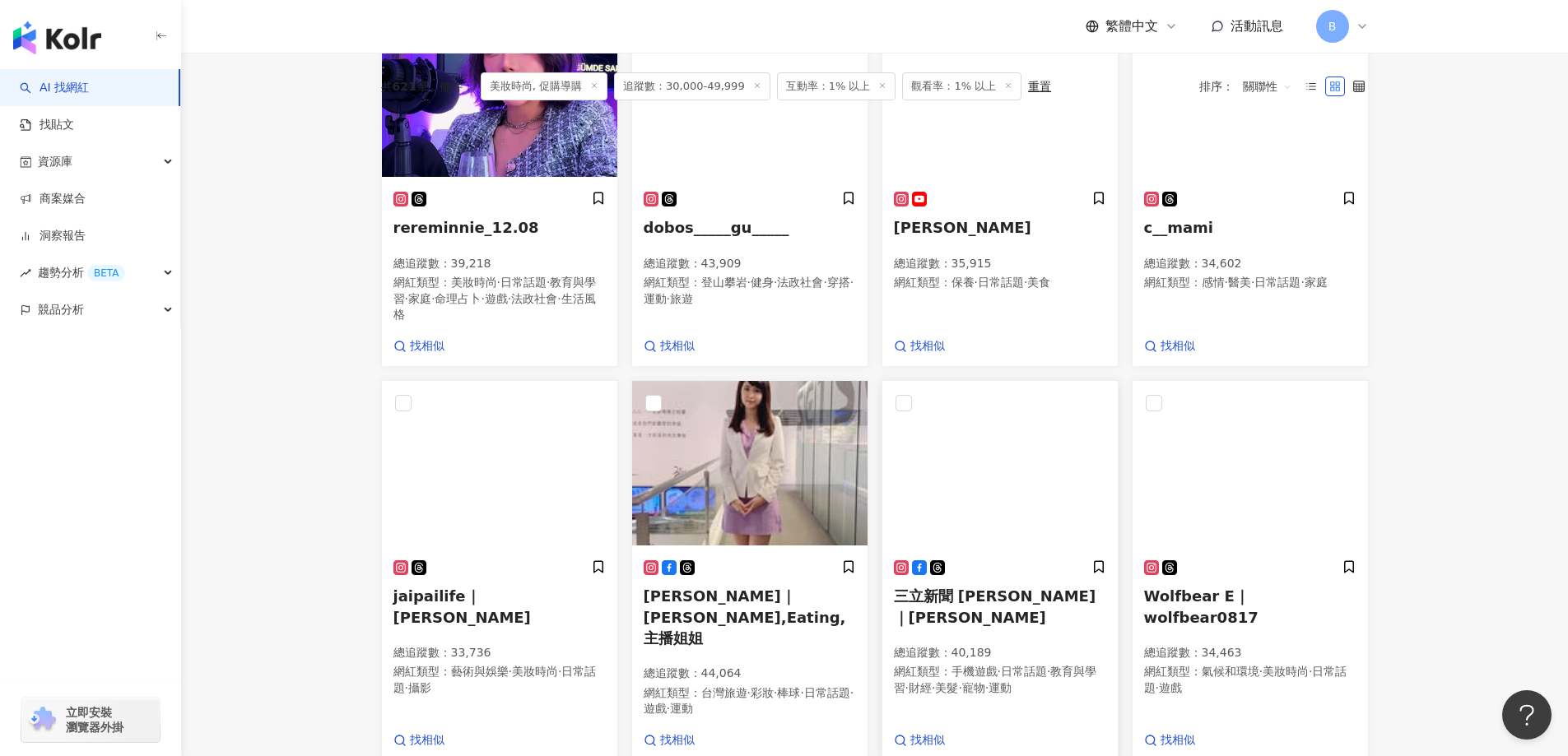
scroll to position [520, 0]
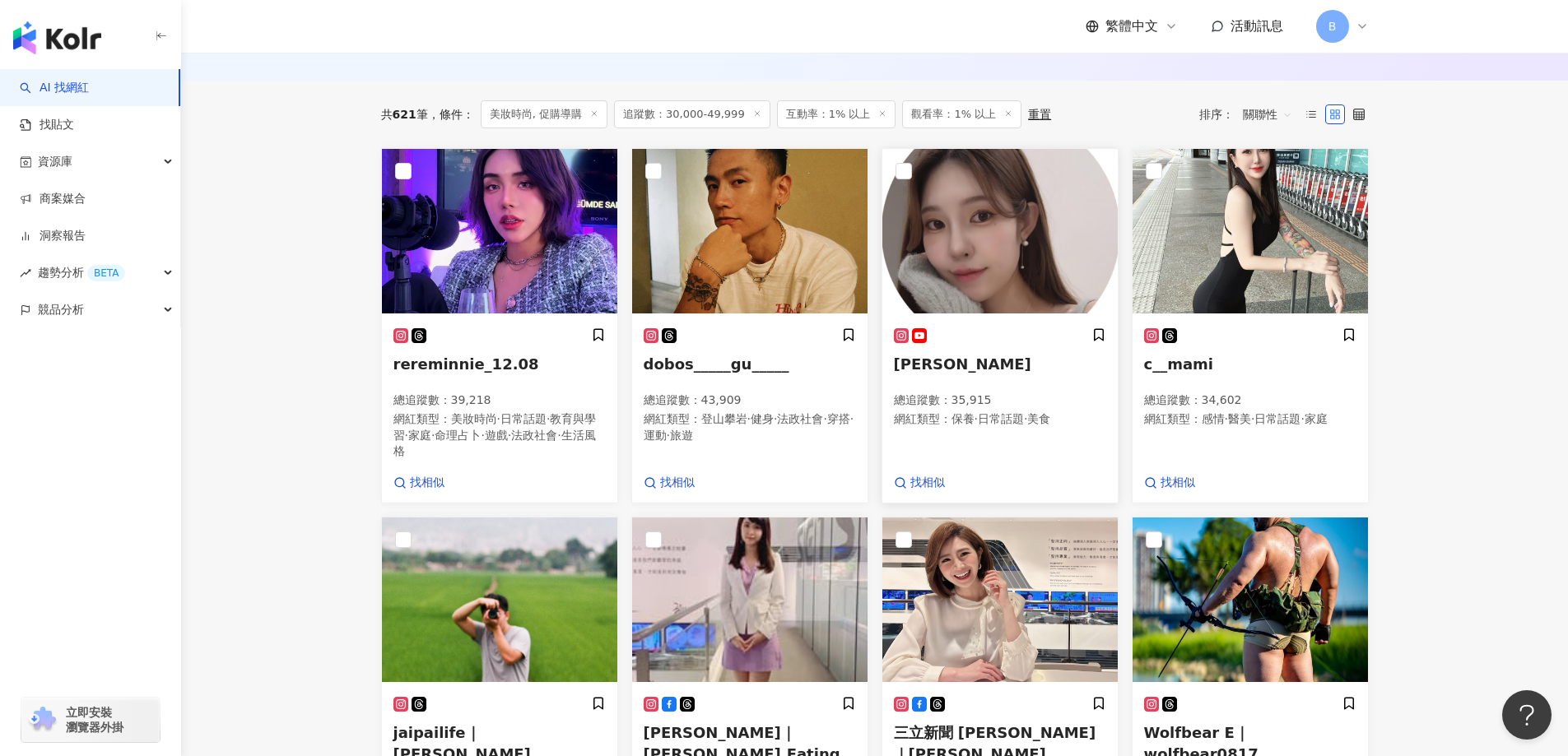
click at [978, 182] on img at bounding box center [1000, 231] width 235 height 165
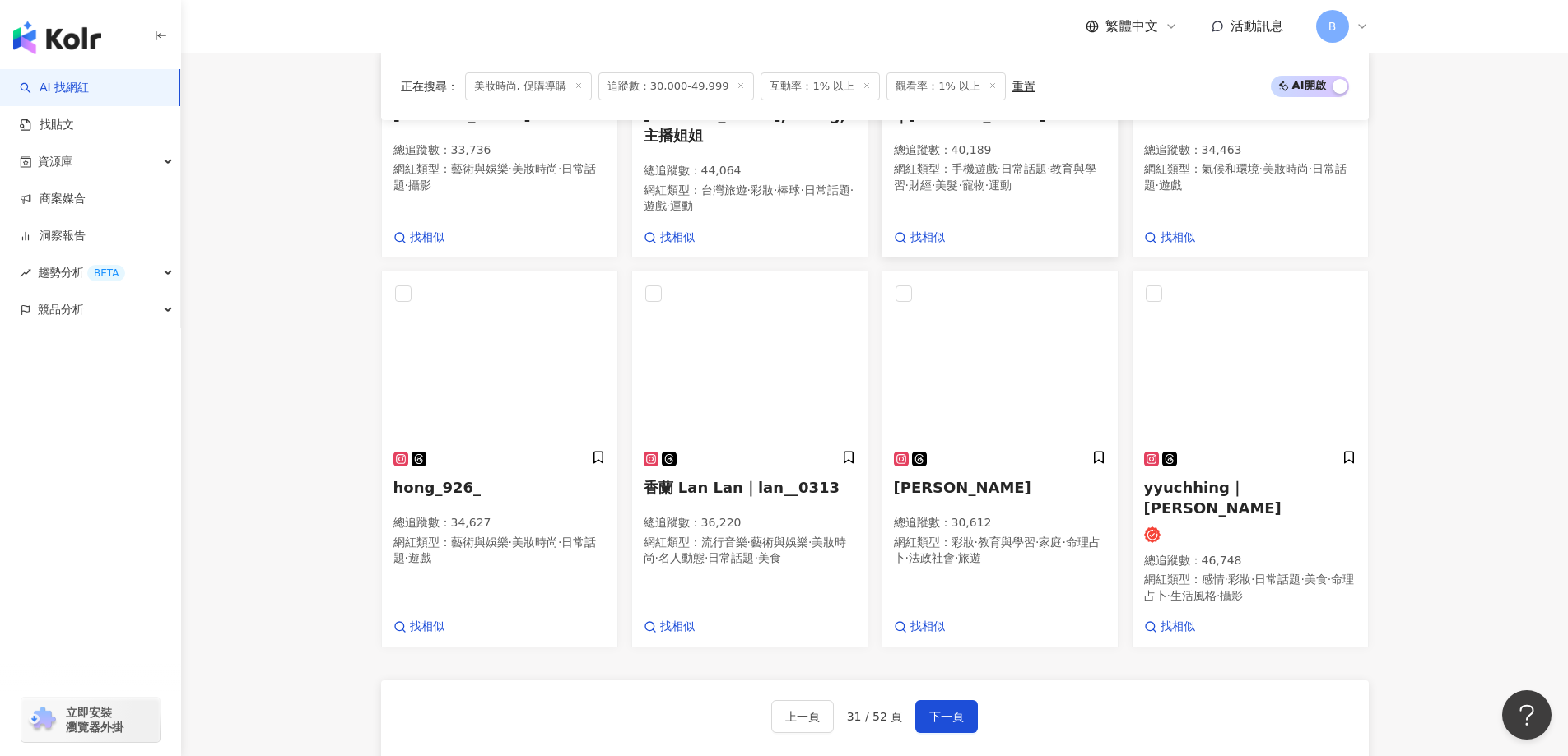
scroll to position [1178, 0]
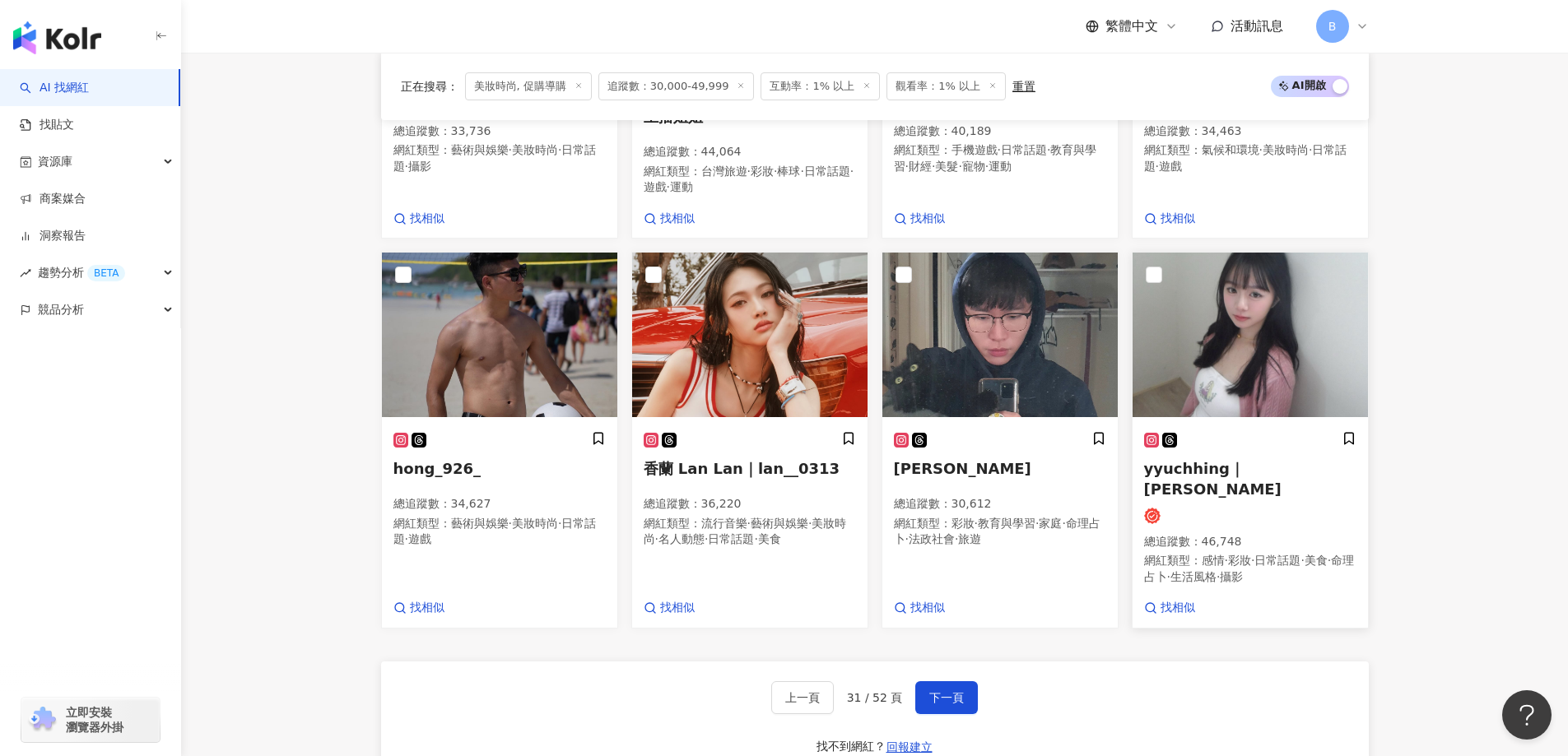
click at [1269, 281] on img at bounding box center [1250, 335] width 235 height 165
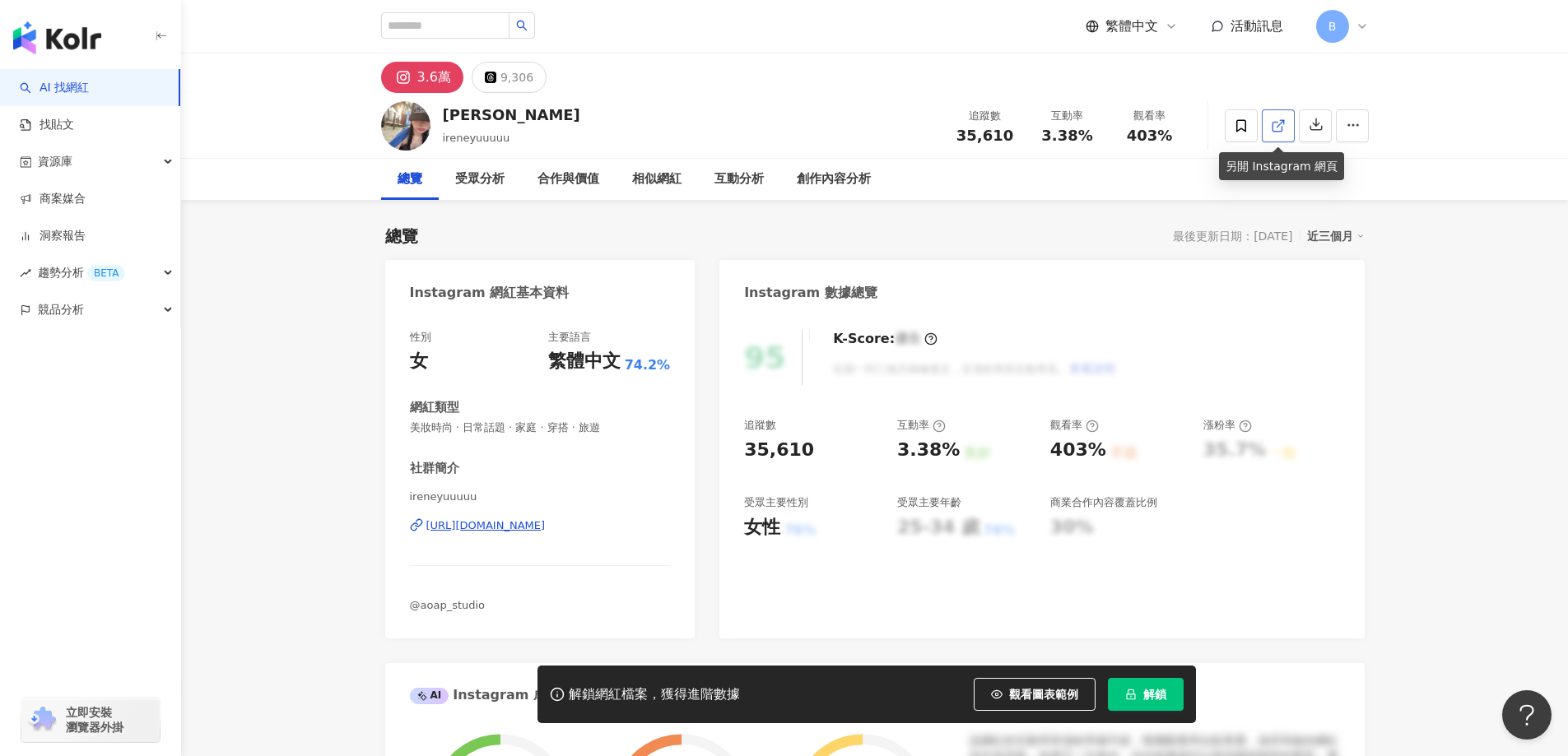
click at [1267, 125] on link at bounding box center [1278, 126] width 33 height 33
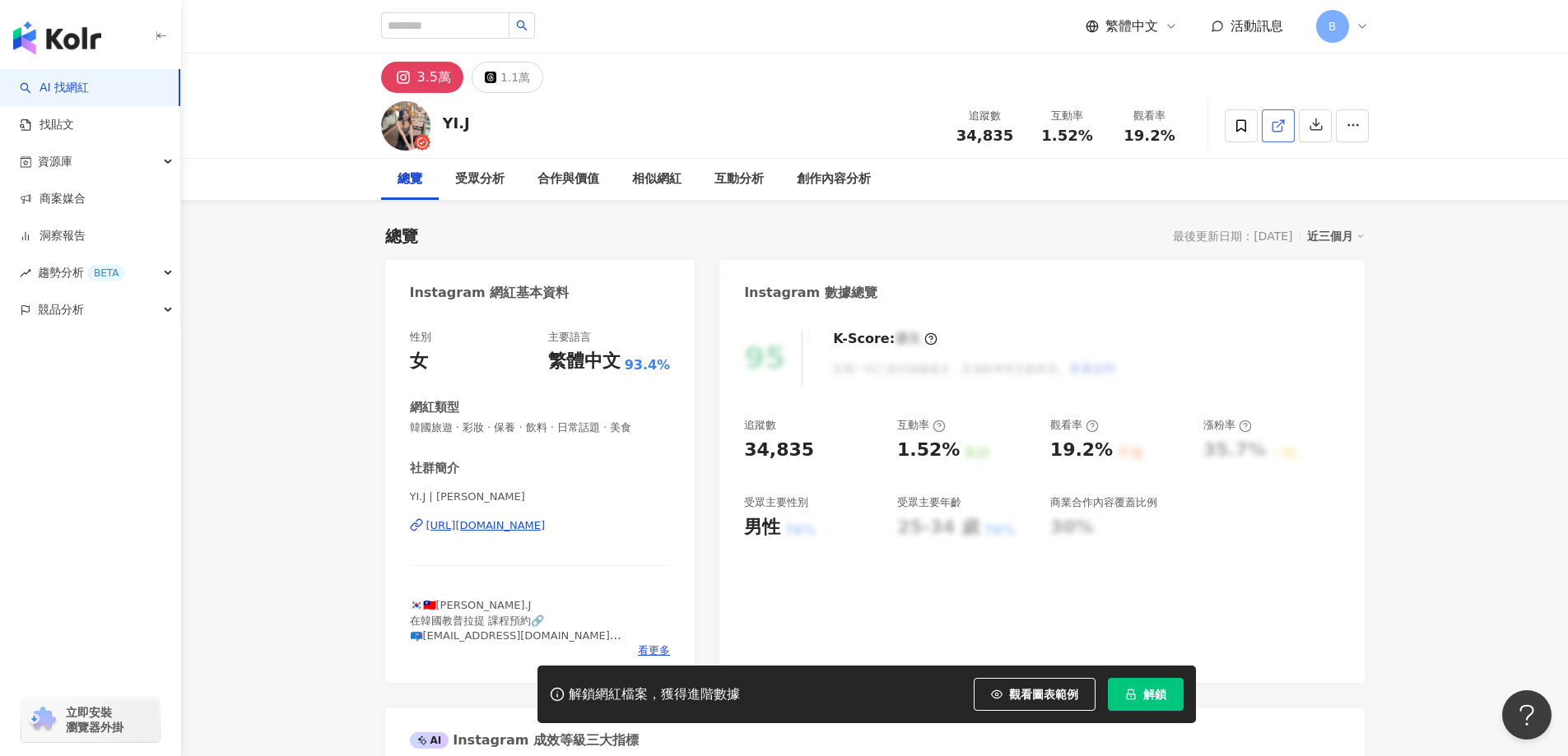
click at [1276, 126] on icon at bounding box center [1278, 126] width 15 height 15
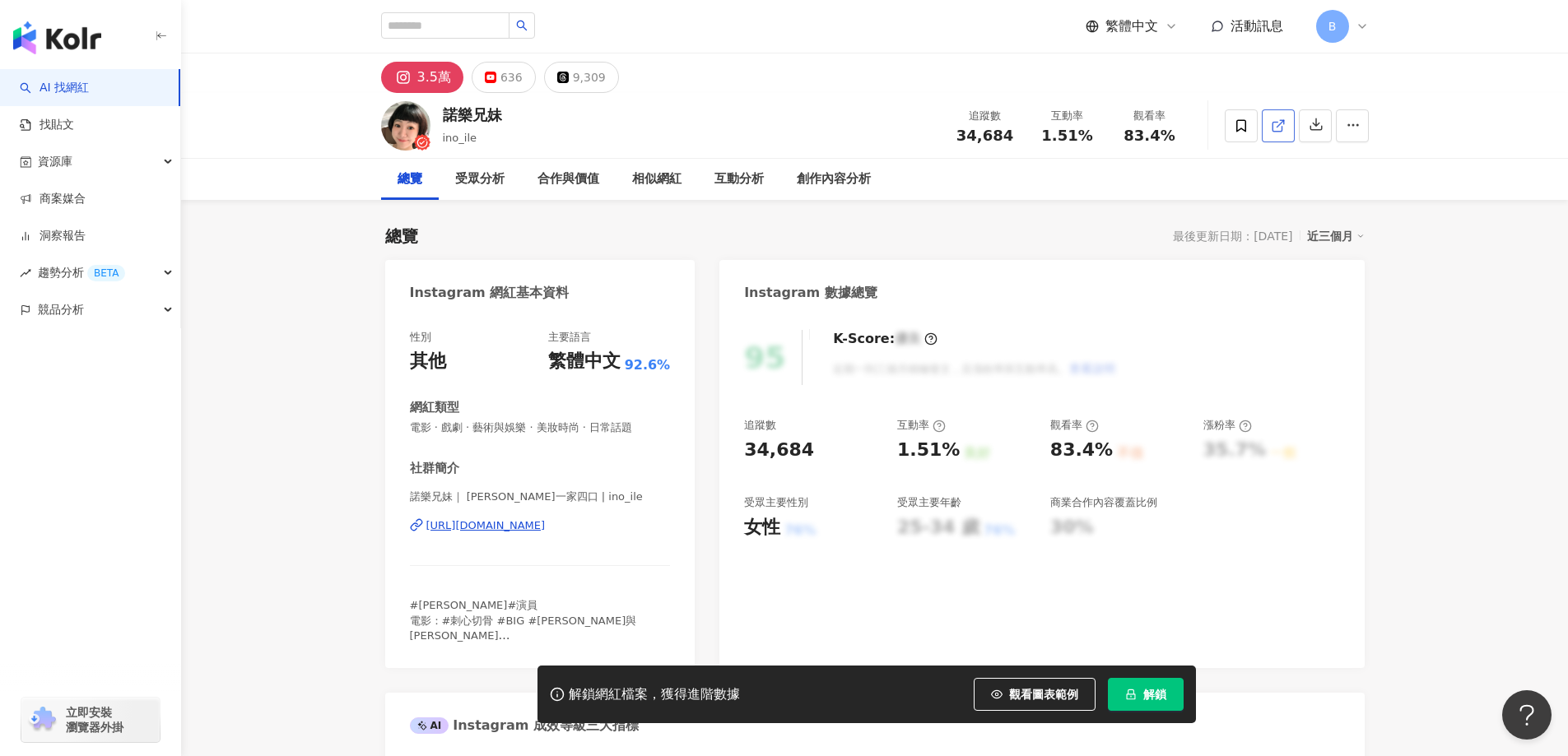
click at [1274, 133] on icon at bounding box center [1278, 126] width 15 height 15
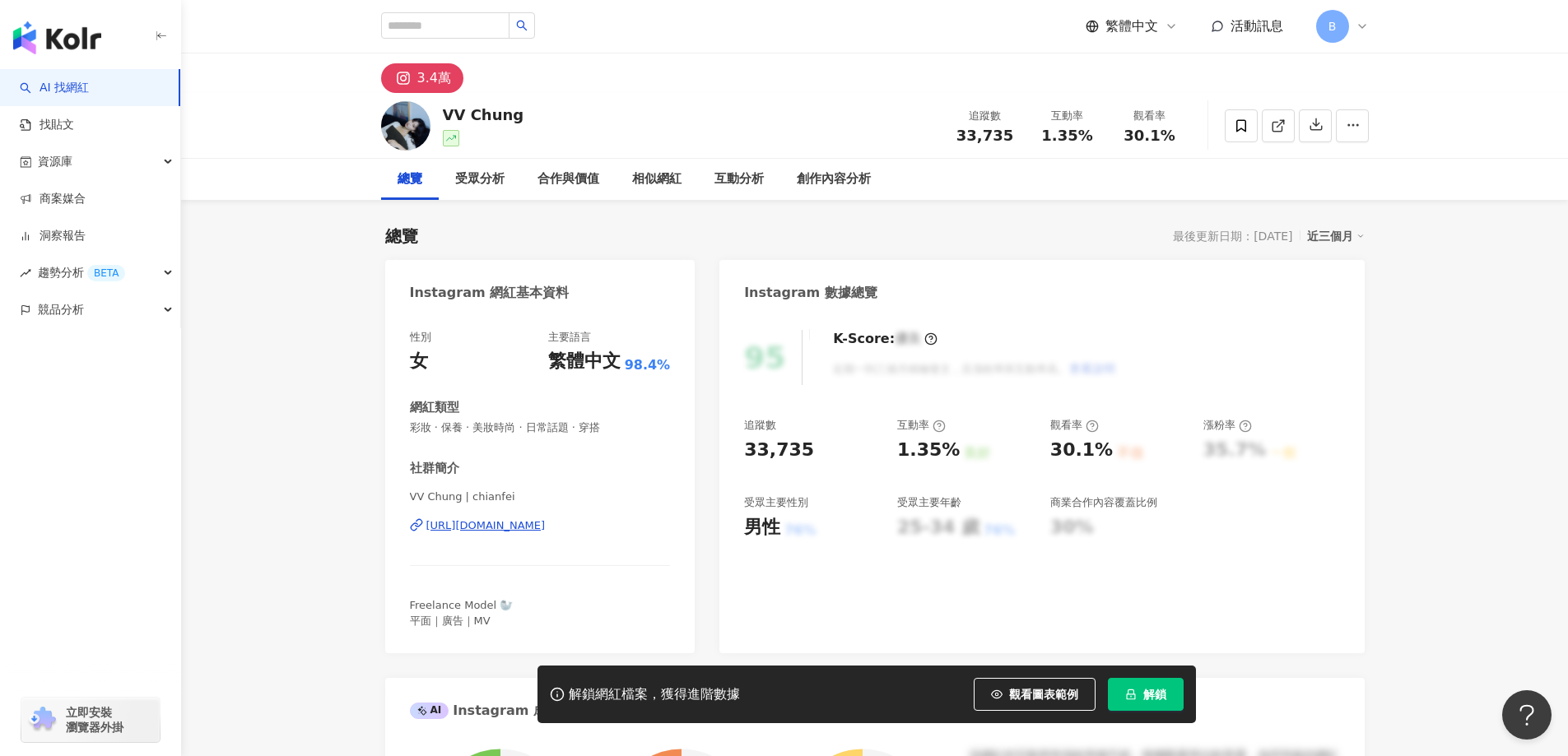
drag, startPoint x: 272, startPoint y: 323, endPoint x: 474, endPoint y: 229, distance: 222.8
click at [1276, 131] on icon at bounding box center [1277, 126] width 9 height 9
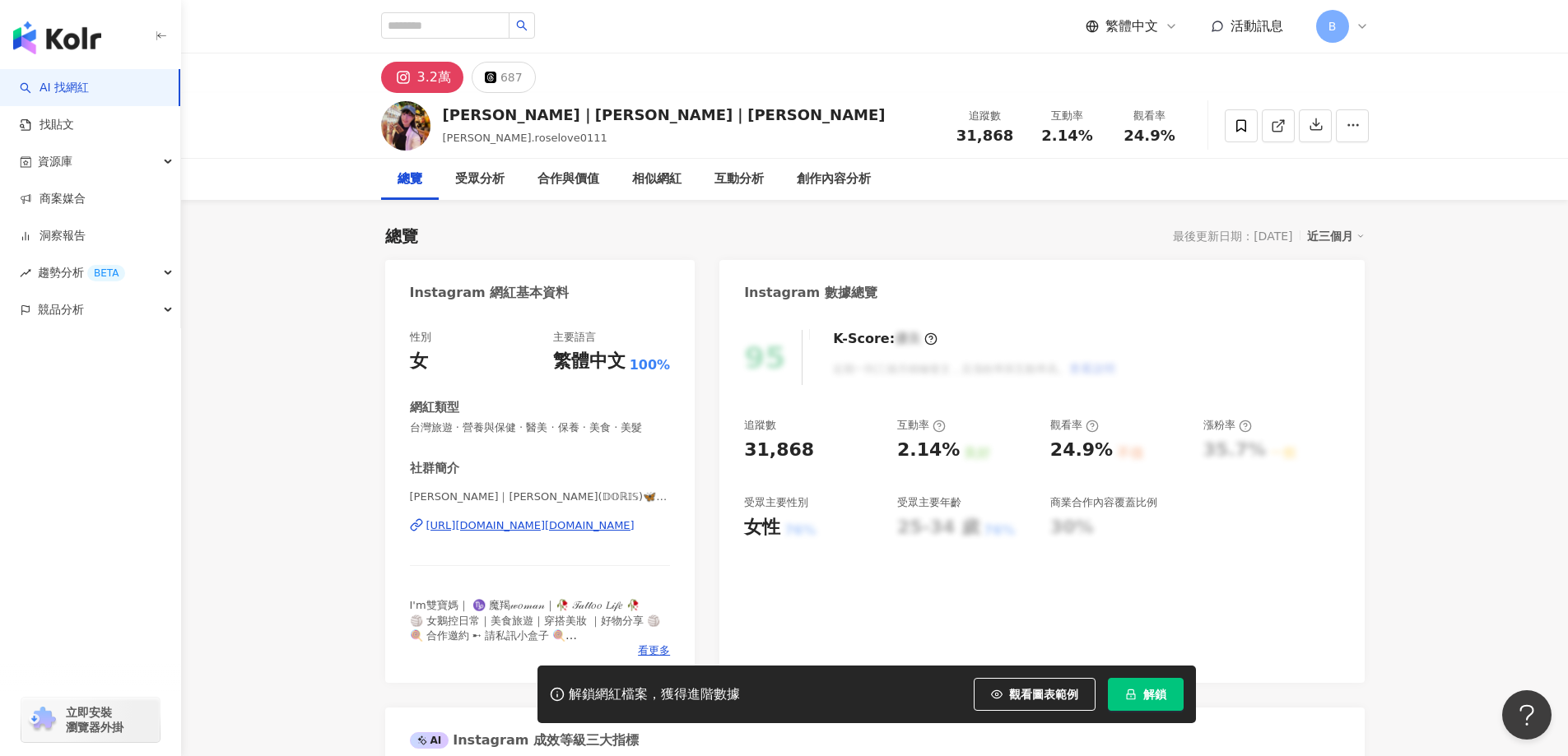
click at [1276, 129] on icon at bounding box center [1278, 126] width 15 height 15
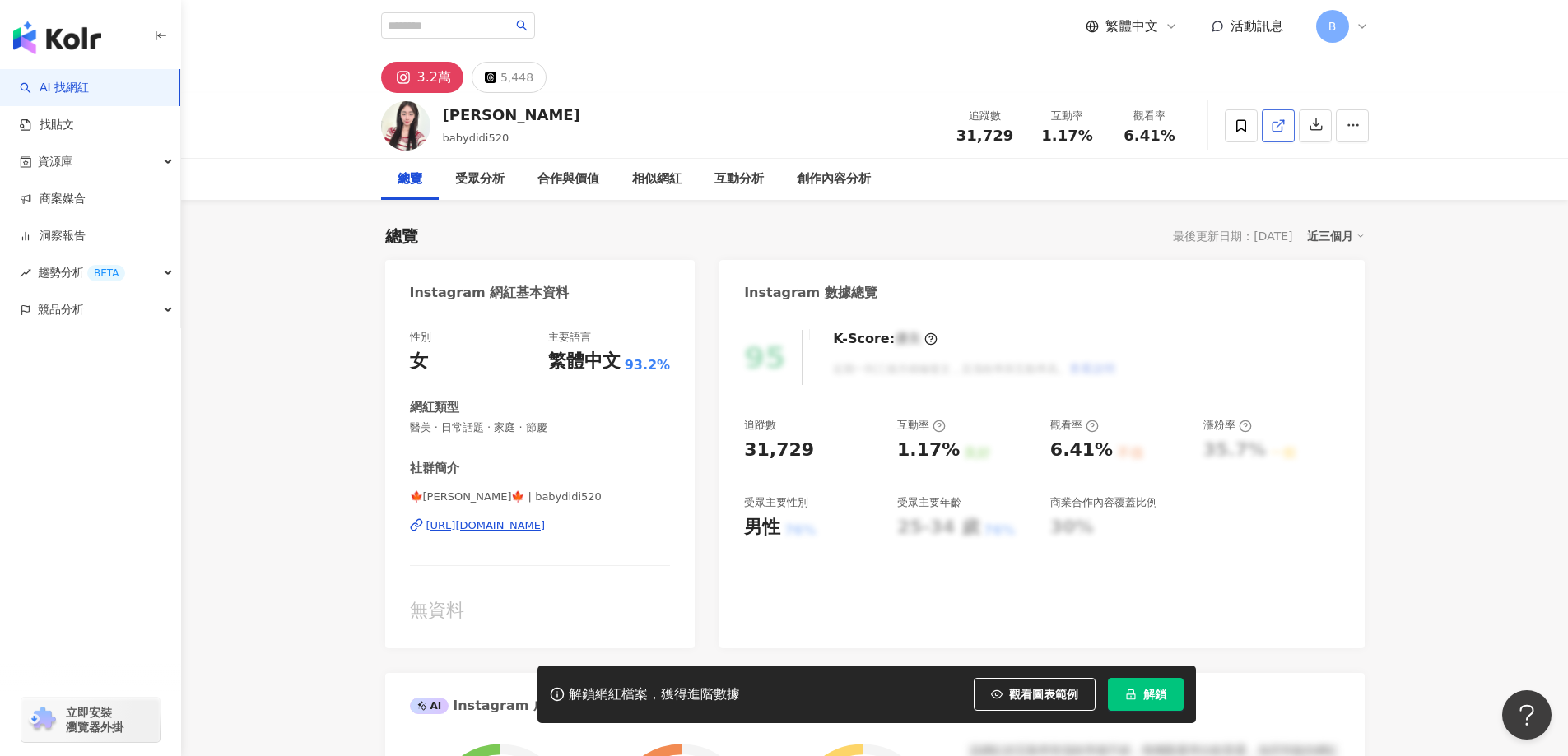
click at [1278, 130] on icon at bounding box center [1278, 126] width 15 height 15
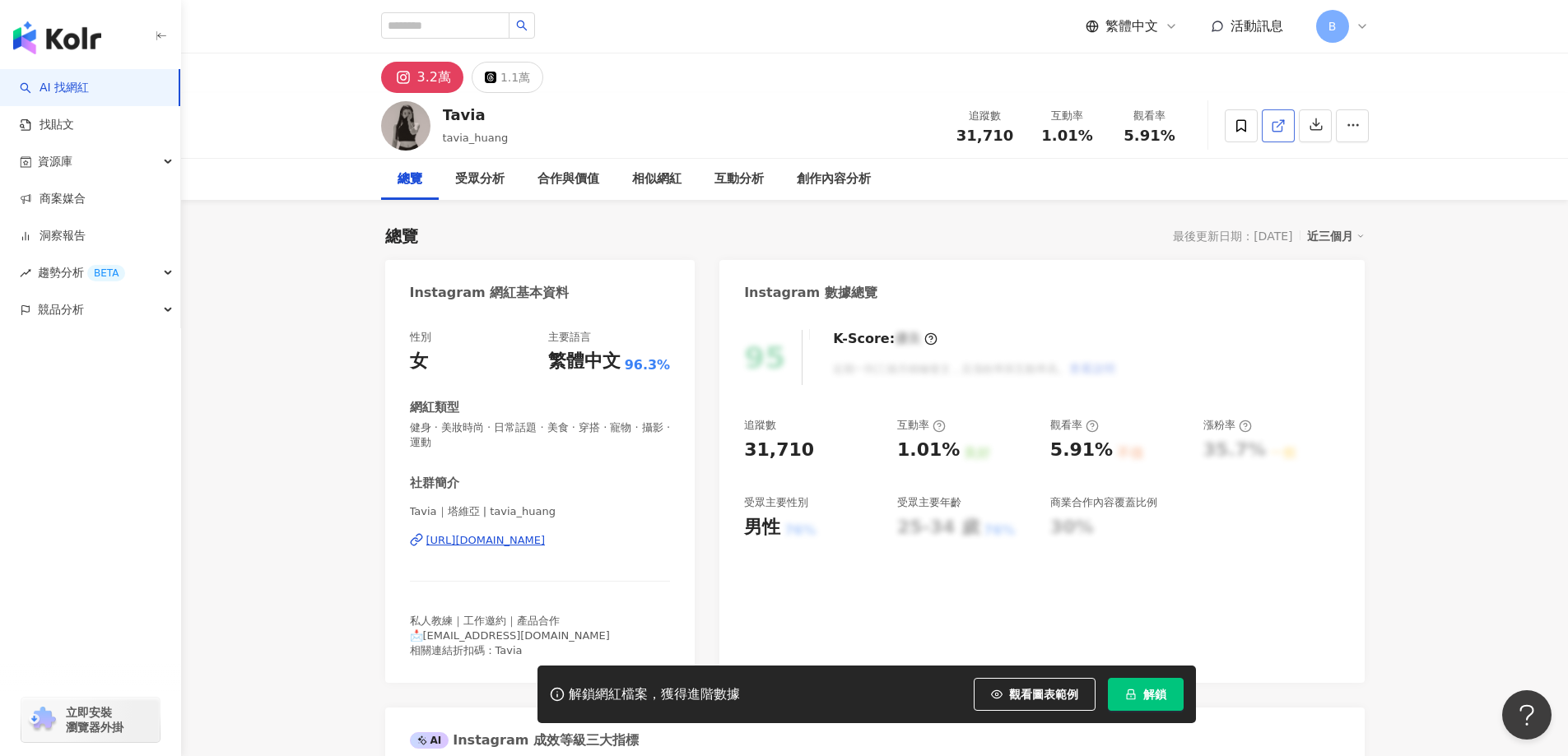
click at [1279, 124] on line at bounding box center [1280, 124] width 7 height 7
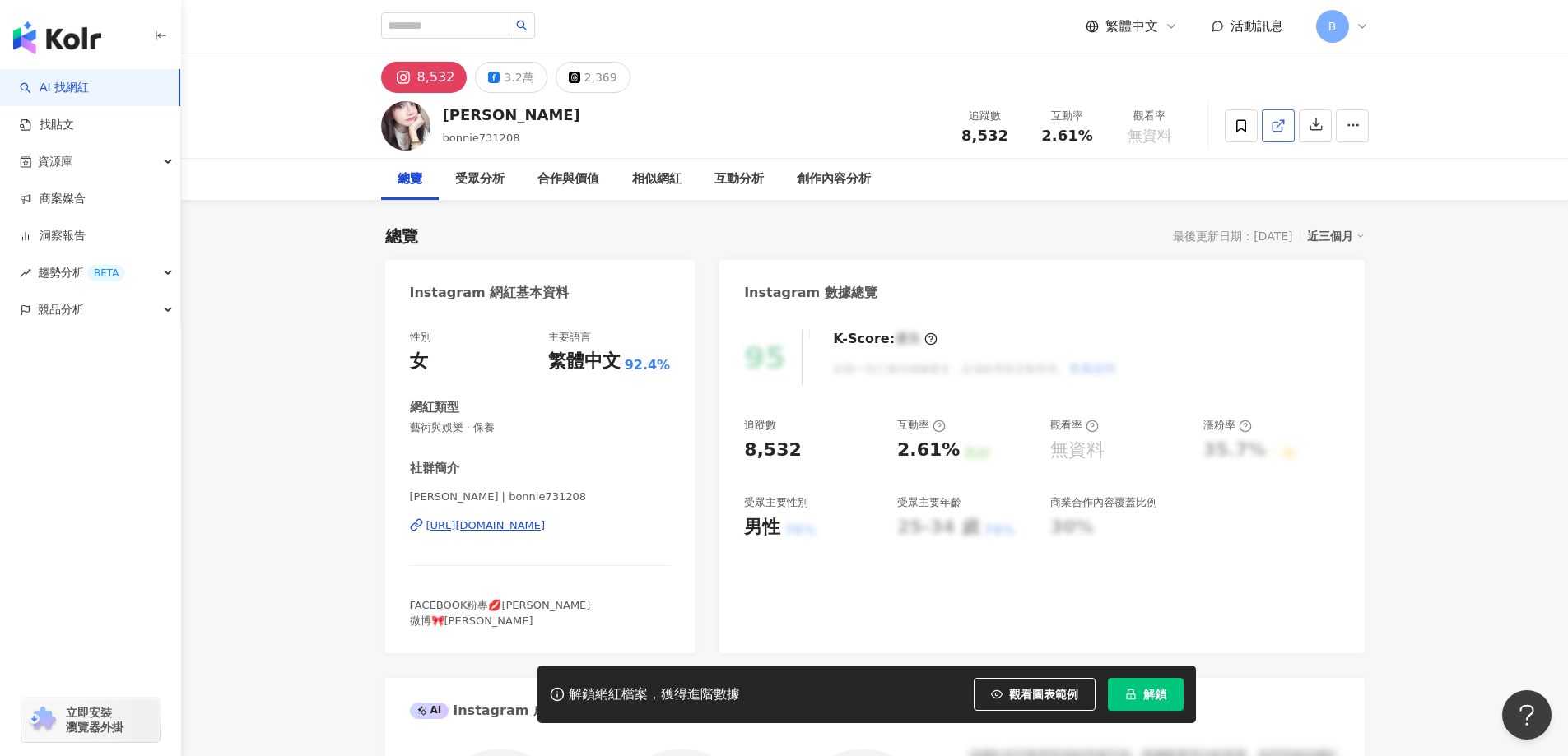
click at [1282, 127] on icon at bounding box center [1278, 126] width 15 height 15
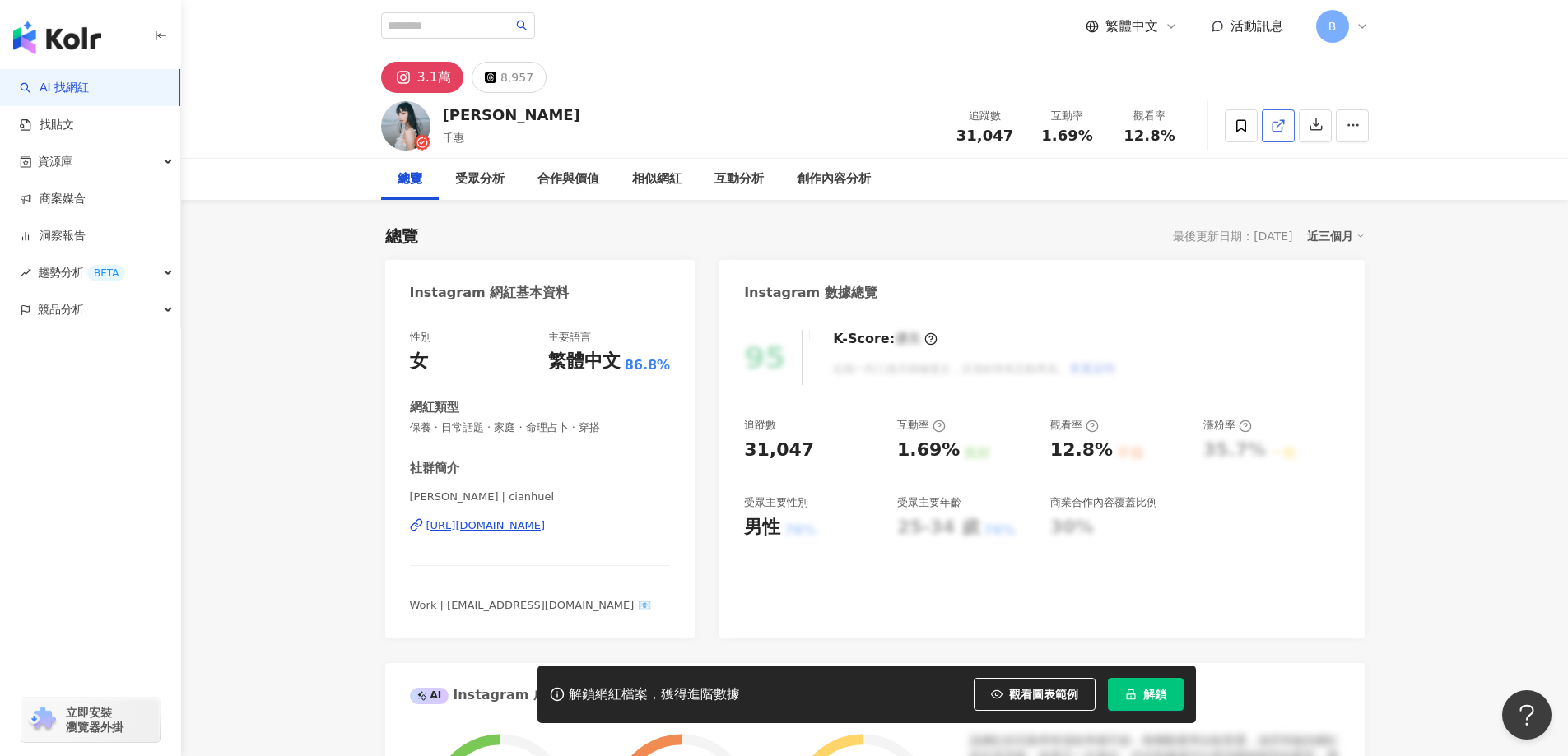
click at [1280, 127] on icon at bounding box center [1278, 126] width 15 height 15
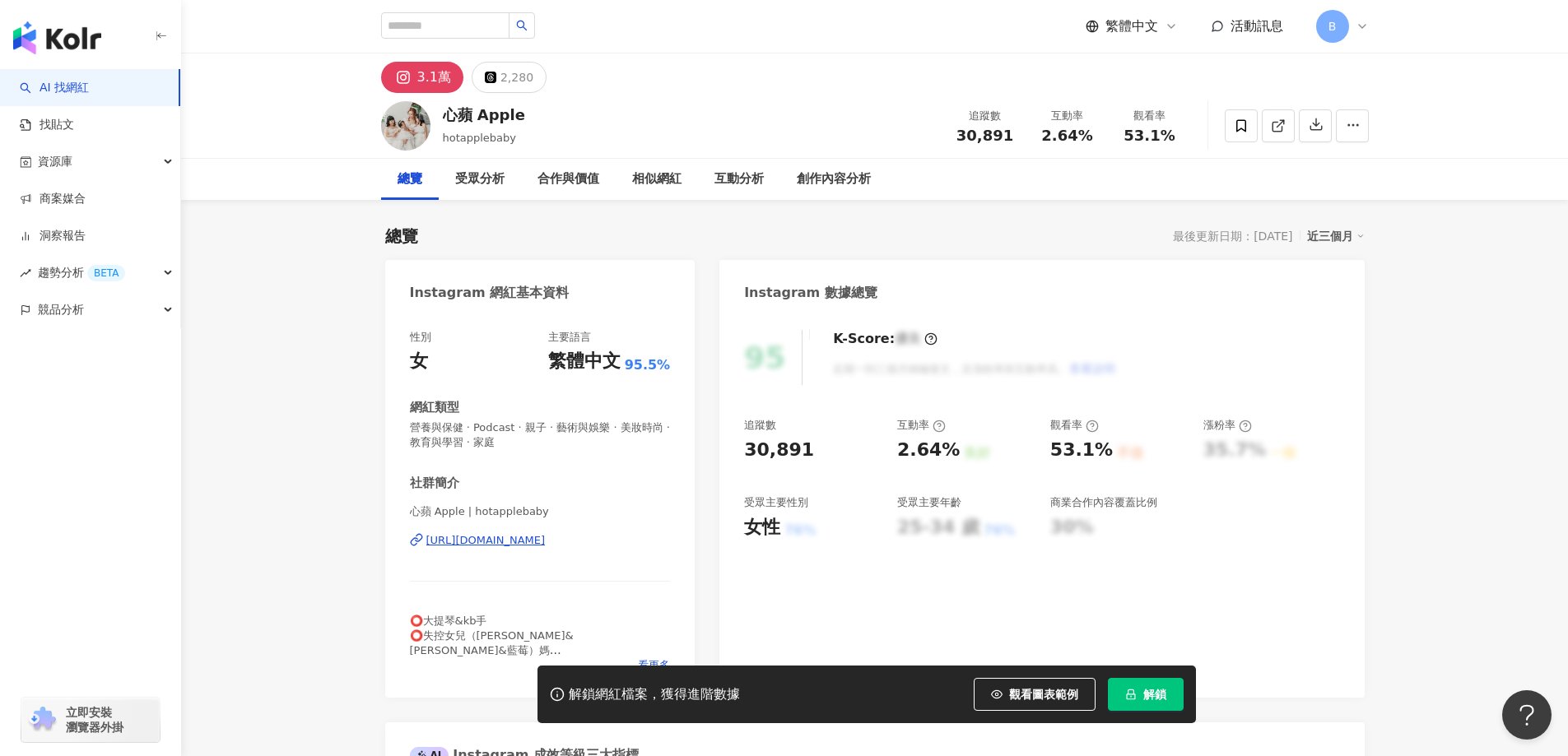
click at [1278, 128] on icon at bounding box center [1278, 126] width 15 height 15
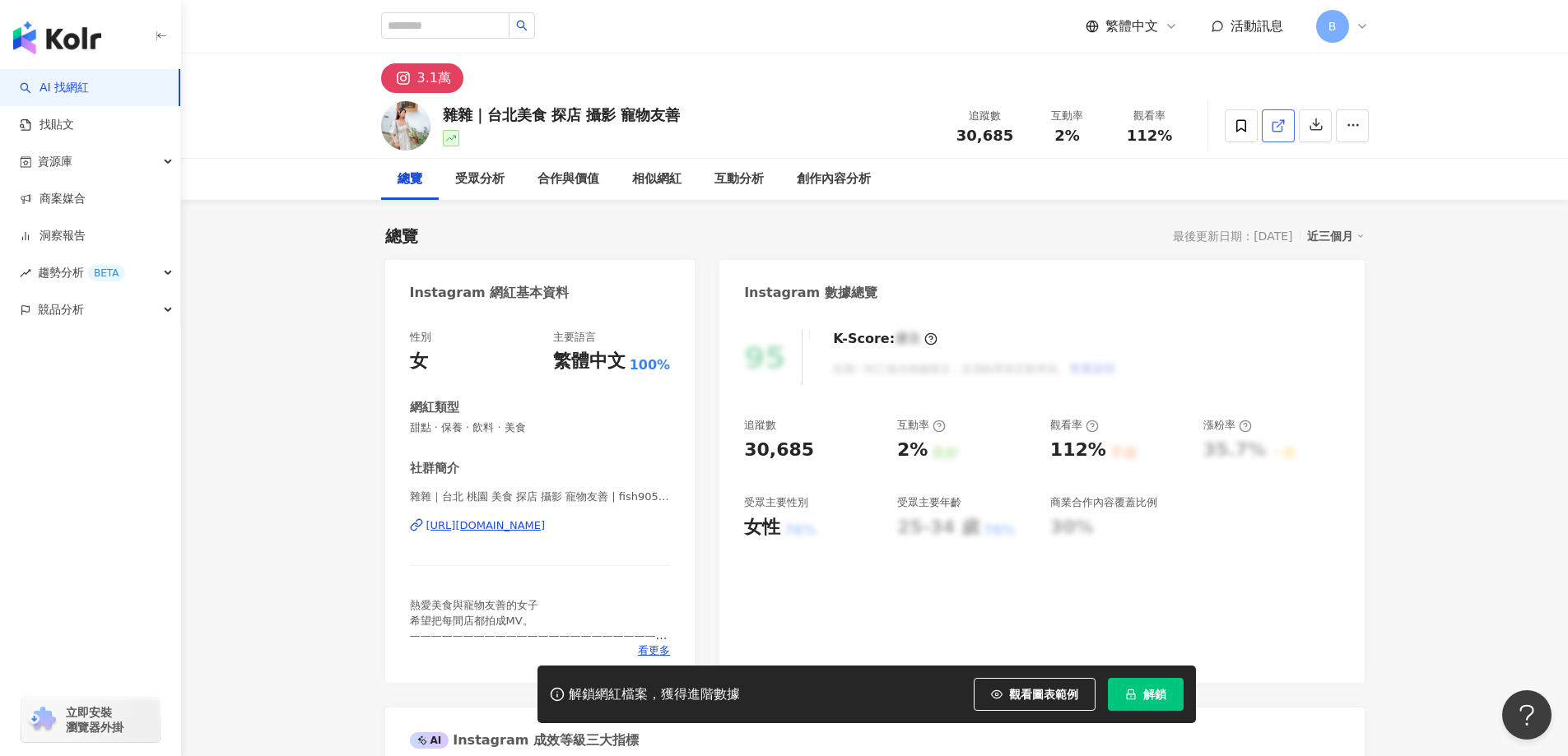
click at [1274, 129] on icon at bounding box center [1278, 126] width 15 height 15
click at [495, 424] on span "甜點 · 保養 · 飲料 · 美食" at bounding box center [540, 427] width 261 height 15
click at [495, 426] on span "甜點 · 保養 · 飲料 · 美食" at bounding box center [540, 427] width 261 height 15
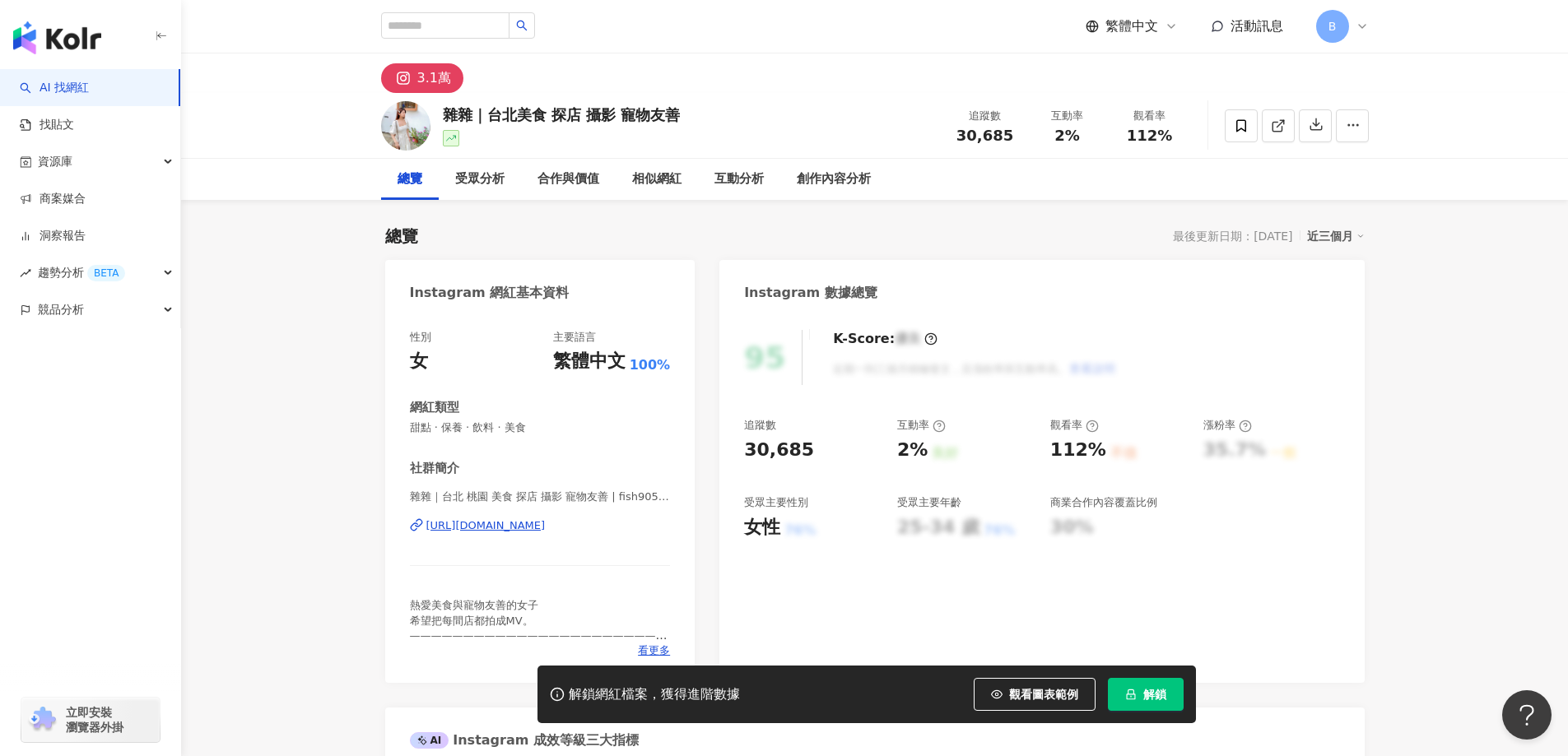
click at [495, 426] on span "甜點 · 保養 · 飲料 · 美食" at bounding box center [540, 427] width 261 height 15
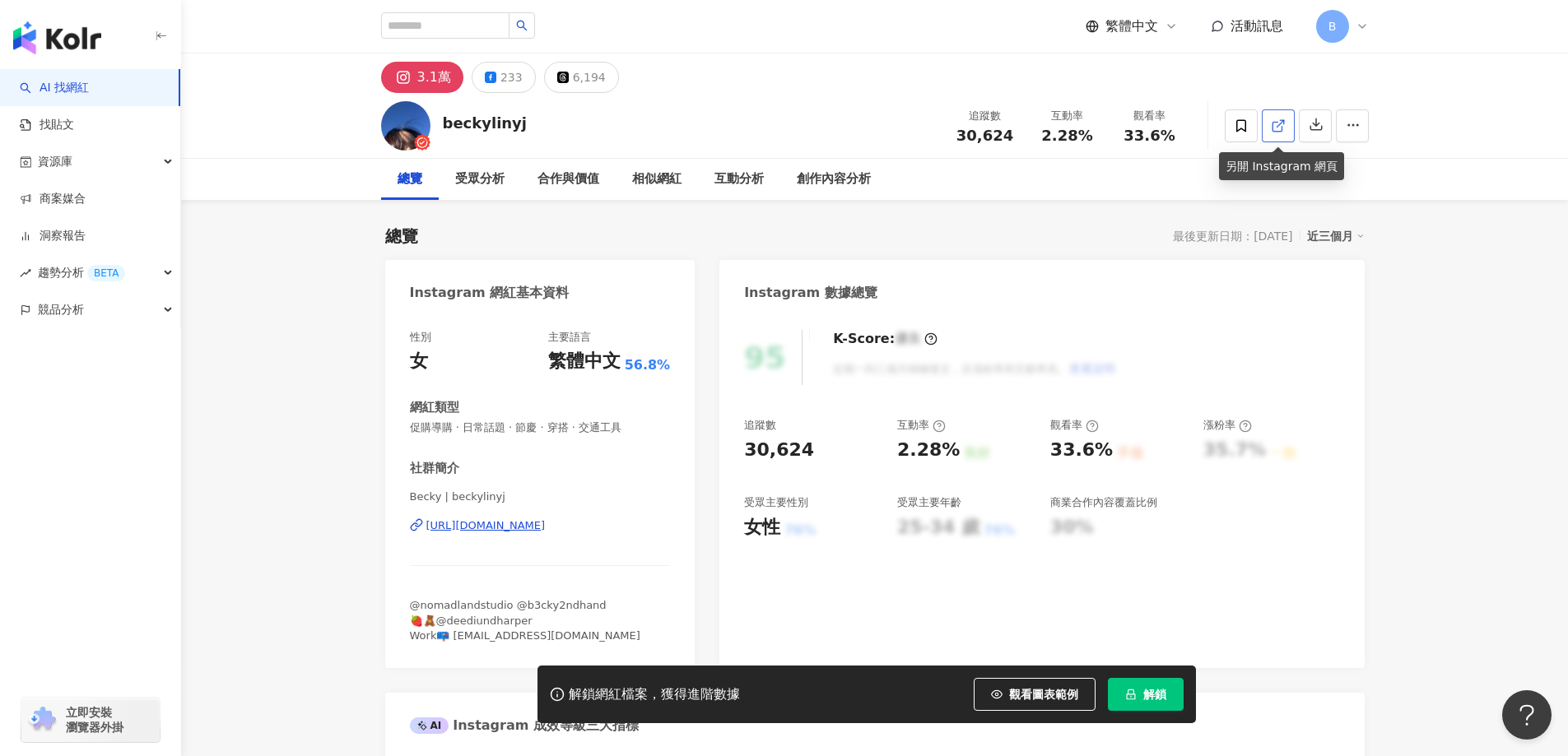
click at [1279, 124] on line at bounding box center [1280, 124] width 7 height 7
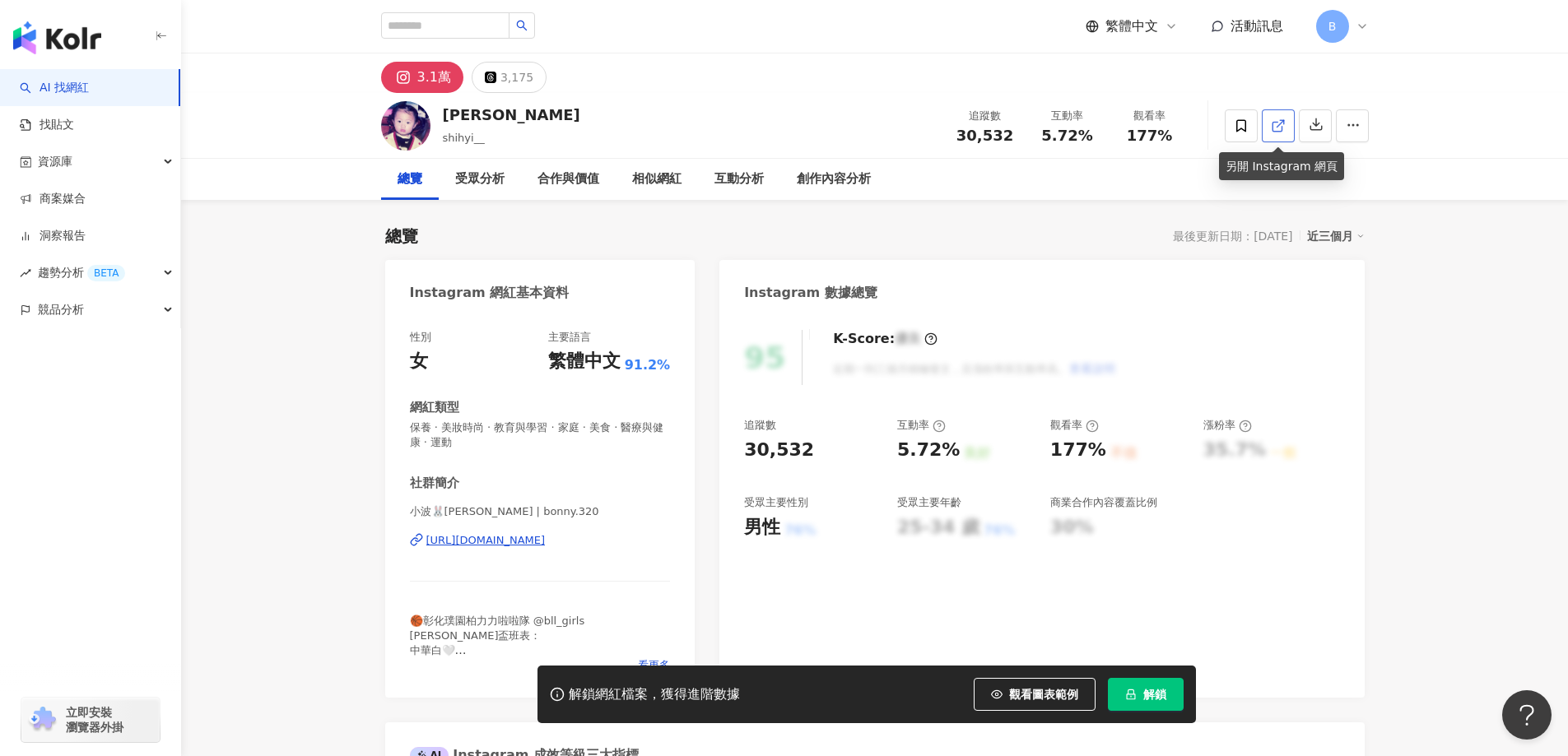
click at [1276, 133] on span at bounding box center [1278, 126] width 15 height 17
click at [543, 429] on span "保養 · 美妝時尚 · 教育與學習 · 家庭 · 美食 · 醫療與健康 · 運動" at bounding box center [540, 435] width 261 height 30
click at [539, 427] on span "保養 · 美妝時尚 · 教育與學習 · 家庭 · 美食 · 醫療與健康 · 運動" at bounding box center [540, 435] width 261 height 30
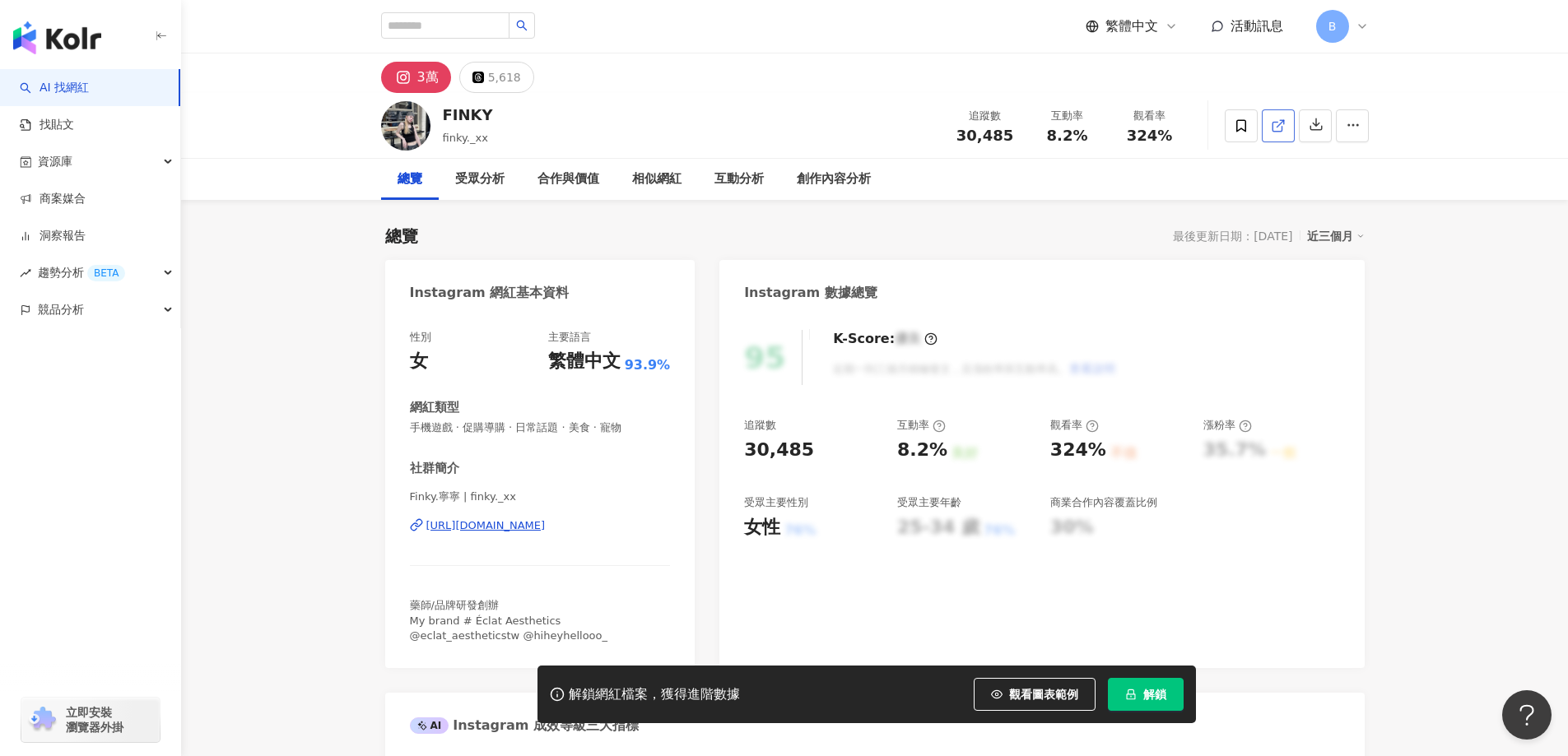
click at [1276, 124] on icon at bounding box center [1278, 126] width 15 height 15
click at [498, 426] on span "手機遊戲 · 促購導購 · 日常話題 · 美食 · 寵物" at bounding box center [540, 427] width 261 height 15
click at [490, 428] on span "手機遊戲 · 促購導購 · 日常話題 · 美食 · 寵物" at bounding box center [540, 427] width 261 height 15
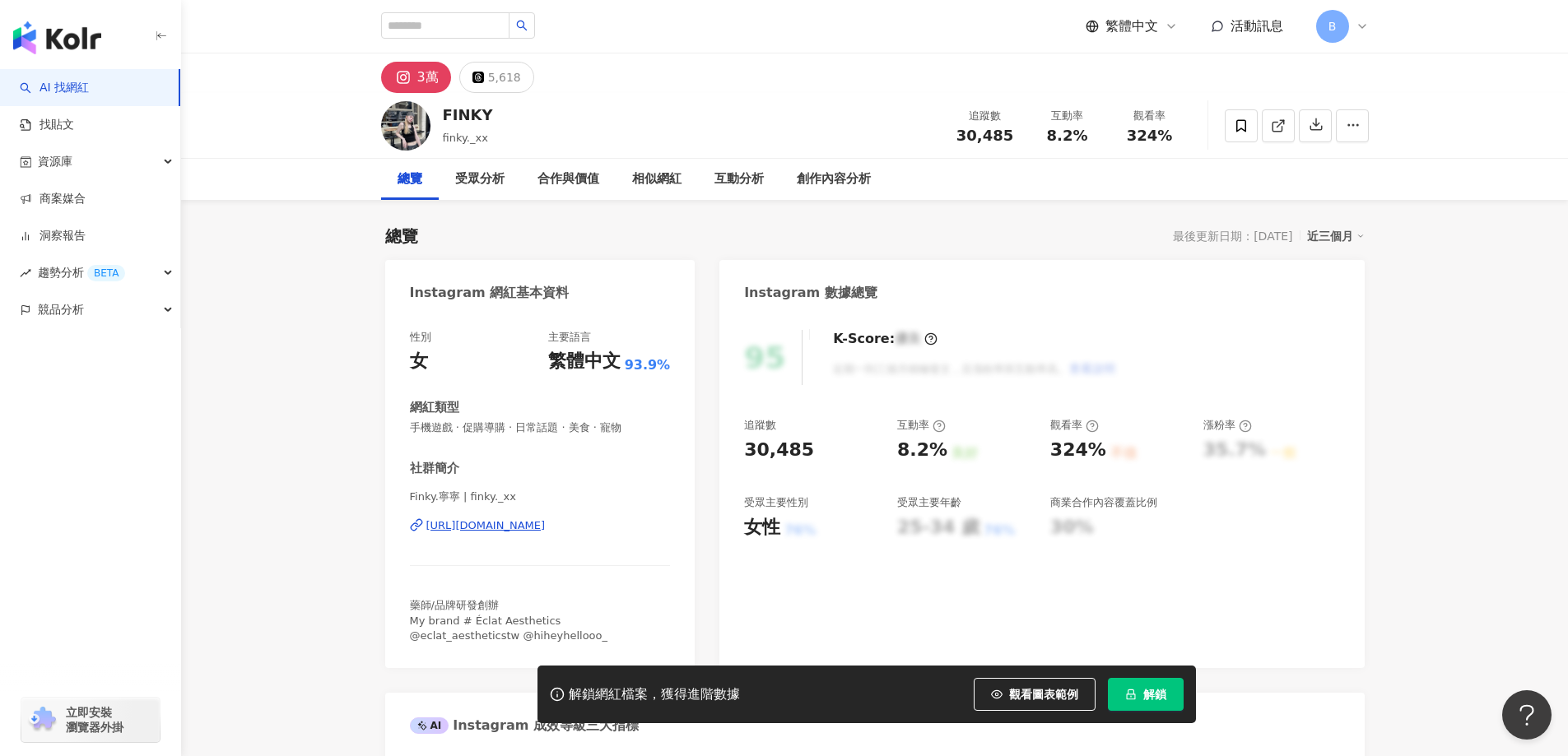
click at [490, 428] on span "手機遊戲 · 促購導購 · 日常話題 · 美食 · 寵物" at bounding box center [540, 427] width 261 height 15
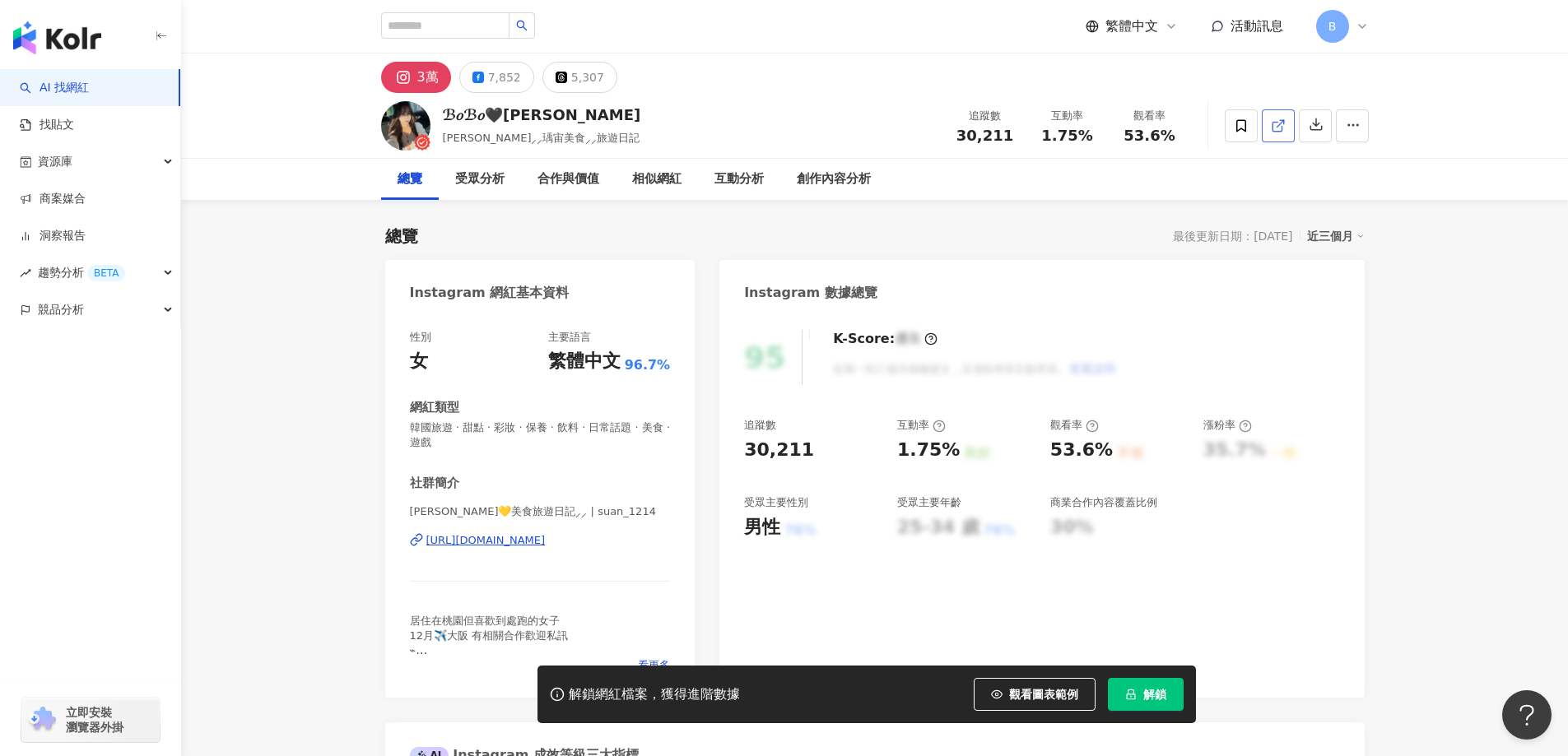
click at [1279, 129] on icon at bounding box center [1278, 126] width 15 height 15
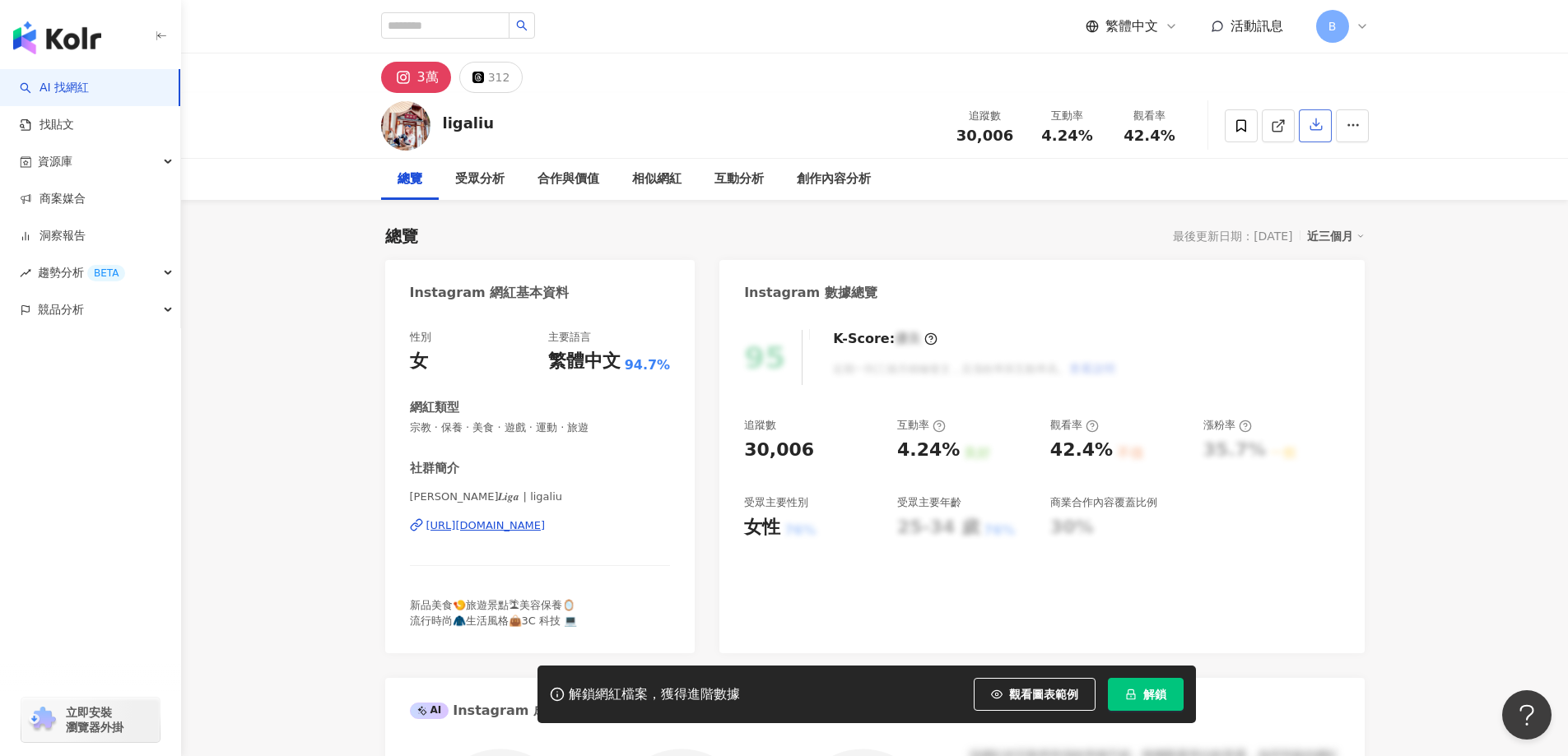
click at [1285, 124] on icon at bounding box center [1278, 126] width 15 height 15
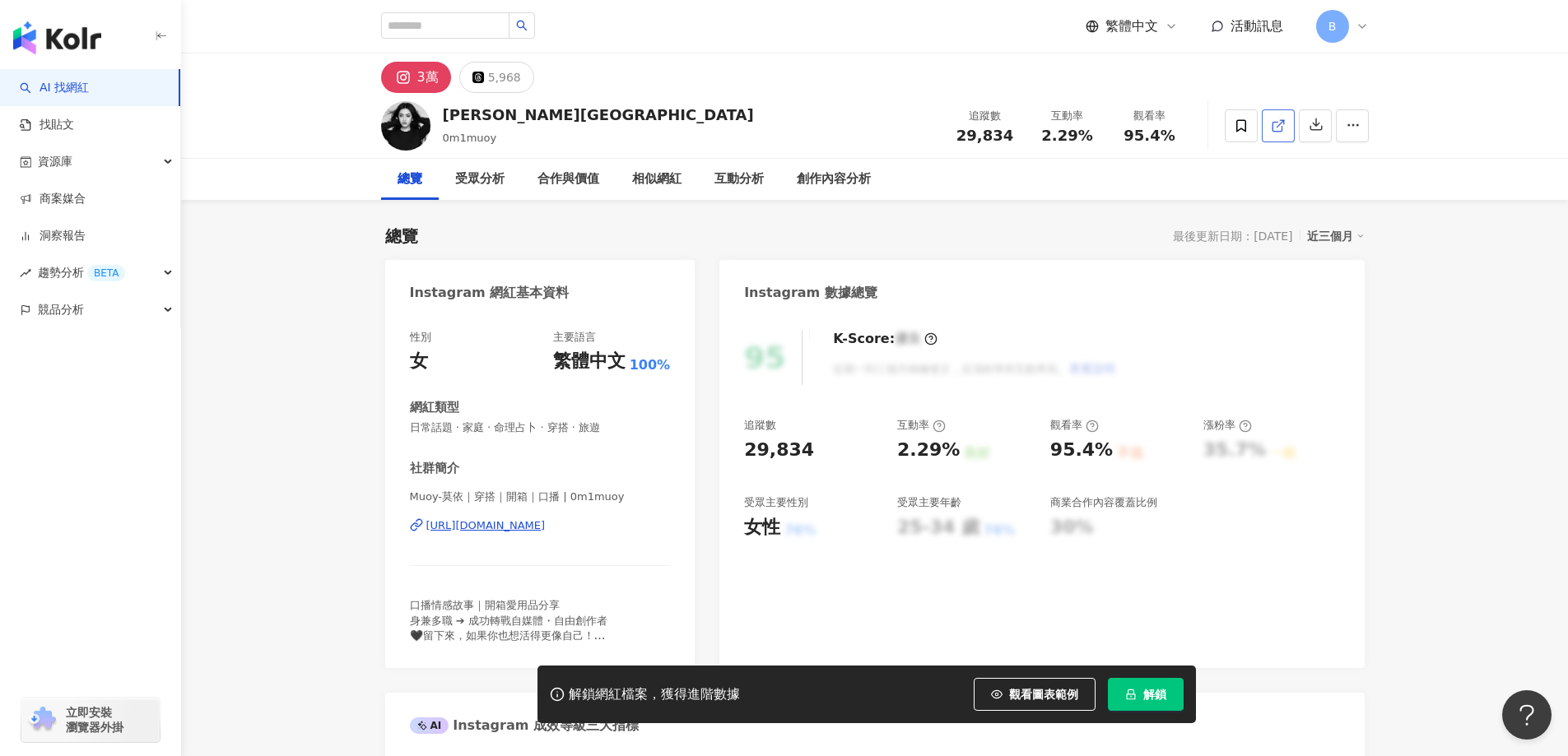
click at [1278, 131] on icon at bounding box center [1277, 126] width 9 height 9
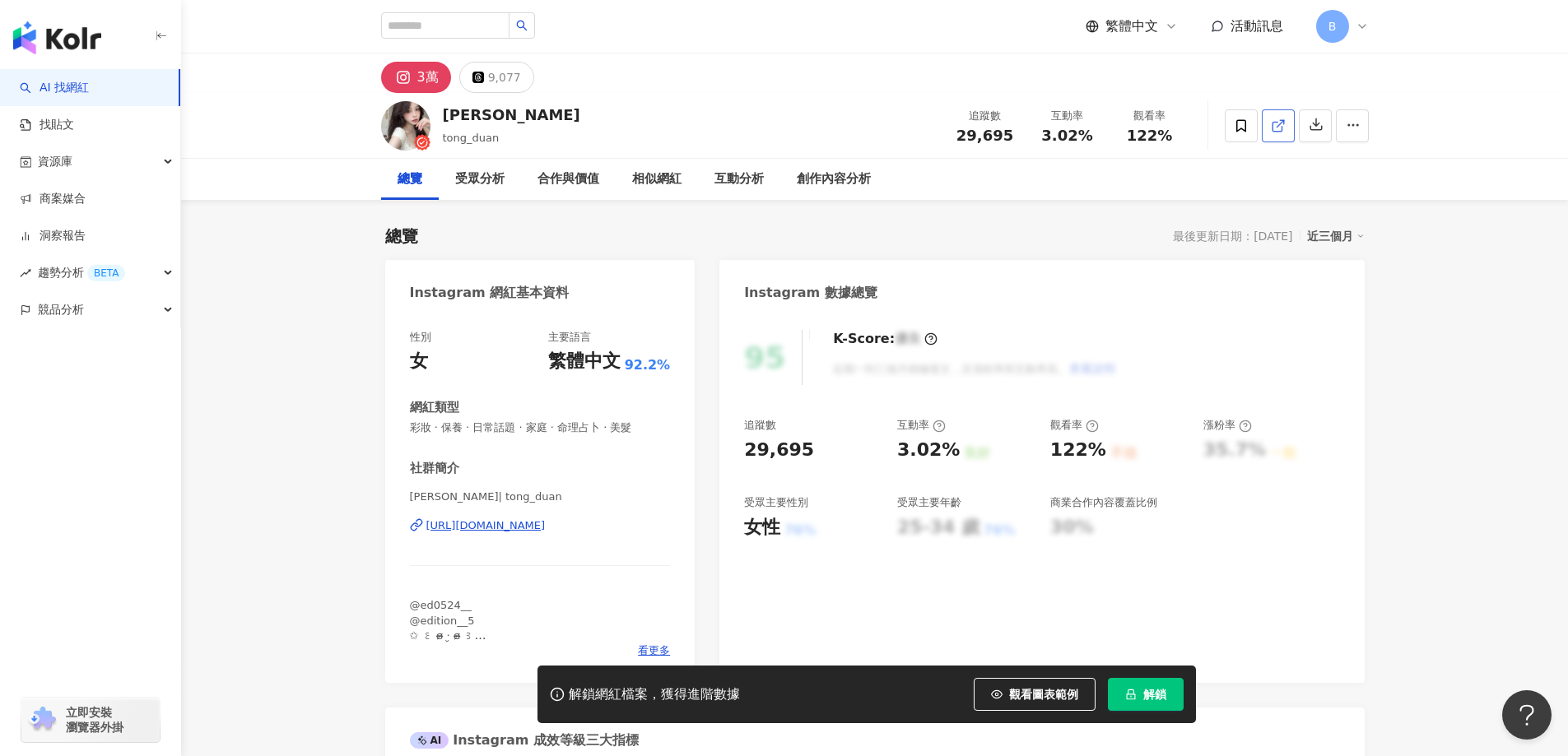
click at [1275, 124] on icon at bounding box center [1278, 126] width 15 height 15
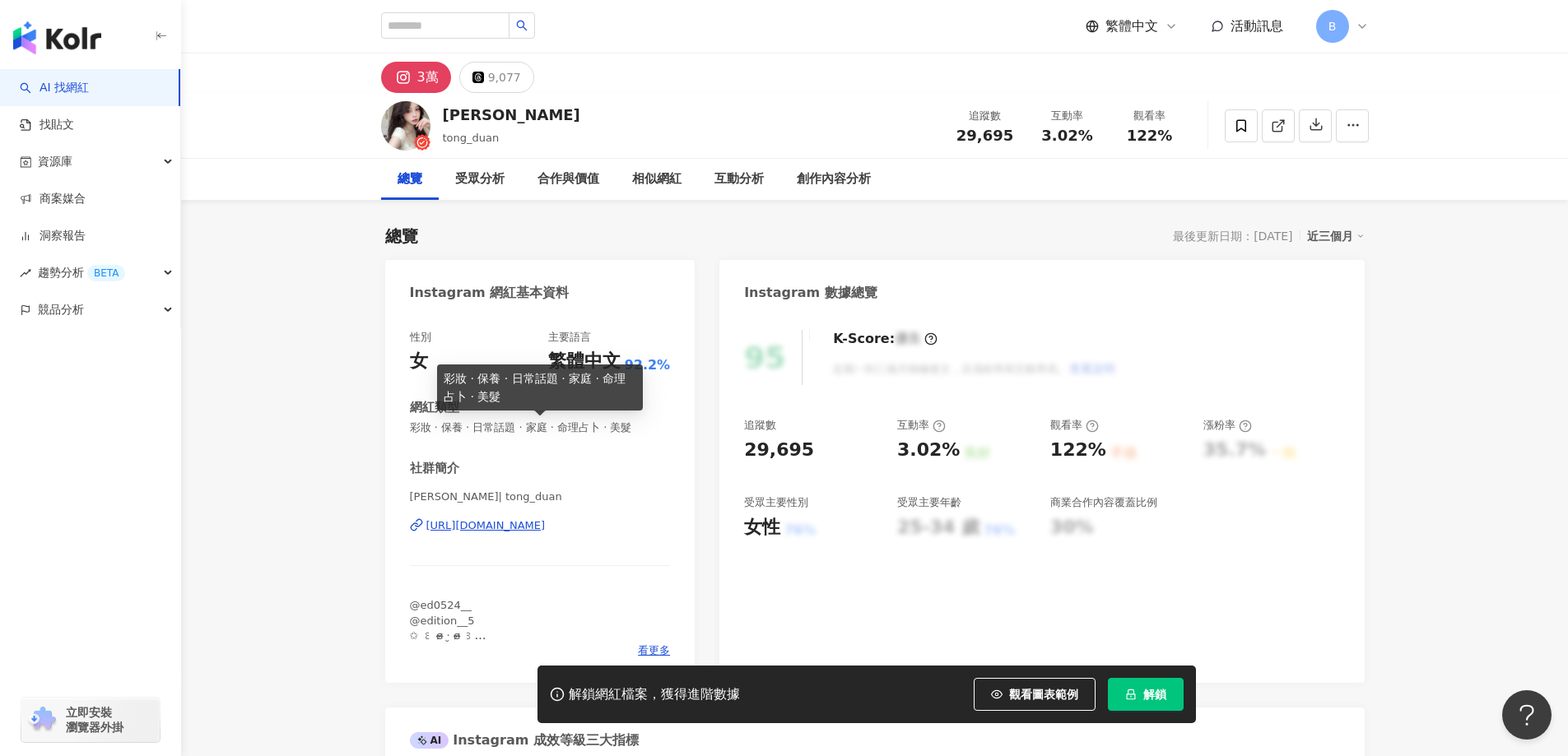
click at [547, 430] on span "彩妝 · 保養 · 日常話題 · 家庭 · 命理占卜 · 美髮" at bounding box center [540, 427] width 261 height 15
copy span "彩妝 · 保養 · 日常話題 · 家庭 · 命理占卜 · 美髮"
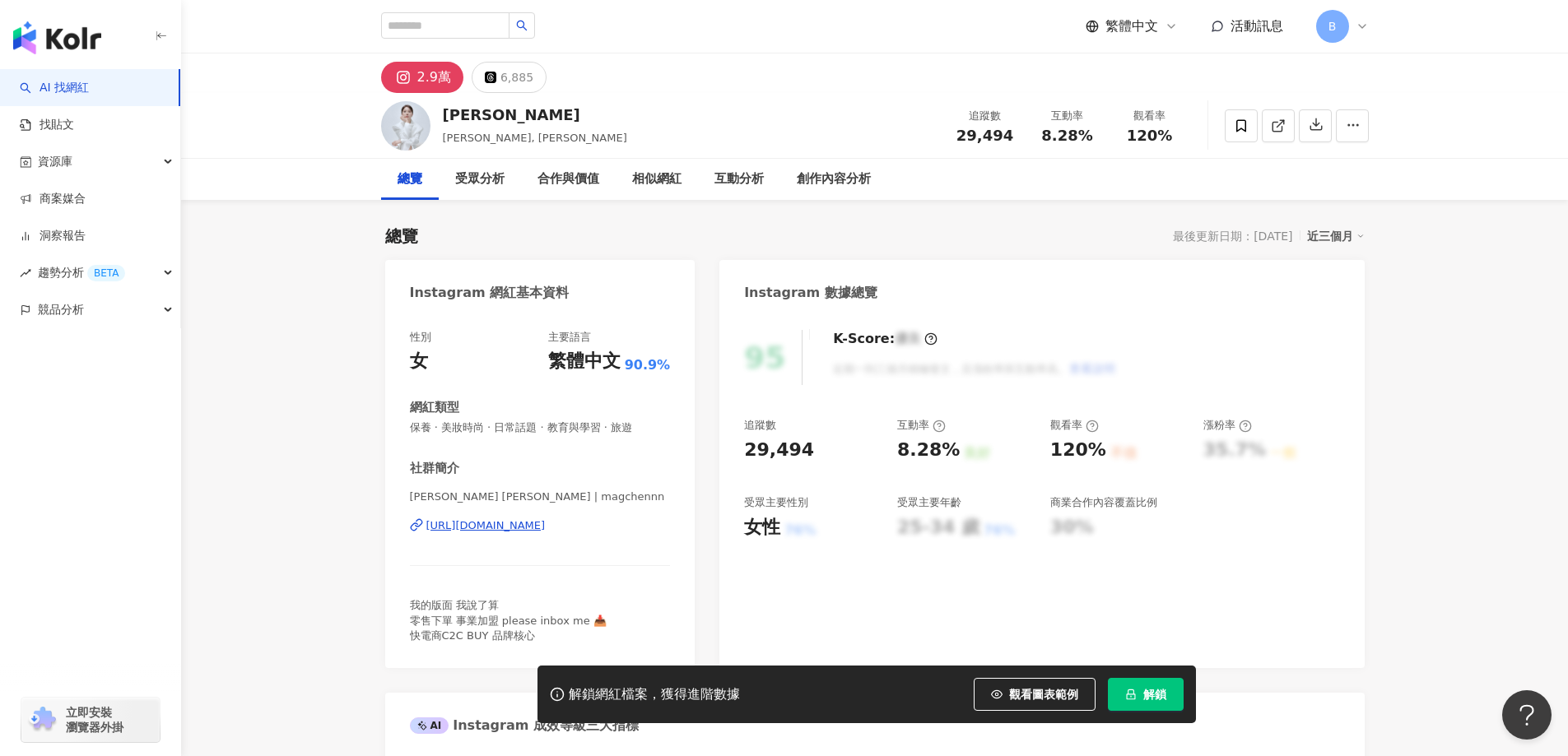
drag, startPoint x: 1509, startPoint y: 467, endPoint x: 1499, endPoint y: 467, distance: 10.0
click at [1278, 124] on line at bounding box center [1280, 124] width 7 height 7
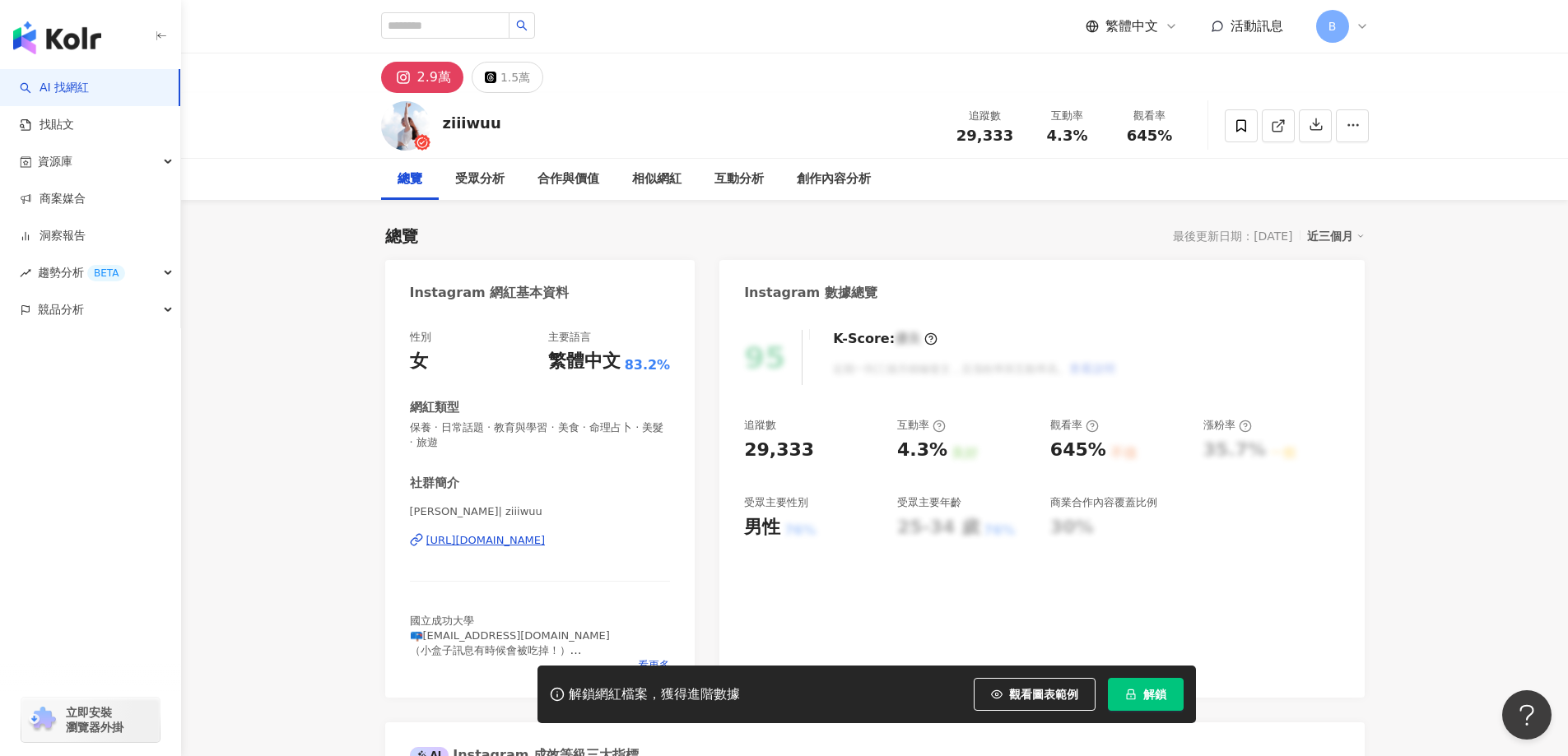
drag, startPoint x: 1518, startPoint y: 315, endPoint x: 1491, endPoint y: 313, distance: 27.1
click at [1286, 129] on link at bounding box center [1278, 126] width 33 height 33
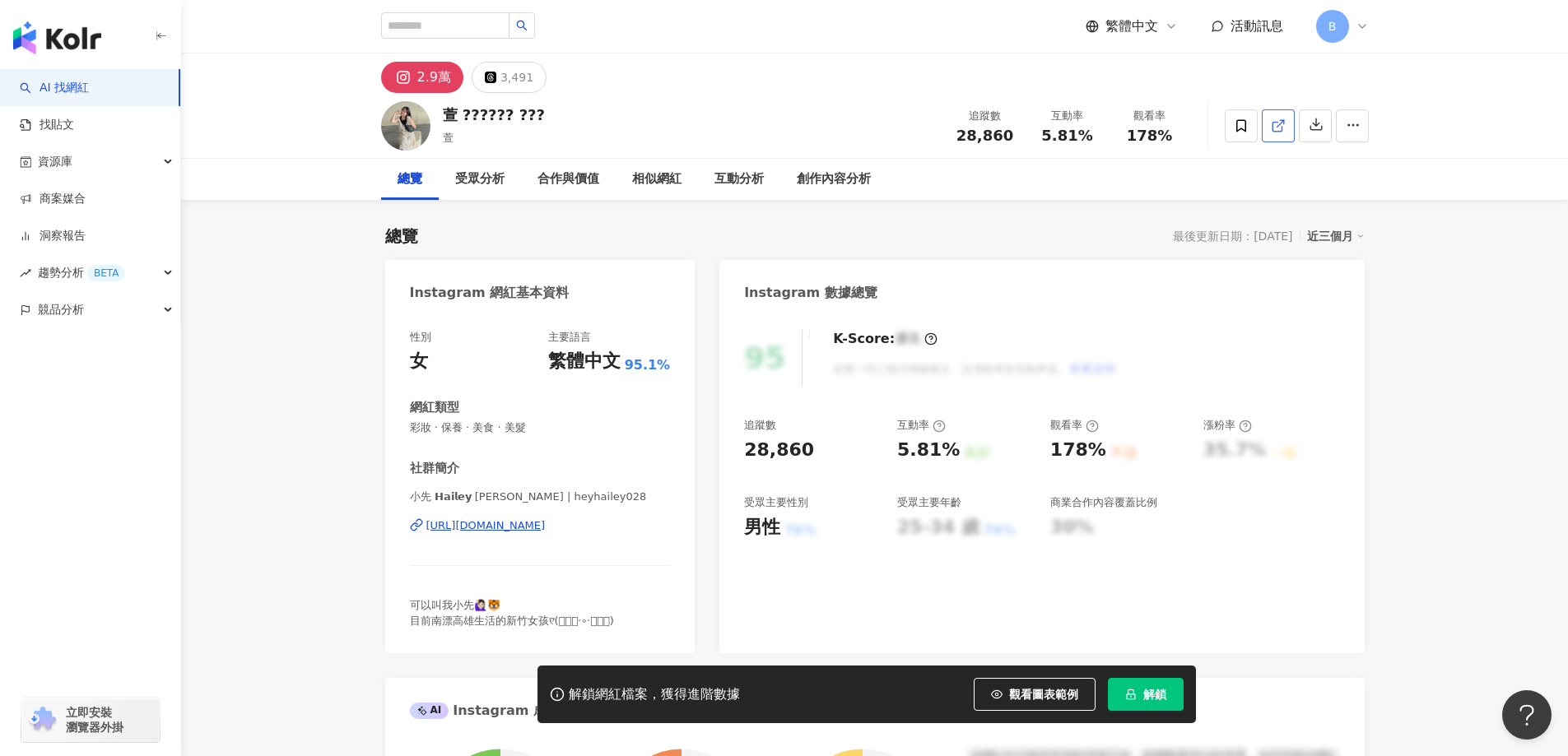
click at [1281, 131] on icon at bounding box center [1277, 126] width 9 height 9
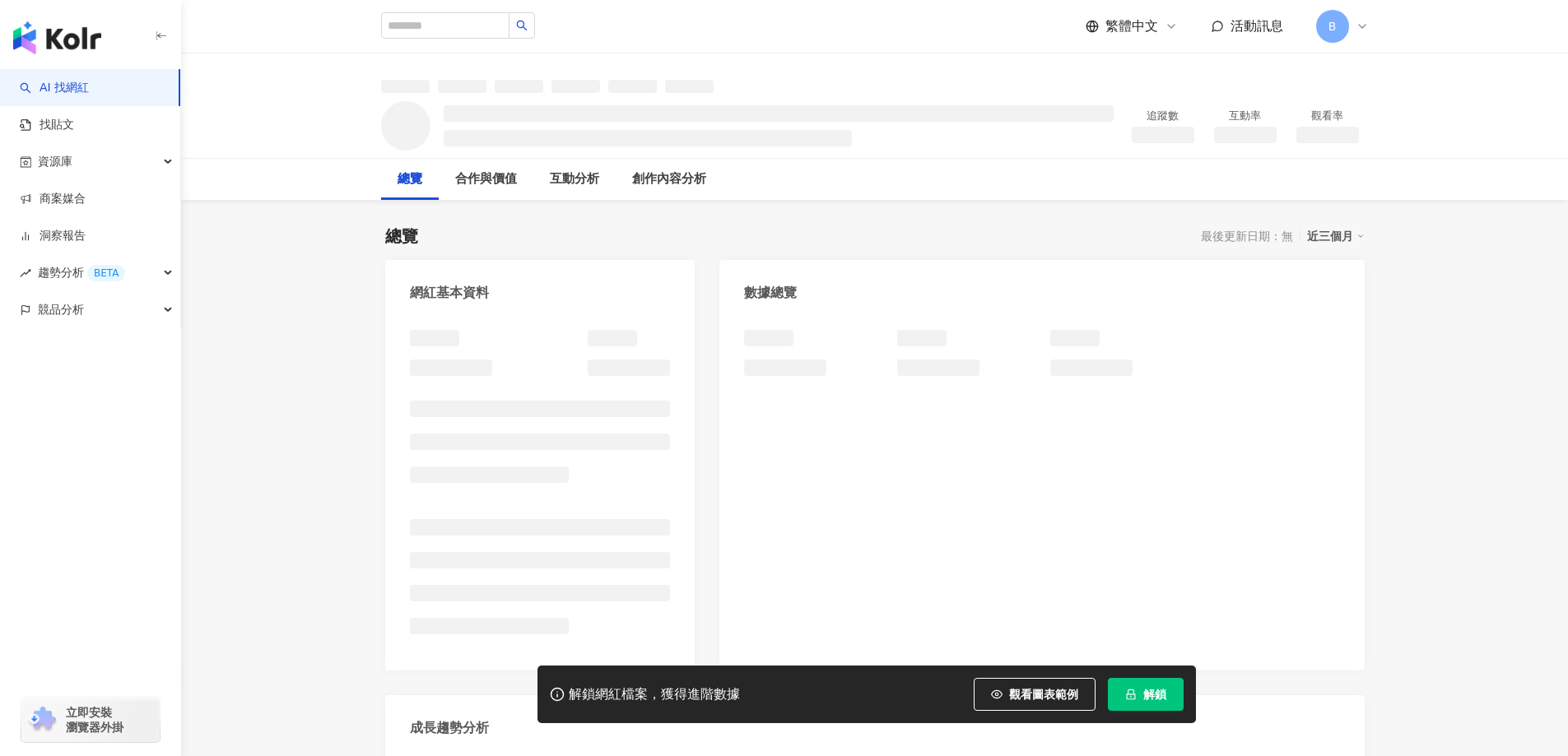
drag, startPoint x: 0, startPoint y: 0, endPoint x: 398, endPoint y: 256, distance: 473.2
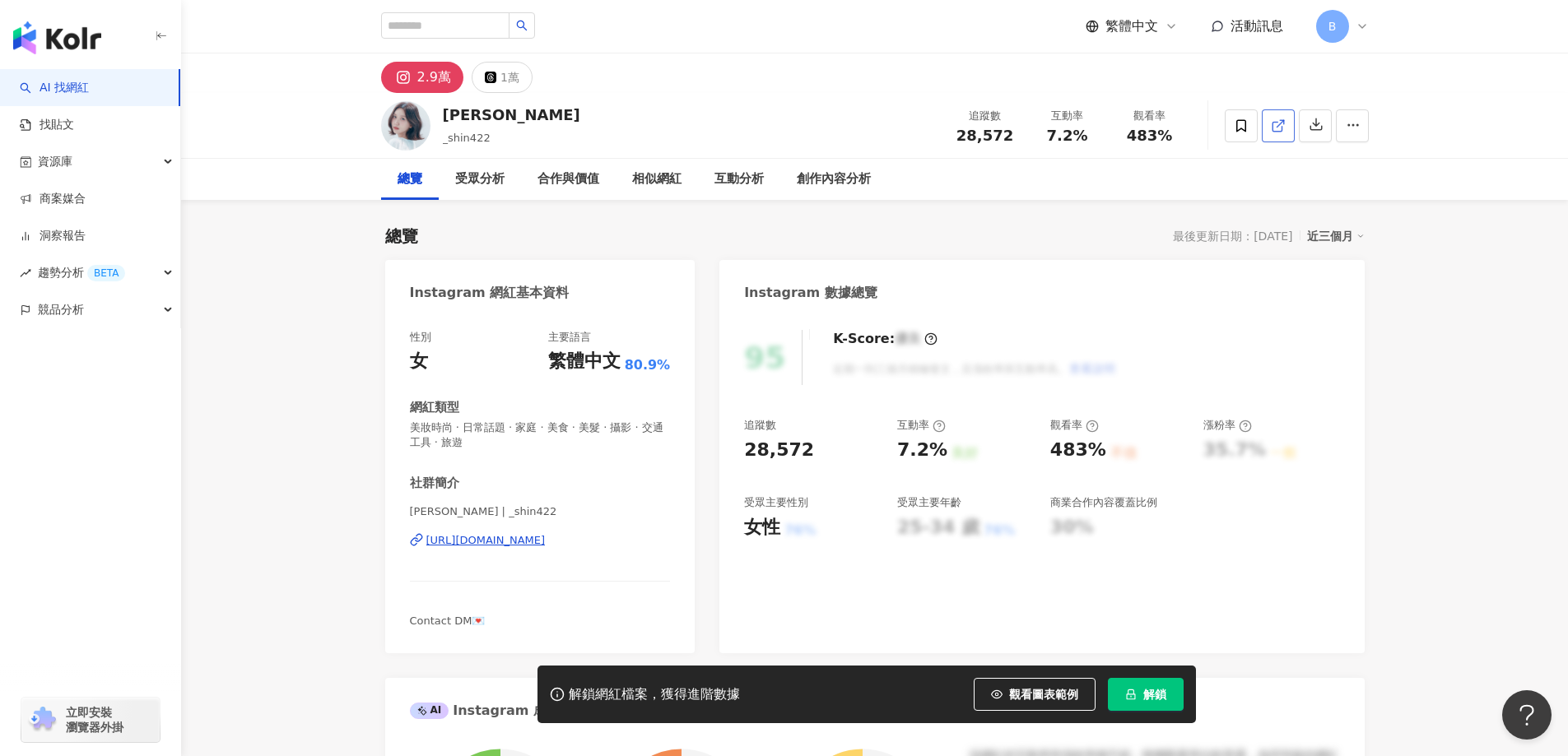
click at [1275, 125] on icon at bounding box center [1278, 126] width 15 height 15
click at [561, 426] on span "美妝時尚 · 日常話題 · 家庭 · 美食 · 美髮 · 攝影 · 交通工具 · 旅遊" at bounding box center [540, 435] width 261 height 30
click at [547, 428] on span "美妝時尚 · 日常話題 · 家庭 · 美食 · 美髮 · 攝影 · 交通工具 · 旅遊" at bounding box center [540, 435] width 261 height 30
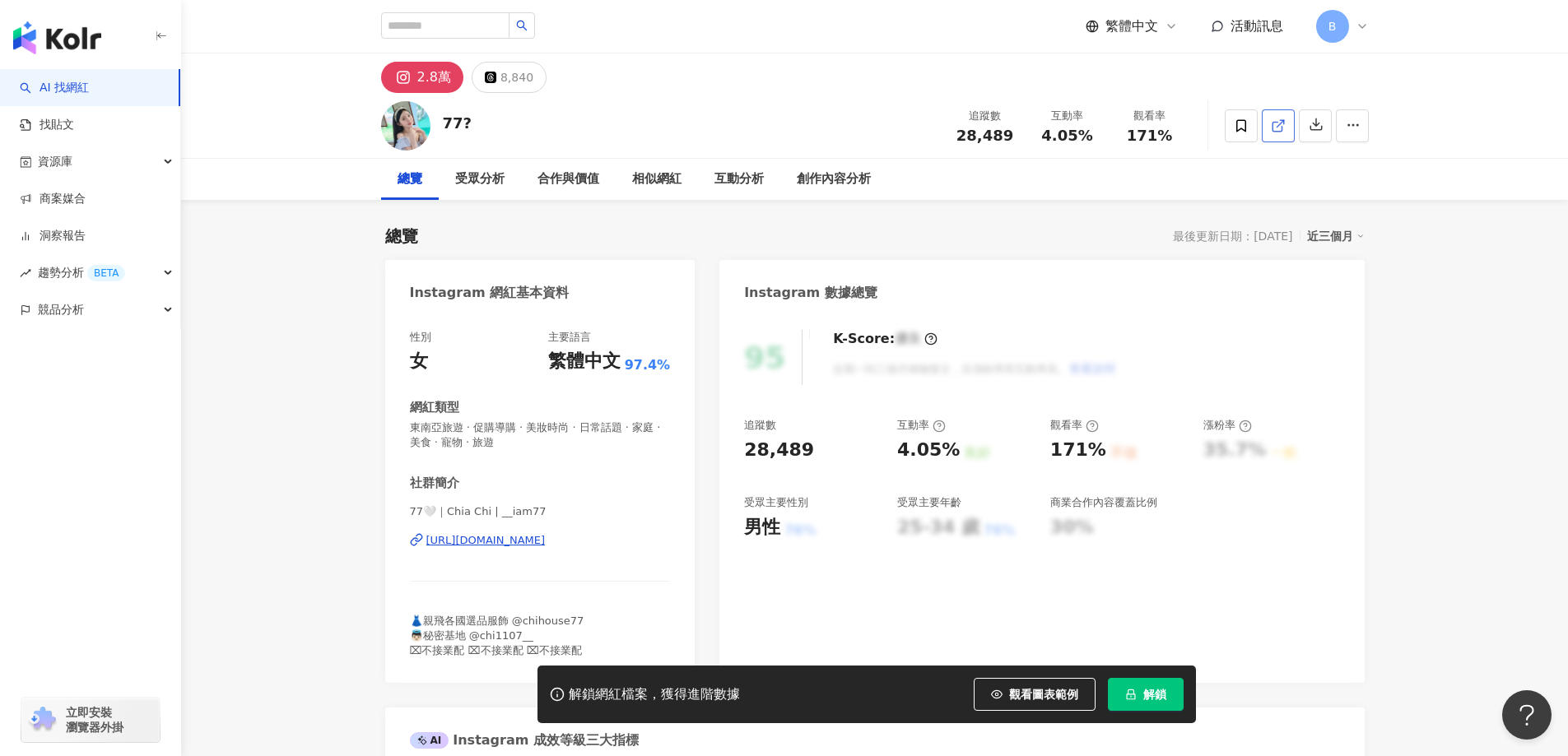
click at [1279, 124] on line at bounding box center [1280, 124] width 7 height 7
click at [1278, 128] on icon at bounding box center [1278, 126] width 15 height 15
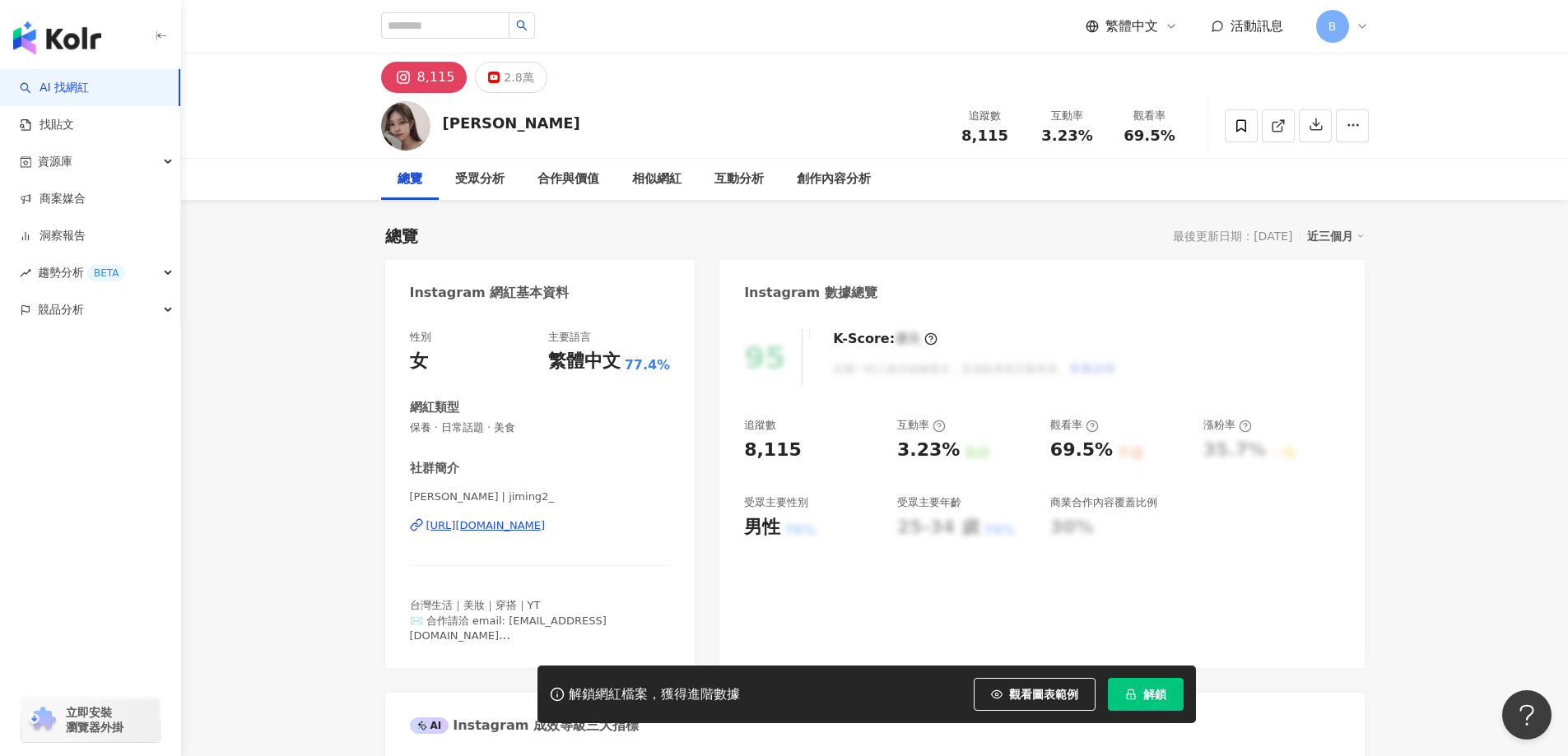
drag, startPoint x: 1470, startPoint y: 287, endPoint x: 1394, endPoint y: 217, distance: 103.3
click at [1279, 122] on icon at bounding box center [1278, 126] width 15 height 15
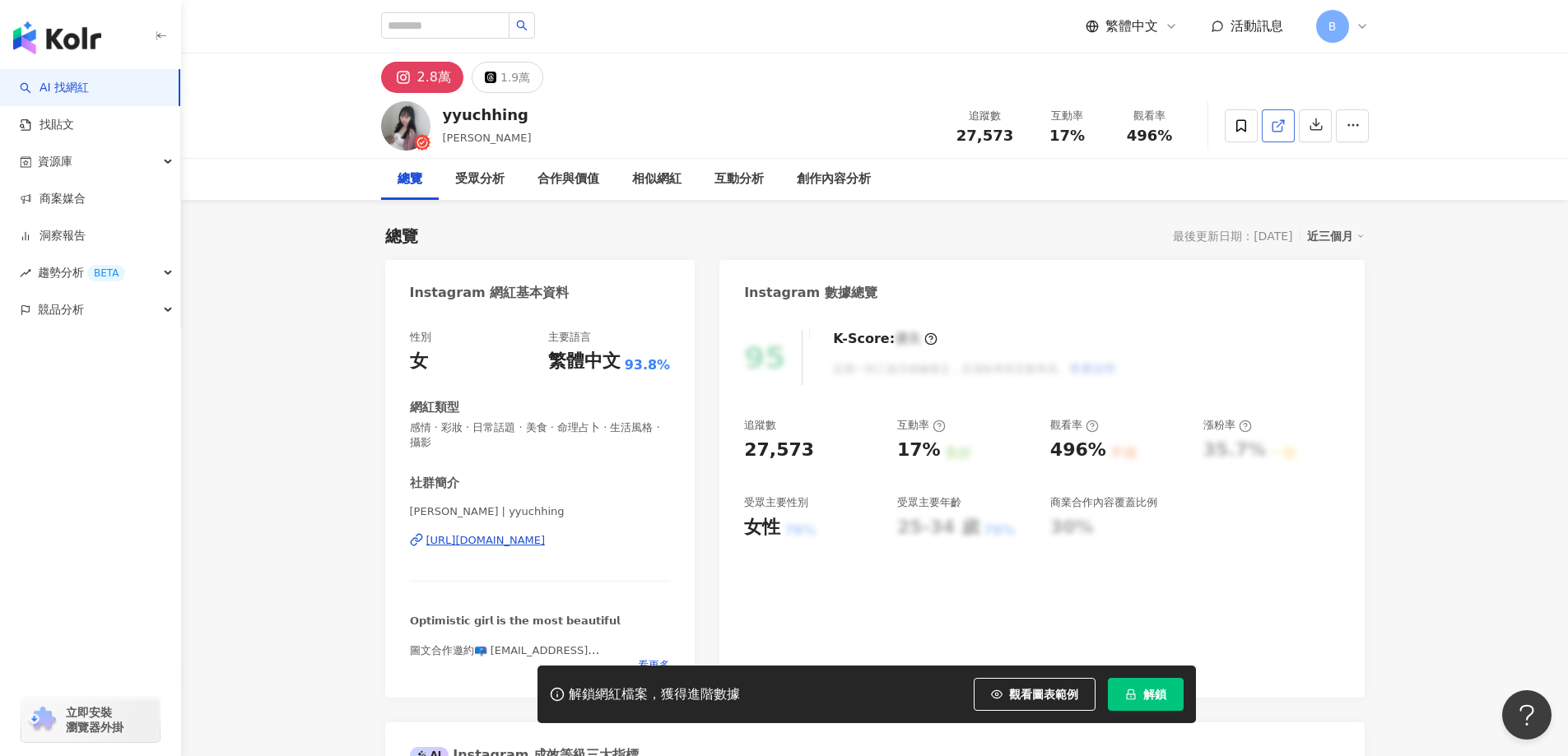
click at [1276, 127] on icon at bounding box center [1278, 126] width 15 height 15
